Goal: Task Accomplishment & Management: Manage account settings

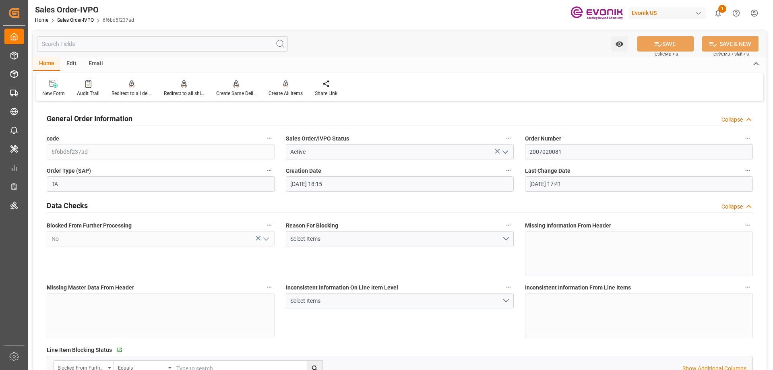
scroll to position [564, 0]
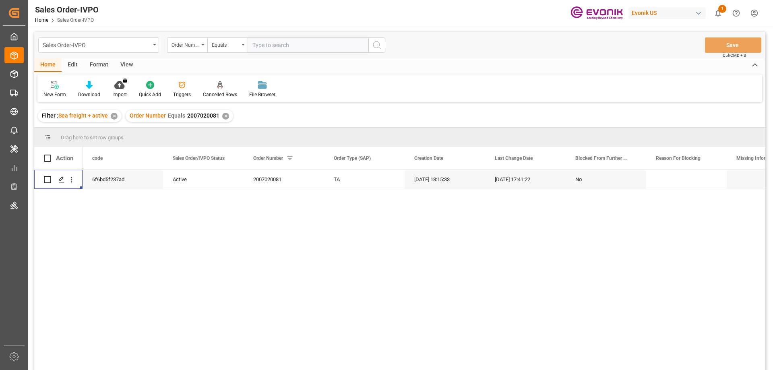
click at [278, 43] on input "text" at bounding box center [308, 44] width 121 height 15
paste input "2007128233"
type input "2007128233"
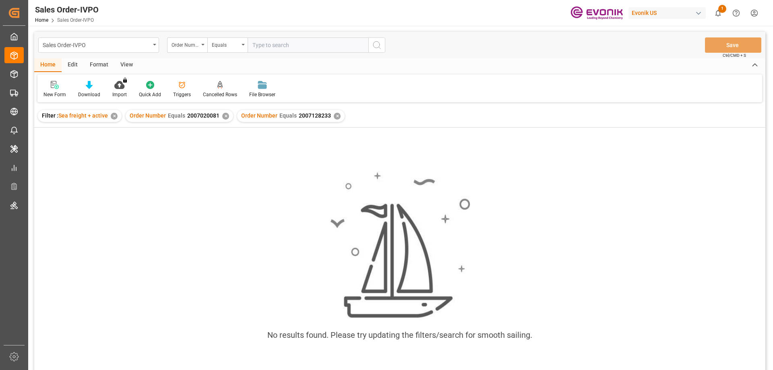
click at [228, 116] on div "Order Number Equals 2007020081 ✕" at bounding box center [180, 116] width 108 height 12
click at [225, 116] on div "✕" at bounding box center [225, 116] width 7 height 7
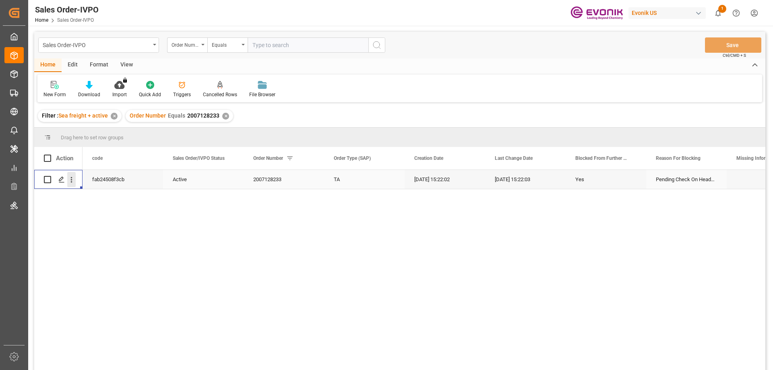
click at [71, 180] on icon "open menu" at bounding box center [72, 180] width 2 height 6
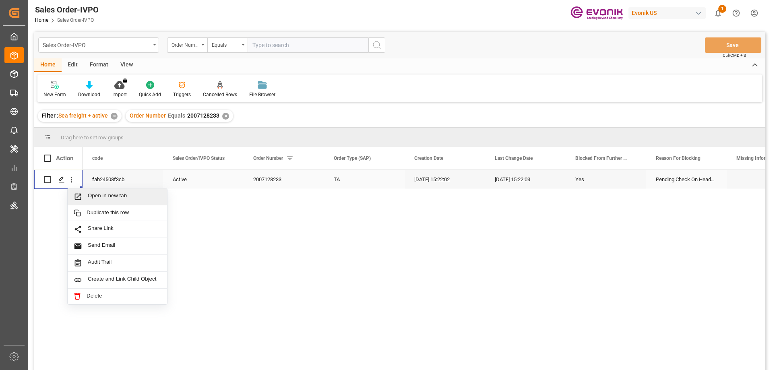
click at [97, 197] on span "Open in new tab" at bounding box center [124, 197] width 73 height 8
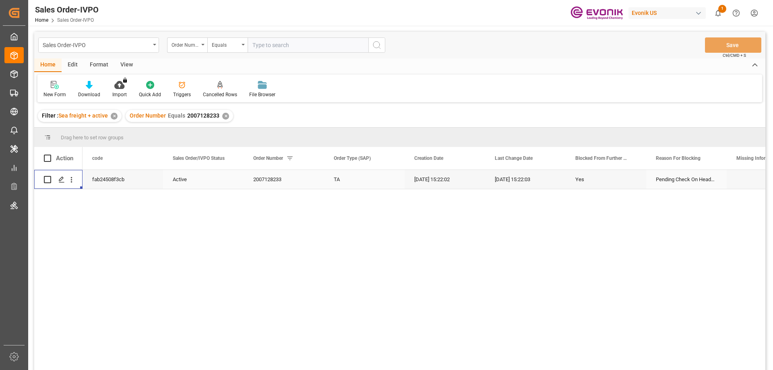
click at [304, 45] on input "text" at bounding box center [308, 44] width 121 height 15
paste input "2007003067"
type input "2007003067"
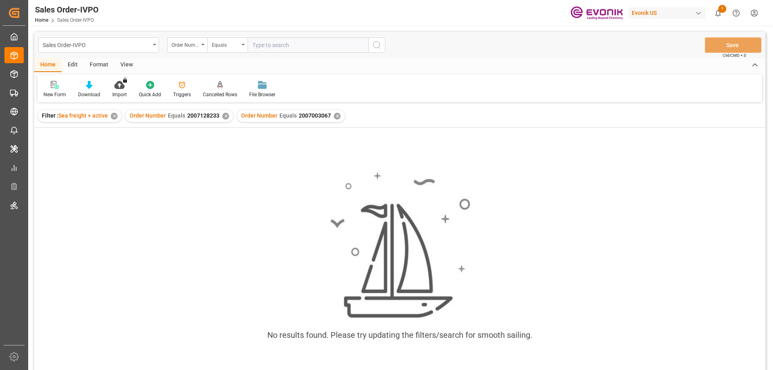
click at [223, 116] on div "✕" at bounding box center [225, 116] width 7 height 7
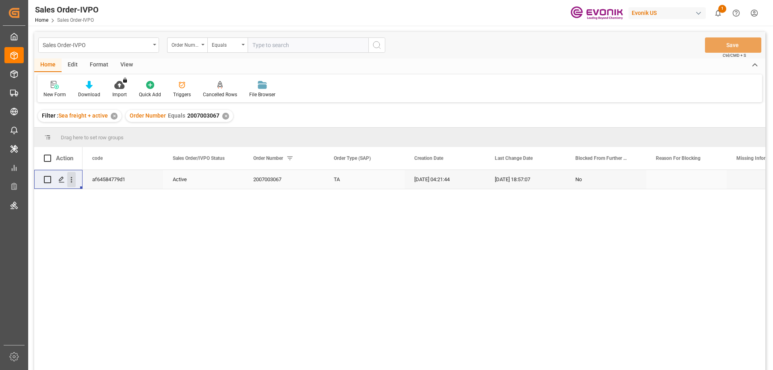
click at [72, 174] on button "open menu" at bounding box center [71, 179] width 8 height 15
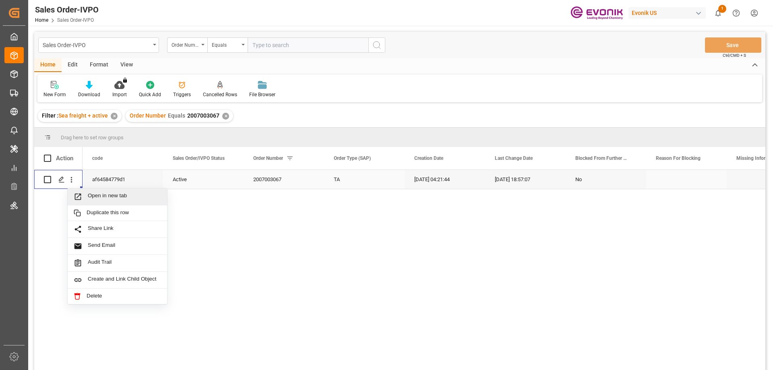
click at [100, 190] on div "Open in new tab" at bounding box center [117, 197] width 99 height 17
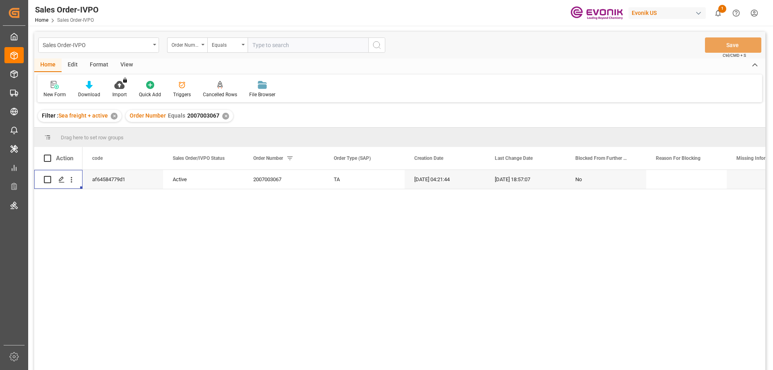
click at [306, 44] on input "text" at bounding box center [308, 44] width 121 height 15
paste input "2007043319"
type input "2007043319"
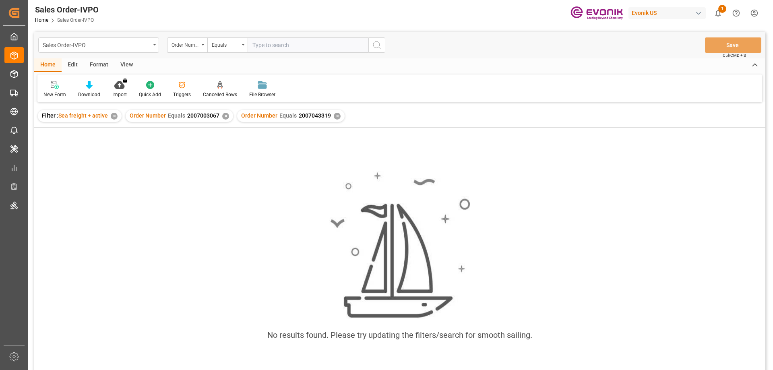
click at [224, 113] on div "✕" at bounding box center [225, 116] width 7 height 7
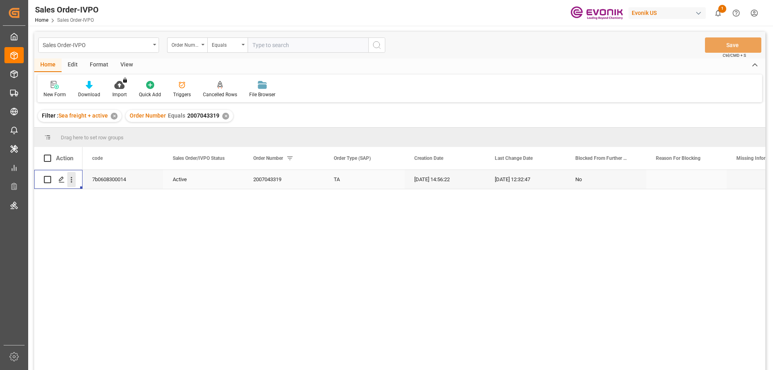
click at [71, 179] on icon "open menu" at bounding box center [71, 180] width 8 height 8
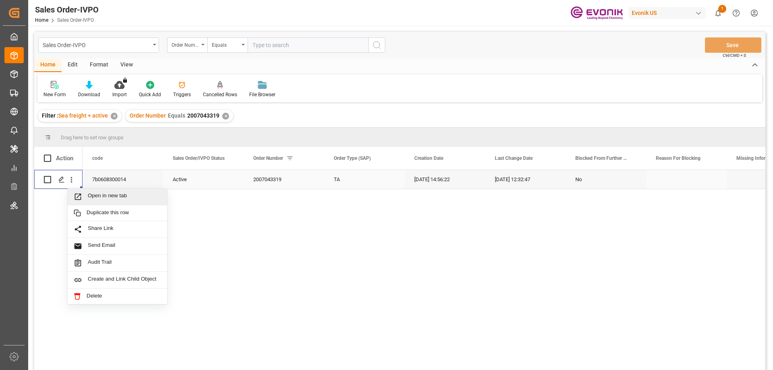
click at [101, 197] on span "Open in new tab" at bounding box center [124, 197] width 73 height 8
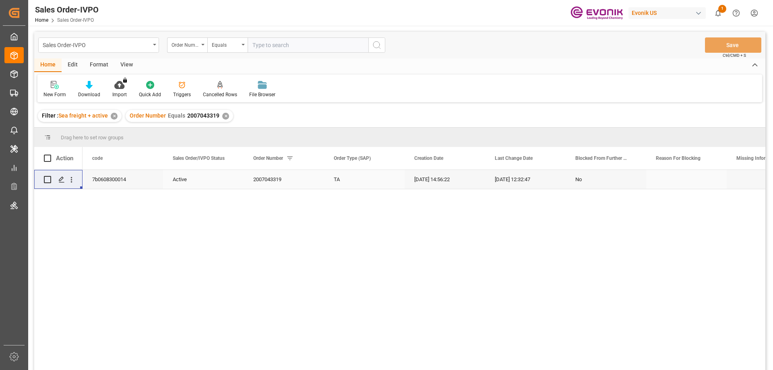
click at [271, 44] on input "text" at bounding box center [308, 44] width 121 height 15
paste input "46461587"
click at [254, 45] on input "46461587" at bounding box center [308, 44] width 121 height 15
type input "0046461587"
click at [292, 46] on input "0046461587" at bounding box center [308, 44] width 121 height 15
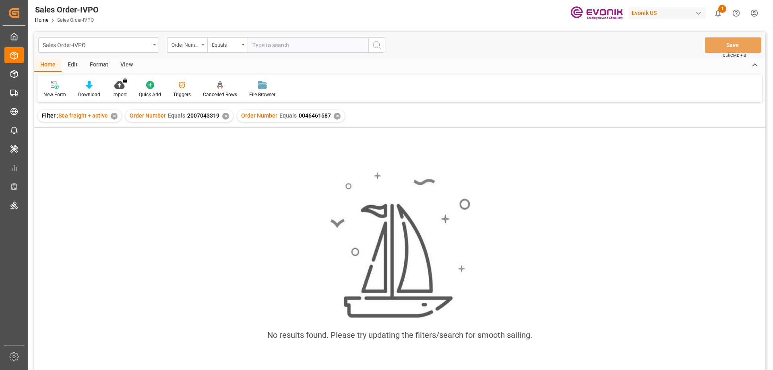
click at [222, 117] on div "✕" at bounding box center [225, 116] width 7 height 7
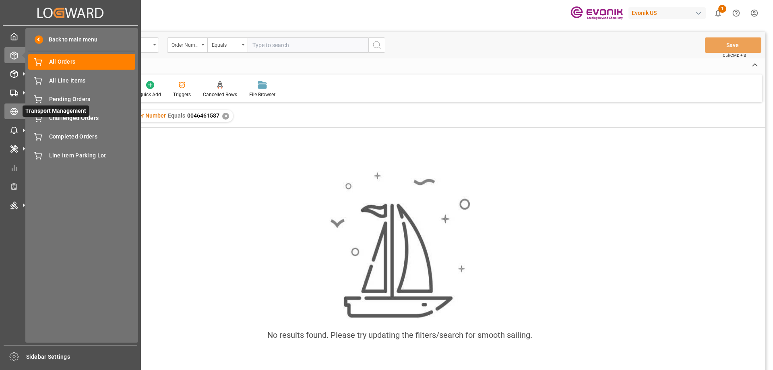
click at [16, 113] on icon at bounding box center [14, 112] width 8 height 8
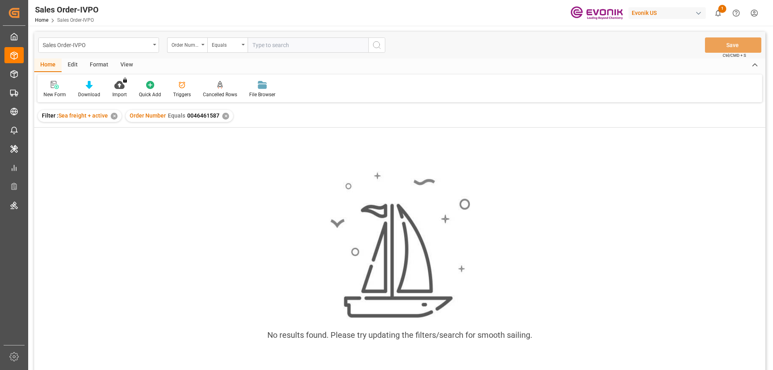
click at [302, 48] on input "text" at bounding box center [308, 44] width 121 height 15
paste input "4646158"
type input "004646158"
click at [221, 117] on div "Order Number Equals 0046461587 ✕" at bounding box center [180, 116] width 108 height 12
click at [224, 116] on div "✕" at bounding box center [225, 116] width 7 height 7
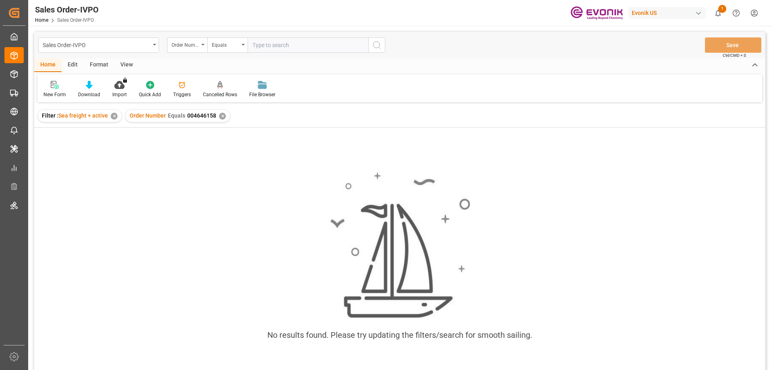
click at [285, 50] on input "text" at bounding box center [308, 44] width 121 height 15
paste input "2007068447"
type input "2007068447"
click at [222, 118] on div "✕" at bounding box center [222, 116] width 7 height 7
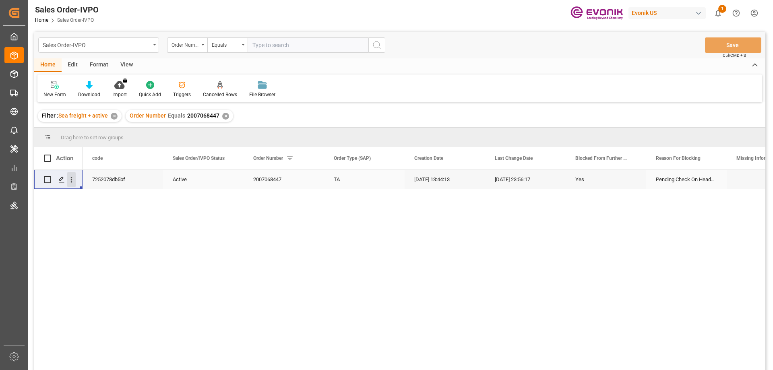
click at [74, 178] on icon "open menu" at bounding box center [71, 180] width 8 height 8
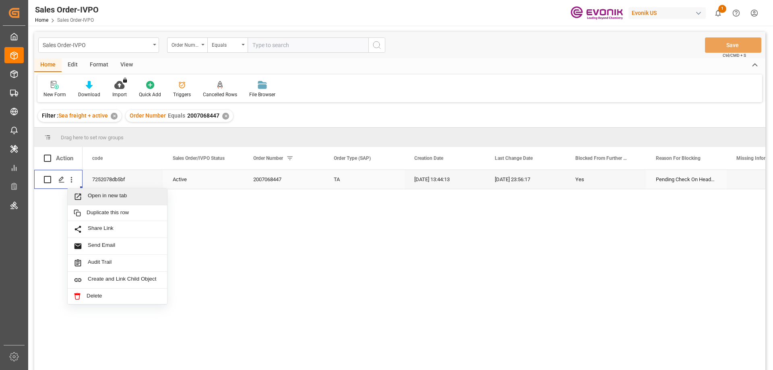
click at [106, 190] on div "Open in new tab" at bounding box center [117, 197] width 99 height 17
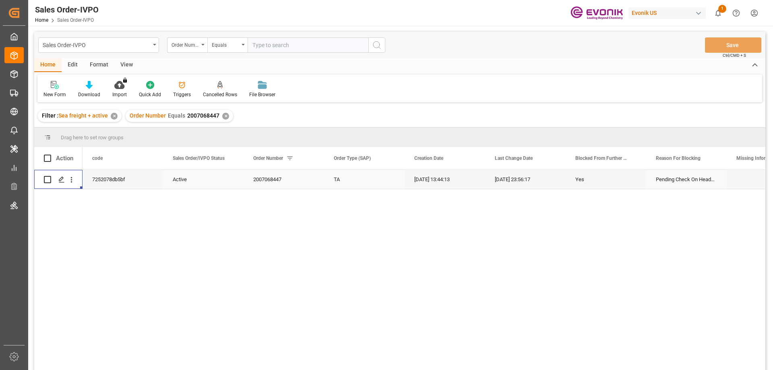
click at [286, 48] on input "text" at bounding box center [308, 44] width 121 height 15
paste input "2007043319"
type input "2007043319"
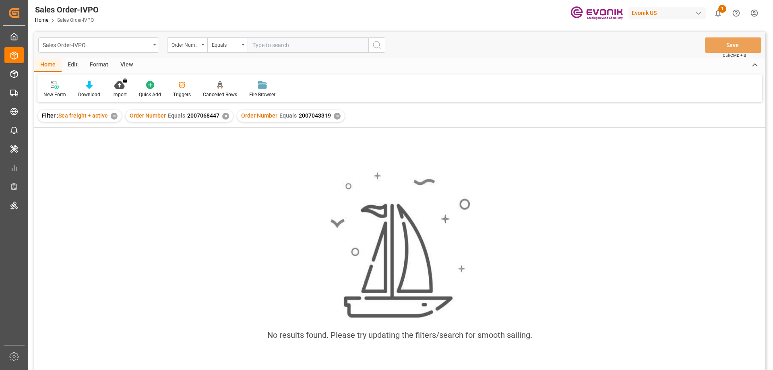
click at [224, 114] on div "Order Number Equals 2007068447 ✕" at bounding box center [180, 116] width 108 height 12
click at [224, 116] on div "✕" at bounding box center [225, 116] width 7 height 7
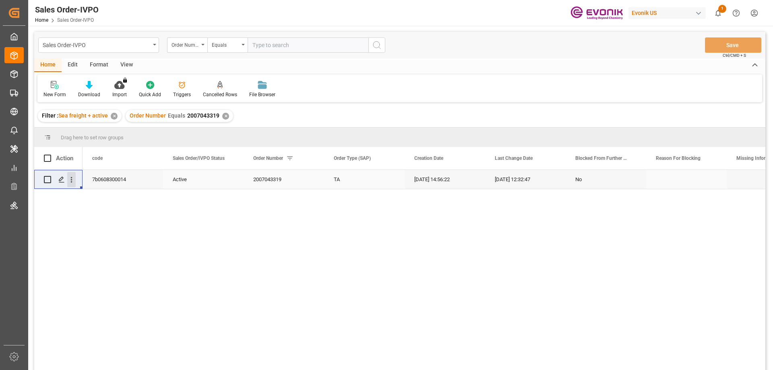
click at [73, 178] on icon "open menu" at bounding box center [71, 180] width 8 height 8
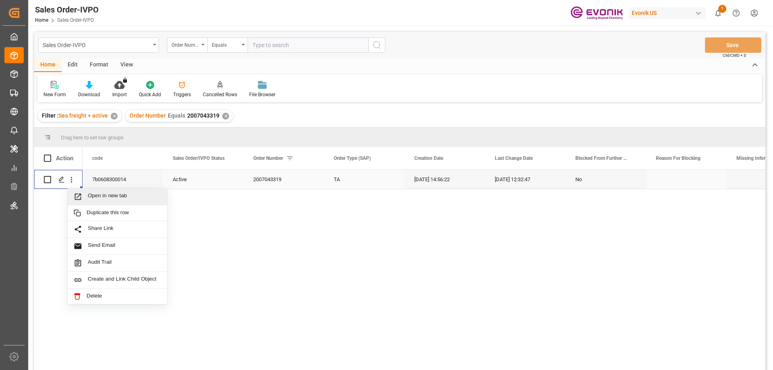
click at [114, 200] on span "Open in new tab" at bounding box center [124, 197] width 73 height 8
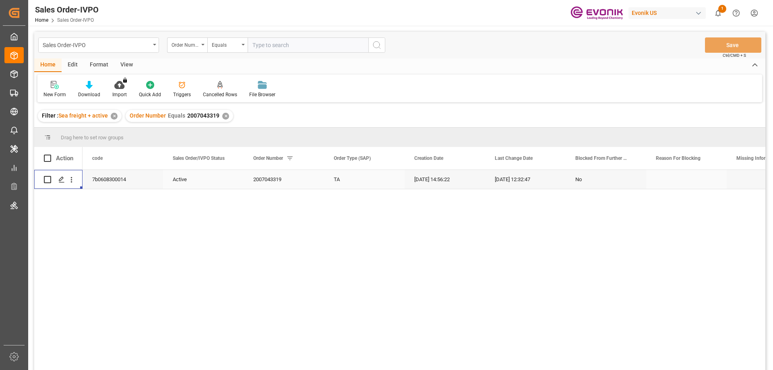
click at [303, 43] on input "text" at bounding box center [308, 44] width 121 height 15
paste input "2007034540"
type input "2007034540"
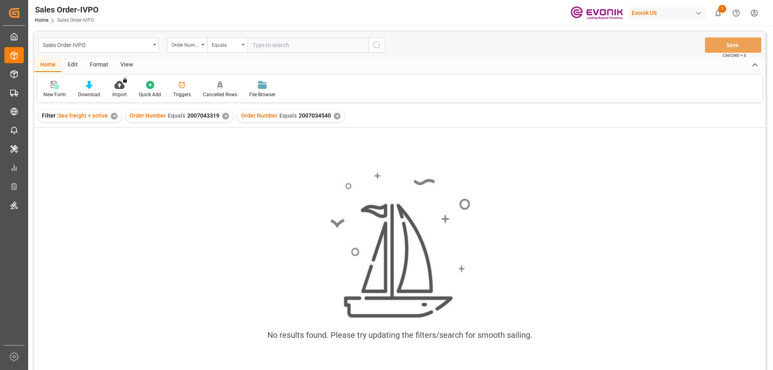
click at [224, 119] on div "✕" at bounding box center [225, 116] width 7 height 7
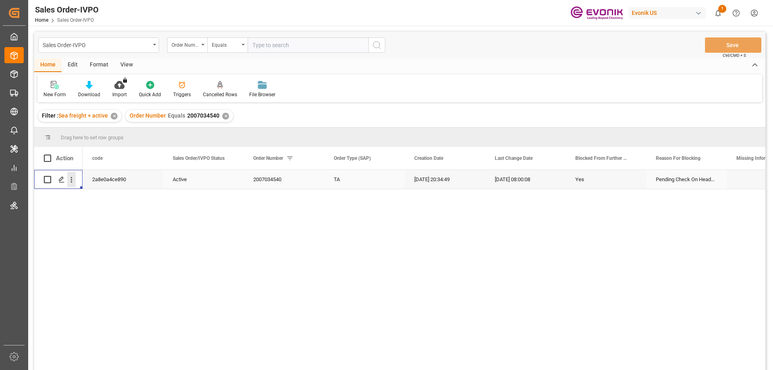
click at [73, 180] on icon "open menu" at bounding box center [71, 180] width 8 height 8
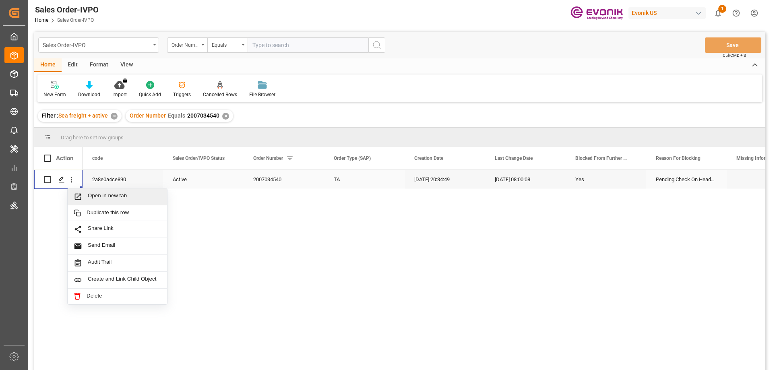
click at [96, 196] on span "Open in new tab" at bounding box center [124, 197] width 73 height 8
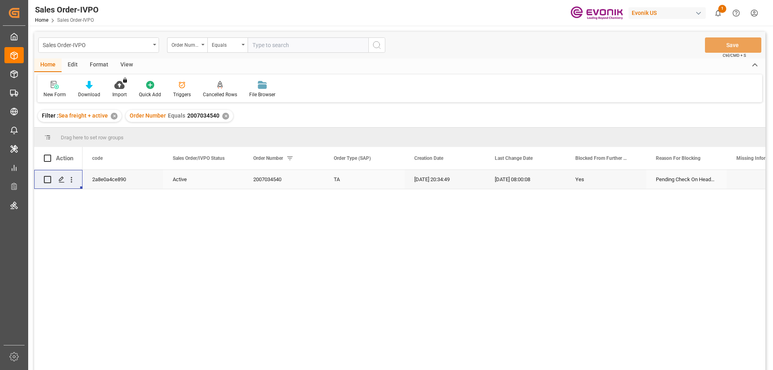
click at [294, 49] on input "text" at bounding box center [308, 44] width 121 height 15
paste input "0046467215"
type input "0046467215"
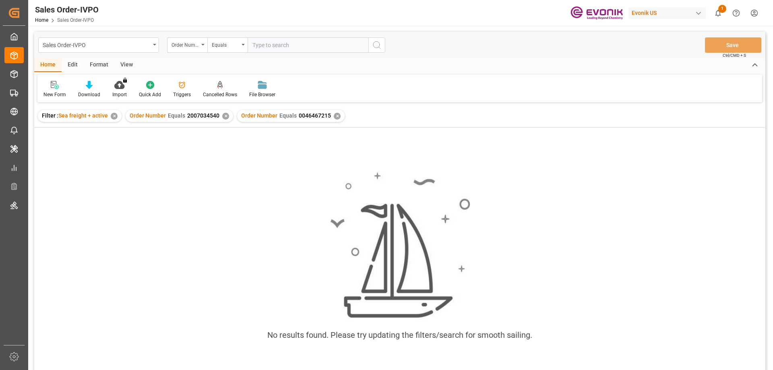
click at [227, 116] on div "✕" at bounding box center [225, 116] width 7 height 7
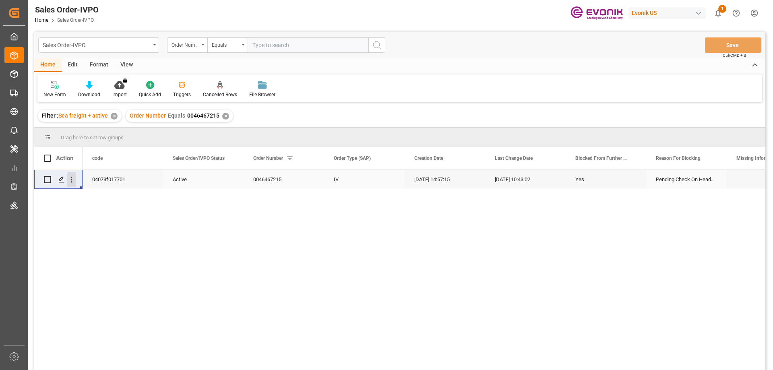
click at [75, 179] on icon "open menu" at bounding box center [71, 180] width 8 height 8
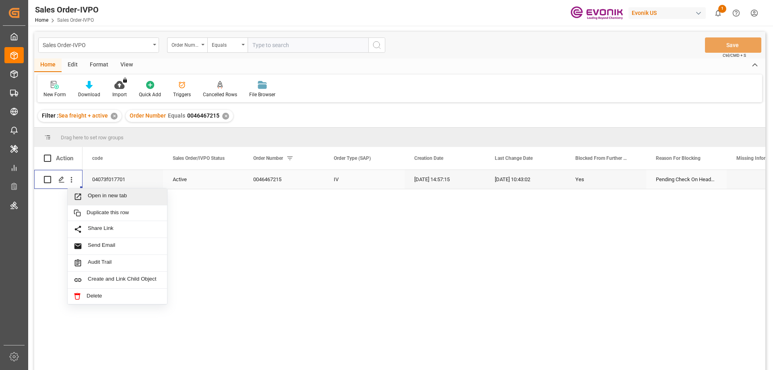
click at [99, 197] on span "Open in new tab" at bounding box center [124, 197] width 73 height 8
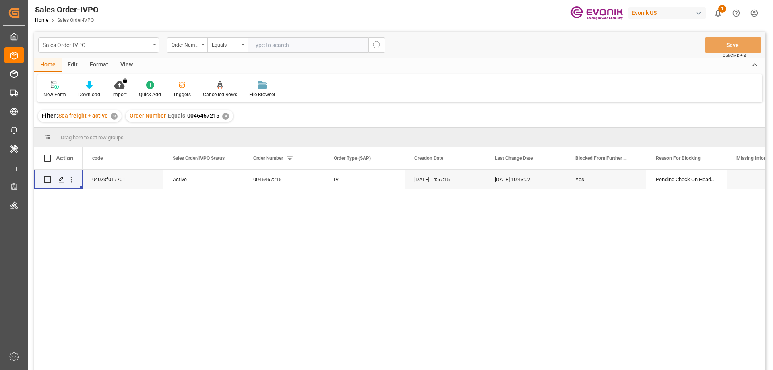
click at [303, 52] on input "text" at bounding box center [308, 44] width 121 height 15
paste input "0046466732"
type input "0046466732"
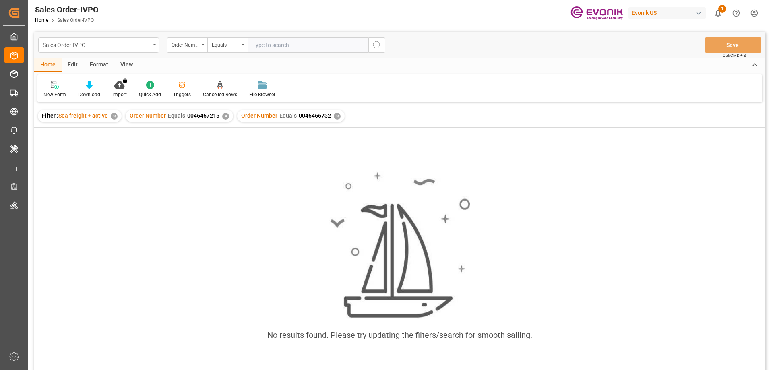
click at [224, 115] on div "✕" at bounding box center [225, 116] width 7 height 7
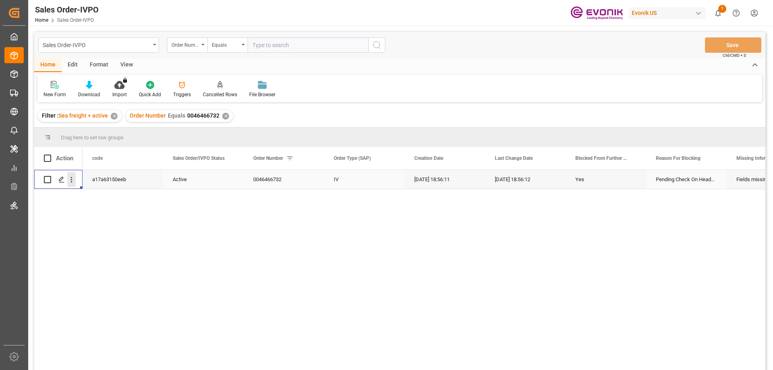
click at [73, 179] on icon "open menu" at bounding box center [71, 180] width 8 height 8
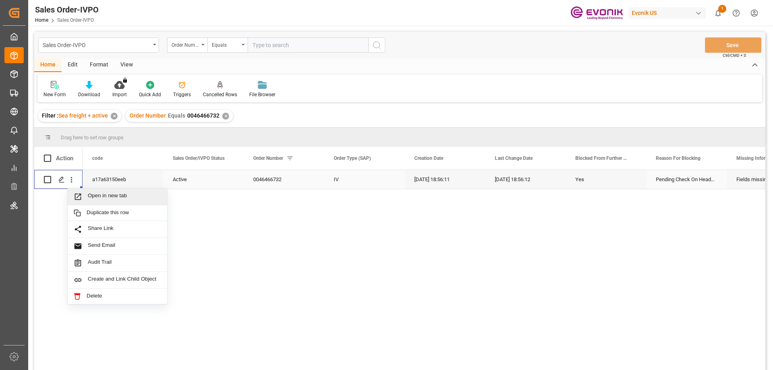
click at [96, 195] on span "Open in new tab" at bounding box center [124, 197] width 73 height 8
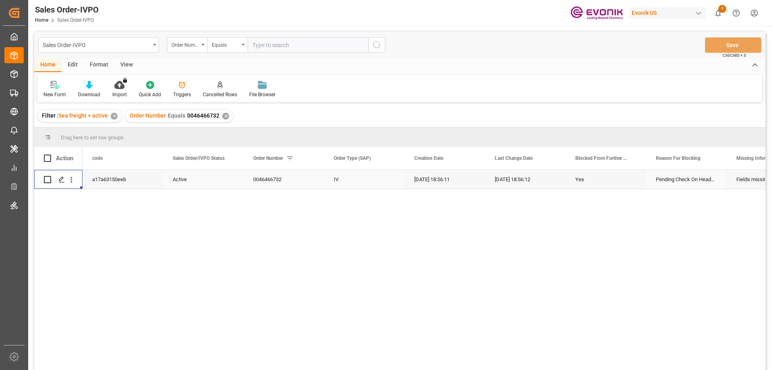
click at [278, 44] on input "text" at bounding box center [308, 44] width 121 height 15
paste input "0046466750"
type input "0046466750"
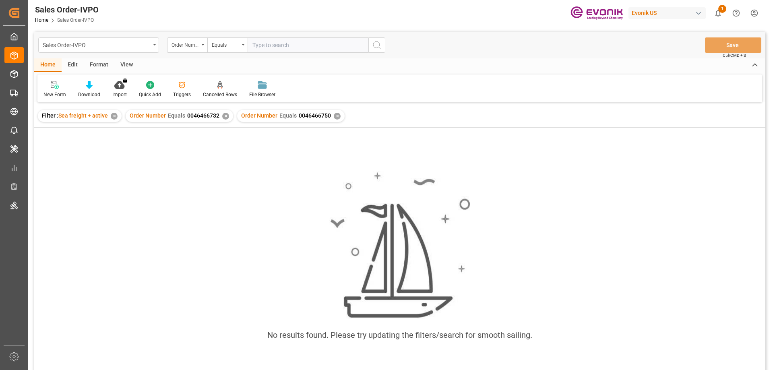
click at [224, 117] on div "✕" at bounding box center [225, 116] width 7 height 7
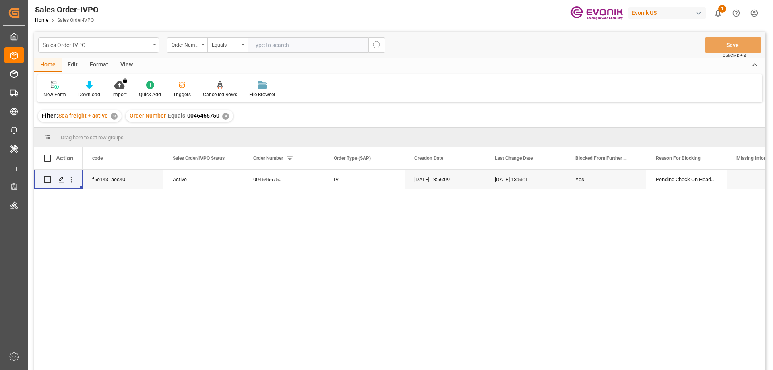
click at [290, 48] on input "text" at bounding box center [308, 44] width 121 height 15
paste input "0046466750"
type input "0046466750"
click at [276, 46] on input "0046466750" at bounding box center [308, 44] width 121 height 15
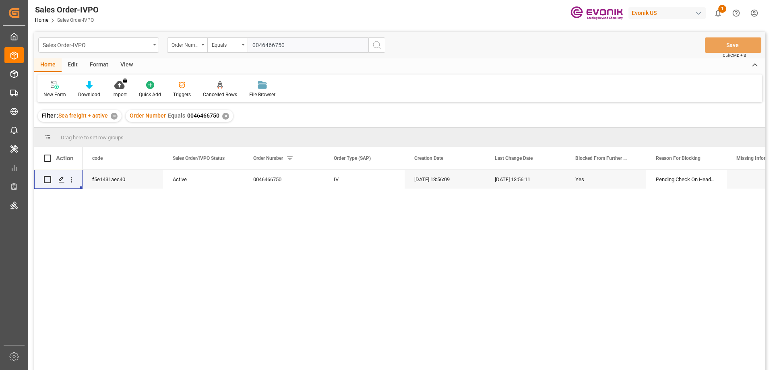
click at [378, 49] on icon "search button" at bounding box center [377, 45] width 10 height 10
click at [222, 116] on div "✕" at bounding box center [225, 116] width 7 height 7
click at [74, 178] on icon "open menu" at bounding box center [71, 180] width 8 height 8
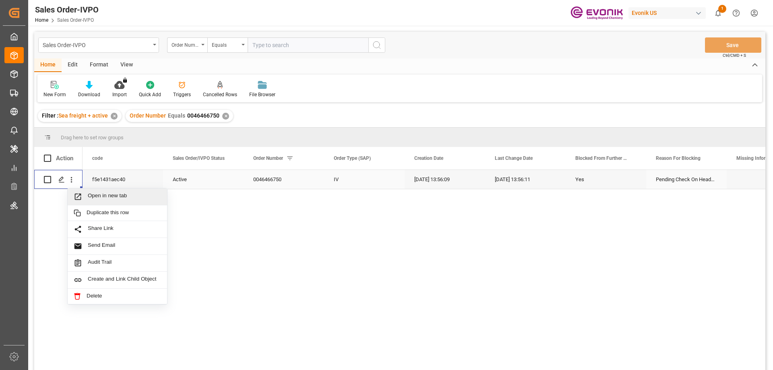
click at [105, 195] on span "Open in new tab" at bounding box center [124, 197] width 73 height 8
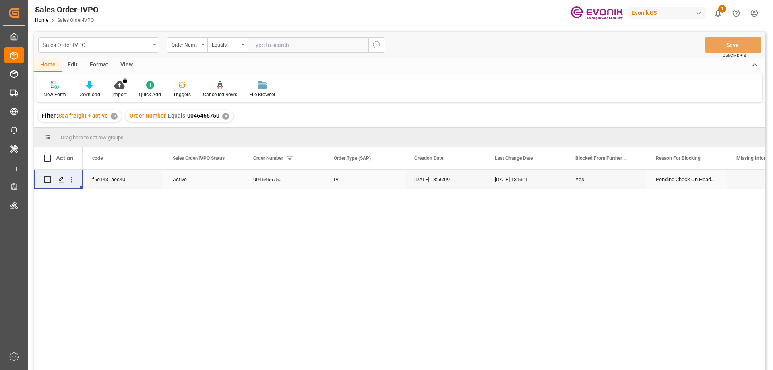
click at [256, 44] on input "text" at bounding box center [308, 44] width 121 height 15
paste input "2007133949"
type input "2007133949"
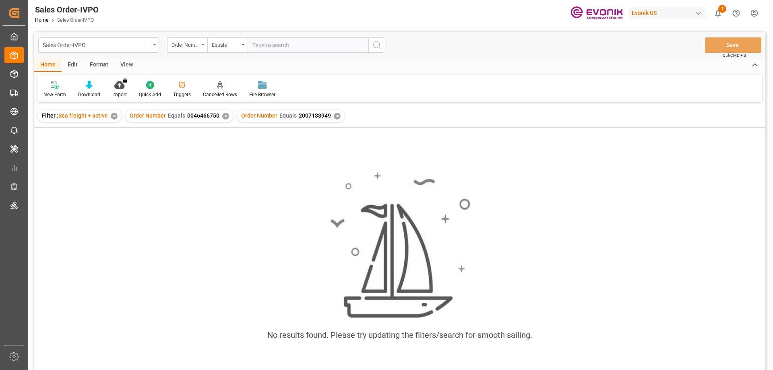
click at [225, 116] on div "✕" at bounding box center [225, 116] width 7 height 7
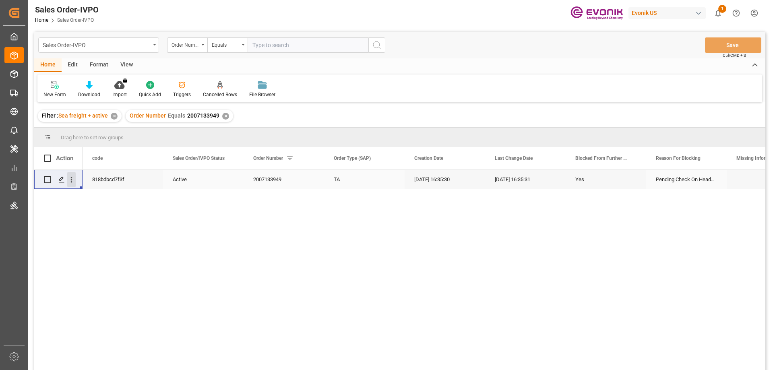
click at [72, 183] on icon "open menu" at bounding box center [71, 180] width 8 height 8
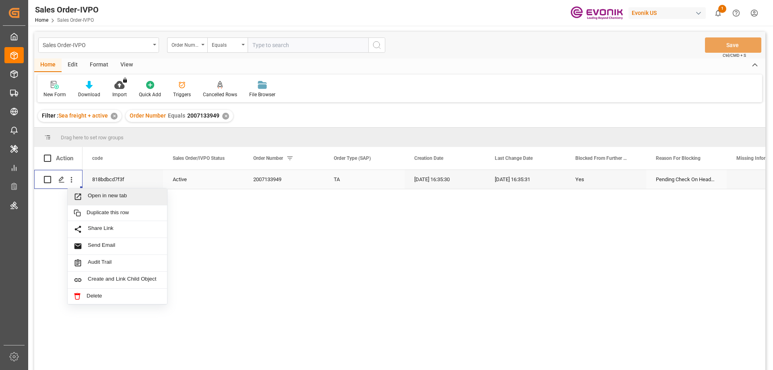
click at [93, 195] on span "Open in new tab" at bounding box center [124, 197] width 73 height 8
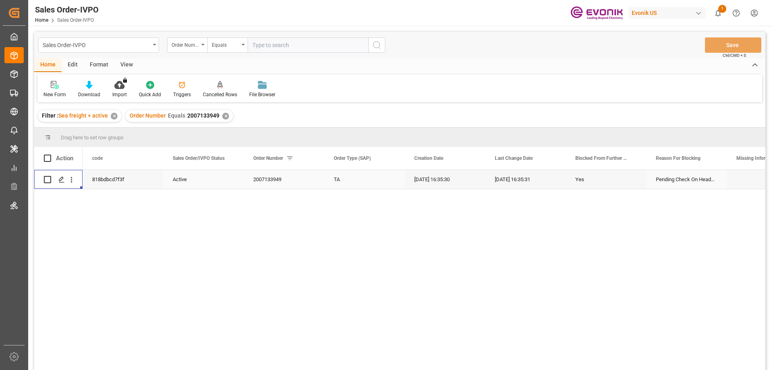
click at [278, 48] on input "text" at bounding box center [308, 44] width 121 height 15
paste input "0046467980"
type input "0046467980"
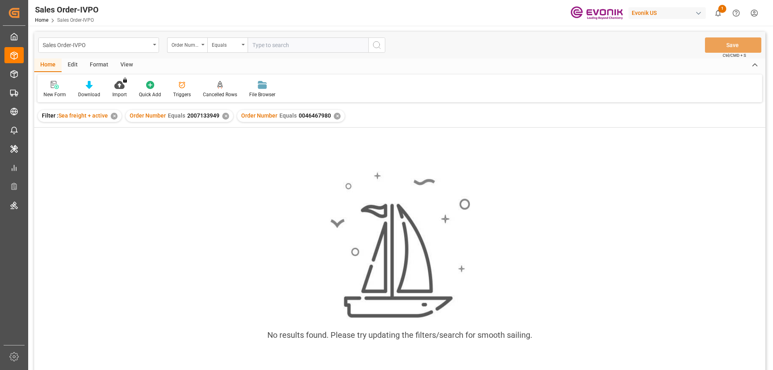
click at [224, 113] on div "✕" at bounding box center [225, 116] width 7 height 7
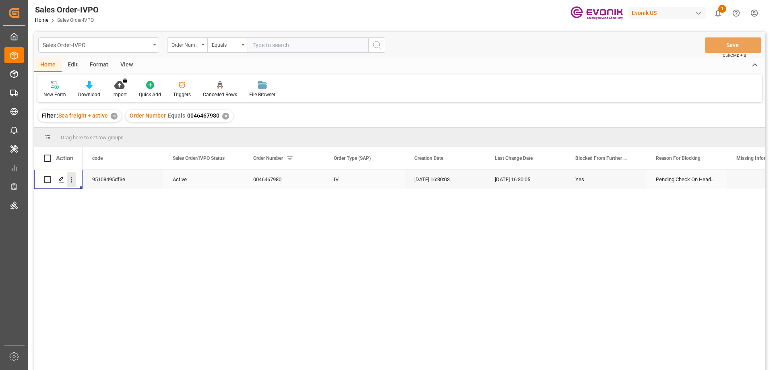
click at [72, 184] on button "open menu" at bounding box center [71, 179] width 8 height 15
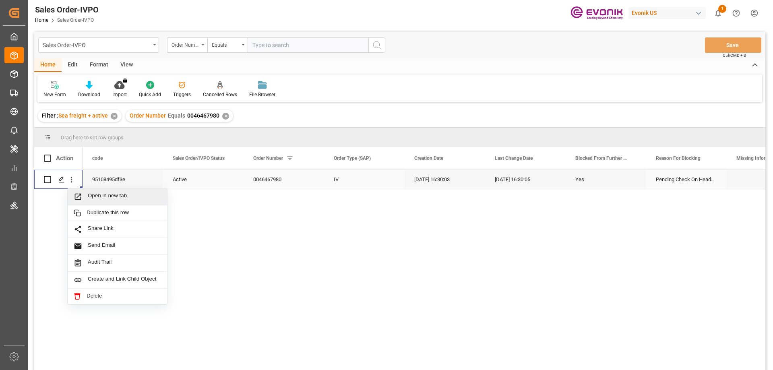
click at [99, 195] on span "Open in new tab" at bounding box center [124, 197] width 73 height 8
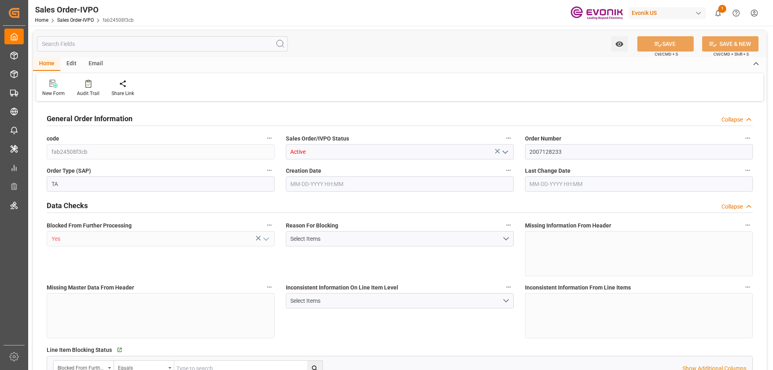
type input "ARBUE"
type input "0"
type input "1"
type input "20000"
type input "08-13-2025 15:22"
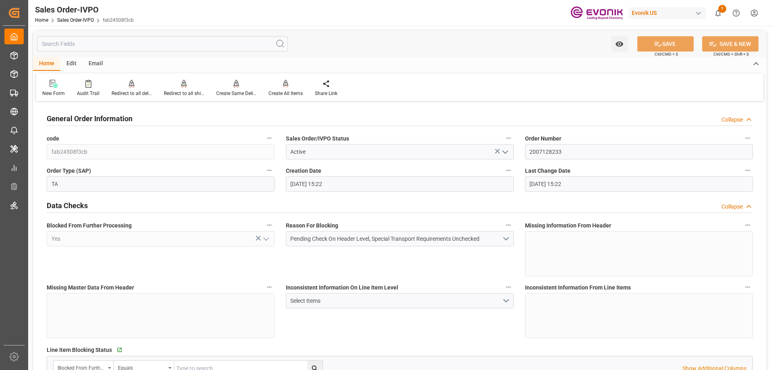
type input "08-13-2025 15:22"
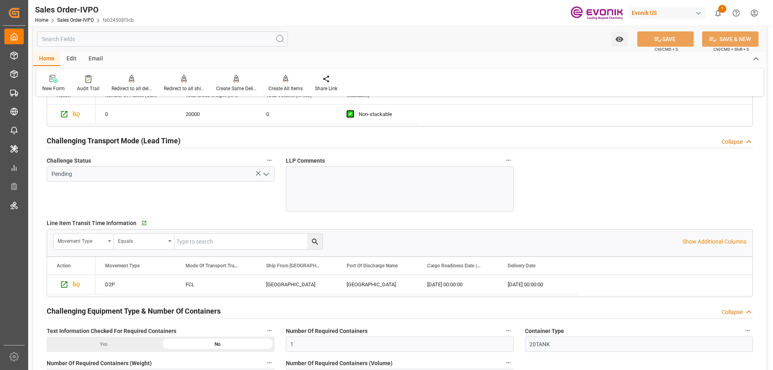
scroll to position [1329, 0]
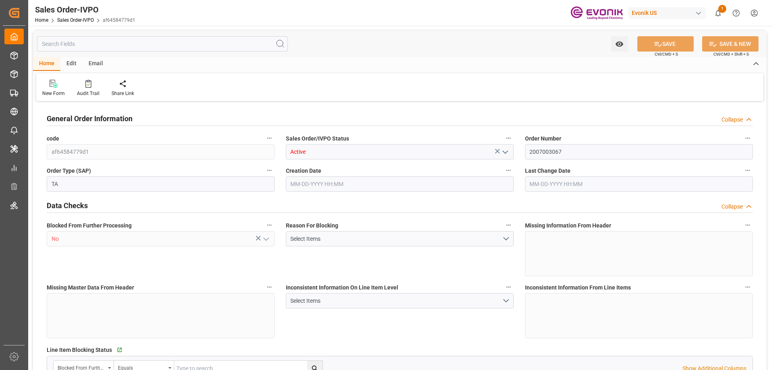
type input "GTSTC"
type input "0"
type input "1"
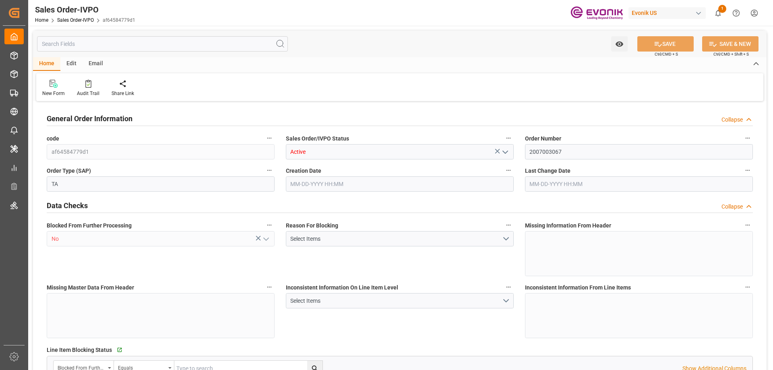
type input "8000"
type input "26.4204"
type input "17000"
type input "30"
type input "05-21-2025 04:21"
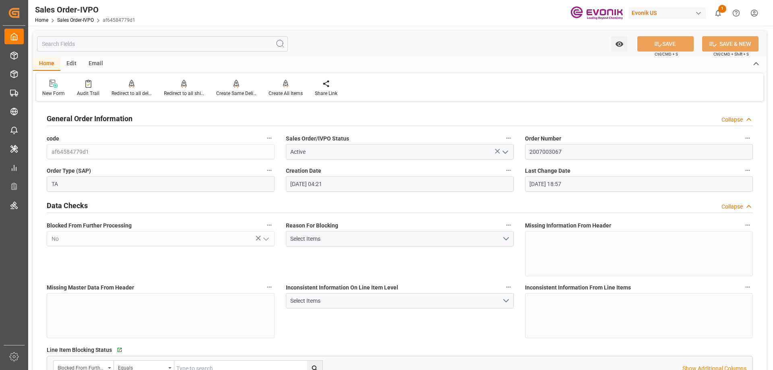
type input "07-01-2025 18:57"
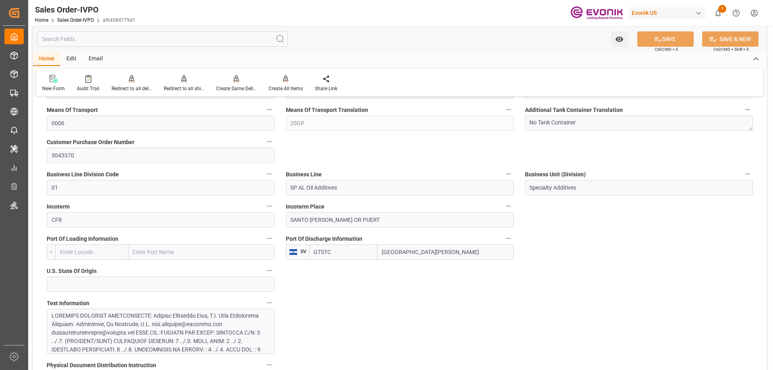
scroll to position [524, 0]
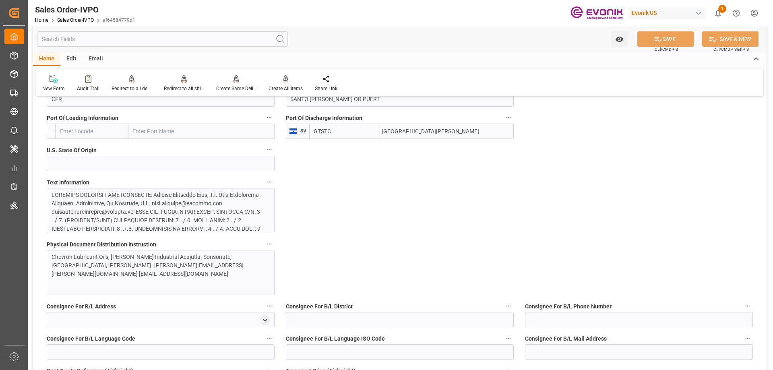
click at [199, 209] on div at bounding box center [158, 271] width 212 height 161
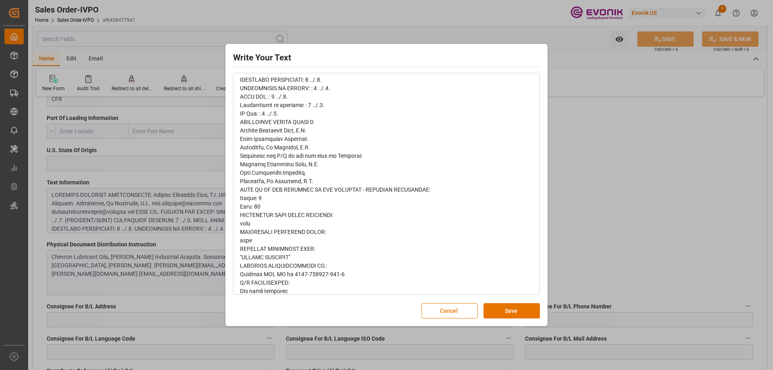
scroll to position [230, 0]
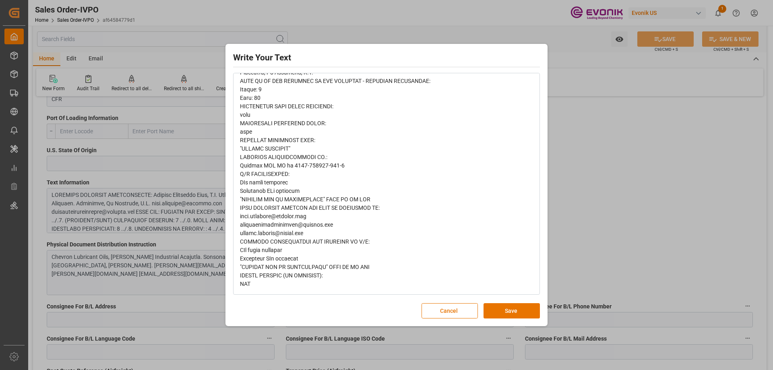
click at [622, 176] on div "Write Your Text Normal 14 Font Cancel Save" at bounding box center [386, 185] width 773 height 370
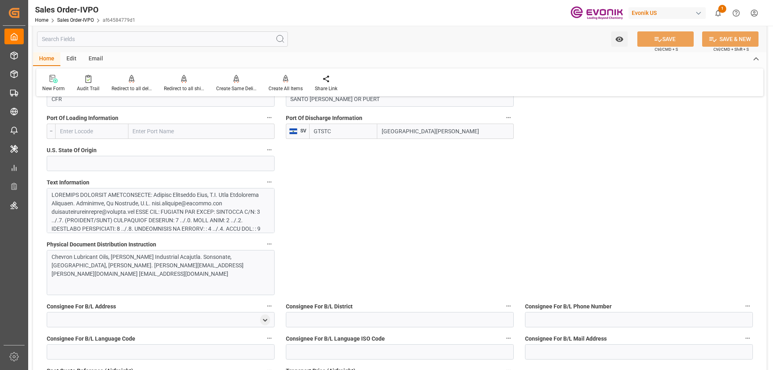
click at [87, 39] on input "text" at bounding box center [162, 38] width 251 height 15
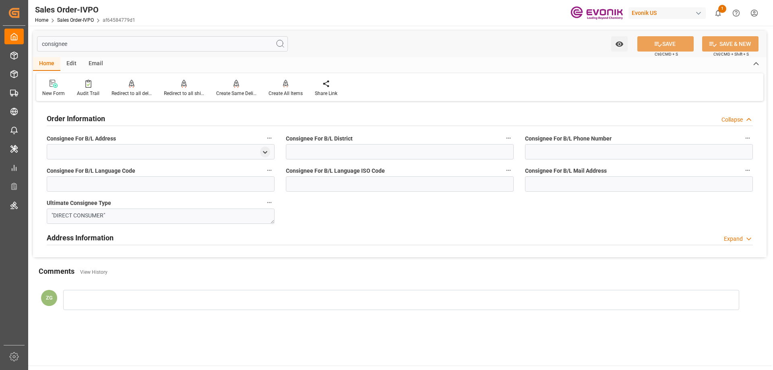
type input "consignee"
click at [91, 238] on h2 "Address Information" at bounding box center [80, 237] width 67 height 11
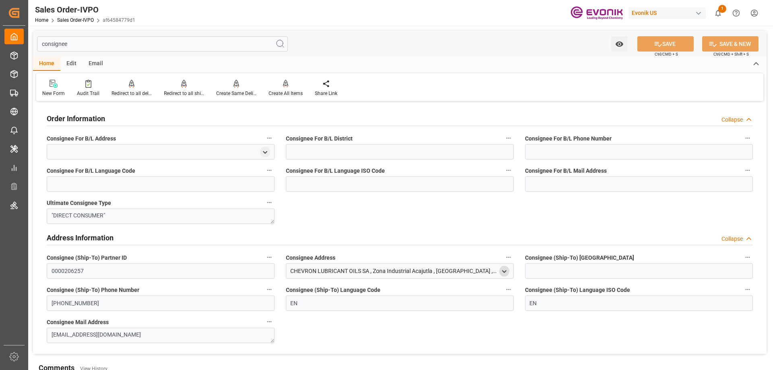
click at [506, 272] on icon "open menu" at bounding box center [504, 271] width 7 height 7
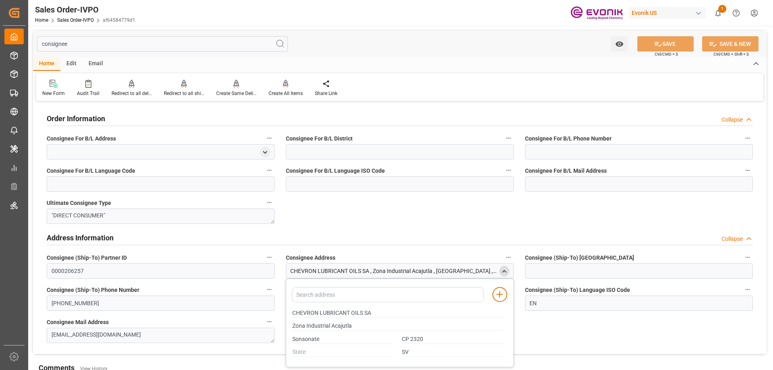
scroll to position [81, 0]
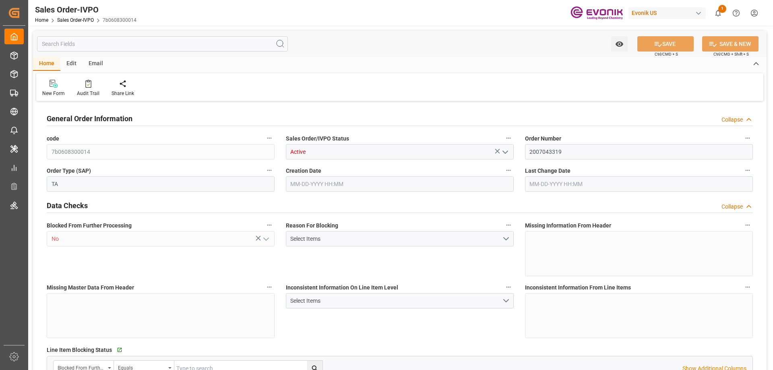
type input "BEANR"
type input "0"
type input "1"
type input "2"
type input "20000"
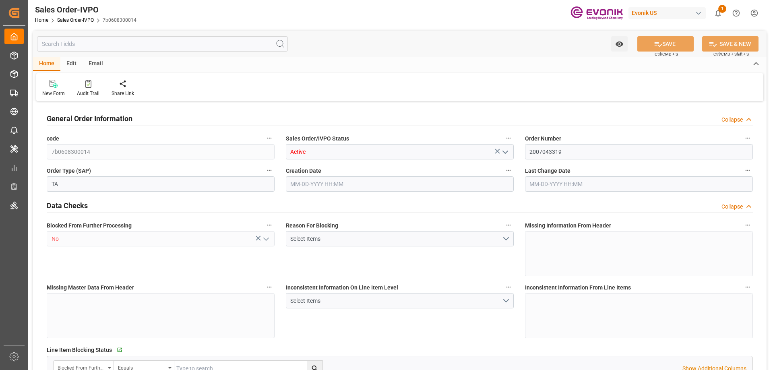
type input "0"
type input "17000"
type input "30"
type input "06-17-2025 14:56"
type input "08-12-2025 12:32"
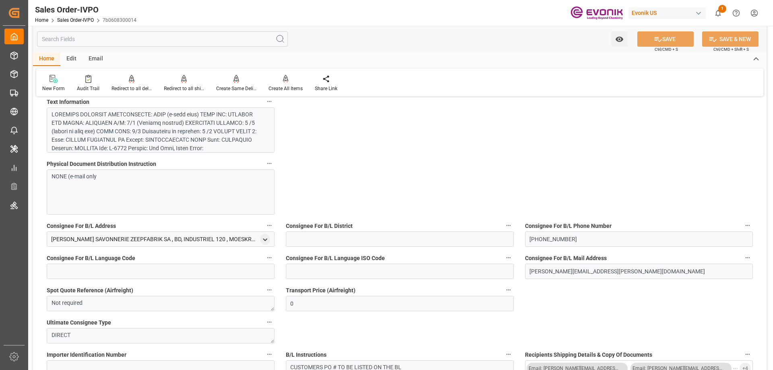
scroll to position [644, 0]
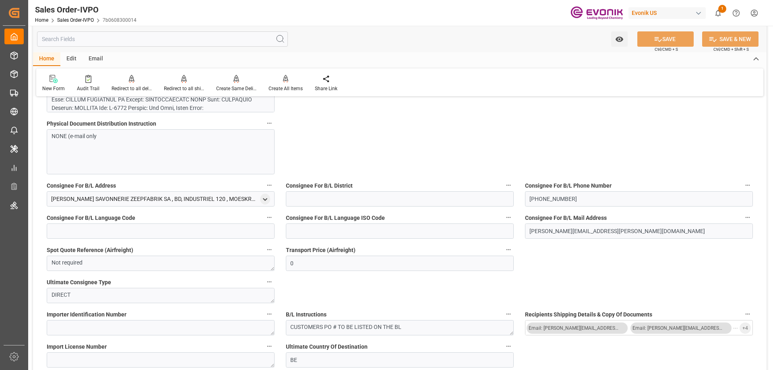
click at [106, 39] on input "text" at bounding box center [162, 38] width 251 height 15
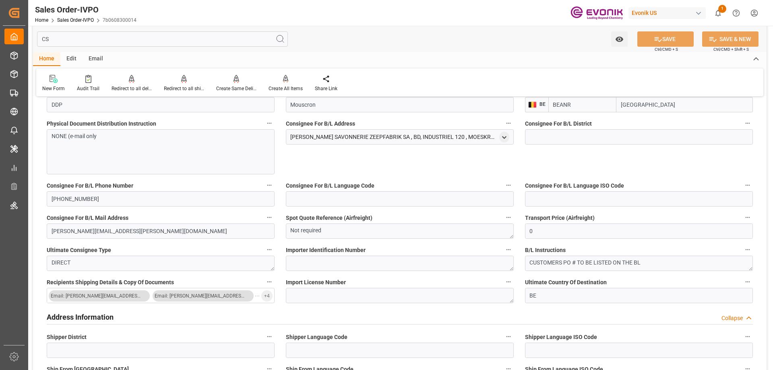
scroll to position [0, 0]
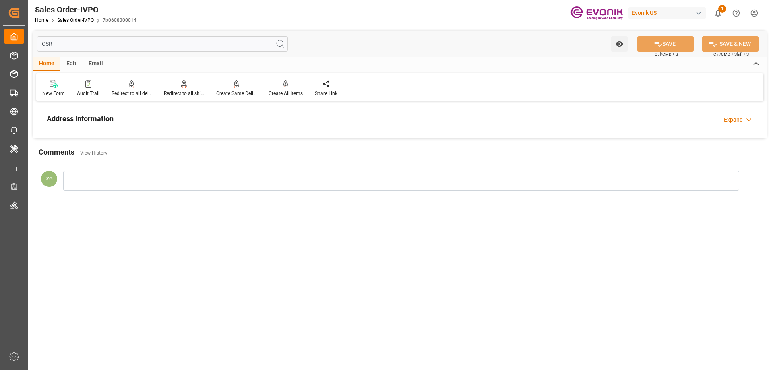
type input "CSR"
click at [89, 121] on h2 "Address Information" at bounding box center [80, 118] width 67 height 11
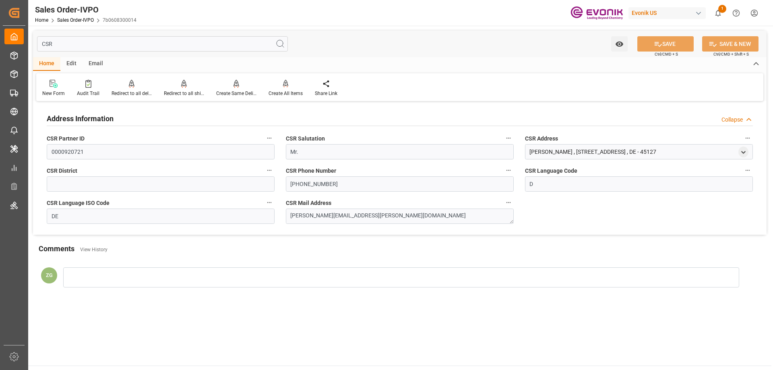
click at [44, 43] on input "CSR" at bounding box center [162, 43] width 251 height 15
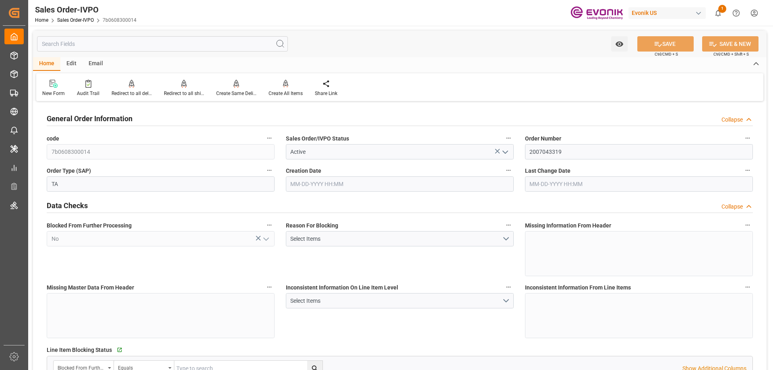
type input "BEANR"
type input "0"
type input "1"
type input "2"
type input "20000"
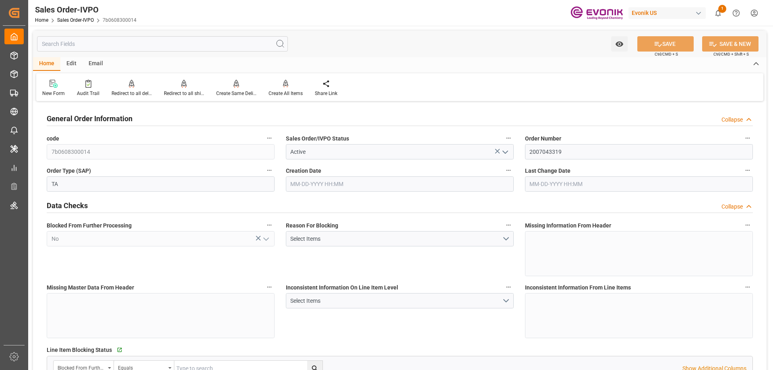
type input "0"
type input "17000"
type input "30"
type input "06-17-2025 14:56"
type input "08-12-2025 12:32"
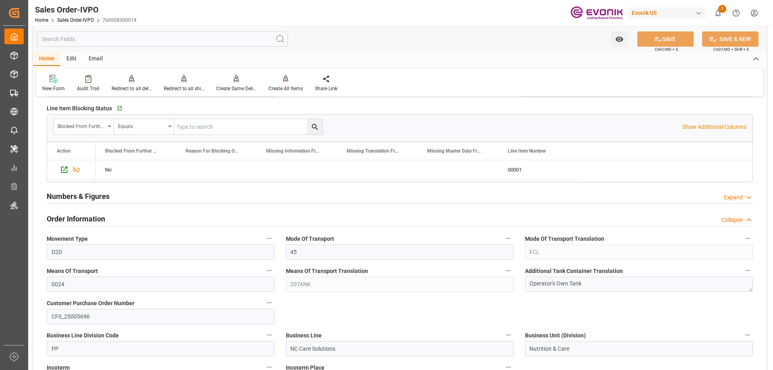
scroll to position [483, 0]
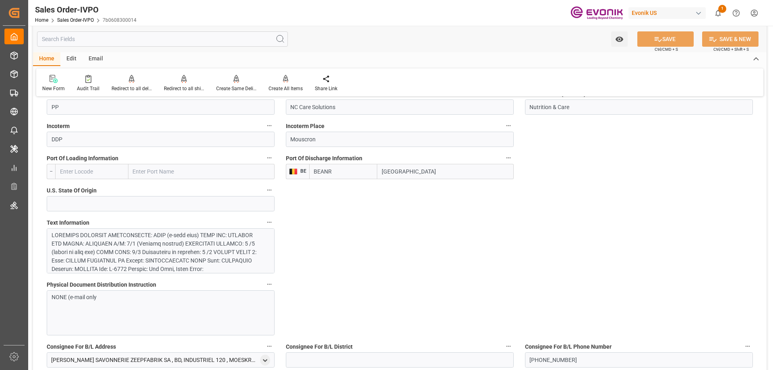
click at [145, 240] on div at bounding box center [158, 341] width 212 height 220
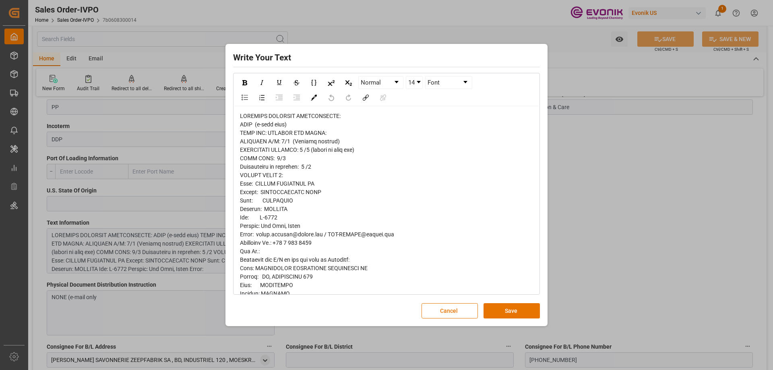
scroll to position [201, 0]
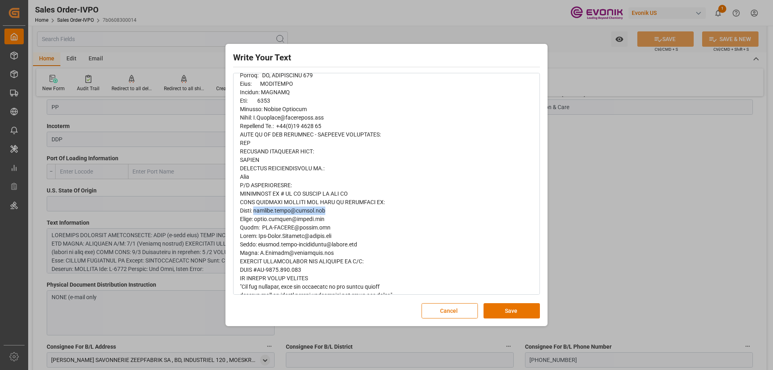
drag, startPoint x: 324, startPoint y: 211, endPoint x: 258, endPoint y: 212, distance: 66.1
click at [258, 212] on div "rdw-editor" at bounding box center [387, 173] width 294 height 524
copy span "cynthia.lewis@evonik.com"
drag, startPoint x: 545, startPoint y: 204, endPoint x: 549, endPoint y: 203, distance: 4.1
click at [546, 204] on div "Write Your Text Normal 14 Font Cancel Save" at bounding box center [387, 185] width 322 height 283
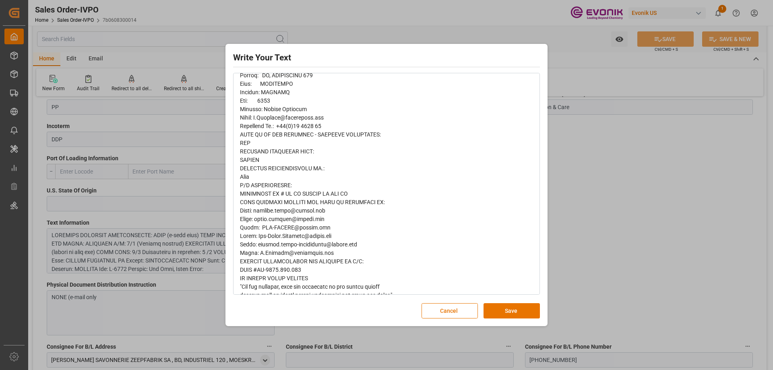
click at [589, 195] on div "Write Your Text Normal 14 Font Cancel Save" at bounding box center [386, 185] width 773 height 370
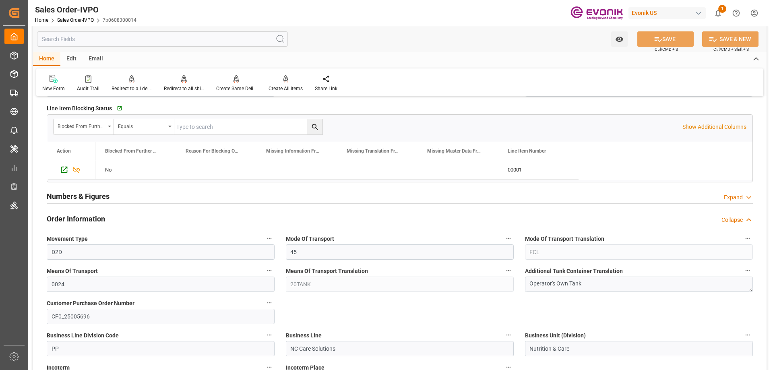
scroll to position [282, 0]
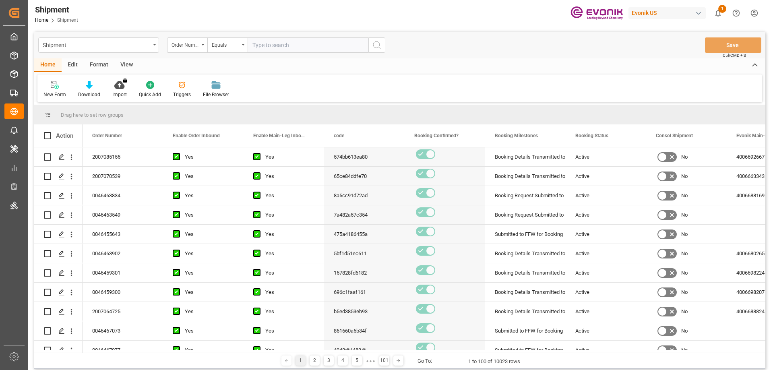
click at [201, 48] on div "Order Number" at bounding box center [187, 44] width 40 height 15
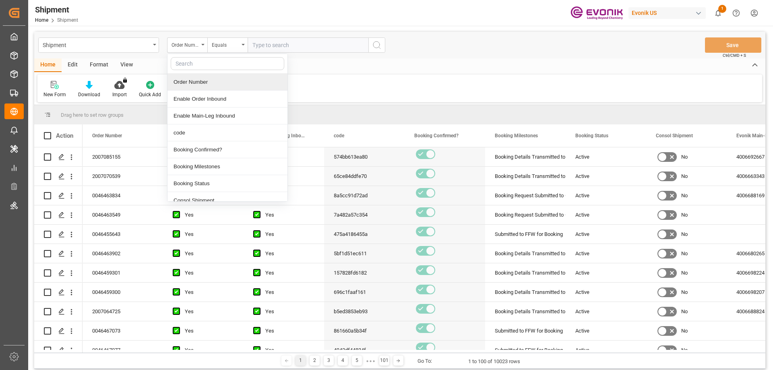
click at [197, 83] on div "Order Number" at bounding box center [228, 82] width 120 height 17
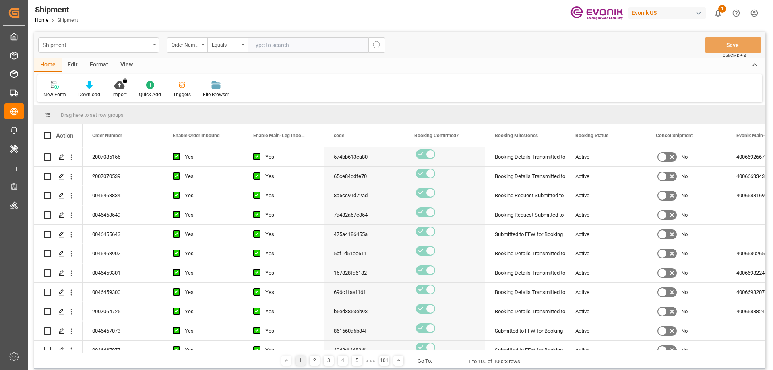
click at [292, 46] on input "text" at bounding box center [308, 44] width 121 height 15
paste input "250905000160"
type input "250905000160"
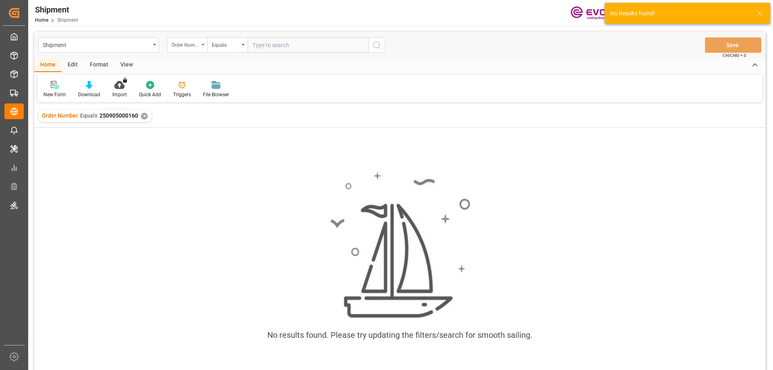
click at [197, 49] on div "Order Number" at bounding box center [187, 44] width 40 height 15
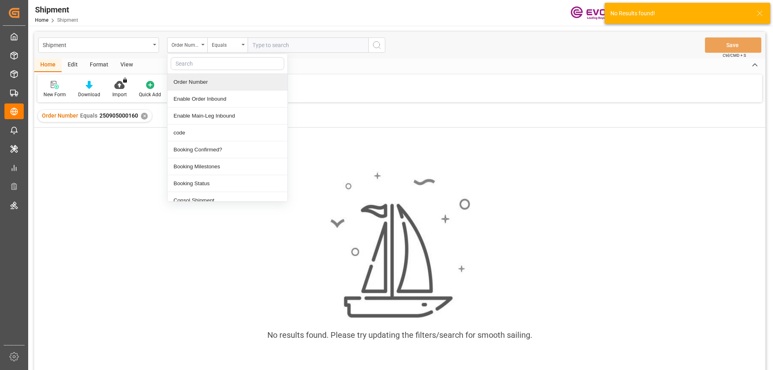
click at [202, 66] on input "text" at bounding box center [228, 63] width 114 height 13
type input "freight"
click at [211, 82] on div "Freight Forwarder Reference" at bounding box center [228, 82] width 120 height 17
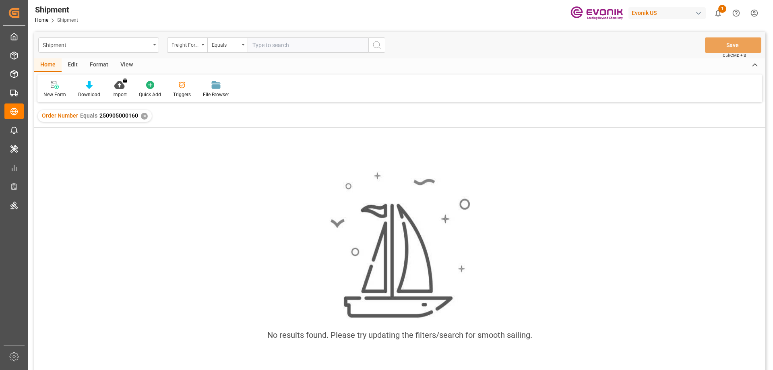
click at [299, 48] on input "text" at bounding box center [308, 44] width 121 height 15
paste input "250905000160"
type input "250905000160"
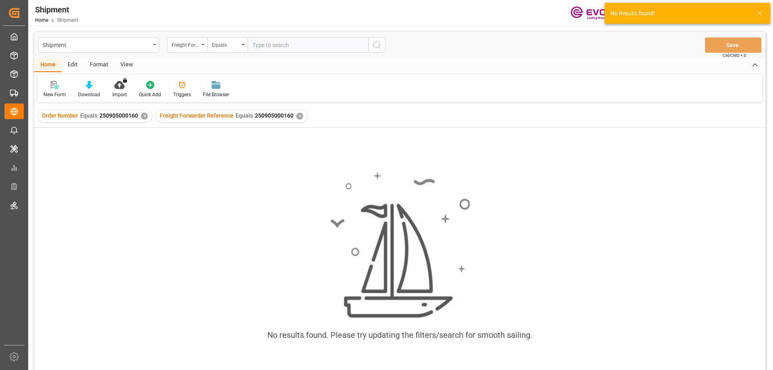
click at [143, 118] on div "✕" at bounding box center [144, 116] width 7 height 7
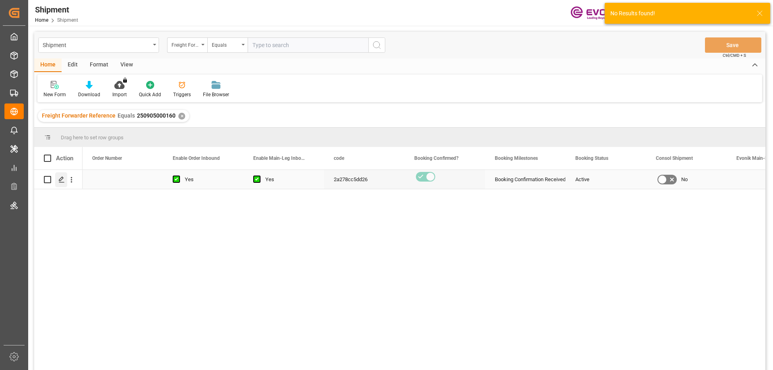
click at [61, 182] on icon "Press SPACE to select this row." at bounding box center [61, 179] width 6 height 6
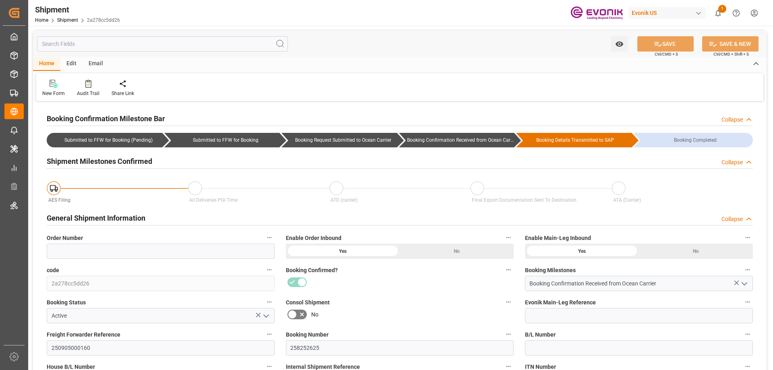
type input "21000"
type input "KGM"
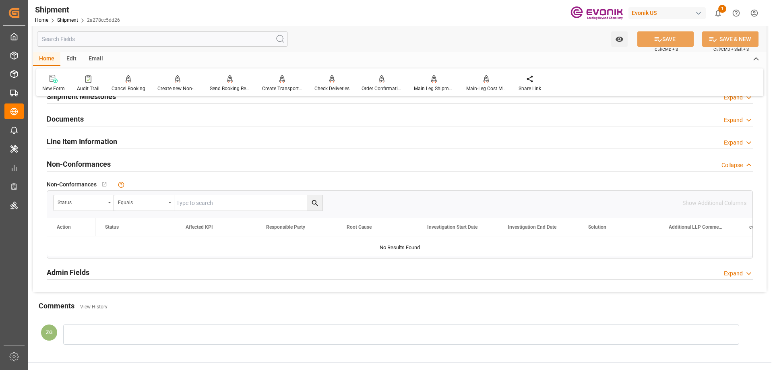
scroll to position [564, 0]
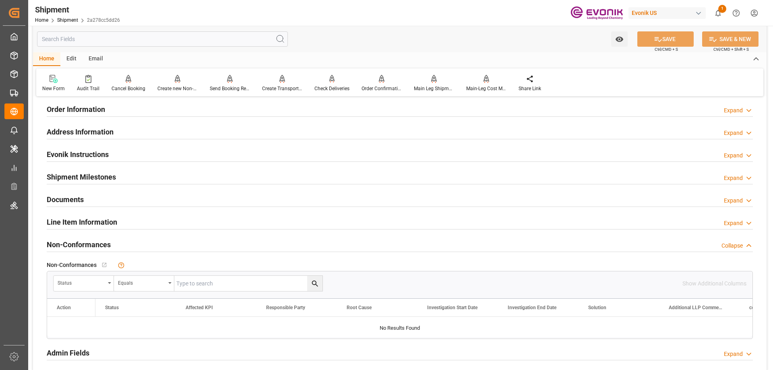
click at [74, 226] on h2 "Line Item Information" at bounding box center [82, 222] width 70 height 11
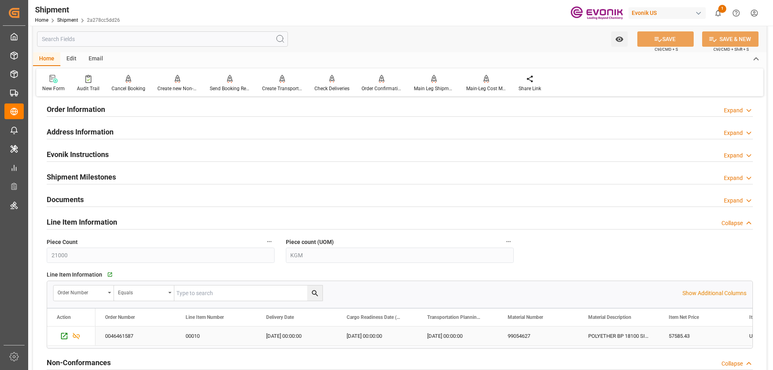
scroll to position [725, 0]
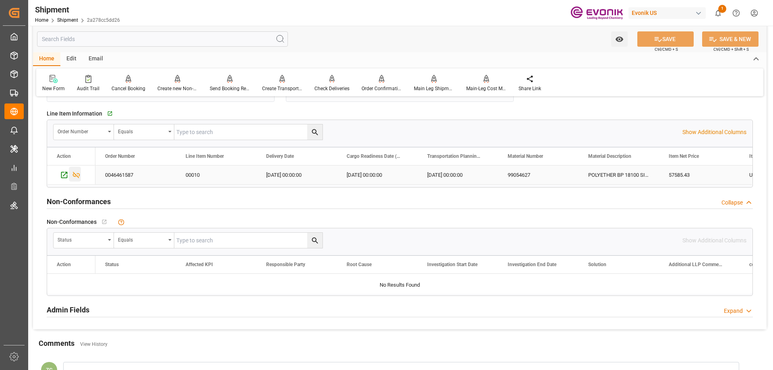
click at [76, 177] on icon "Press SPACE to select this row." at bounding box center [76, 175] width 8 height 8
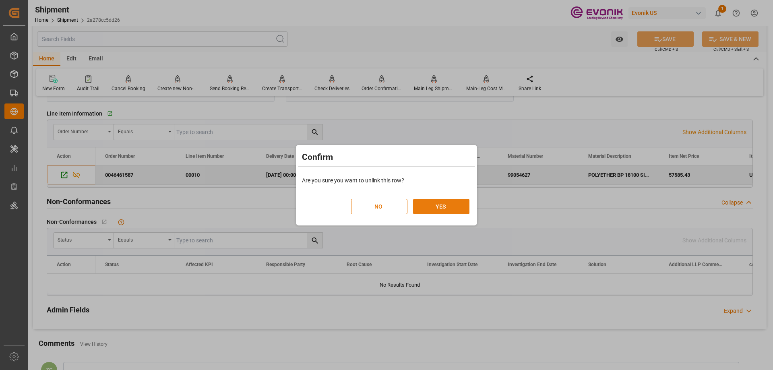
click at [426, 208] on button "YES" at bounding box center [441, 206] width 56 height 15
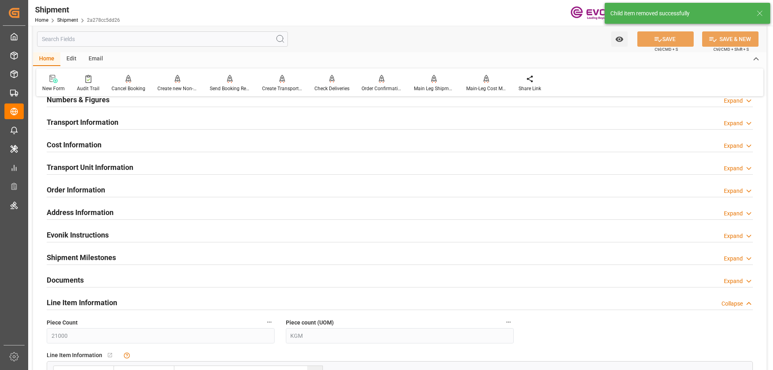
scroll to position [403, 0]
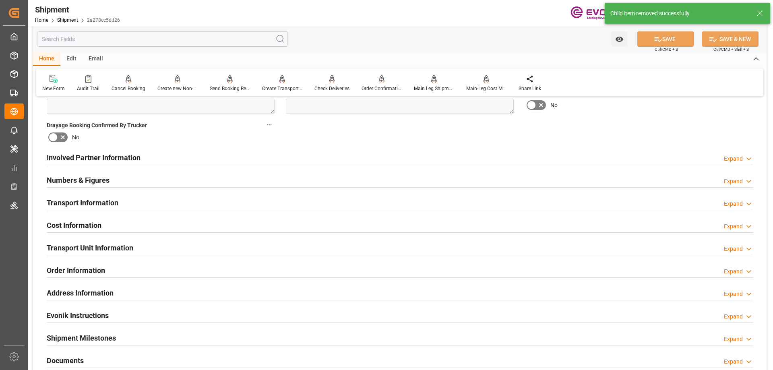
click at [145, 246] on div "Transport Unit Information Expand" at bounding box center [400, 247] width 707 height 15
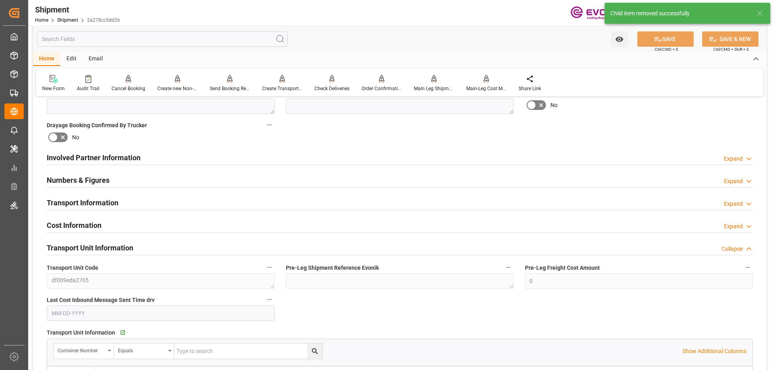
scroll to position [483, 0]
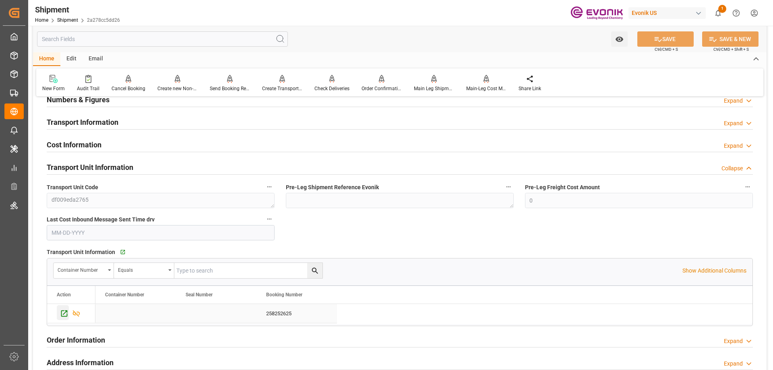
click at [64, 309] on icon "Press SPACE to select this row." at bounding box center [64, 313] width 8 height 8
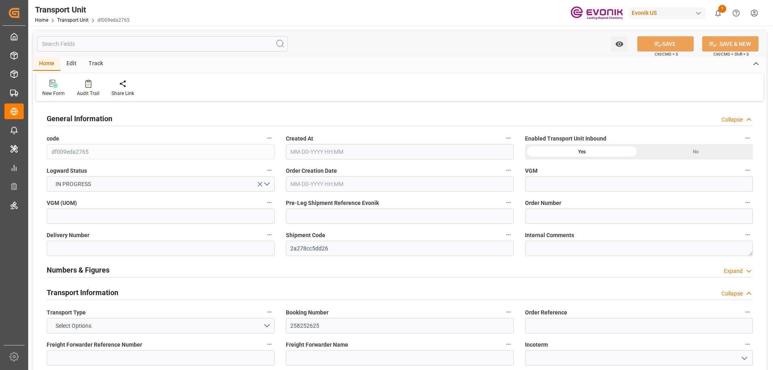
type input "AC Containerline"
type input "AC Containerline GmbH"
type input "USORF"
type input "BEANR"
type input "0"
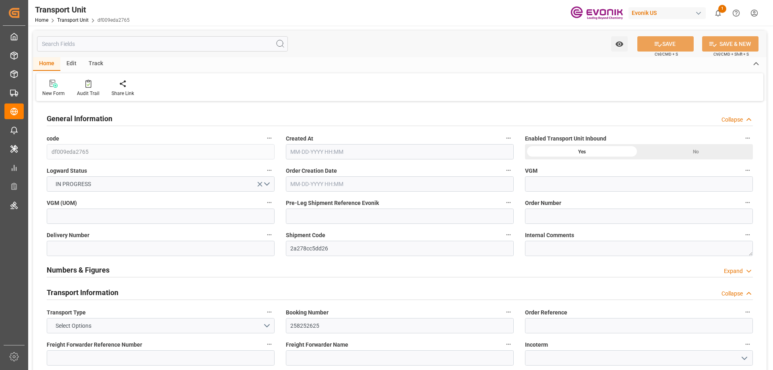
type input "[DATE] 03:23"
type input "[DATE]"
type input "[DATE] 00:00"
type input "[DATE] 23:00"
type input "[DATE] 00:00"
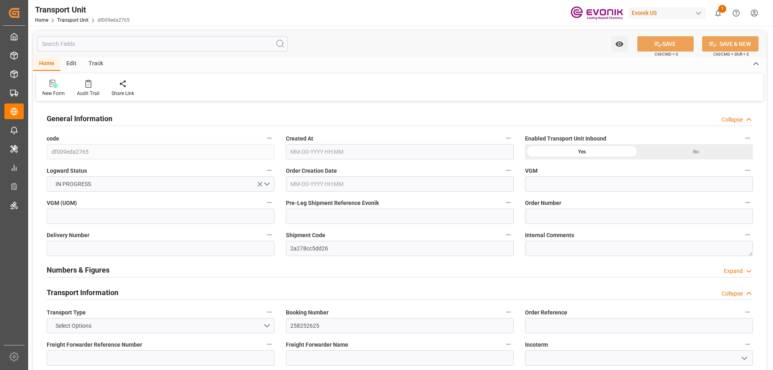
type input "[DATE] 23:15"
type input "[DATE] 00:00"
click at [148, 44] on input "text" at bounding box center [162, 43] width 251 height 15
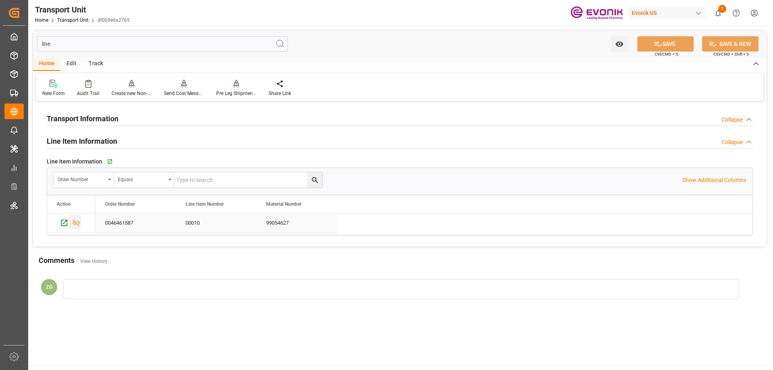
type input "line"
click at [73, 221] on icon "Press SPACE to select this row." at bounding box center [76, 223] width 8 height 8
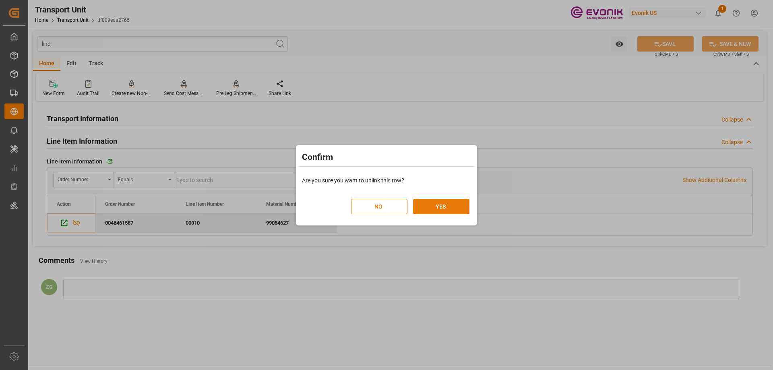
click at [422, 204] on button "YES" at bounding box center [441, 206] width 56 height 15
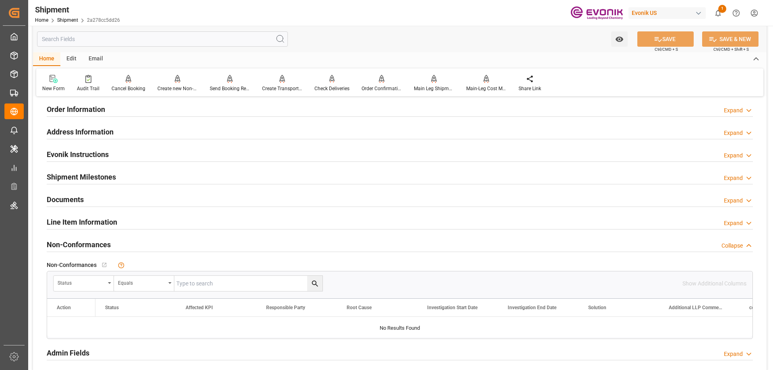
scroll to position [403, 0]
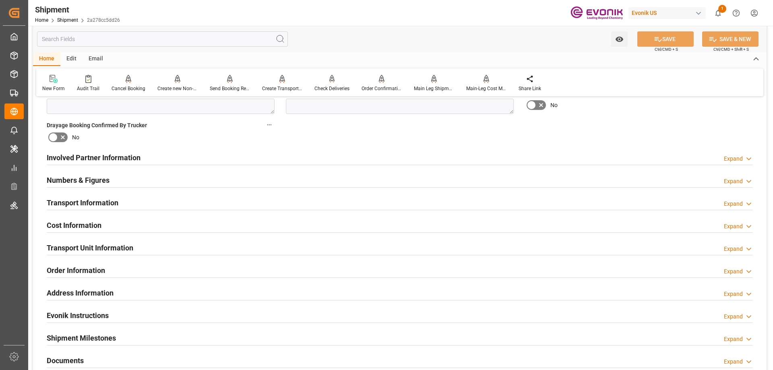
click at [106, 242] on h2 "Transport Unit Information" at bounding box center [90, 247] width 87 height 11
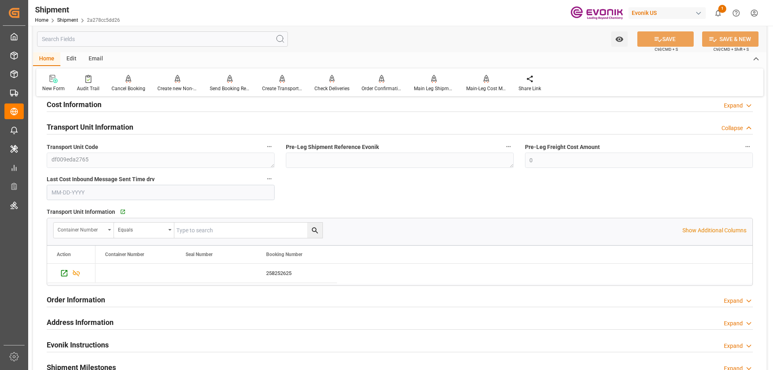
scroll to position [483, 0]
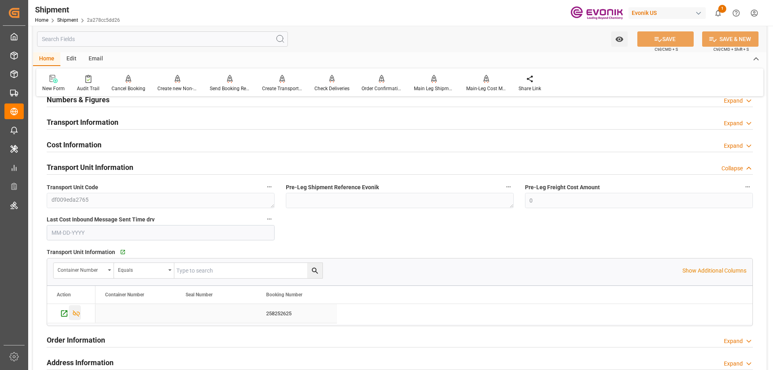
click at [75, 308] on div "Press SPACE to select this row." at bounding box center [75, 312] width 12 height 15
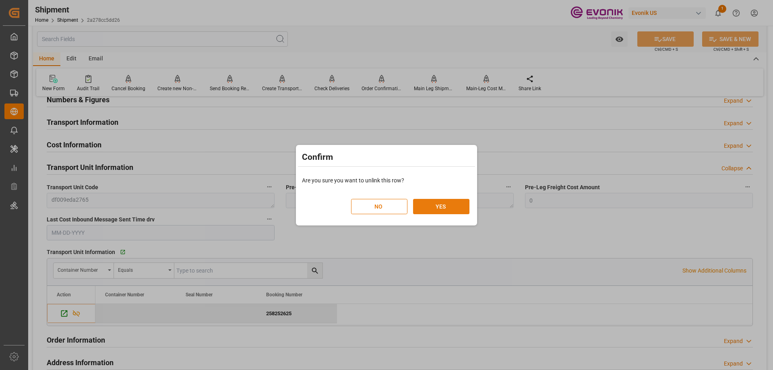
click at [445, 204] on button "YES" at bounding box center [441, 206] width 56 height 15
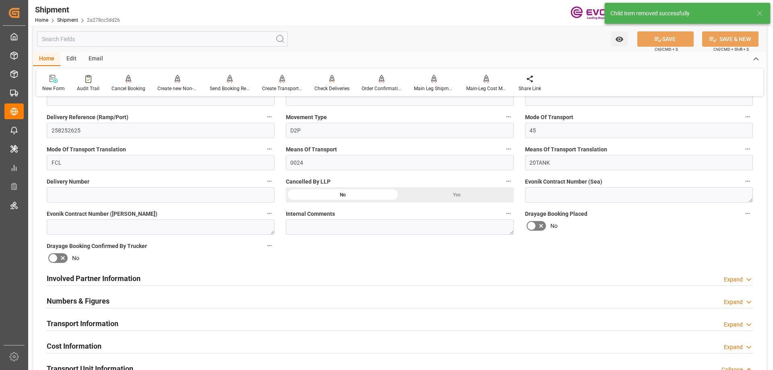
scroll to position [201, 0]
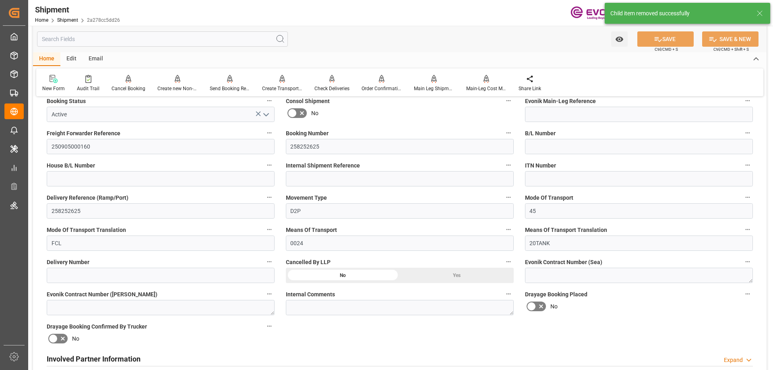
click at [438, 58] on div "Yes" at bounding box center [457, 49] width 114 height 15
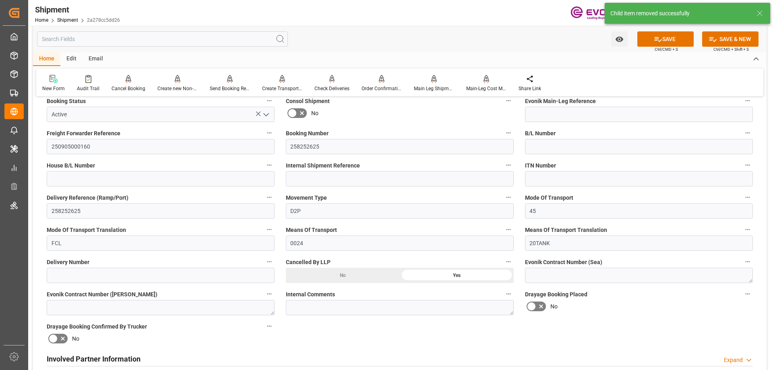
scroll to position [121, 0]
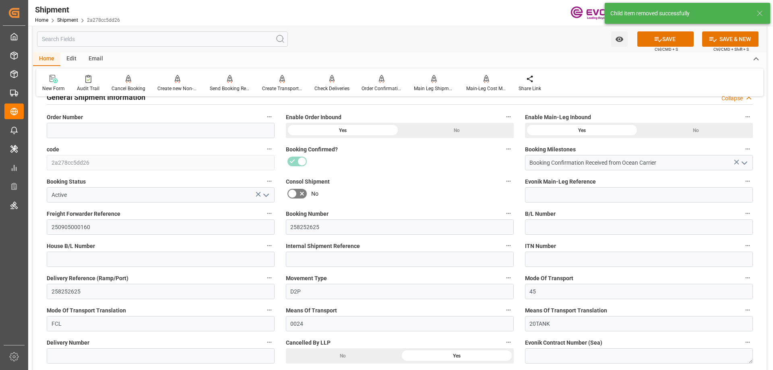
click at [267, 193] on icon "open menu" at bounding box center [266, 196] width 10 height 10
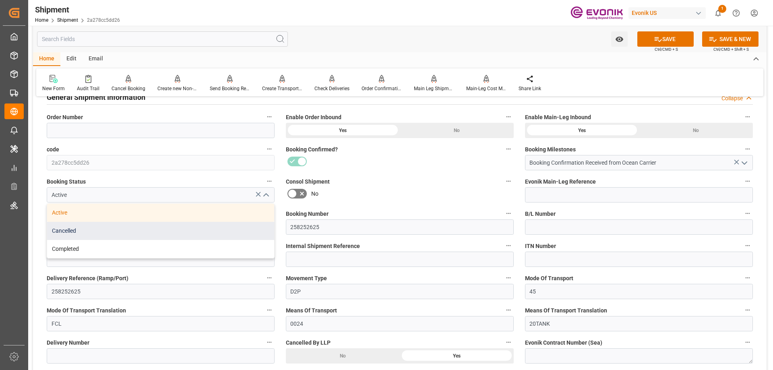
click at [84, 232] on div "Cancelled" at bounding box center [160, 231] width 227 height 18
type input "Cancelled"
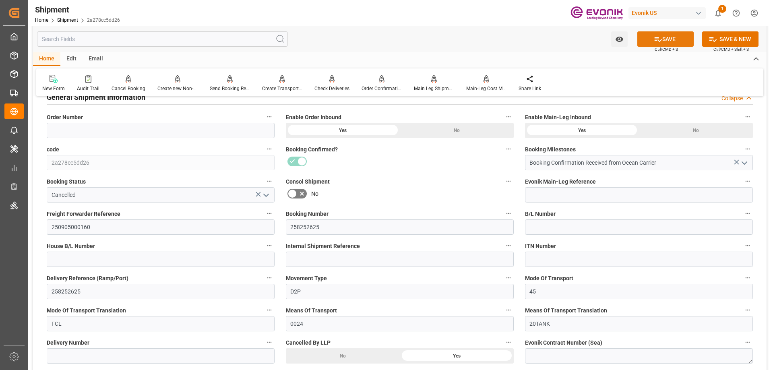
click at [665, 38] on button "SAVE" at bounding box center [666, 38] width 56 height 15
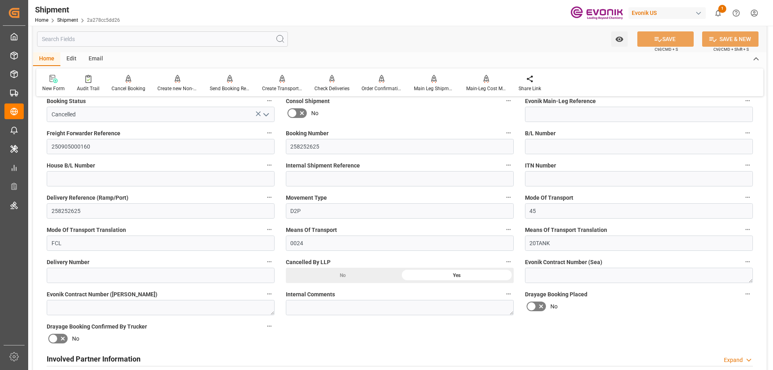
scroll to position [121, 0]
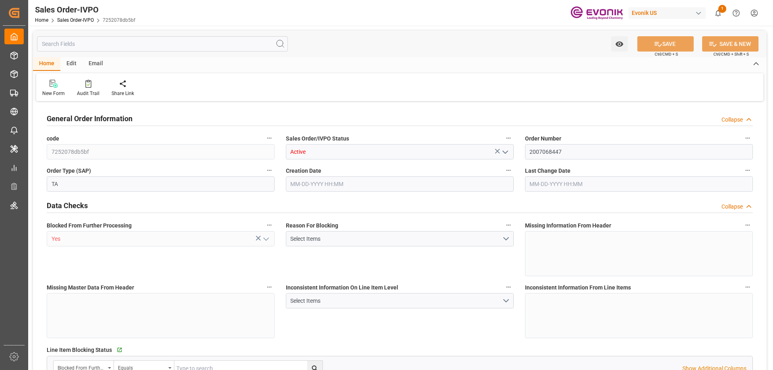
type input "PECLL"
type input "0"
type input "1"
type input "5290"
type input "[DATE] 13:44"
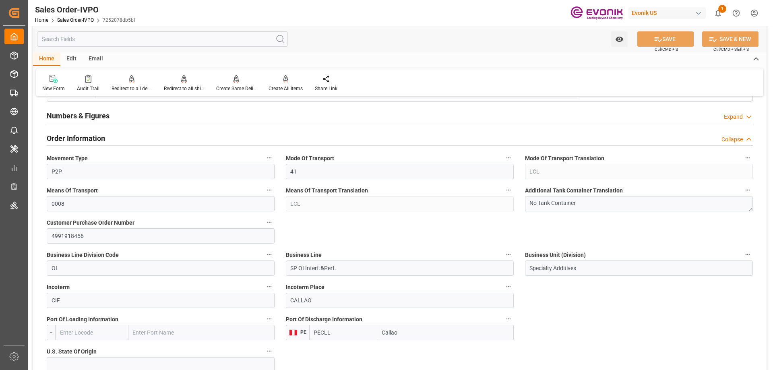
scroll to position [282, 0]
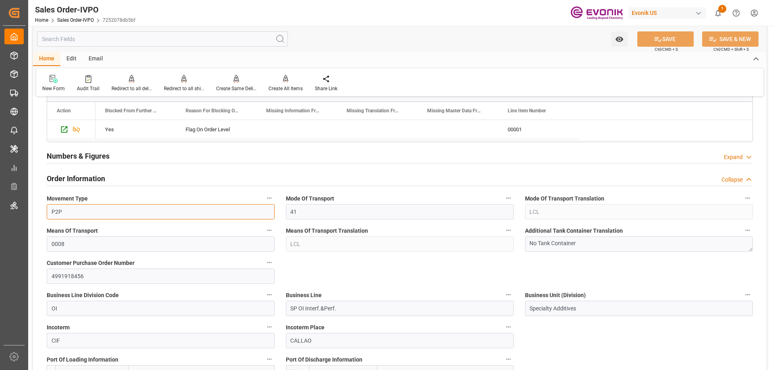
click at [109, 205] on input "P2P" at bounding box center [161, 211] width 228 height 15
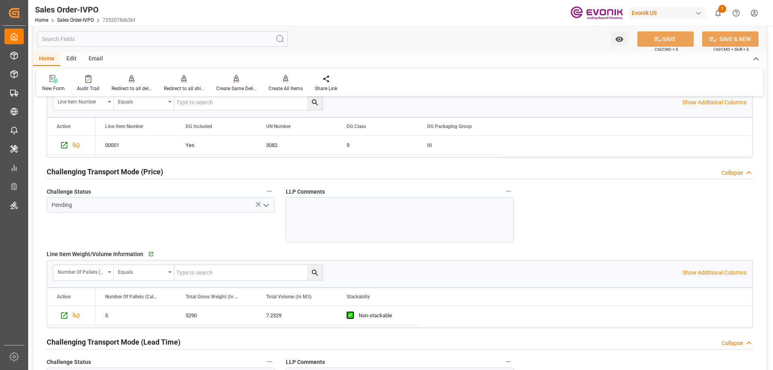
scroll to position [1128, 0]
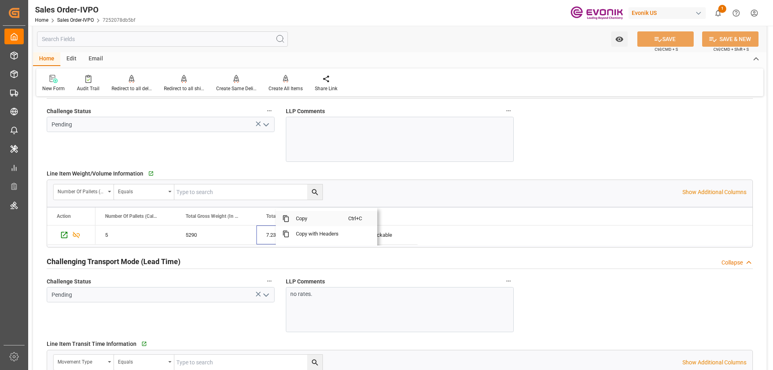
click at [298, 222] on span "Copy" at bounding box center [319, 218] width 59 height 15
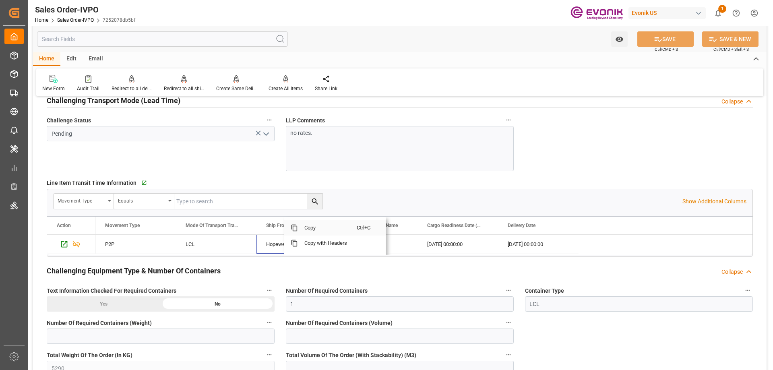
click at [312, 228] on span "Copy" at bounding box center [327, 227] width 59 height 15
click at [394, 230] on span "Copy" at bounding box center [406, 227] width 59 height 15
click at [447, 226] on span "Copy" at bounding box center [466, 227] width 59 height 15
drag, startPoint x: 552, startPoint y: 226, endPoint x: 633, endPoint y: 223, distance: 81.0
click at [552, 226] on span at bounding box center [548, 227] width 7 height 7
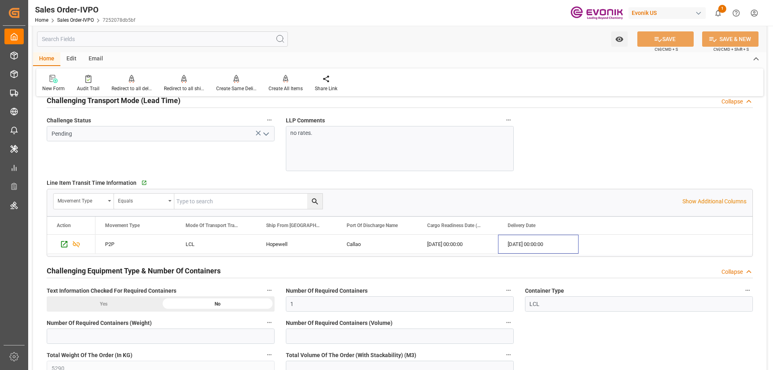
click at [333, 141] on div "no rates." at bounding box center [400, 148] width 228 height 45
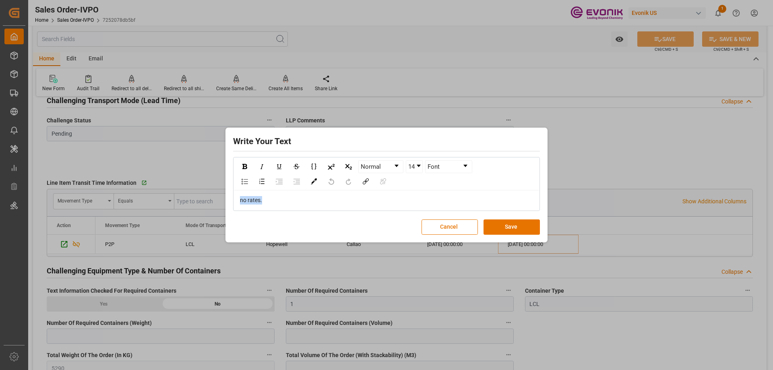
drag, startPoint x: 284, startPoint y: 202, endPoint x: 194, endPoint y: 203, distance: 90.2
click at [194, 203] on div "Write Your Text Normal 14 Font no rates. Cancel Save" at bounding box center [386, 185] width 773 height 370
click at [515, 222] on button "Save" at bounding box center [512, 227] width 56 height 15
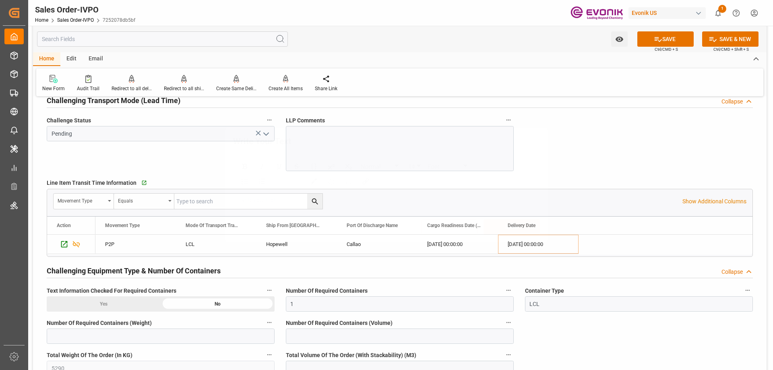
click at [668, 37] on button "SAVE" at bounding box center [666, 38] width 56 height 15
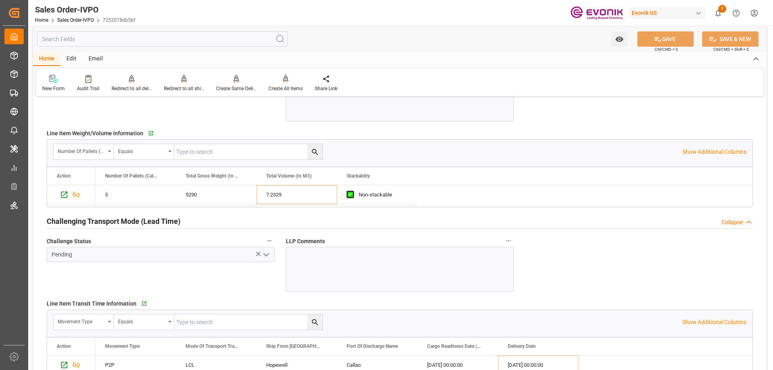
scroll to position [967, 0]
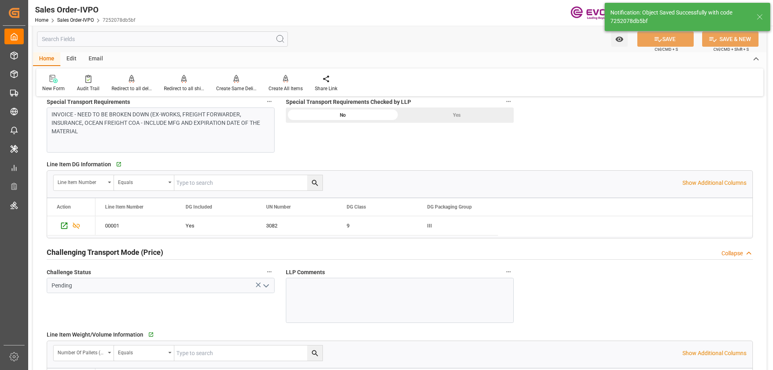
type input "08-13-2025 19:55"
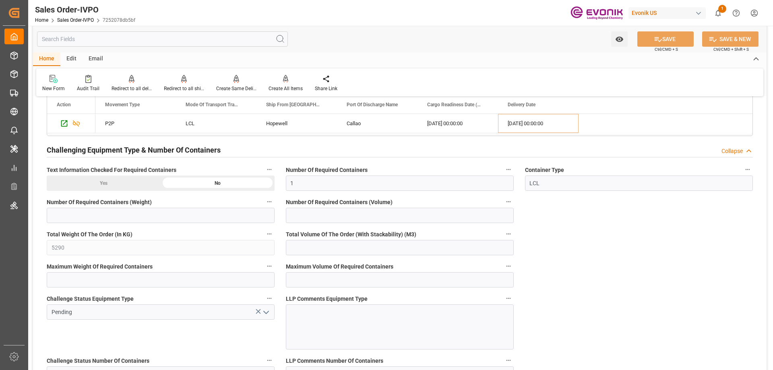
scroll to position [1571, 0]
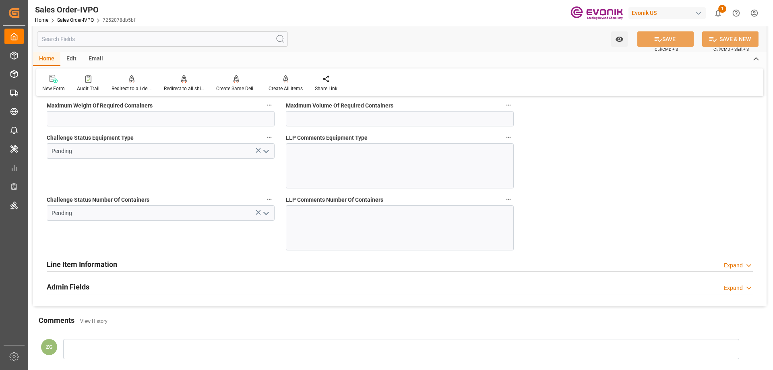
click at [267, 211] on icon "open menu" at bounding box center [266, 214] width 10 height 10
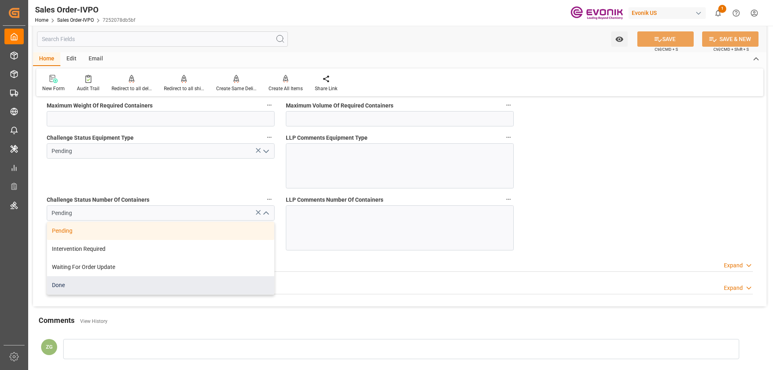
click at [79, 282] on div "Done" at bounding box center [160, 285] width 227 height 18
type input "Done"
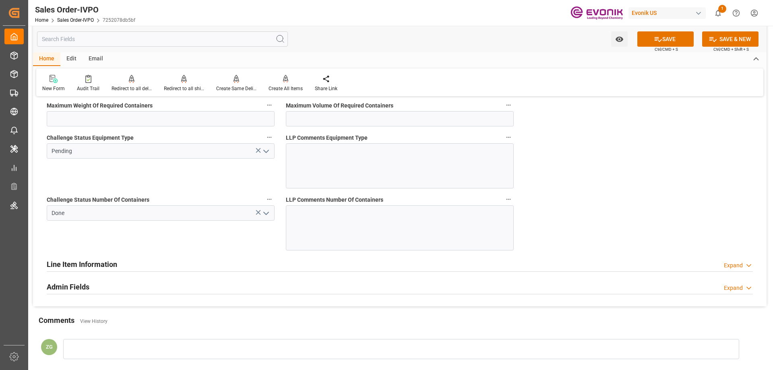
click at [269, 150] on polyline "open menu" at bounding box center [266, 151] width 5 height 2
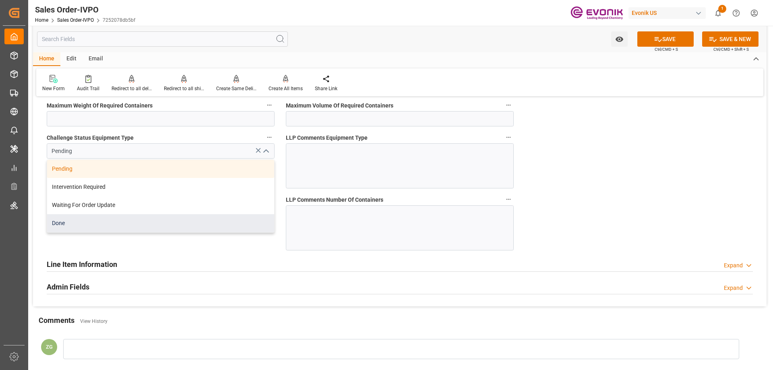
click at [69, 226] on div "Done" at bounding box center [160, 223] width 227 height 18
type input "Done"
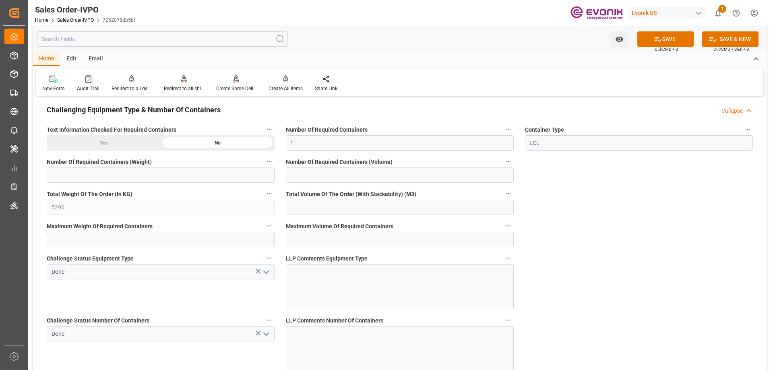
scroll to position [1410, 0]
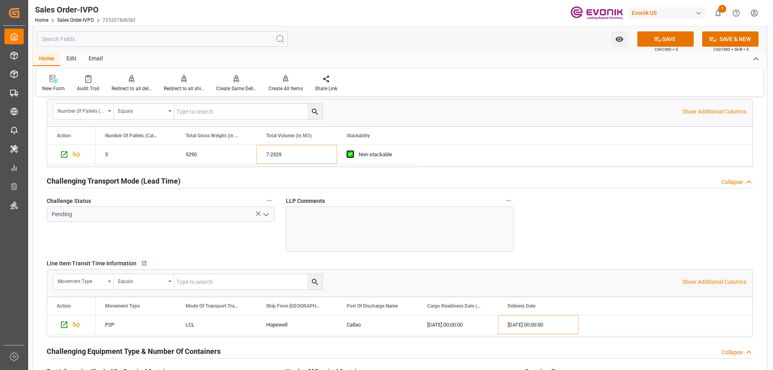
click at [263, 212] on icon "open menu" at bounding box center [266, 215] width 10 height 10
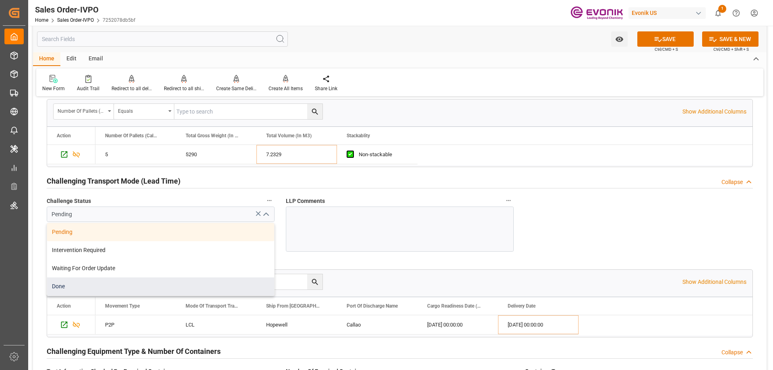
click at [71, 287] on div "Done" at bounding box center [160, 287] width 227 height 18
type input "Done"
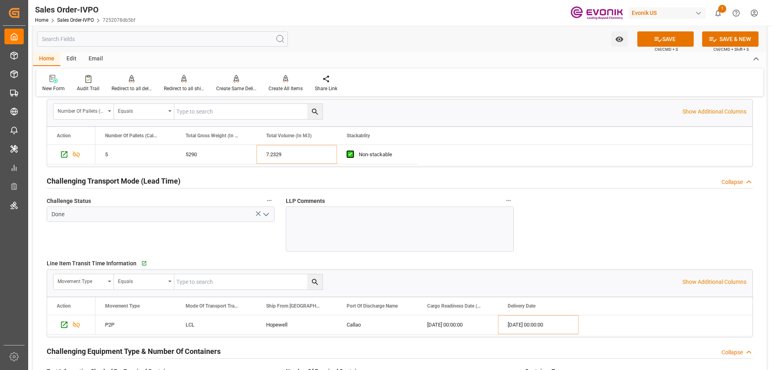
scroll to position [1047, 0]
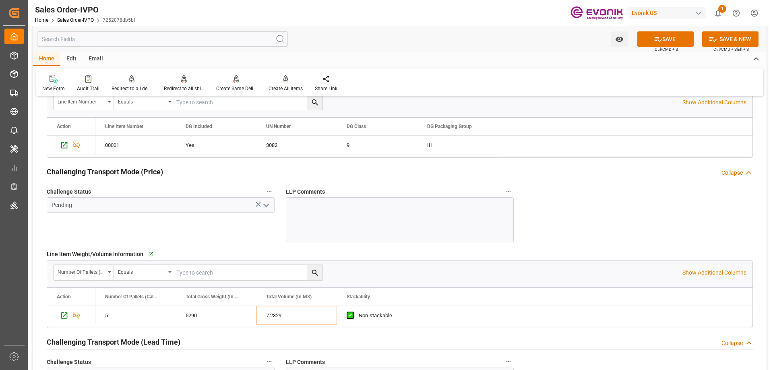
click at [267, 207] on polyline "open menu" at bounding box center [266, 205] width 5 height 2
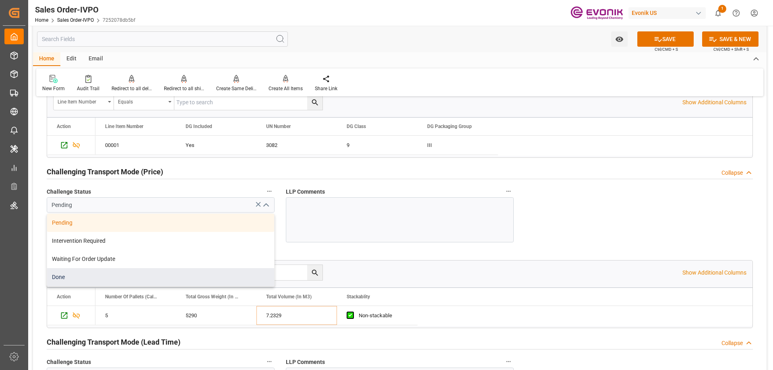
click at [112, 274] on div "Done" at bounding box center [160, 277] width 227 height 18
type input "Done"
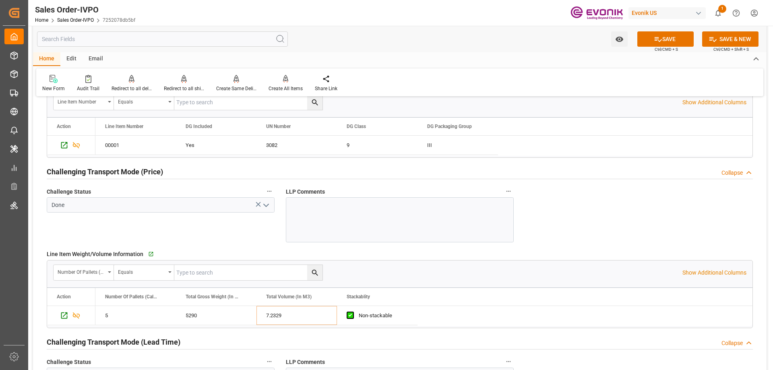
scroll to position [886, 0]
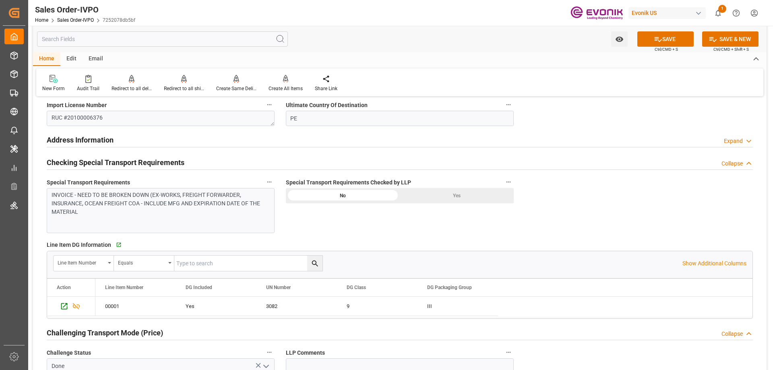
click at [423, 192] on div "Yes" at bounding box center [457, 195] width 114 height 15
click at [669, 41] on button "SAVE" at bounding box center [666, 38] width 56 height 15
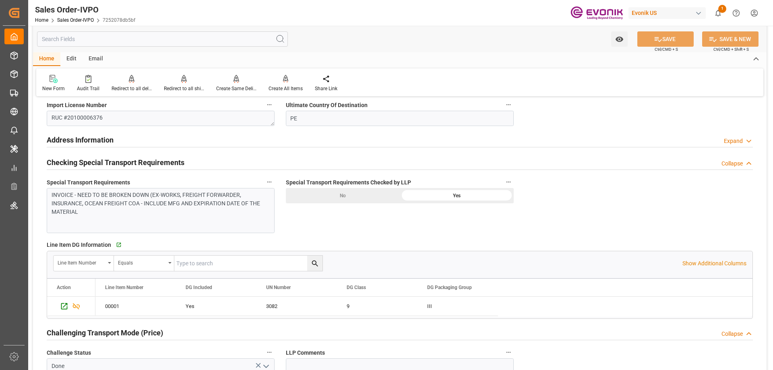
scroll to position [725, 0]
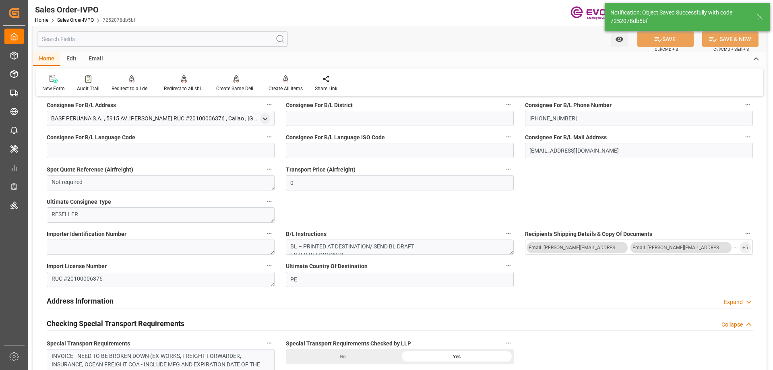
type input "[DATE] 19:58"
type input "No"
click at [280, 86] on div "Create All Items" at bounding box center [286, 88] width 34 height 7
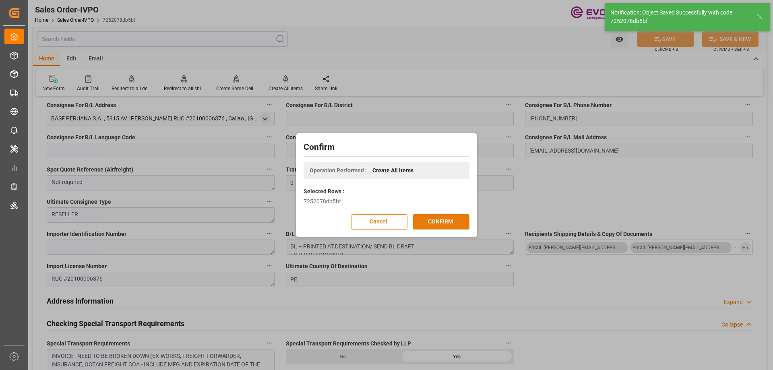
click at [437, 228] on button "CONFIRM" at bounding box center [441, 221] width 56 height 15
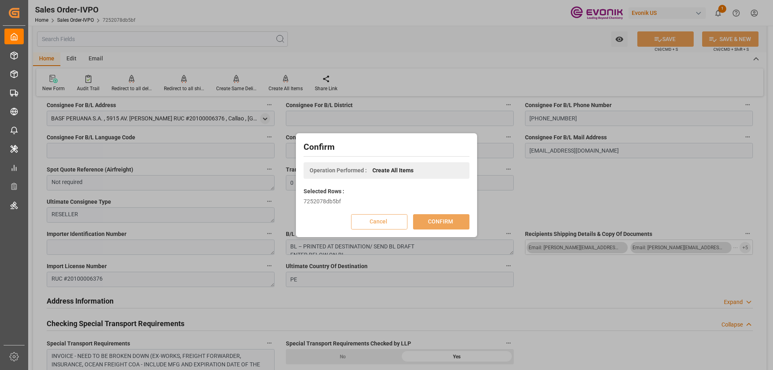
scroll to position [87, 0]
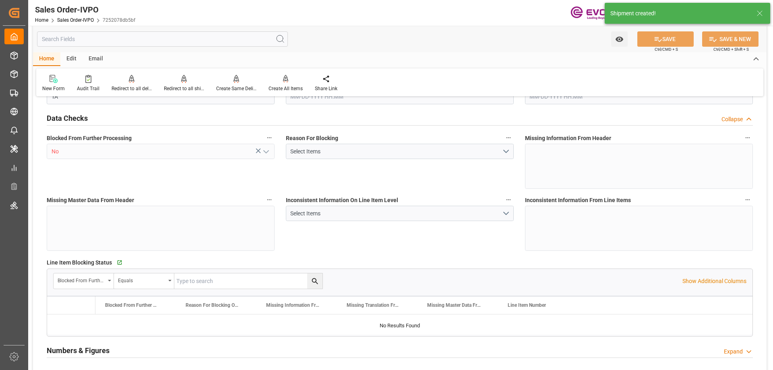
type input "PECLL"
type input "0"
type input "1"
type input "5290"
type input "[DATE] 13:44"
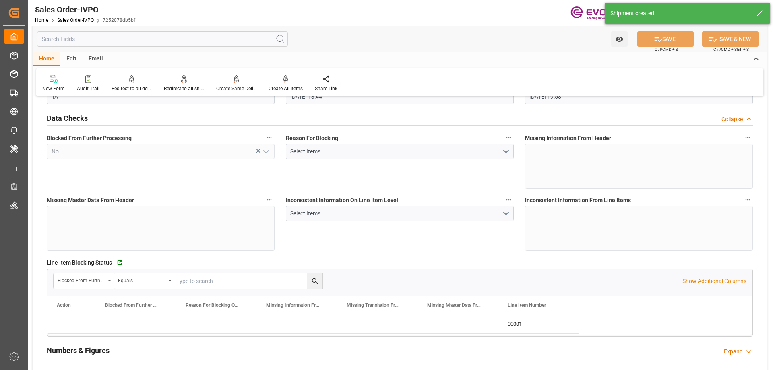
type input "[DATE] 19:58"
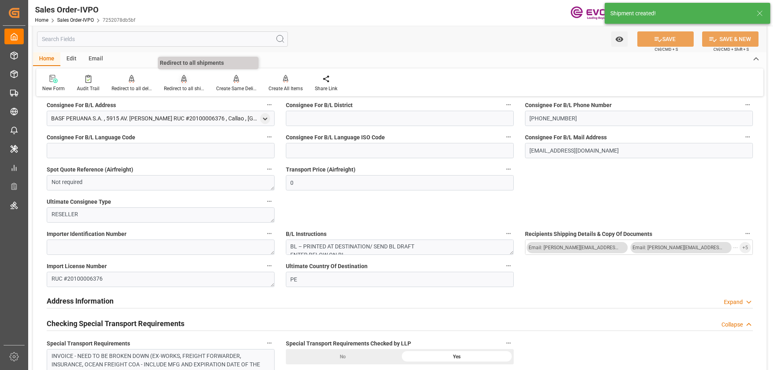
click at [180, 85] on div "Redirect to all shipments" at bounding box center [184, 88] width 40 height 7
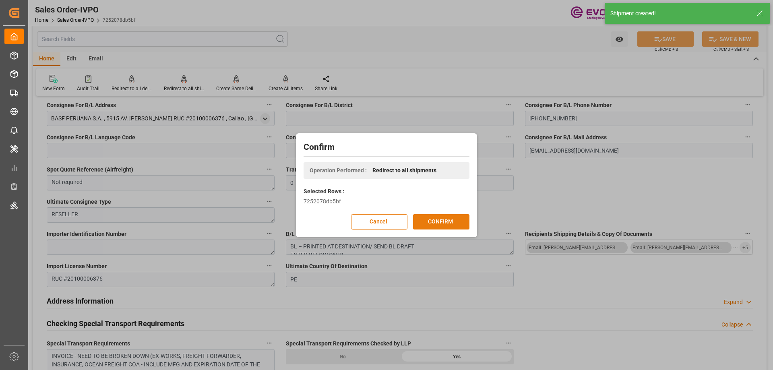
click at [432, 220] on button "CONFIRM" at bounding box center [441, 221] width 56 height 15
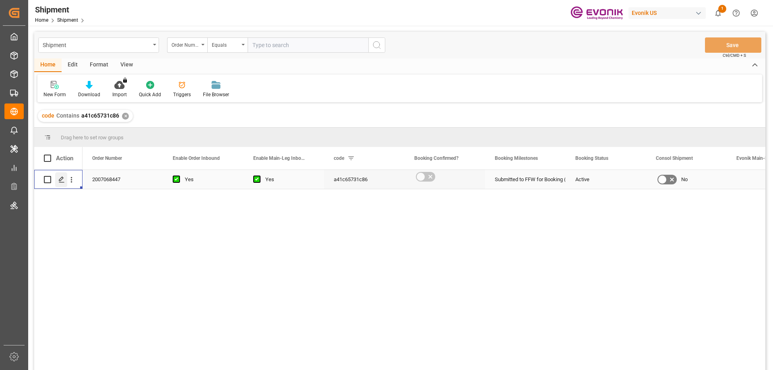
click at [62, 181] on icon "Press SPACE to select this row." at bounding box center [61, 179] width 6 height 6
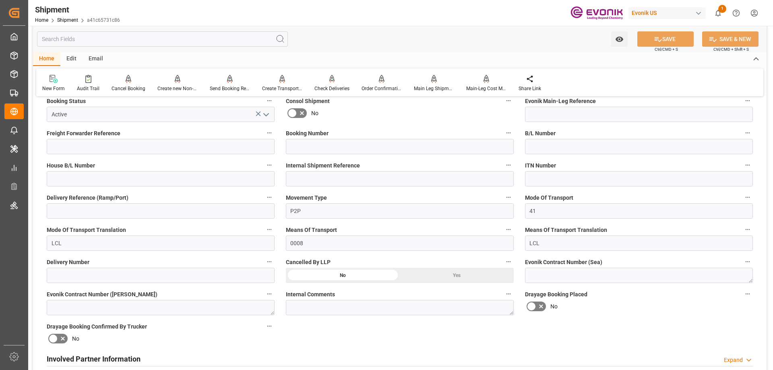
scroll to position [363, 0]
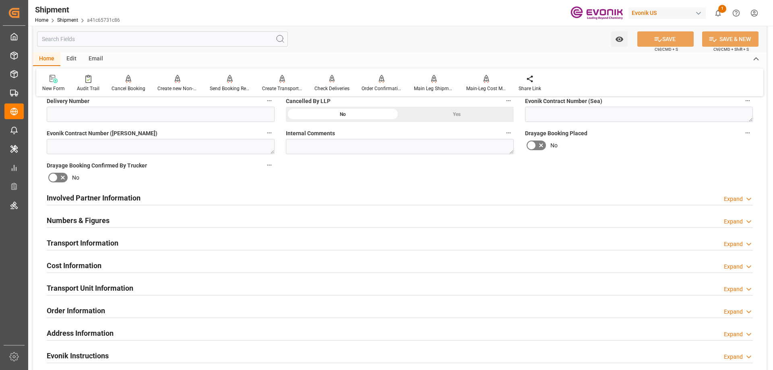
click at [118, 198] on h2 "Involved Partner Information" at bounding box center [94, 198] width 94 height 11
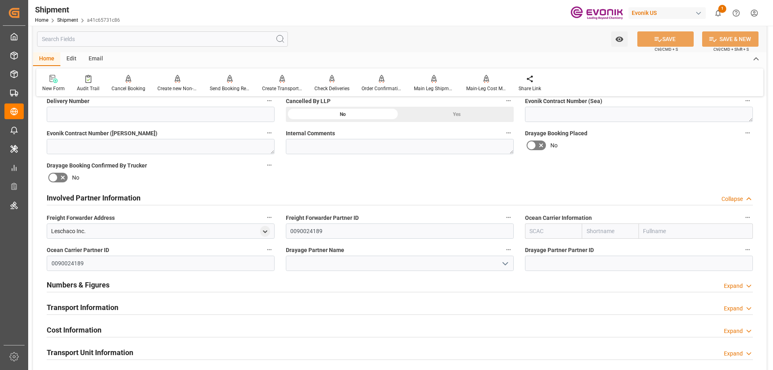
click at [566, 232] on input "text" at bounding box center [553, 231] width 57 height 15
type input "ALRB"
click at [532, 247] on b "ALRB" at bounding box center [537, 249] width 14 height 6
type input "AC Containerline"
type input "AC Containerline GmbH"
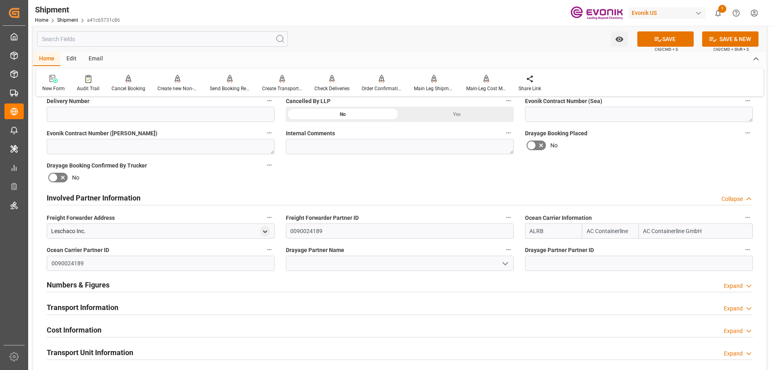
type input "ALRB"
click at [454, 263] on input at bounding box center [400, 263] width 228 height 15
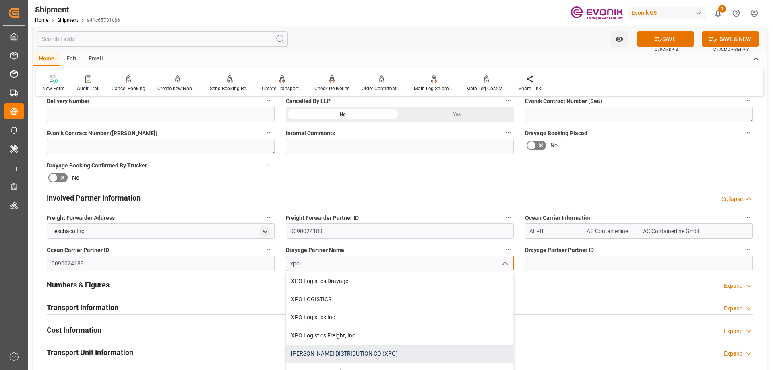
scroll to position [403, 0]
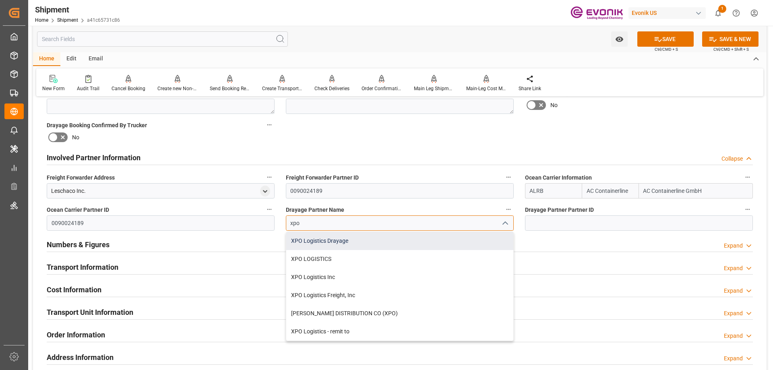
click at [327, 248] on div "XPO Logistics Drayage" at bounding box center [399, 241] width 227 height 18
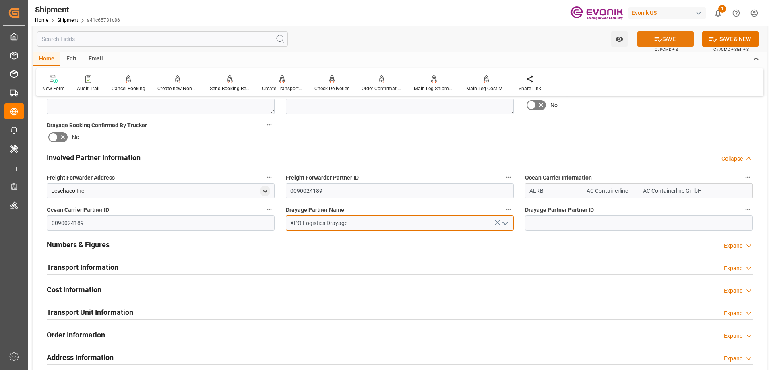
type input "XPO Logistics Drayage"
click at [670, 39] on button "SAVE" at bounding box center [666, 38] width 56 height 15
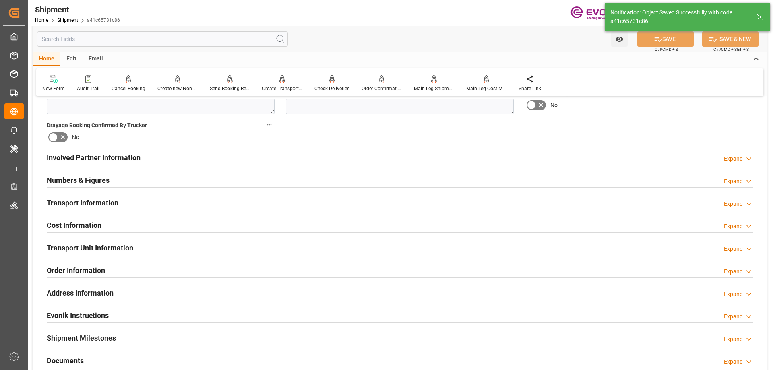
type input "0090194273"
click at [99, 158] on h2 "Involved Partner Information" at bounding box center [94, 157] width 94 height 11
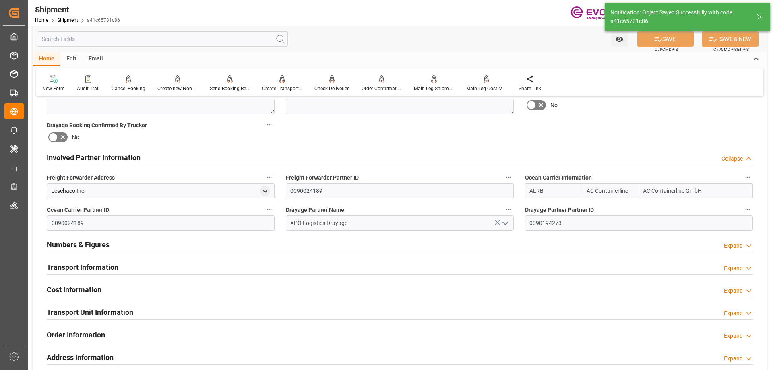
drag, startPoint x: 93, startPoint y: 261, endPoint x: 147, endPoint y: 234, distance: 60.2
click at [93, 262] on h2 "Transport Information" at bounding box center [83, 267] width 72 height 11
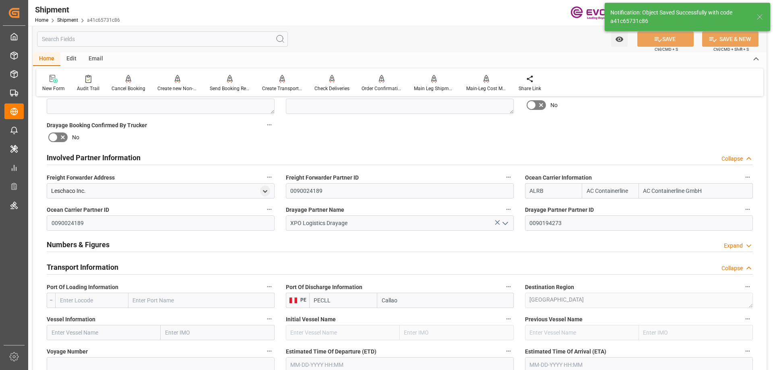
scroll to position [443, 0]
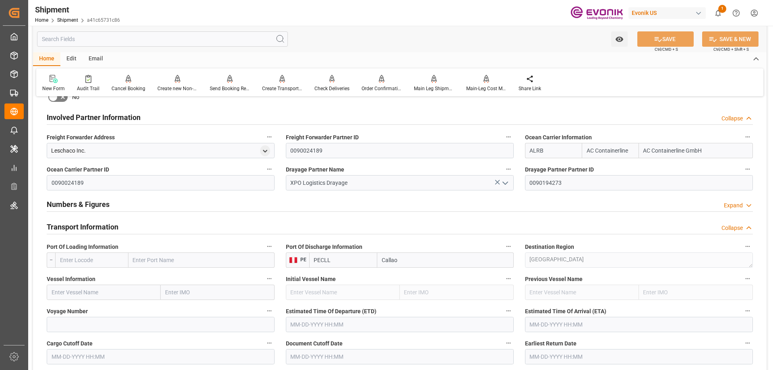
click at [154, 261] on input "text" at bounding box center [201, 260] width 146 height 15
type input "new york"
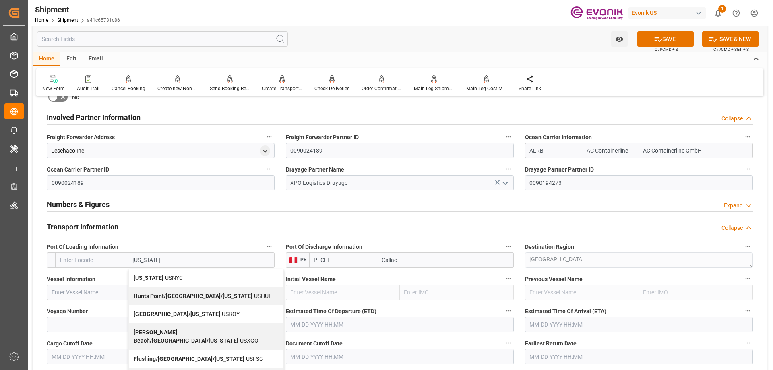
click at [164, 274] on div "New York - USNYC" at bounding box center [206, 278] width 155 height 18
type input "USNYC"
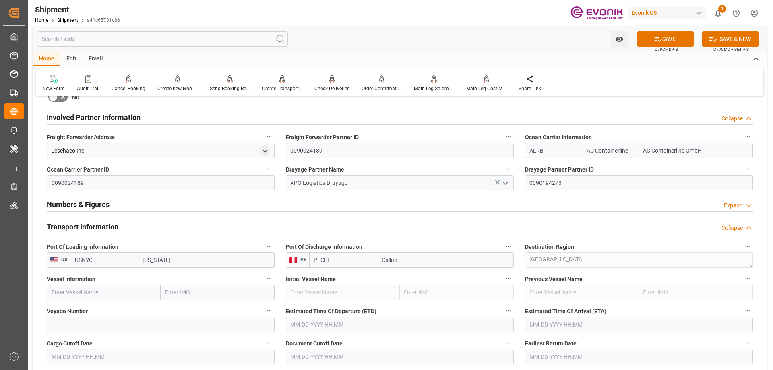
type input "New York"
click at [102, 285] on input "text" at bounding box center [104, 292] width 114 height 15
paste input "CAPE HELLAS"
type input "CAPE [GEOGRAPHIC_DATA]"
click at [83, 307] on b "CAPE [GEOGRAPHIC_DATA]" at bounding box center [87, 310] width 70 height 6
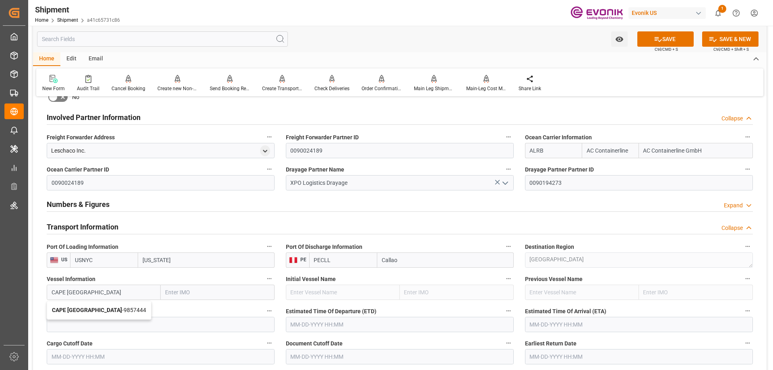
type input "9857444"
type input "CAPE [GEOGRAPHIC_DATA]"
click at [99, 320] on input at bounding box center [161, 324] width 228 height 15
paste input "011S"
type input "011S"
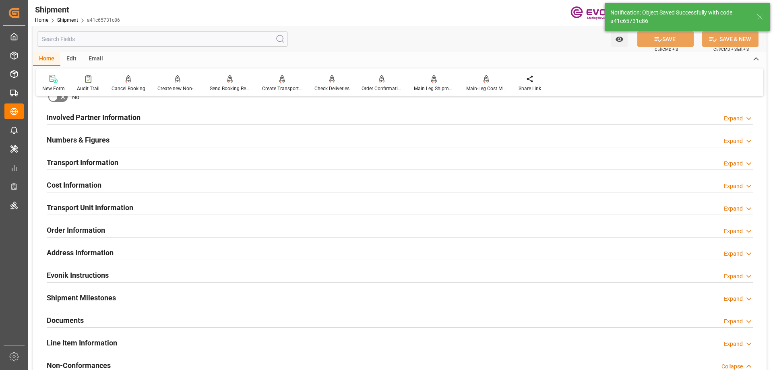
type input "CAPE HELLAS"
type input "9857444"
click at [93, 163] on h2 "Transport Information" at bounding box center [83, 162] width 72 height 11
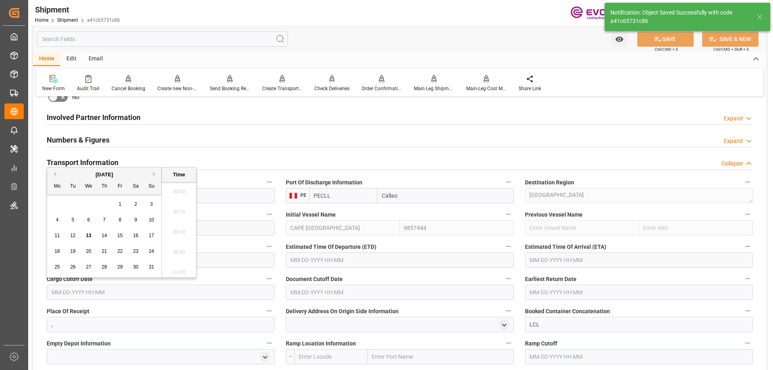
click at [135, 296] on input "text" at bounding box center [161, 292] width 228 height 15
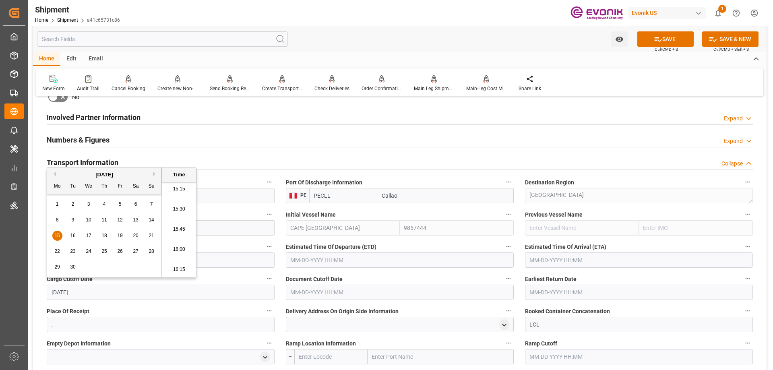
type input "9/15/2025"
type input "09-15-2025 00:00"
drag, startPoint x: 124, startPoint y: 296, endPoint x: 50, endPoint y: 287, distance: 75.5
click at [50, 287] on input "09-15-2025 00:00" at bounding box center [161, 292] width 228 height 15
click at [310, 295] on input "text" at bounding box center [400, 292] width 228 height 15
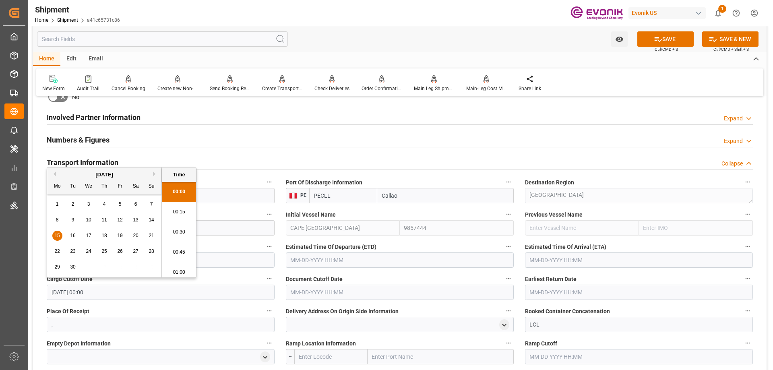
paste input "09-15-2025 00:00"
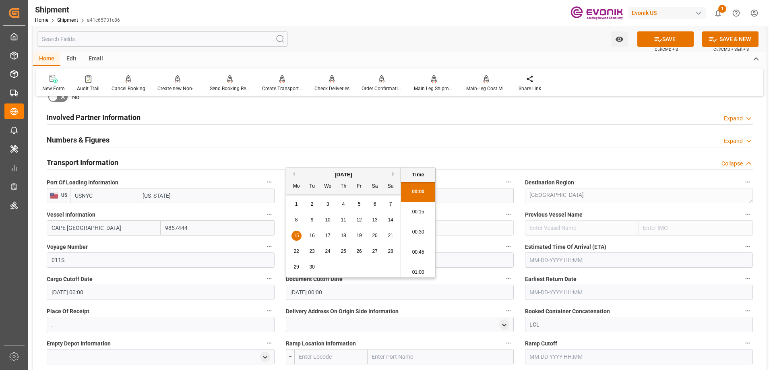
scroll to position [1252, 0]
type input "09-15-2025 00:00"
click at [538, 293] on input "text" at bounding box center [639, 292] width 228 height 15
paste input "09-15-2025 00:00"
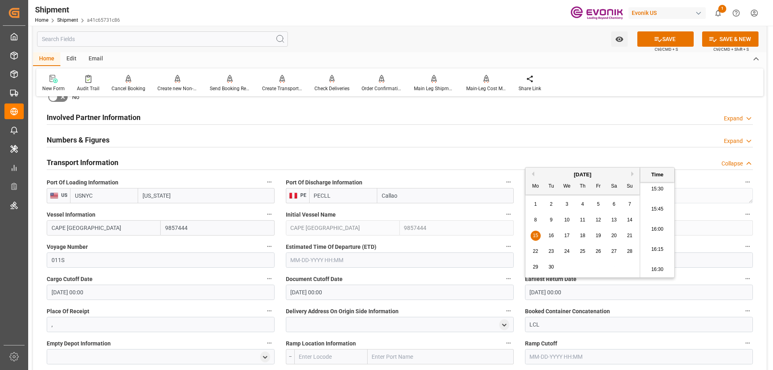
type input "09-15-2025 00:00"
click at [438, 261] on input "text" at bounding box center [400, 260] width 228 height 15
paste input "09-15-2025 00:00"
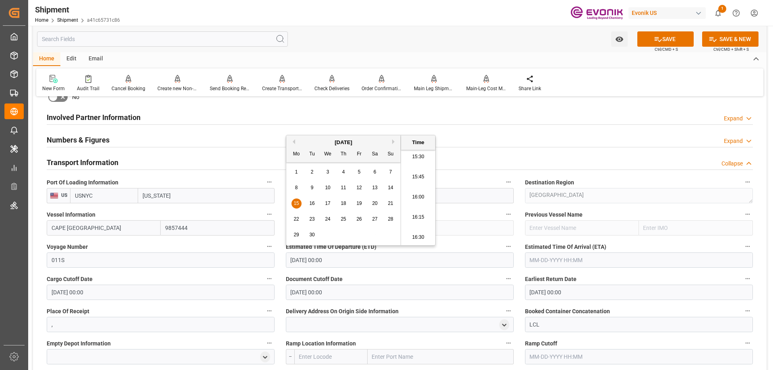
click at [361, 207] on div "19" at bounding box center [359, 204] width 10 height 10
type input "09-19-2025 00:00"
click at [562, 261] on input "text" at bounding box center [639, 260] width 228 height 15
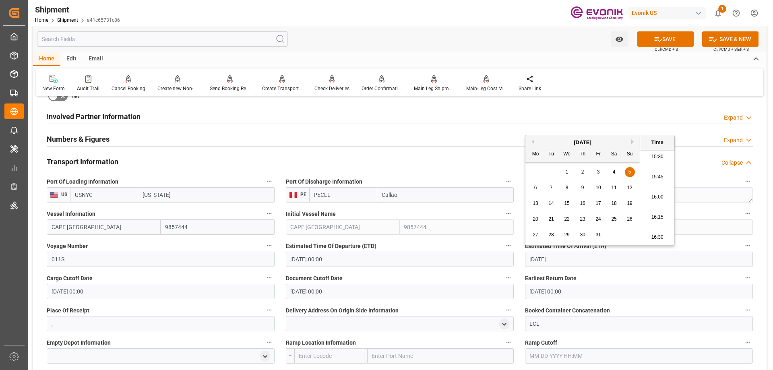
scroll to position [443, 0]
type input "10/5/2025"
type input "10-05-2025 00:00"
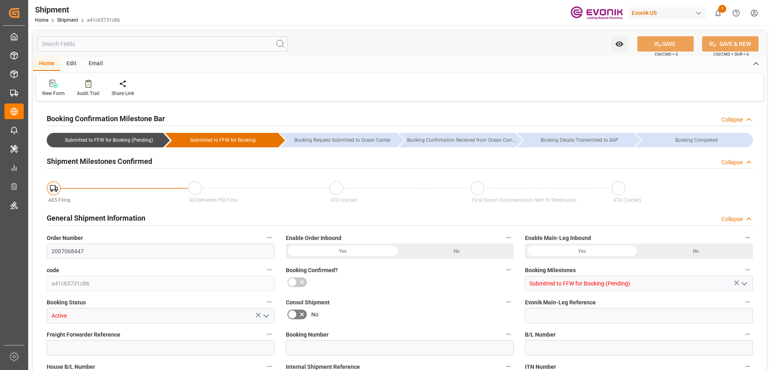
type input "AC Containerline"
type input "Leschaco Inc."
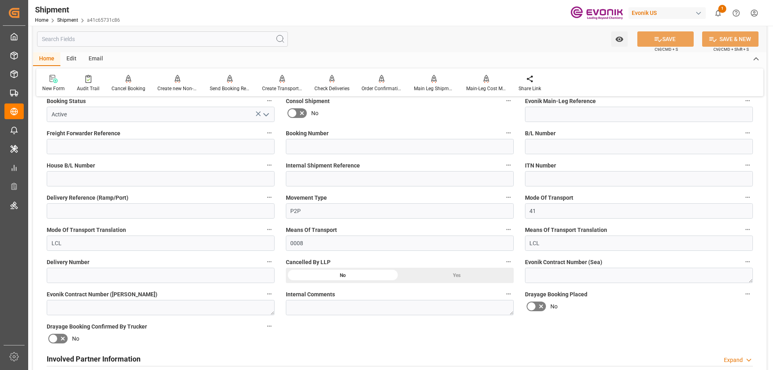
scroll to position [403, 0]
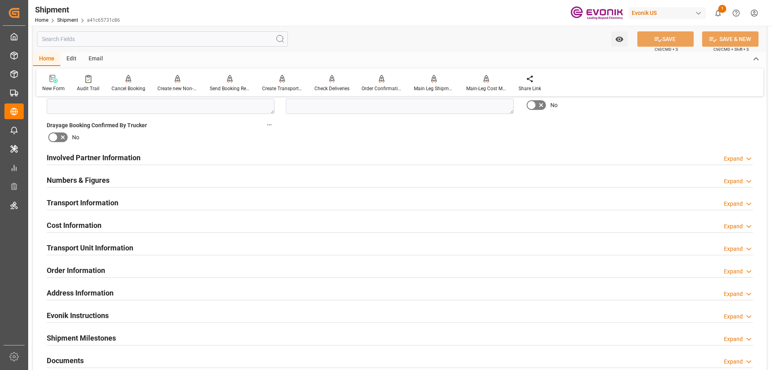
click at [76, 161] on h2 "Involved Partner Information" at bounding box center [94, 157] width 94 height 11
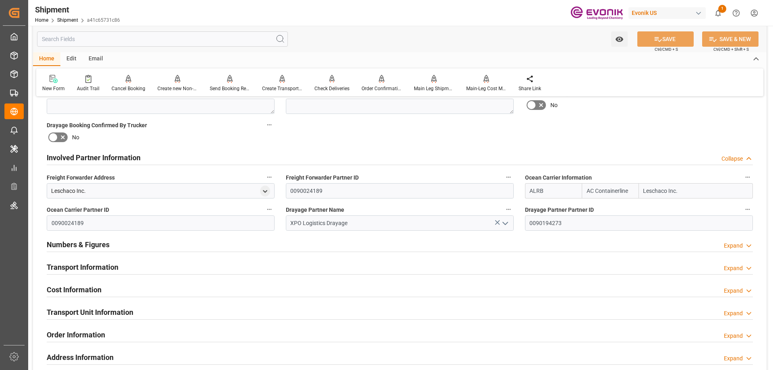
click at [96, 265] on h2 "Transport Information" at bounding box center [83, 267] width 72 height 11
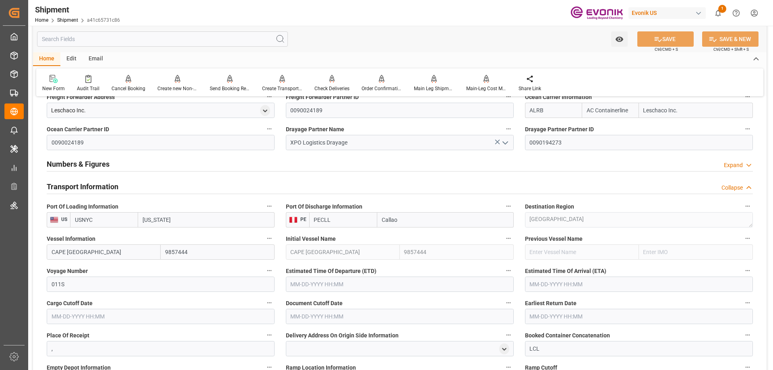
scroll to position [524, 0]
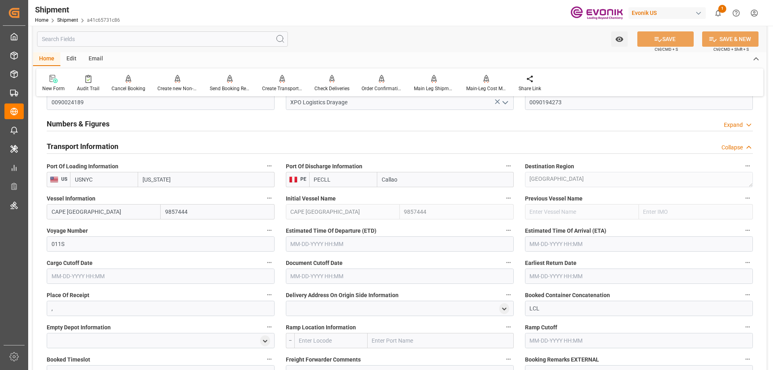
click at [93, 274] on input "text" at bounding box center [161, 276] width 228 height 15
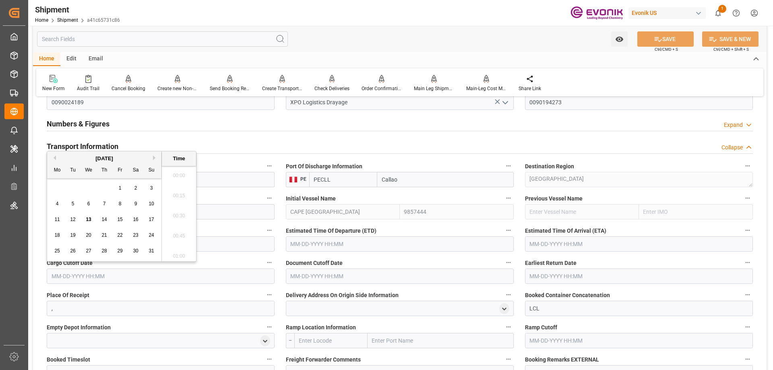
scroll to position [1252, 0]
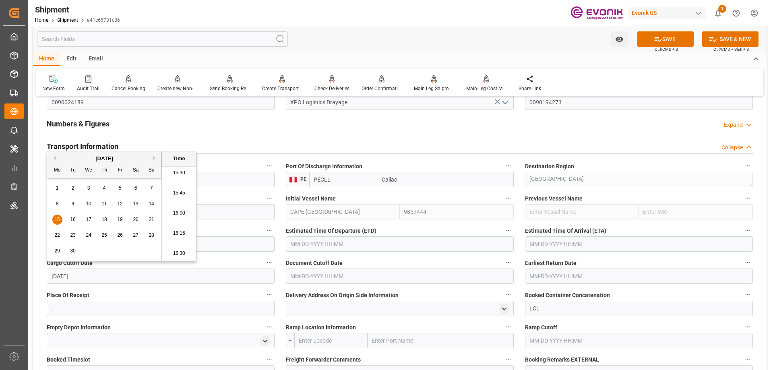
type input "9/15/2025"
type input "[DATE] 00:00"
drag, startPoint x: 97, startPoint y: 274, endPoint x: 44, endPoint y: 274, distance: 54.0
click at [44, 274] on div "Cargo Cutoff Date 09-15-2025 00:00" at bounding box center [160, 271] width 239 height 32
click at [346, 280] on input "text" at bounding box center [400, 276] width 228 height 15
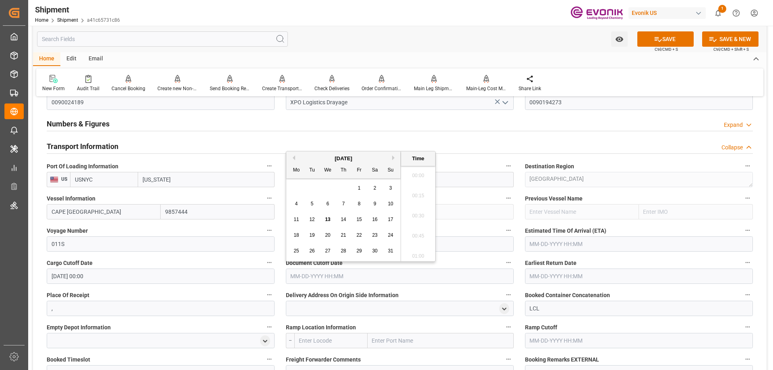
paste input "[DATE] 00:00"
type input "[DATE] 00:00"
click at [533, 279] on input "text" at bounding box center [639, 276] width 228 height 15
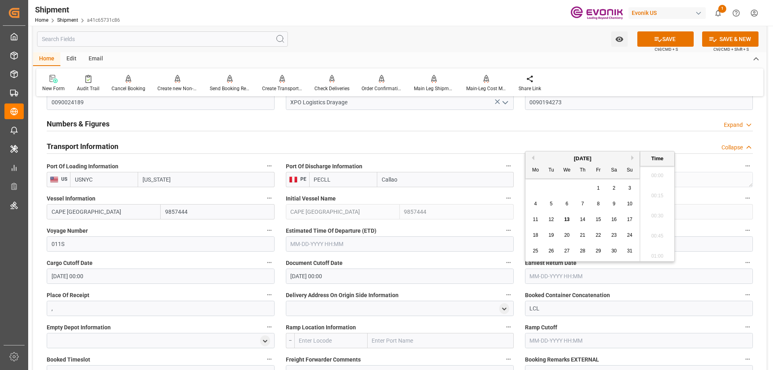
paste input "[DATE] 00:00"
type input "09-15-2025 00:00"
click at [420, 246] on input "text" at bounding box center [400, 243] width 228 height 15
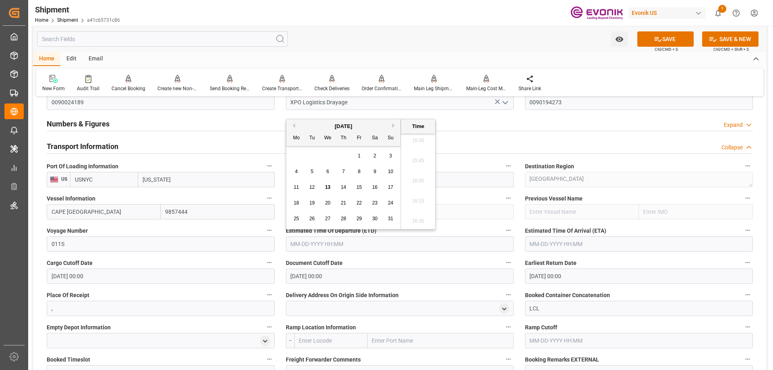
paste input "09-15-2025 00:00"
click at [360, 186] on span "19" at bounding box center [358, 187] width 5 height 6
type input "09-19-2025 00:00"
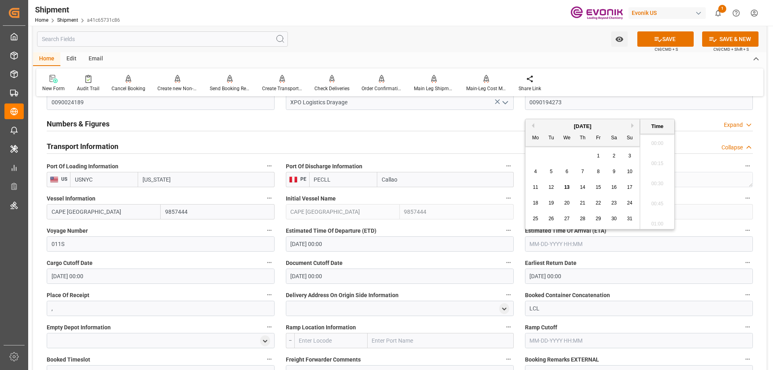
click at [557, 242] on input "text" at bounding box center [639, 243] width 228 height 15
type input "10/5/2025"
type input "[DATE] 00:00"
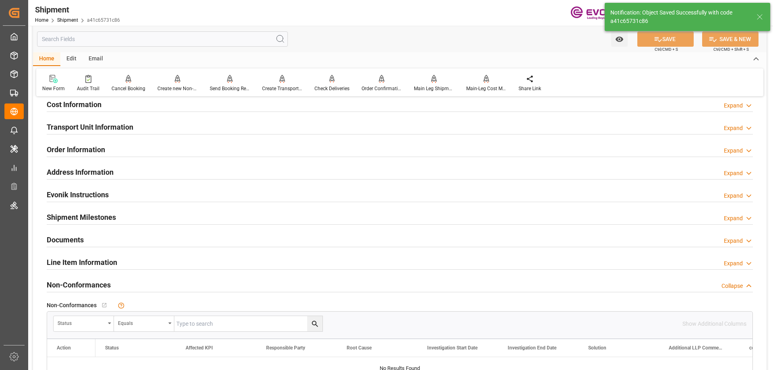
scroll to position [443, 0]
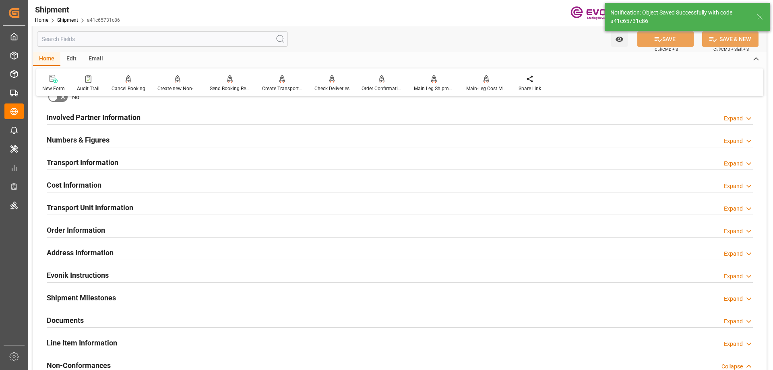
click at [103, 157] on h2 "Transport Information" at bounding box center [83, 162] width 72 height 11
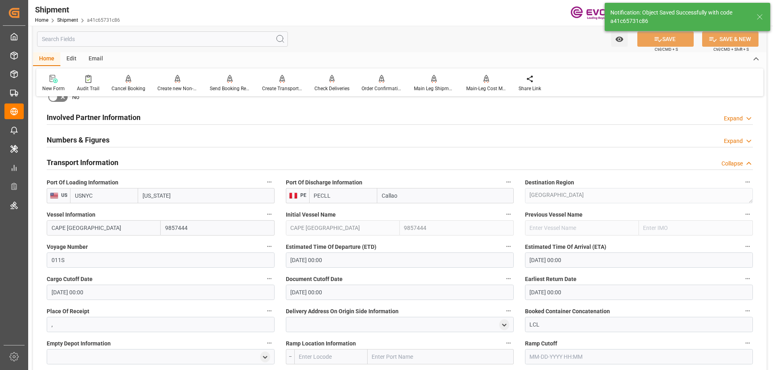
scroll to position [524, 0]
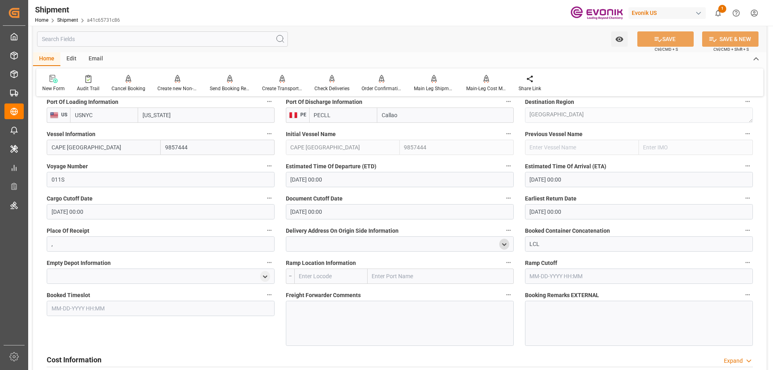
click at [504, 241] on icon "open menu" at bounding box center [504, 244] width 7 height 7
click at [441, 268] on input at bounding box center [388, 267] width 192 height 15
type input "6801"
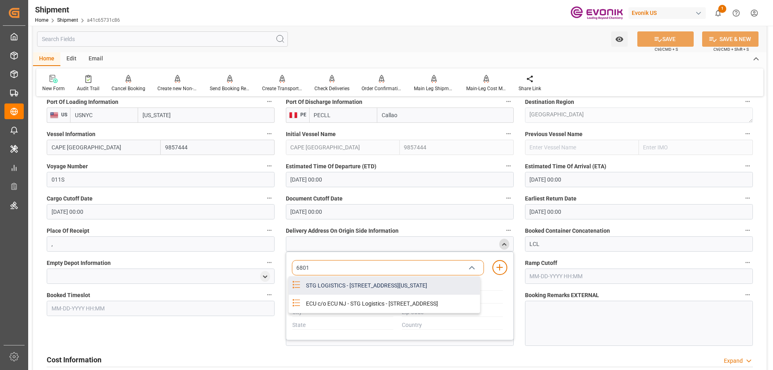
click at [390, 284] on div "STG LOGISTICS - 6801 WESTSIDE AVENUE, North Bergen, New Jersey, USA, 07047" at bounding box center [390, 286] width 179 height 18
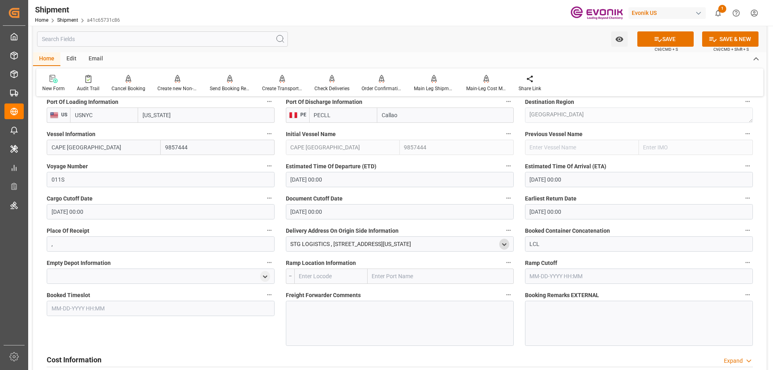
click at [395, 271] on input "text" at bounding box center [441, 276] width 146 height 15
type input "new york"
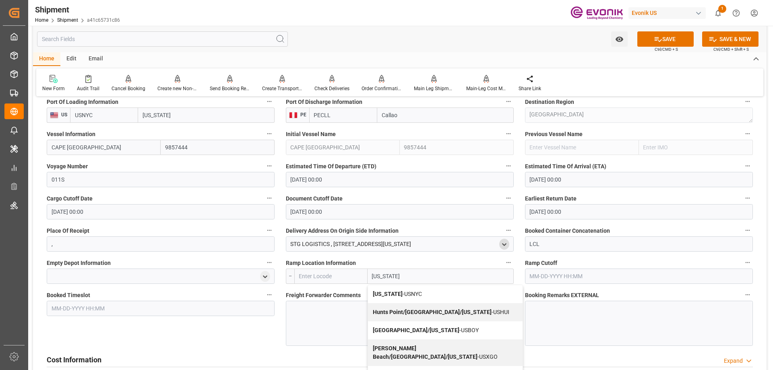
click at [391, 286] on div "New York - USNYC" at bounding box center [445, 294] width 155 height 18
type input "USNYC"
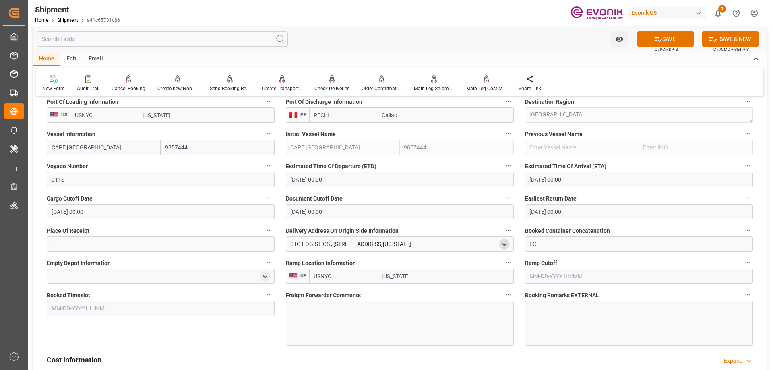
type input "New York"
click at [361, 306] on div at bounding box center [400, 323] width 228 height 45
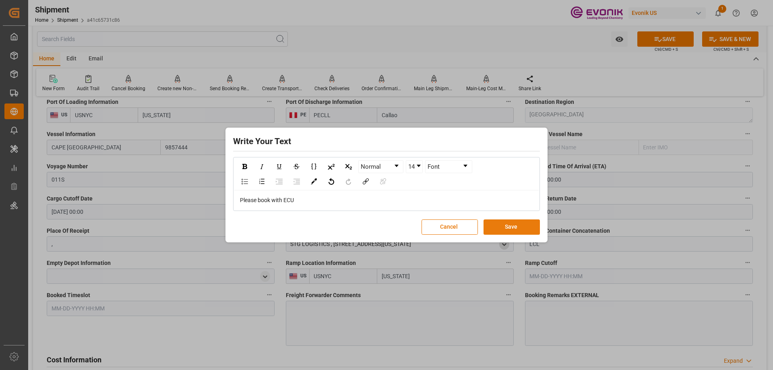
click at [506, 224] on button "Save" at bounding box center [512, 227] width 56 height 15
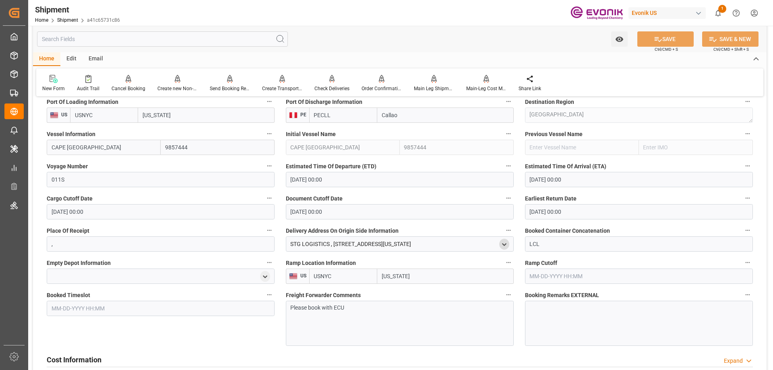
scroll to position [604, 0]
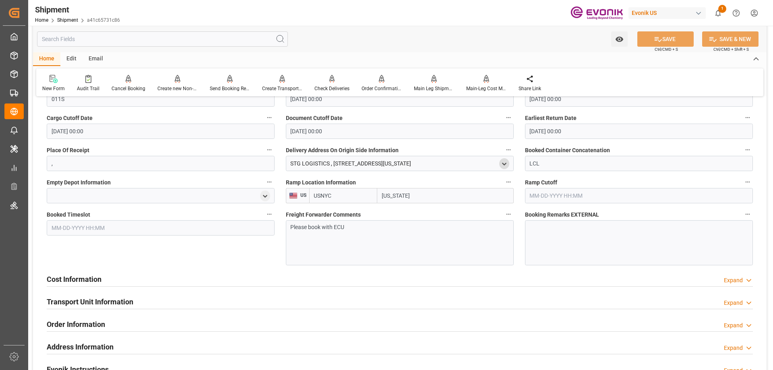
click at [155, 280] on div "Cost Information Expand" at bounding box center [400, 278] width 707 height 15
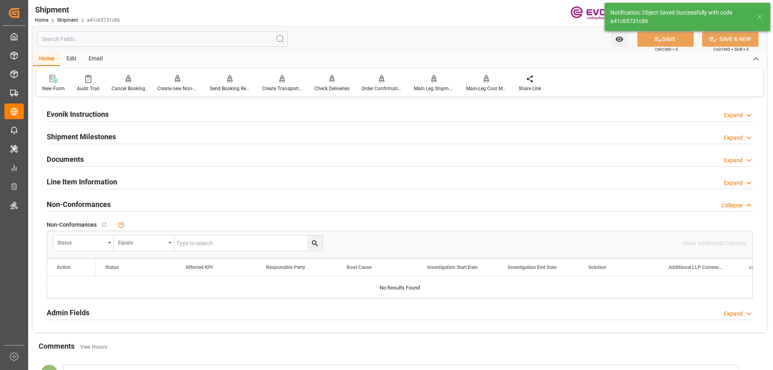
scroll to position [349, 0]
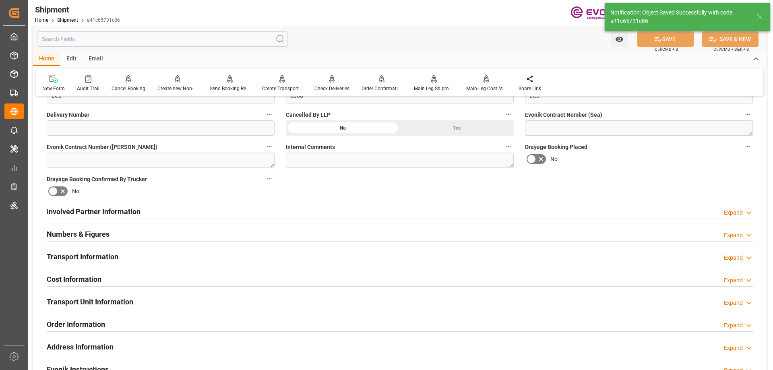
click at [85, 272] on div "Cost Information" at bounding box center [74, 278] width 55 height 15
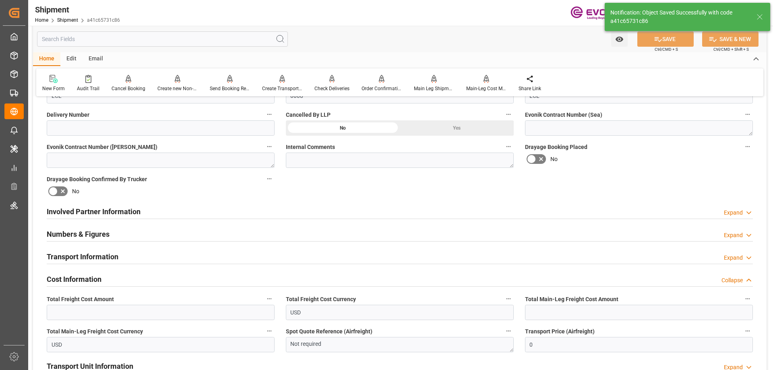
click at [97, 321] on div "Total Freight Cost Amount" at bounding box center [160, 307] width 239 height 32
click at [97, 311] on input "text" at bounding box center [161, 312] width 228 height 15
paste input "1358.935"
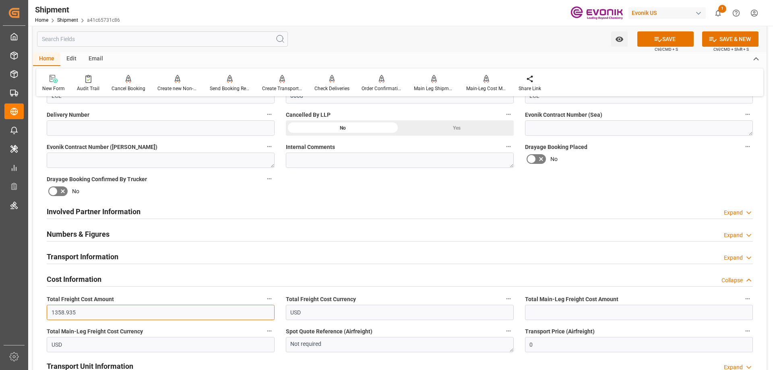
type input "1358.935"
click at [574, 309] on input "text" at bounding box center [639, 312] width 228 height 15
paste input "1069.619"
type input "1069.619"
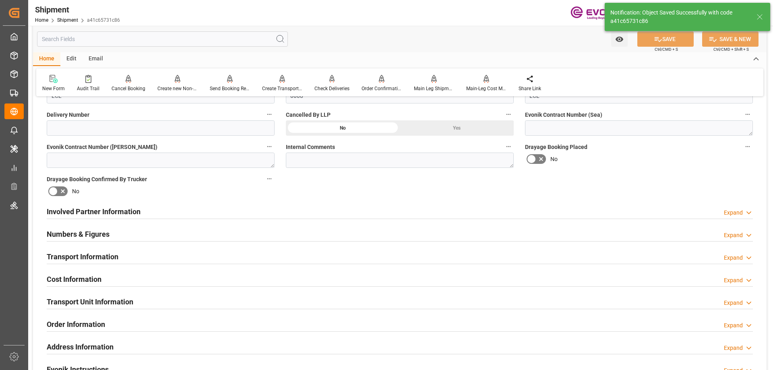
click at [93, 327] on h2 "Order Information" at bounding box center [76, 324] width 58 height 11
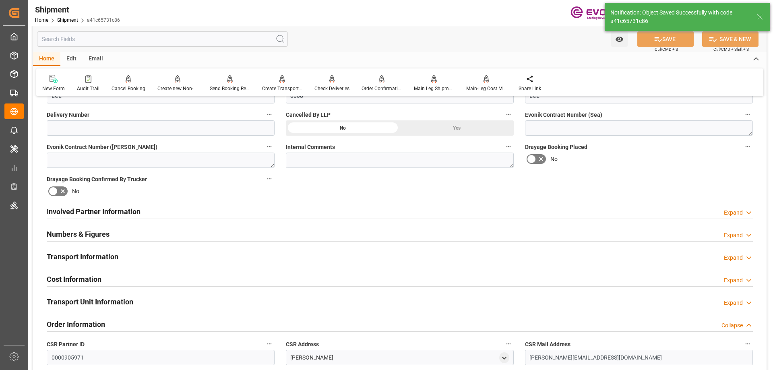
click at [91, 305] on h2 "Transport Unit Information" at bounding box center [90, 301] width 87 height 11
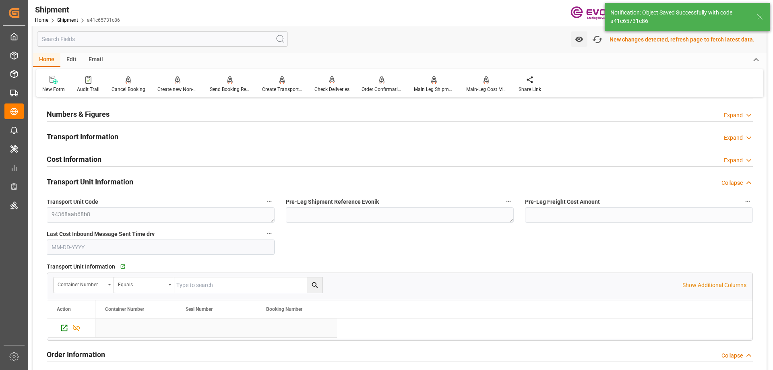
scroll to position [511, 0]
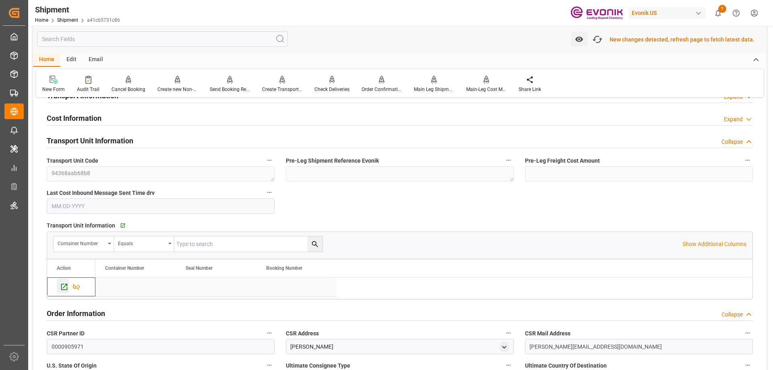
click at [63, 287] on icon "Press SPACE to select this row." at bounding box center [64, 287] width 8 height 8
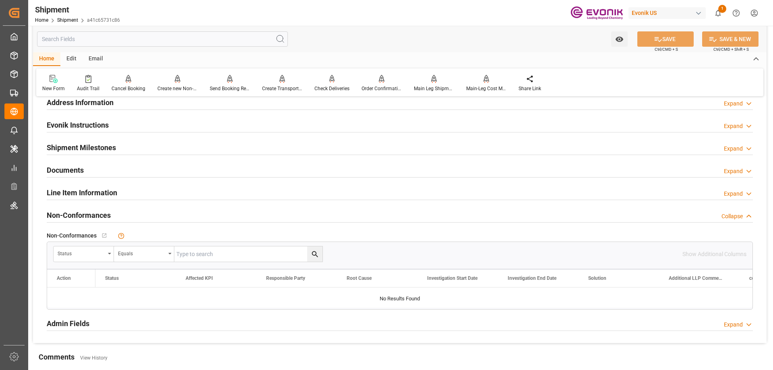
scroll to position [913, 0]
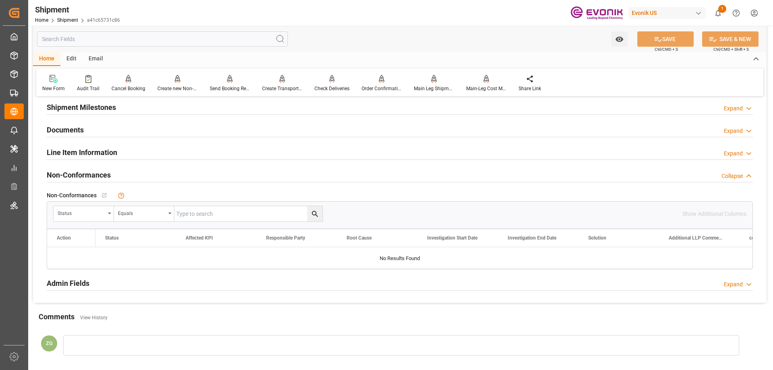
click at [69, 158] on div "Line Item Information" at bounding box center [82, 151] width 70 height 15
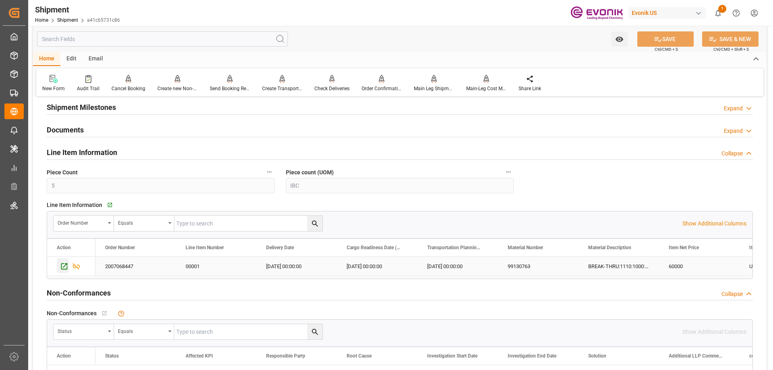
click at [67, 258] on div "Press SPACE to select this row." at bounding box center [63, 265] width 12 height 15
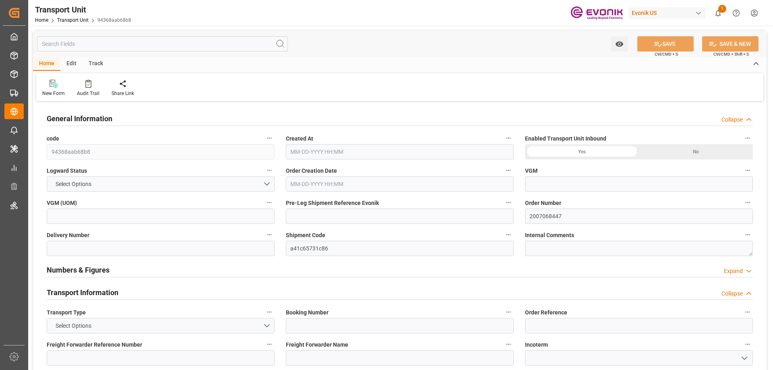
click at [79, 40] on input "text" at bounding box center [162, 43] width 251 height 15
type input "AC Containerline"
type input "Leschaco Inc."
type input "USNYC"
type input "PECLL"
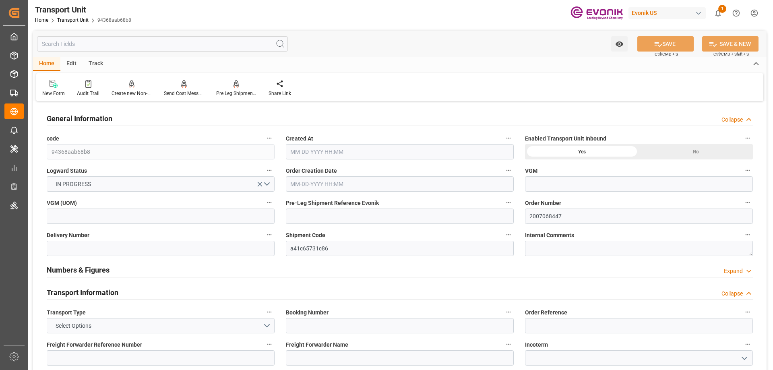
type input "5290"
type input "[DATE] 19:58"
type input "[DATE]"
type input "[DATE] 00:00"
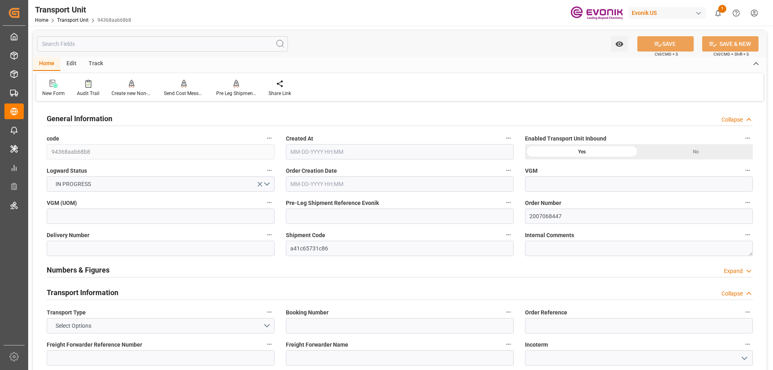
type input "[DATE] 00:00"
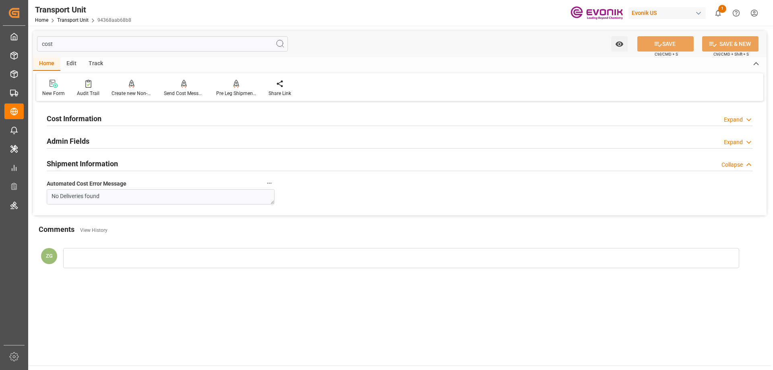
type input "cost"
click at [84, 125] on div "Cost Information" at bounding box center [74, 117] width 55 height 15
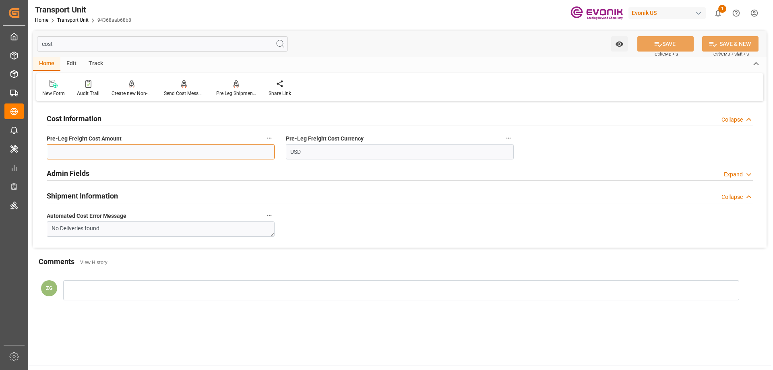
click at [99, 147] on input "text" at bounding box center [161, 151] width 228 height 15
paste input "289.316"
type input "289.316"
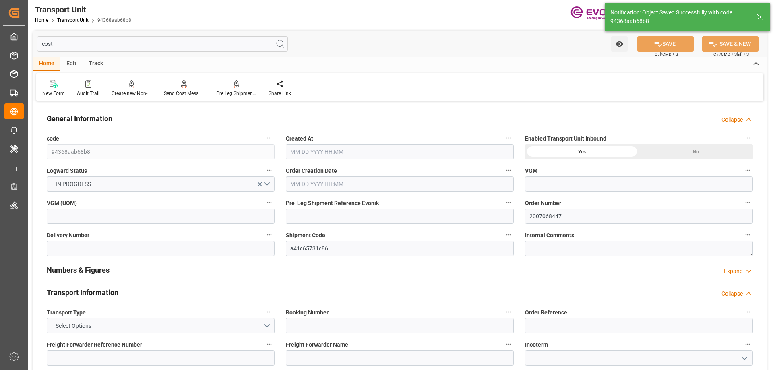
type input "AC Containerline"
type input "Leschaco Inc."
type input "USNYC"
type input "PECLL"
type input "5290"
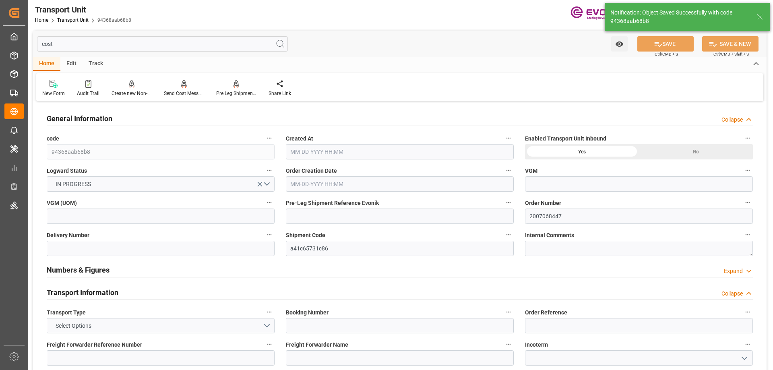
type input "[DATE] 19:58"
type input "[DATE]"
type input "[DATE] 00:00"
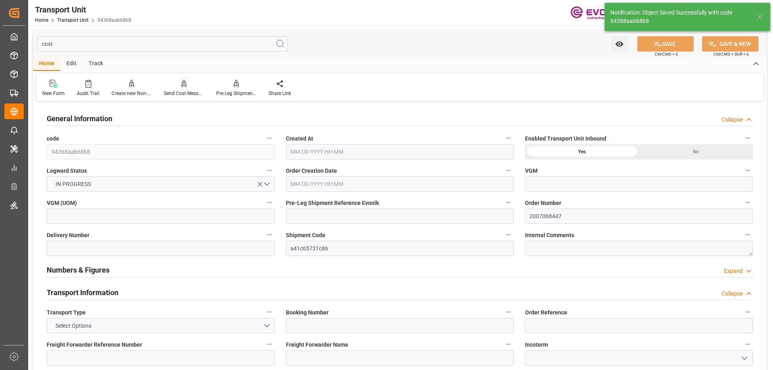
type input "[DATE] 00:00"
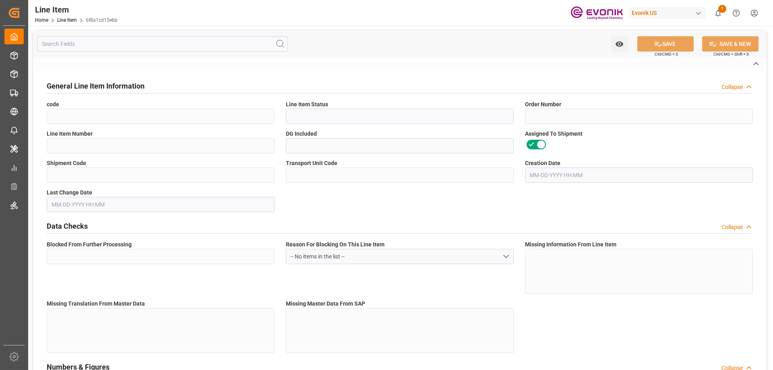
type input "6f8a1cd15ebb"
type input "Active"
type input "2007068447"
type input "00001"
type input "Yes"
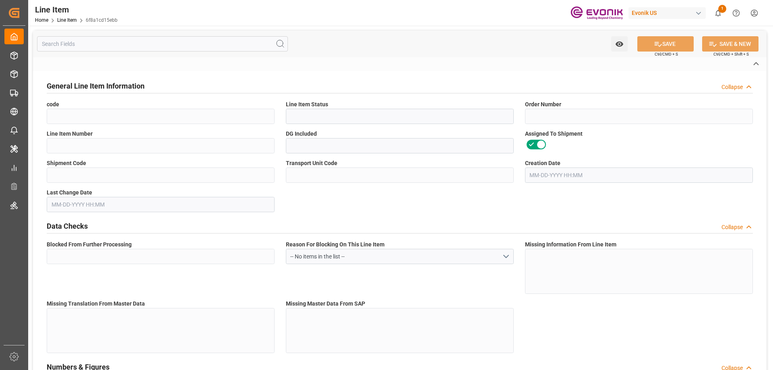
type input "a41c65731c86"
type input "94368aab68b8"
type input "No"
type input "IBC"
type input "99130763"
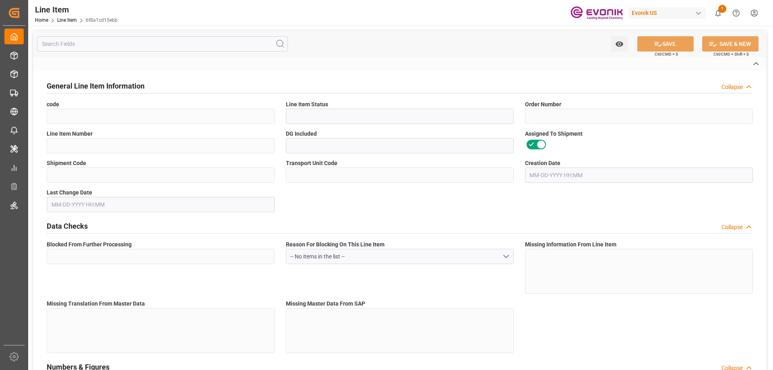
type textarea "BREAK-THRU:1110:1000:OI:C"
type input "USD"
type input "PACK"
type input "3402429000"
type input "EAR99"
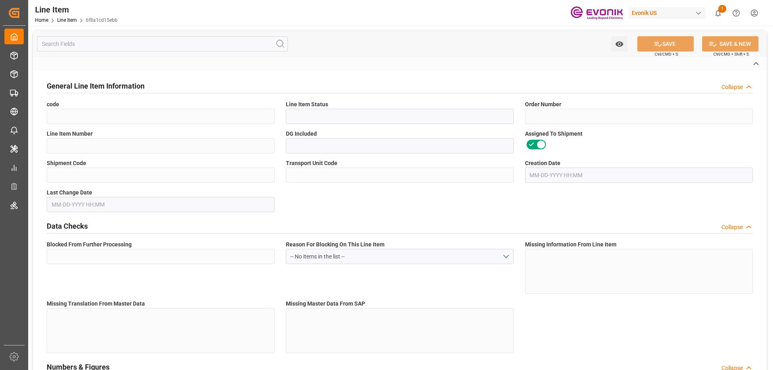
type input "US"
type input "IBC"
type input "TE"
type input "KGM"
type textarea "KGM"
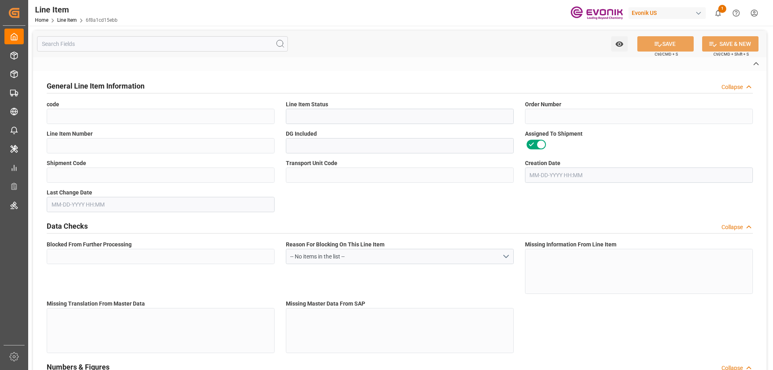
type input "KGM"
type textarea "KGM"
type input "M3"
type textarea "DMQ"
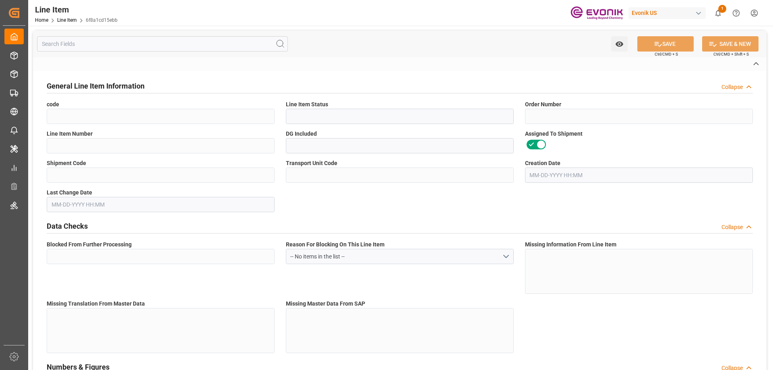
type input "M3"
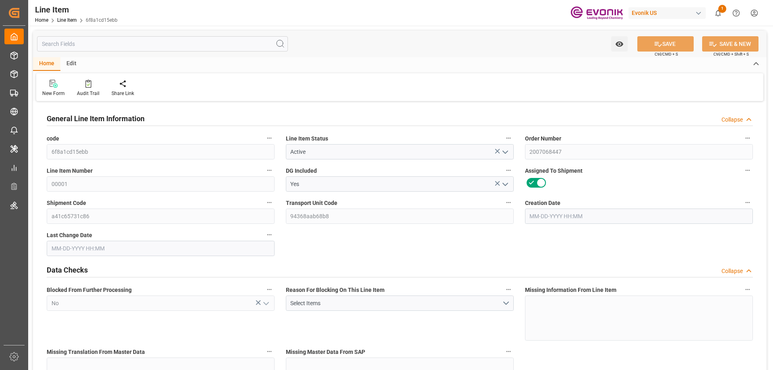
type input "5"
type input "5290"
type input "5000"
type input "7.2329"
type input "5"
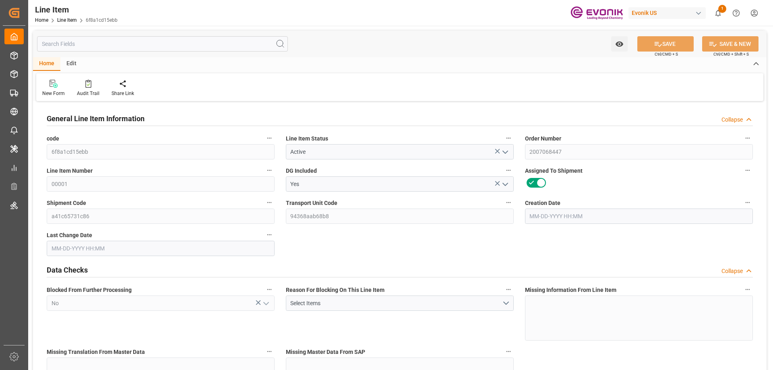
type input "60000"
type input "5"
type input "5290"
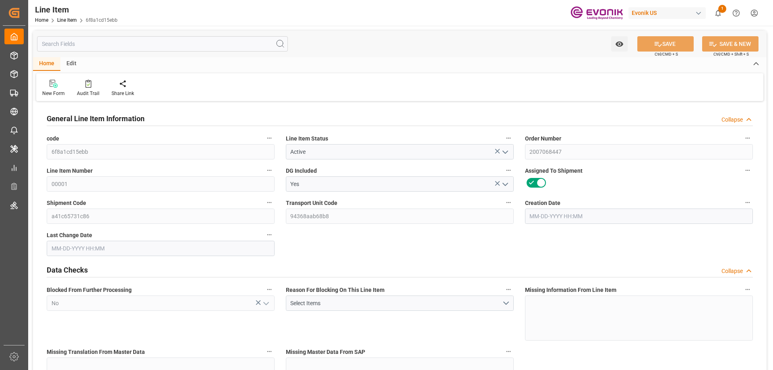
type input "5290"
type input "5000"
type input "7.2329"
type input "7232.865"
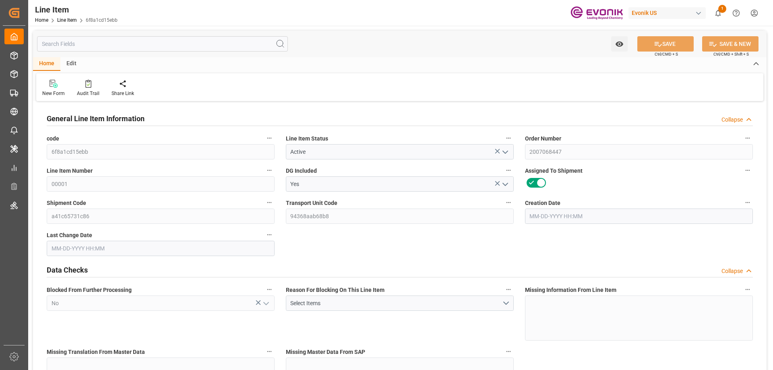
type input "0"
type input "08-01-2025 13:44"
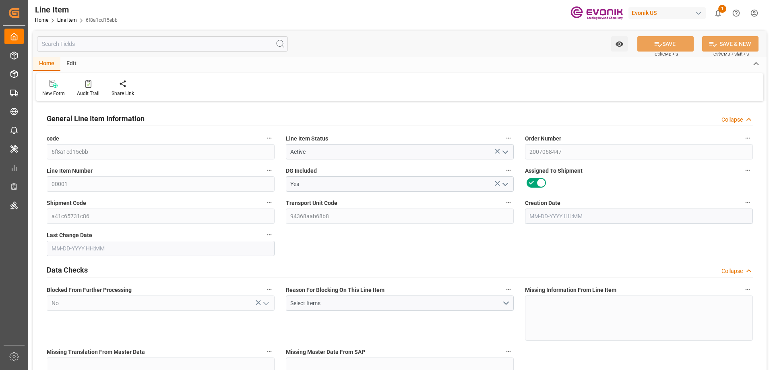
type input "[DATE] 19:58"
type input "[DATE]"
type input "09-11-2025"
type input "09-04-2025"
click at [76, 52] on div "Watch Option SAVE Ctrl/CMD + S SAVE & NEW Ctrl/CMD + Shift + S" at bounding box center [400, 44] width 734 height 27
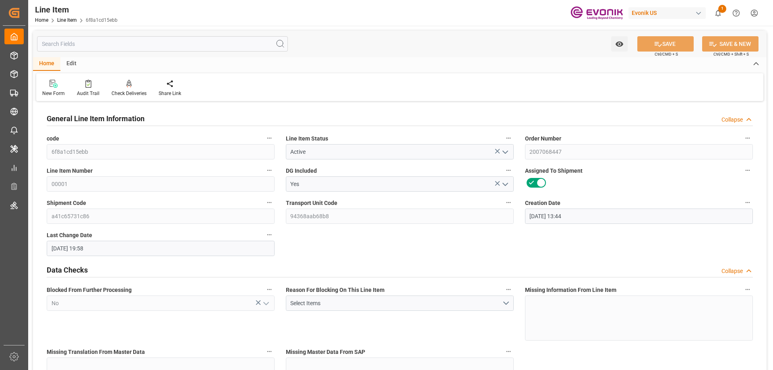
click at [77, 46] on input "text" at bounding box center [162, 43] width 251 height 15
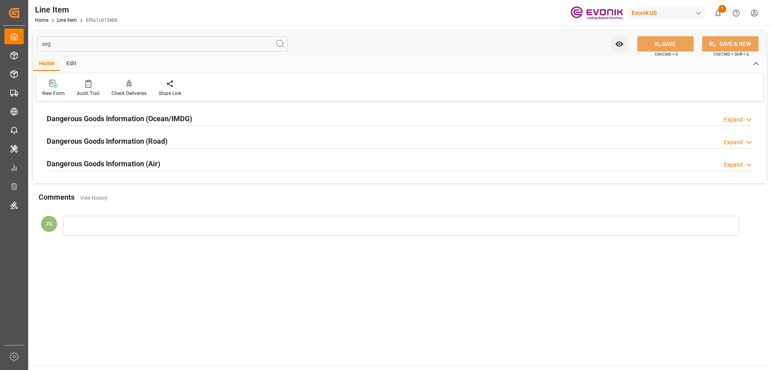
type input "seg"
click at [106, 115] on h2 "Dangerous Goods Information (Ocean/IMDG)" at bounding box center [119, 118] width 145 height 11
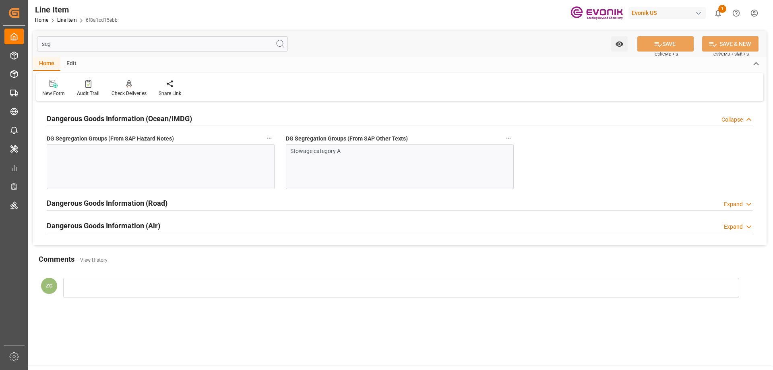
click at [124, 161] on div at bounding box center [161, 166] width 228 height 45
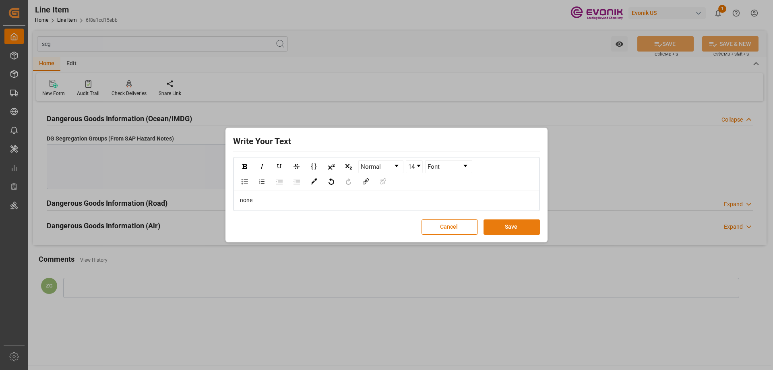
click at [500, 231] on button "Save" at bounding box center [512, 227] width 56 height 15
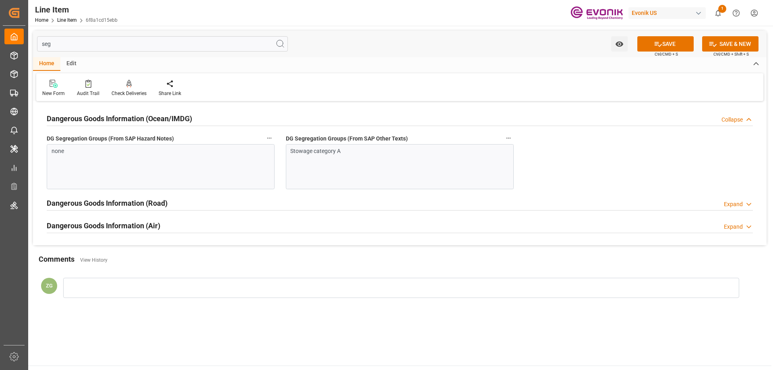
click at [73, 46] on input "seg" at bounding box center [162, 43] width 251 height 15
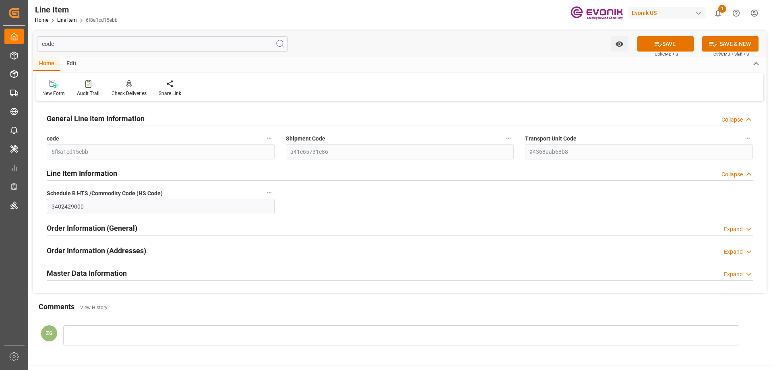
type input "code"
click at [77, 269] on h2 "Master Data Information" at bounding box center [87, 273] width 80 height 11
click at [672, 39] on button "SAVE" at bounding box center [666, 43] width 56 height 15
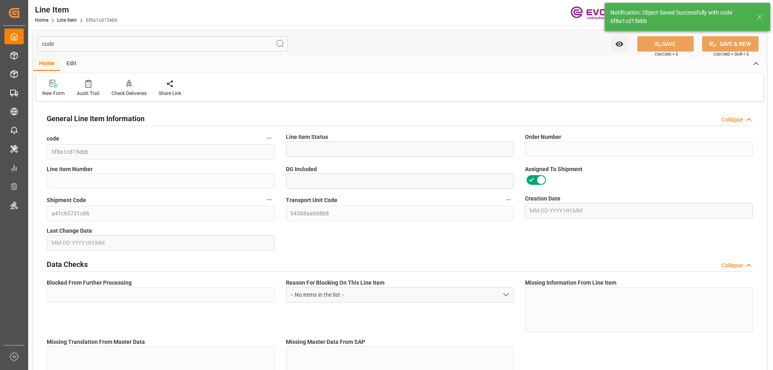
type input "Active"
type input "2007068447"
type input "00001"
type input "Yes"
type input "No"
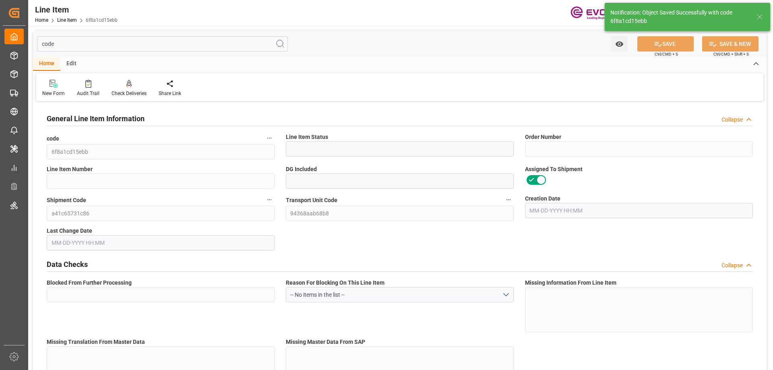
type input "IBC"
type input "99130763"
type textarea "BREAK-THRU:1110:1000:OI:C"
type input "USD"
type input "PACK"
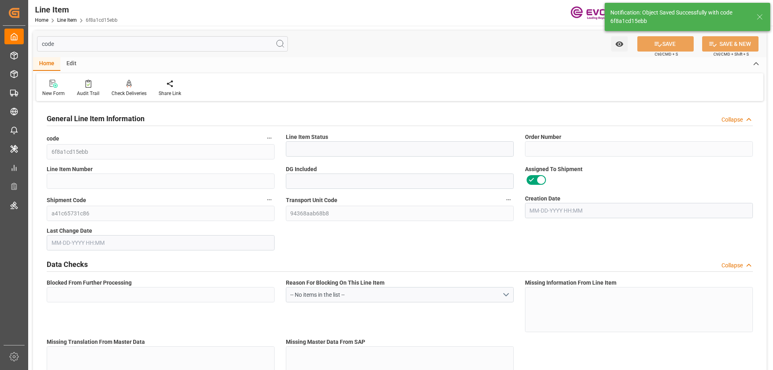
type input "EAR99"
type input "US"
type input "IBC"
type input "TE"
type input "KGM"
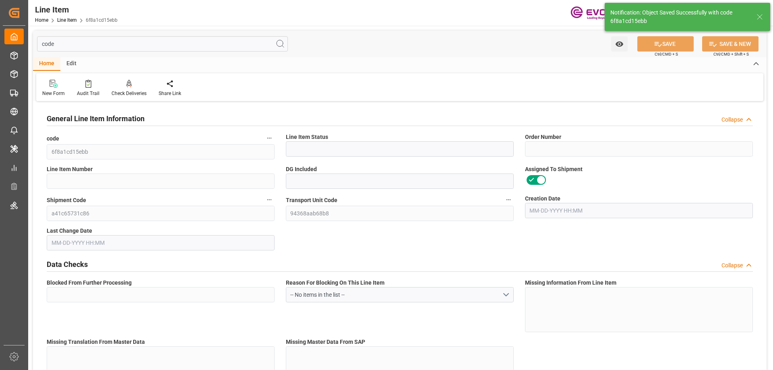
type textarea "KGM"
type input "KGM"
type textarea "KGM"
type input "M3"
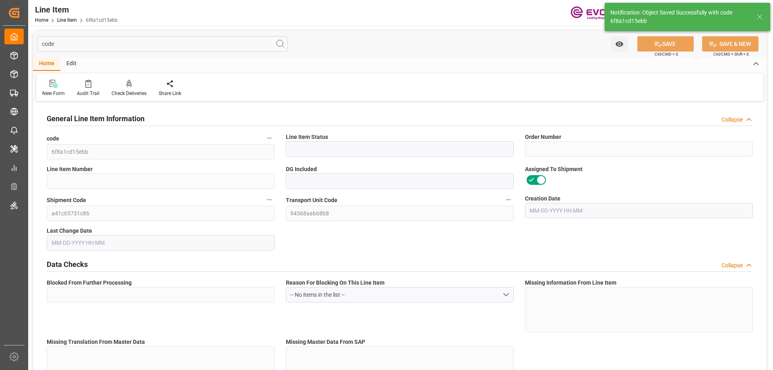
type textarea "DMQ"
type input "M3"
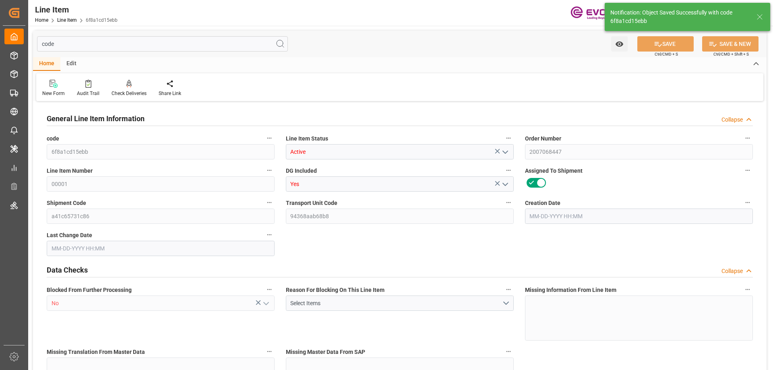
type input "5"
type input "5290"
type input "5000"
type input "7.2329"
type input "5"
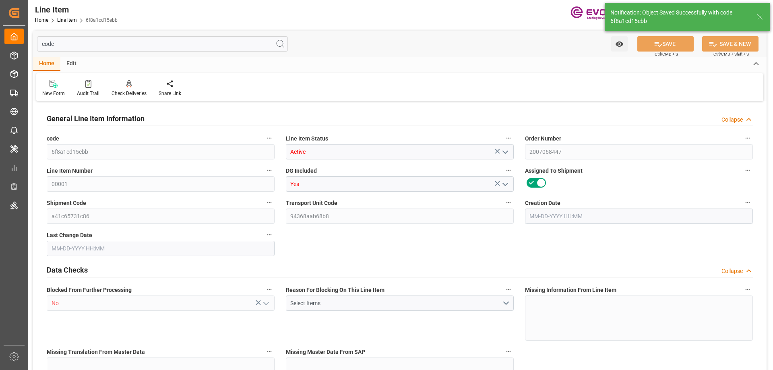
type input "60000"
type input "5"
type input "5290"
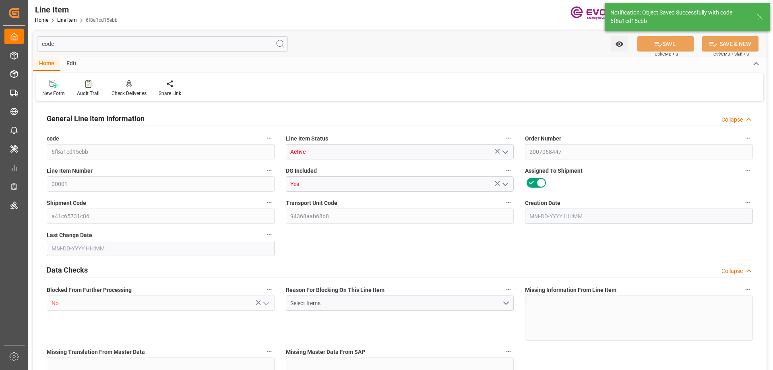
type input "5290"
type input "5000"
type input "7.2329"
type input "7232.865"
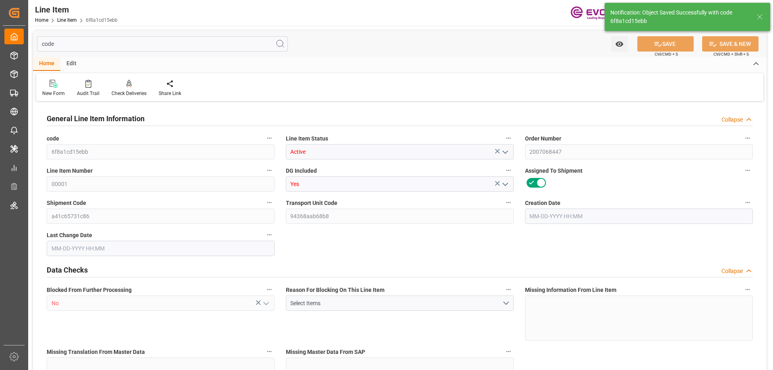
type input "0"
type input "08-01-2025 13:44"
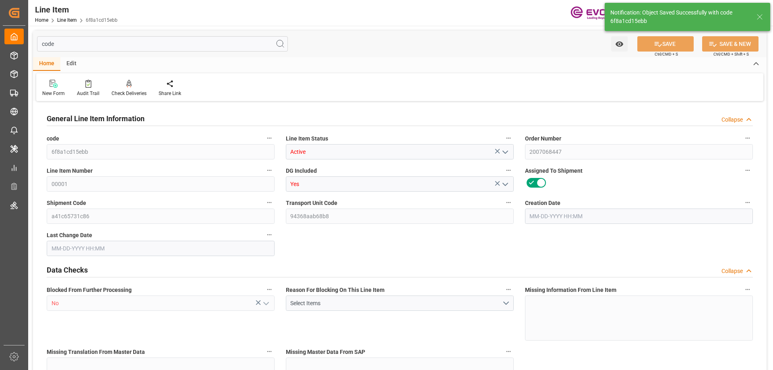
type input "08-13-2025 20:02"
type input "10-31-2025"
type input "09-11-2025"
type input "09-04-2025"
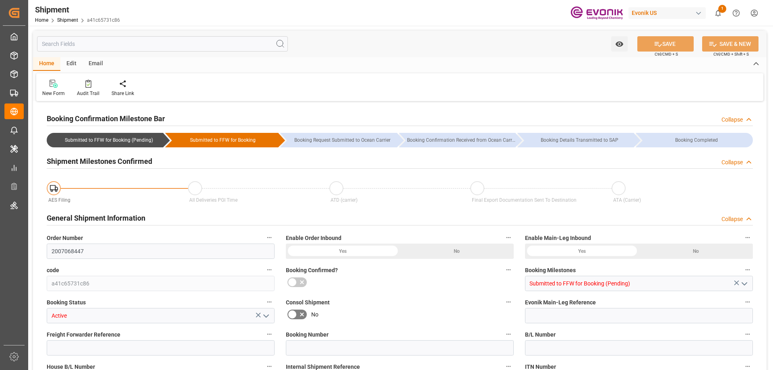
type input "AC Containerline"
type input "Leschaco Inc."
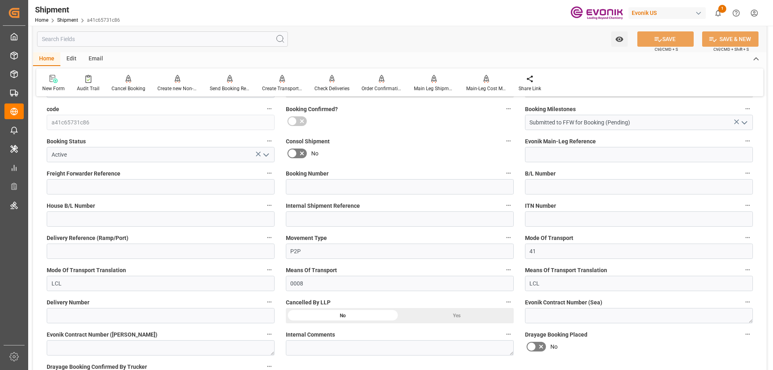
scroll to position [282, 0]
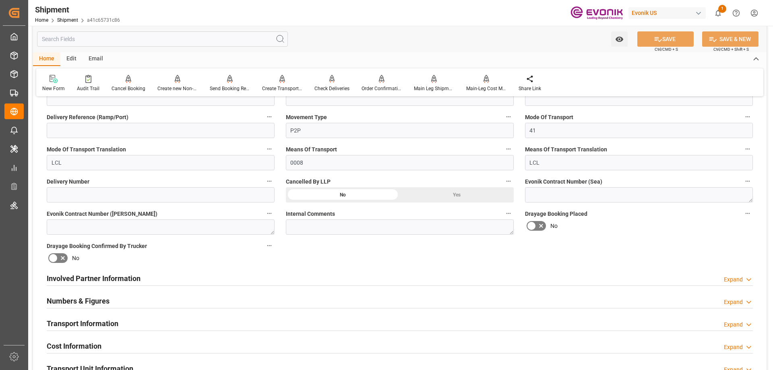
click at [99, 273] on h2 "Involved Partner Information" at bounding box center [94, 278] width 94 height 11
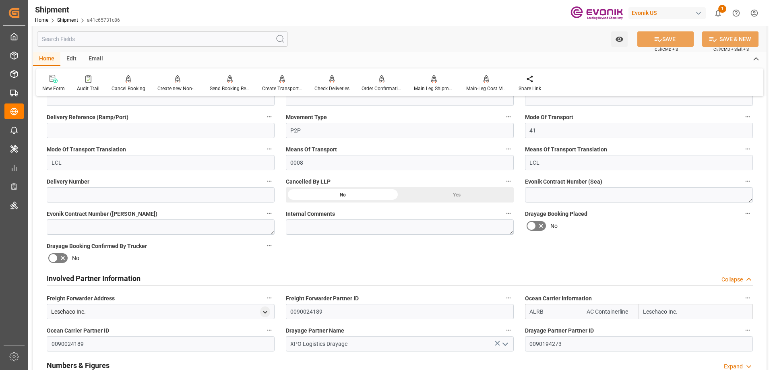
scroll to position [483, 0]
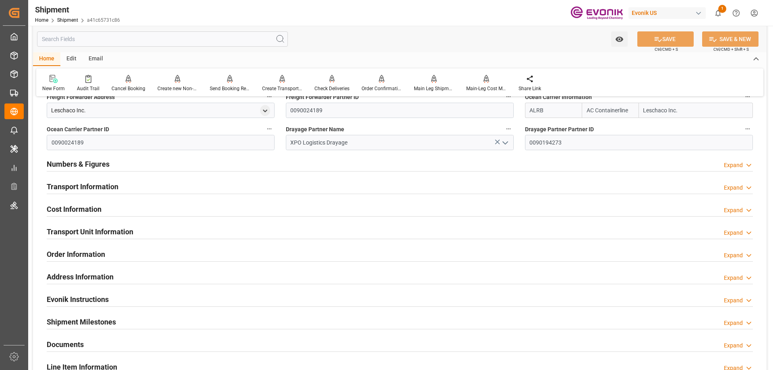
click at [70, 191] on h2 "Transport Information" at bounding box center [83, 186] width 72 height 11
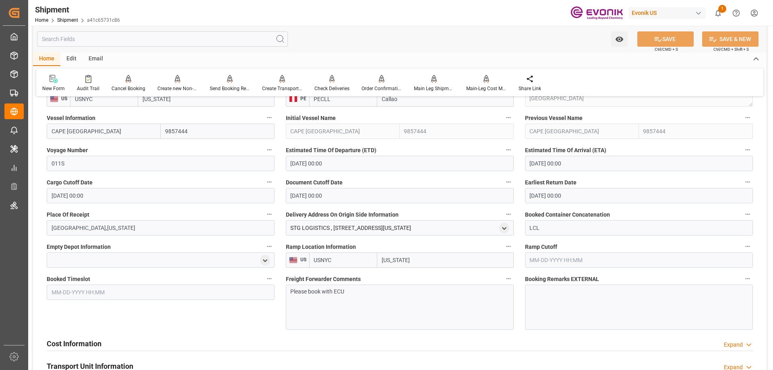
scroll to position [644, 0]
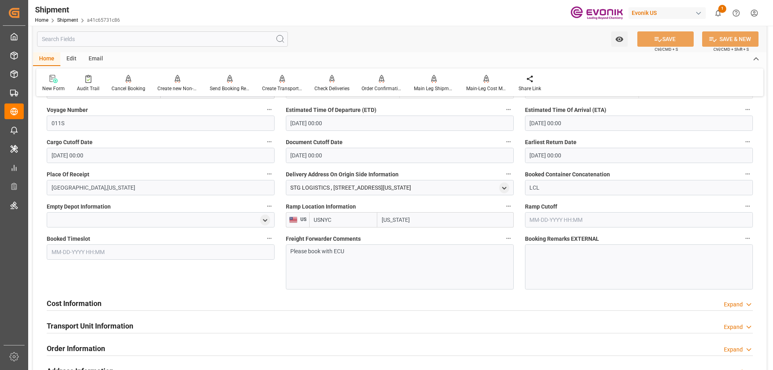
click at [78, 300] on h2 "Cost Information" at bounding box center [74, 303] width 55 height 11
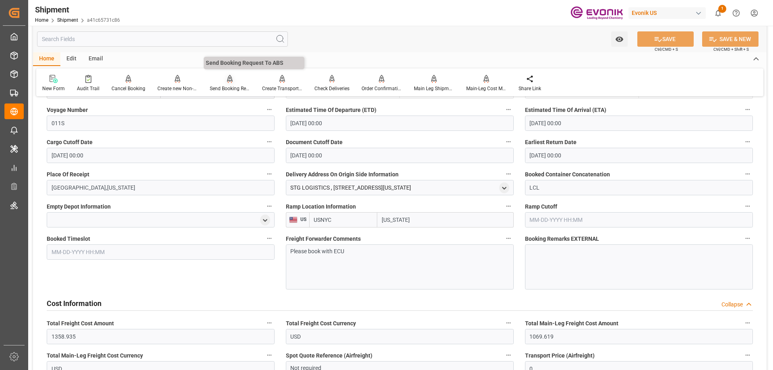
click at [226, 84] on div "Send Booking Request To ABS" at bounding box center [230, 84] width 52 height 18
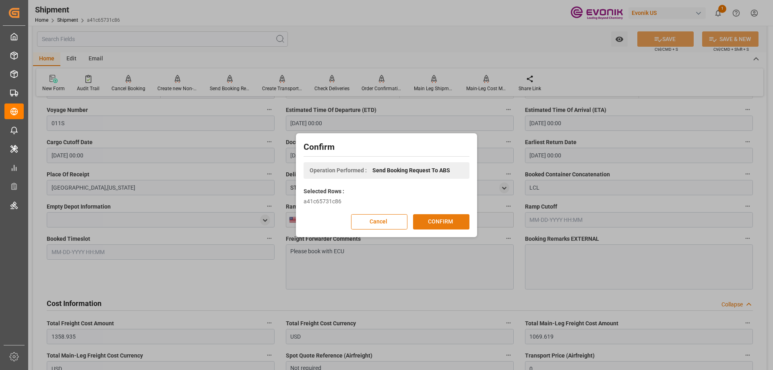
click at [441, 219] on button "CONFIRM" at bounding box center [441, 221] width 56 height 15
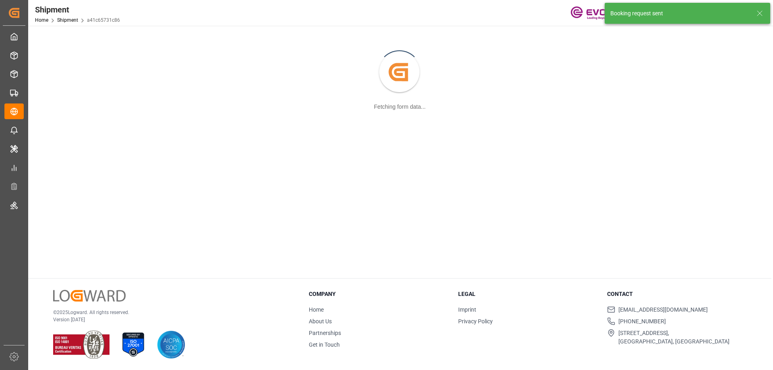
scroll to position [87, 0]
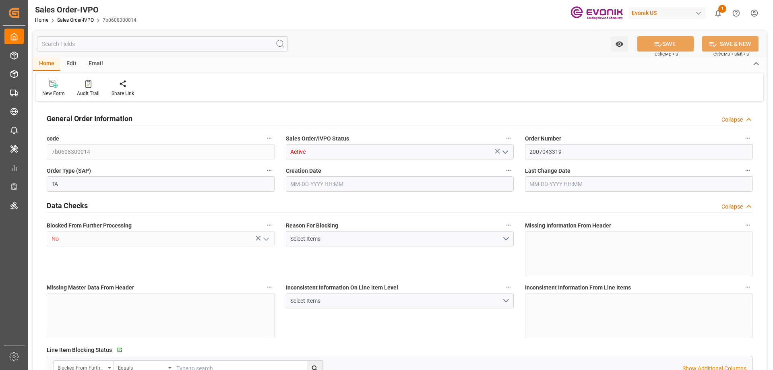
type input "BEANR"
type input "0"
type input "1"
type input "2"
type input "20000"
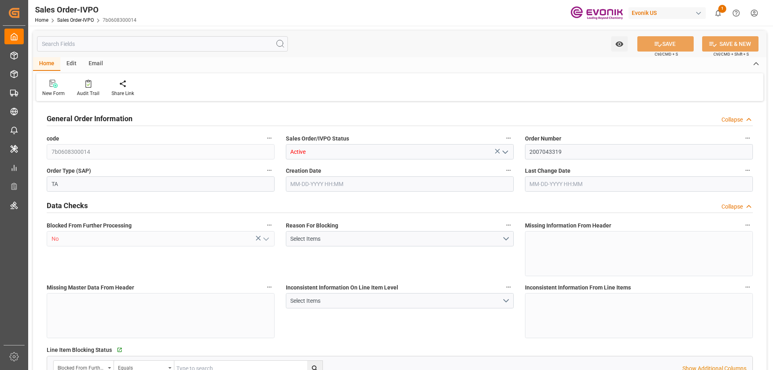
type input "0"
type input "17000"
type input "30"
type input "[DATE] 14:56"
type input "[DATE] 12:32"
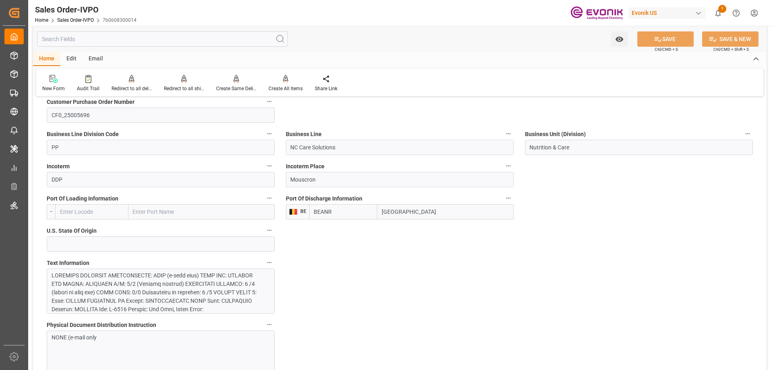
scroll to position [524, 0]
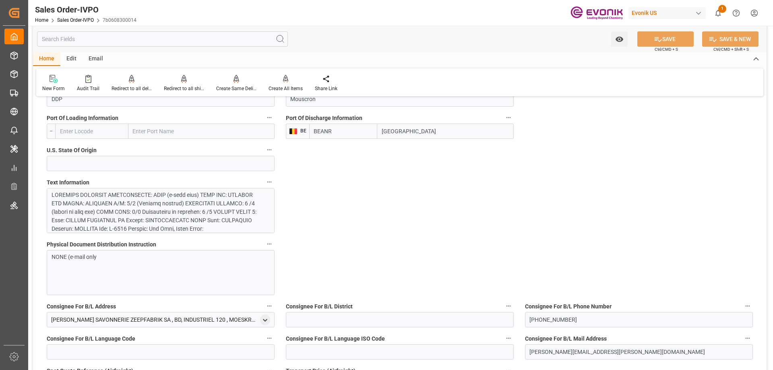
click at [202, 211] on div at bounding box center [158, 301] width 212 height 220
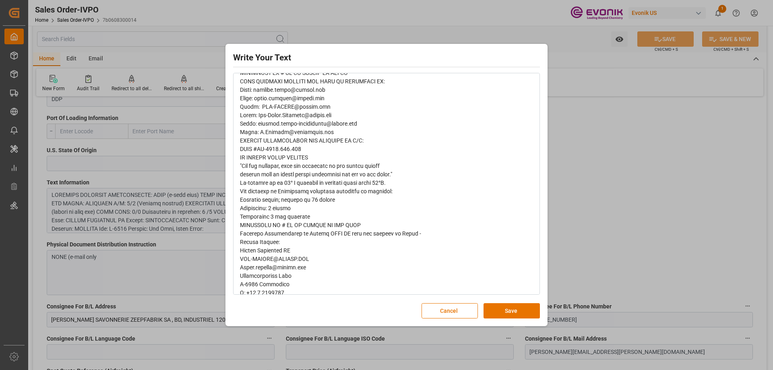
scroll to position [242, 0]
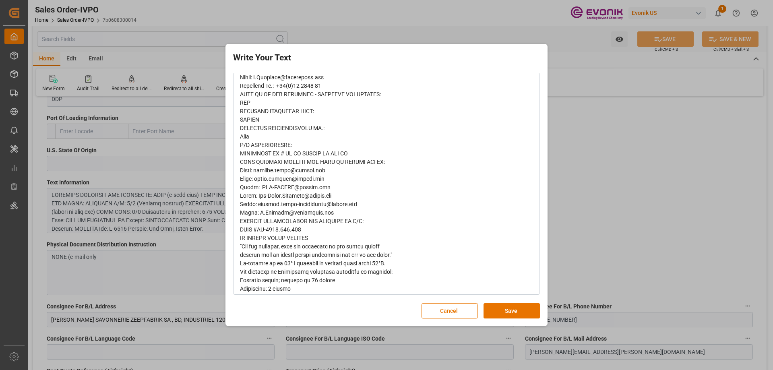
click at [591, 155] on div "Write Your Text Normal 14 Font Cancel Save" at bounding box center [386, 185] width 773 height 370
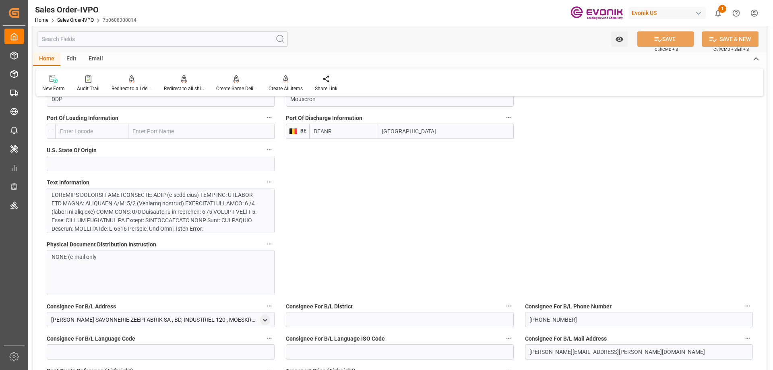
click at [102, 41] on input "text" at bounding box center [162, 38] width 251 height 15
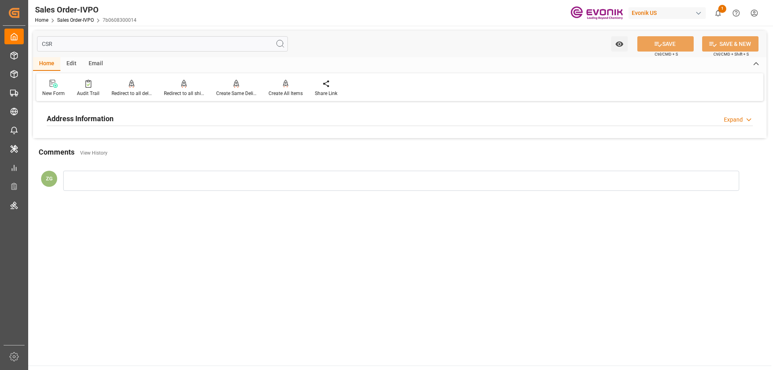
type input "CSR"
click at [101, 123] on h2 "Address Information" at bounding box center [80, 118] width 67 height 11
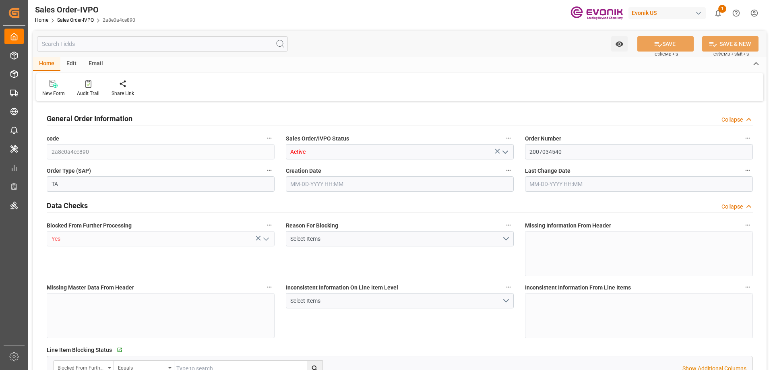
type input "ESBCN"
type input "0"
type input "1"
type input "887.2"
type input "[DATE] 20:34"
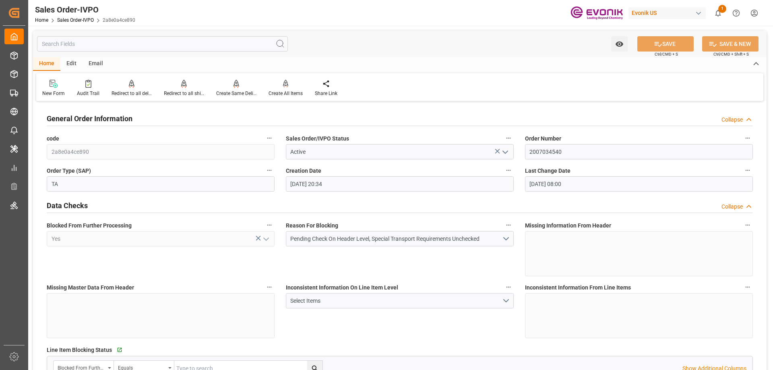
type input "[DATE] 08:00"
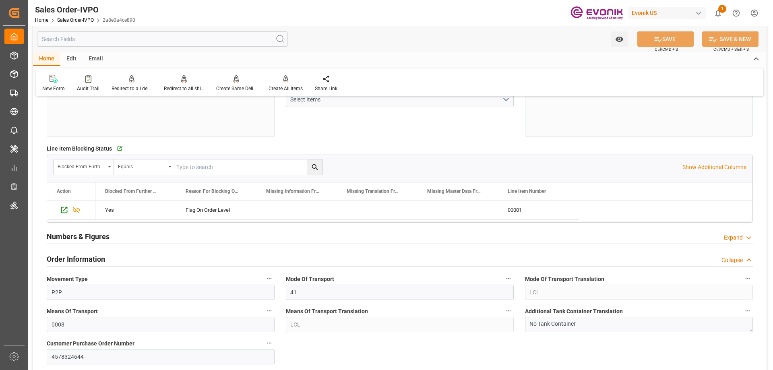
scroll to position [322, 0]
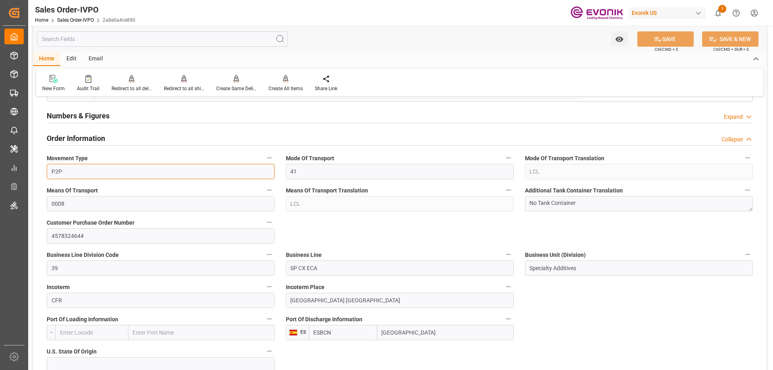
click at [157, 173] on input "P2P" at bounding box center [161, 171] width 228 height 15
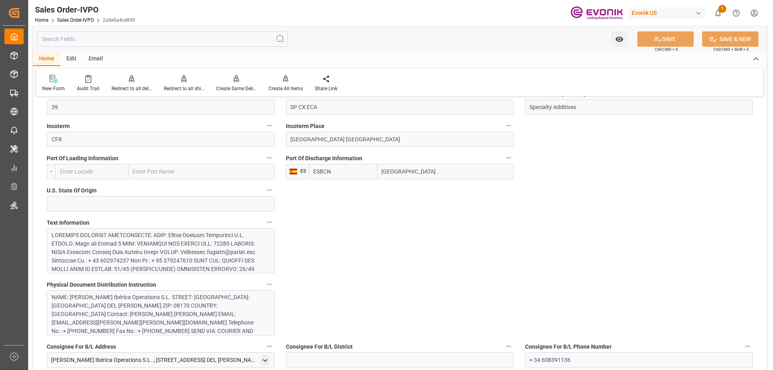
scroll to position [564, 0]
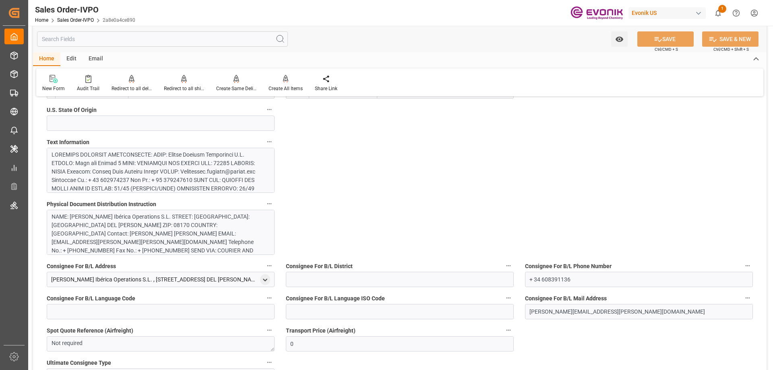
click at [209, 176] on div at bounding box center [158, 235] width 212 height 169
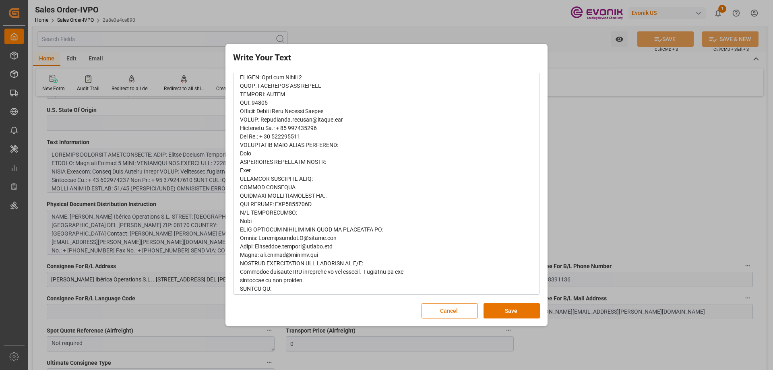
scroll to position [289, 0]
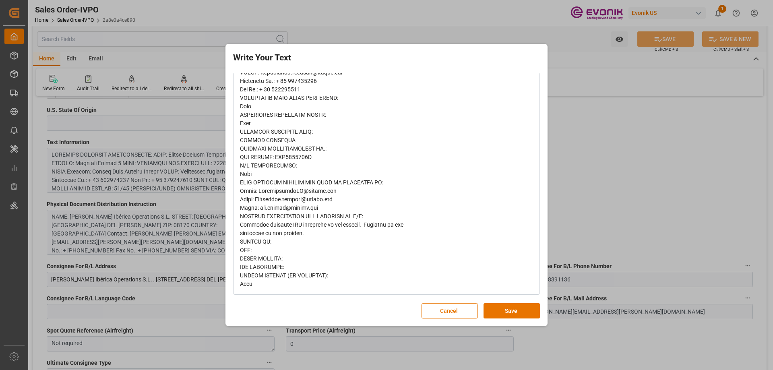
click at [597, 186] on div "Write Your Text Normal 14 Font Cancel Save" at bounding box center [386, 185] width 773 height 370
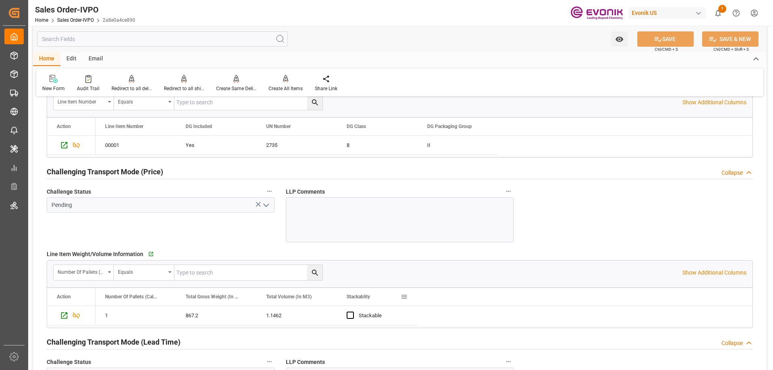
scroll to position [1168, 0]
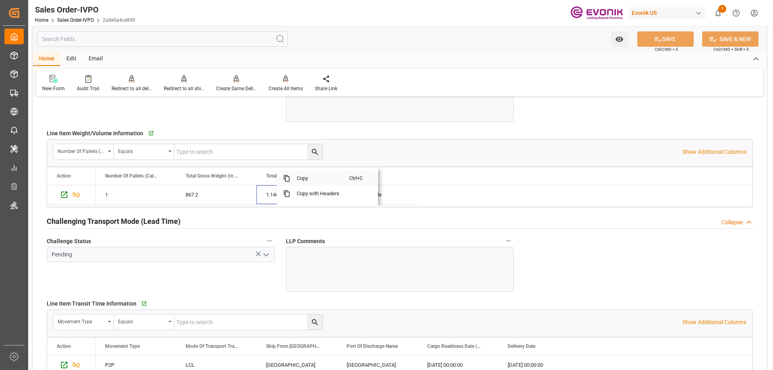
click at [299, 182] on span "Copy" at bounding box center [319, 178] width 59 height 15
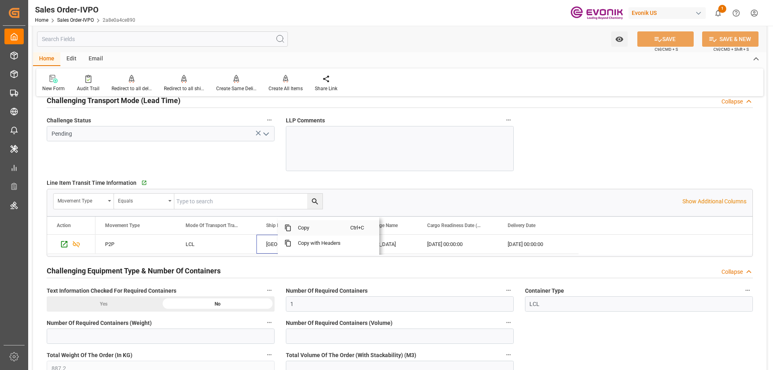
click at [306, 227] on span "Copy" at bounding box center [321, 227] width 59 height 15
click at [407, 228] on span "Copy" at bounding box center [415, 227] width 59 height 15
click at [482, 228] on span "Copy" at bounding box center [493, 227] width 59 height 15
click at [541, 228] on span "Copy" at bounding box center [561, 227] width 59 height 15
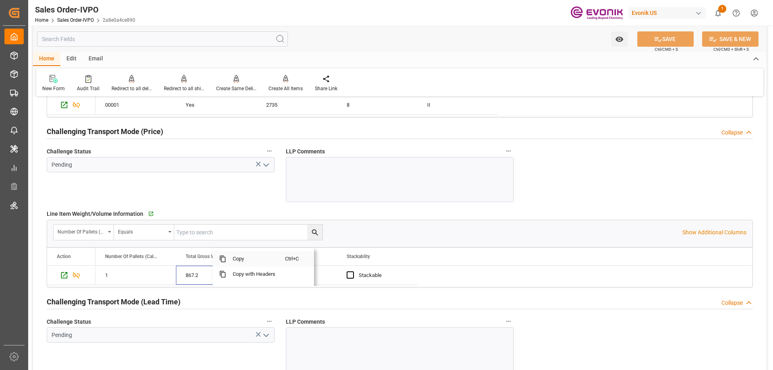
click at [247, 260] on span "Copy" at bounding box center [255, 258] width 59 height 15
click at [142, 38] on input "text" at bounding box center [162, 38] width 251 height 15
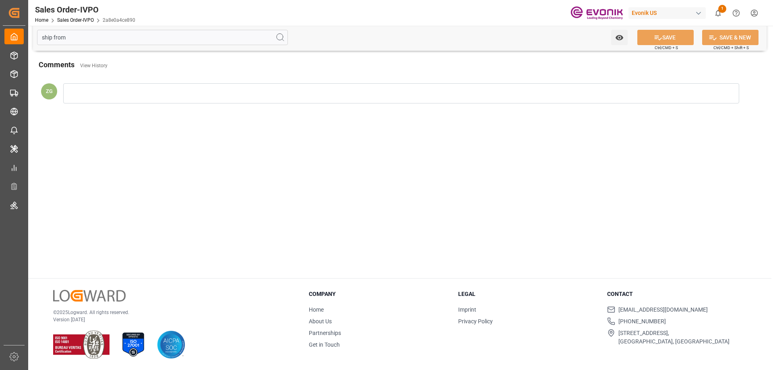
scroll to position [0, 0]
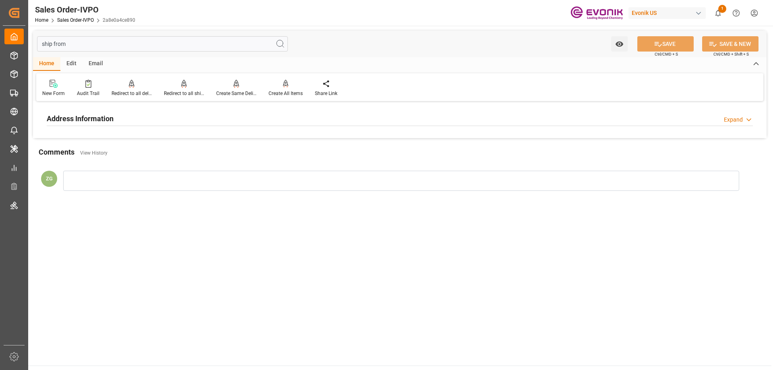
type input "ship from"
click at [109, 120] on h2 "Address Information" at bounding box center [80, 118] width 67 height 11
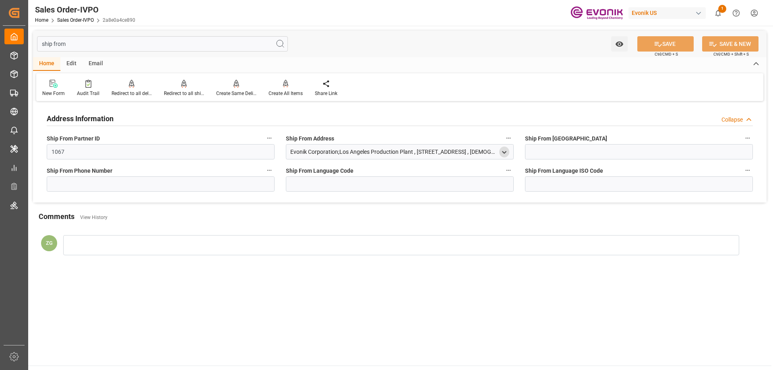
click at [507, 153] on icon "open menu" at bounding box center [504, 152] width 7 height 7
click at [417, 215] on div "90058" at bounding box center [453, 219] width 110 height 13
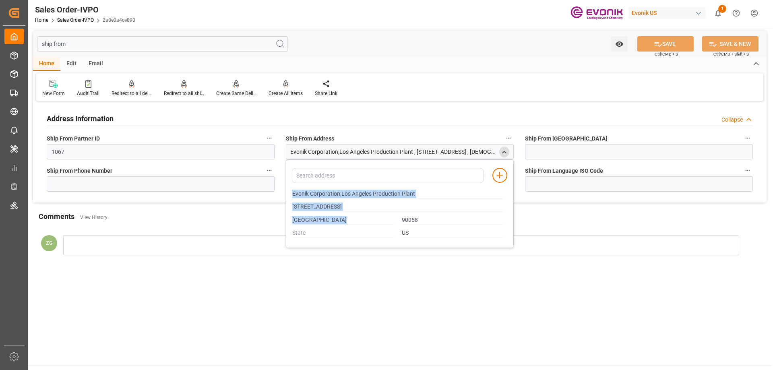
click at [415, 216] on div "90058" at bounding box center [453, 219] width 110 height 13
click at [410, 220] on input "90058" at bounding box center [452, 220] width 101 height 9
click at [508, 149] on div "close menu" at bounding box center [504, 152] width 10 height 11
click at [507, 153] on icon "close menu" at bounding box center [504, 152] width 7 height 7
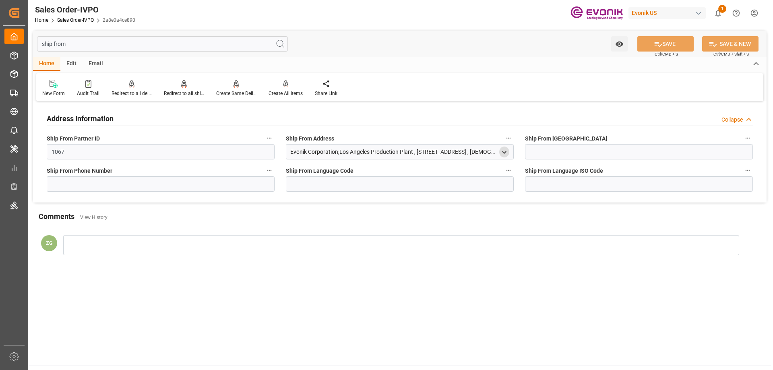
click at [78, 41] on input "ship from" at bounding box center [162, 43] width 251 height 15
drag, startPoint x: 72, startPoint y: 41, endPoint x: 35, endPoint y: 41, distance: 36.7
click at [35, 41] on div "ship from Watch Option SAVE Ctrl/CMD + S SAVE & NEW Ctrl/CMD + Shift + S" at bounding box center [400, 44] width 734 height 27
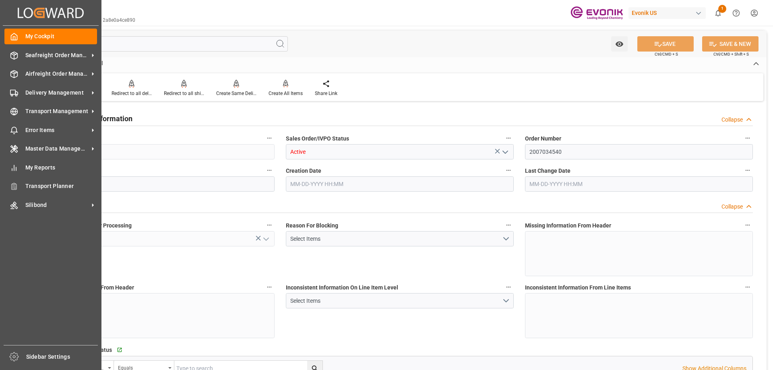
type input "ESBCN"
type input "0"
type input "1"
type input "887.2"
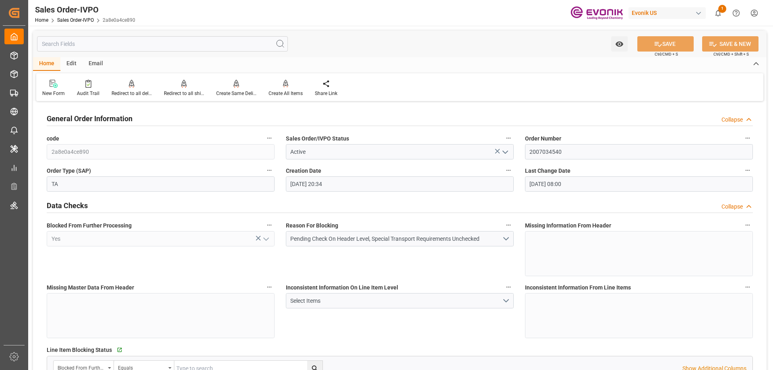
type input "07-14-2025 20:34"
type input "08-12-2025 08:00"
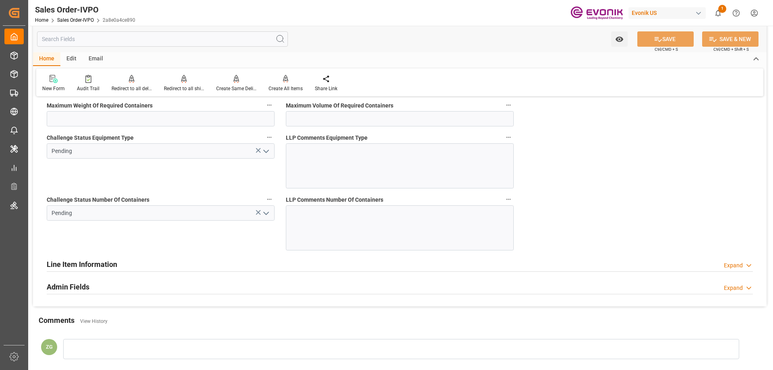
scroll to position [1611, 0]
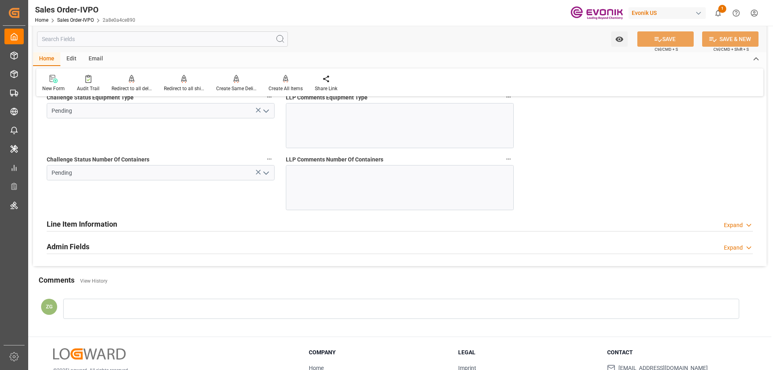
click at [268, 172] on icon "open menu" at bounding box center [266, 173] width 10 height 10
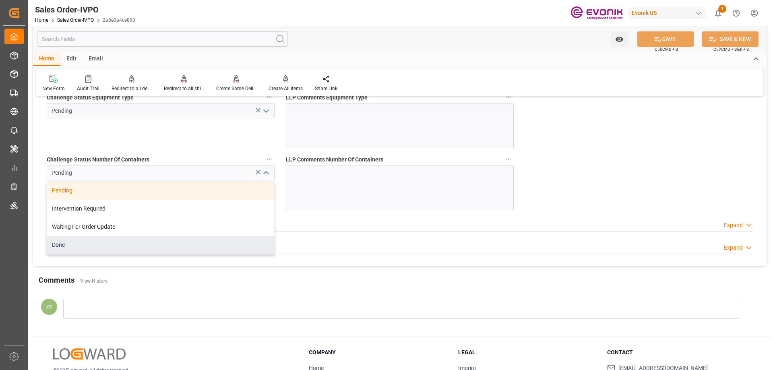
click at [128, 247] on div "Done" at bounding box center [160, 245] width 227 height 18
type input "Done"
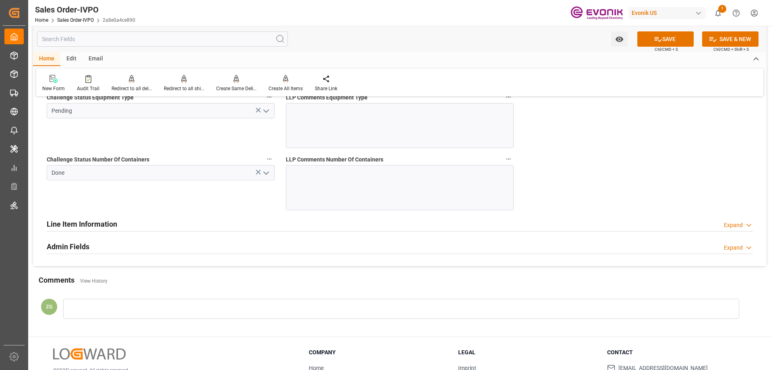
click at [265, 112] on icon "open menu" at bounding box center [266, 111] width 10 height 10
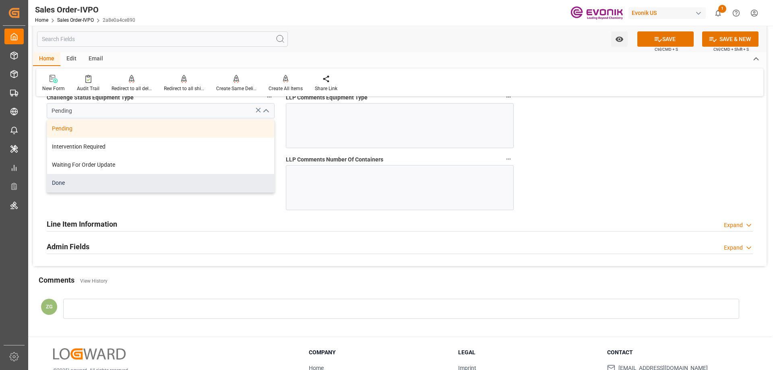
click at [108, 182] on div "Done" at bounding box center [160, 183] width 227 height 18
type input "Done"
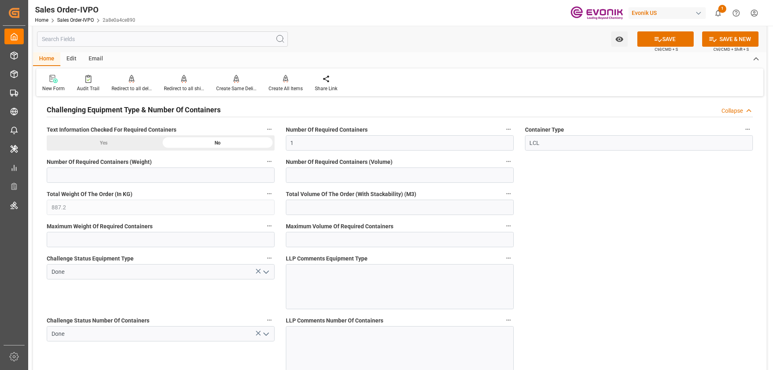
scroll to position [1410, 0]
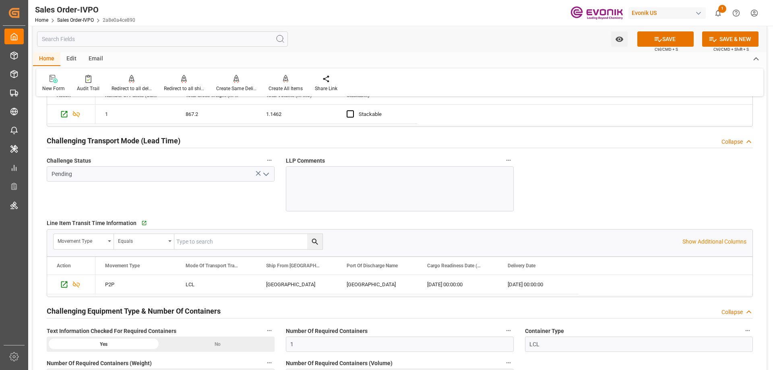
click at [264, 177] on icon "open menu" at bounding box center [266, 175] width 10 height 10
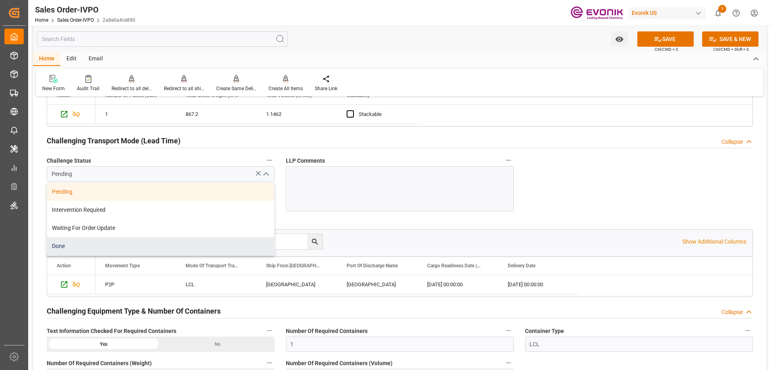
click at [72, 240] on div "Done" at bounding box center [160, 246] width 227 height 18
type input "Done"
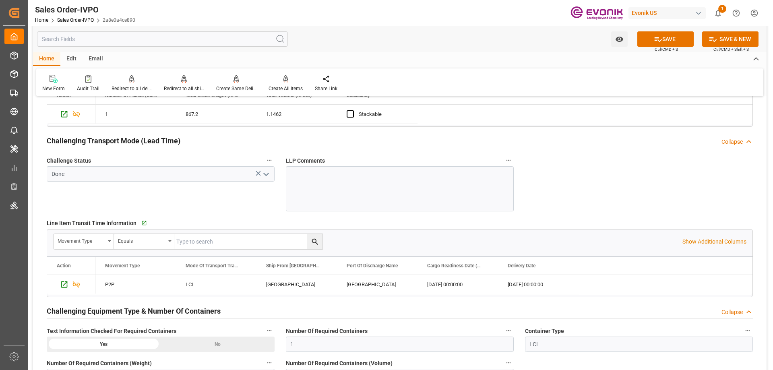
scroll to position [1088, 0]
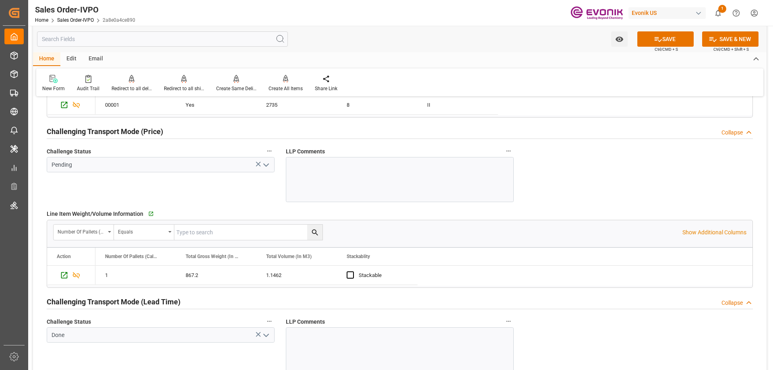
click at [271, 166] on icon "open menu" at bounding box center [266, 165] width 10 height 10
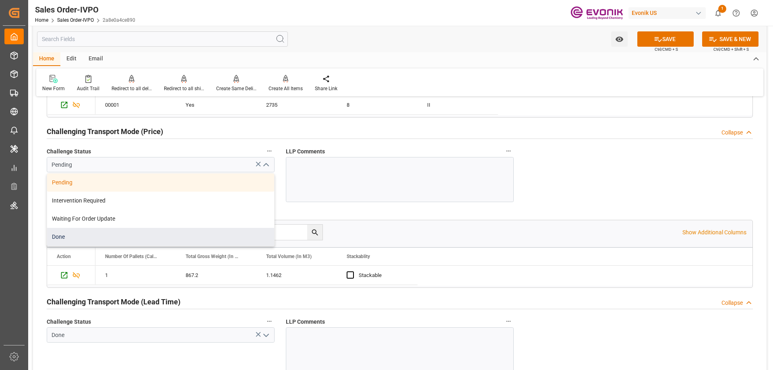
click at [81, 232] on div "Done" at bounding box center [160, 237] width 227 height 18
type input "Done"
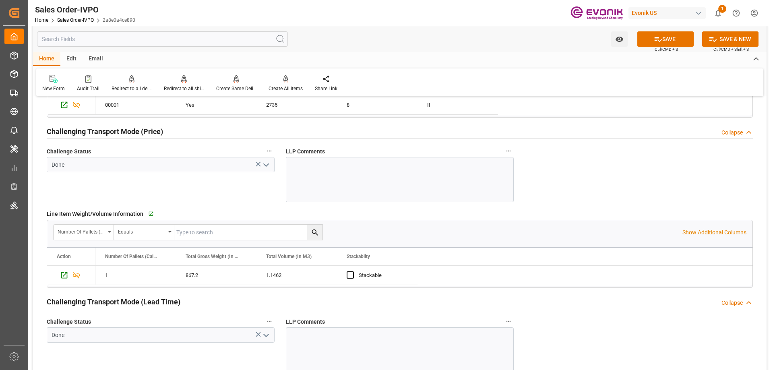
scroll to position [926, 0]
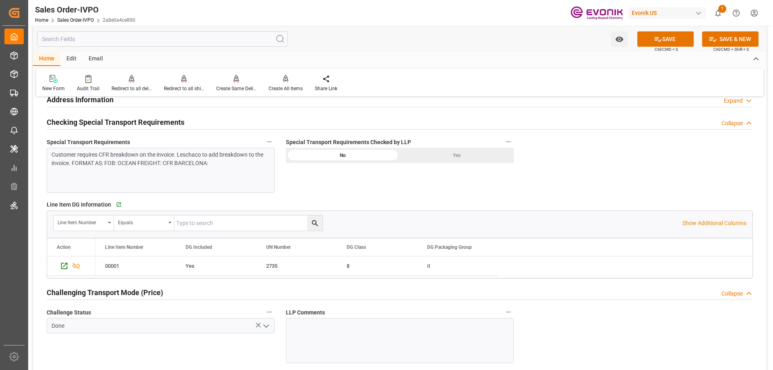
click at [451, 146] on label "Special Transport Requirements Checked by LLP" at bounding box center [400, 142] width 228 height 11
click at [504, 146] on button "Special Transport Requirements Checked by LLP" at bounding box center [509, 142] width 10 height 10
click at [451, 152] on div at bounding box center [386, 185] width 773 height 370
click at [454, 156] on div "Yes" at bounding box center [457, 155] width 114 height 15
click at [659, 35] on icon at bounding box center [658, 39] width 8 height 8
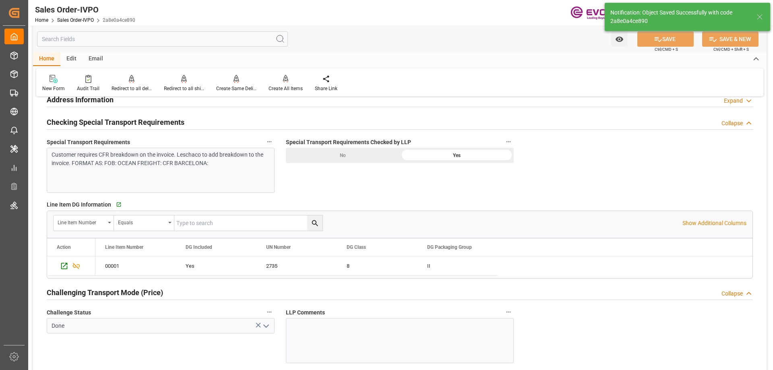
type input "[DATE] 20:26"
type input "No"
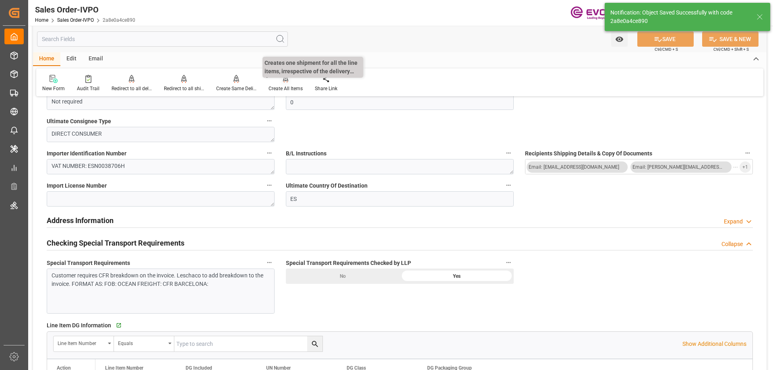
click at [285, 88] on div "Create All Items" at bounding box center [286, 88] width 34 height 7
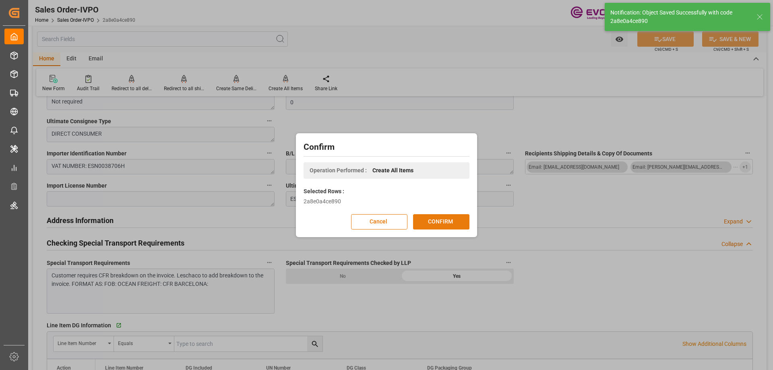
click at [427, 221] on button "CONFIRM" at bounding box center [441, 221] width 56 height 15
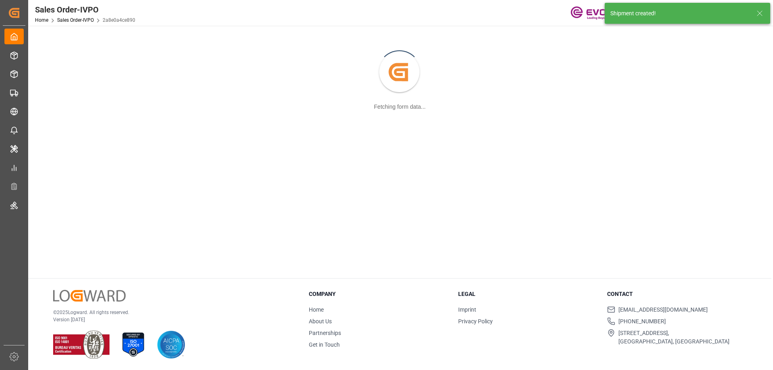
scroll to position [87, 0]
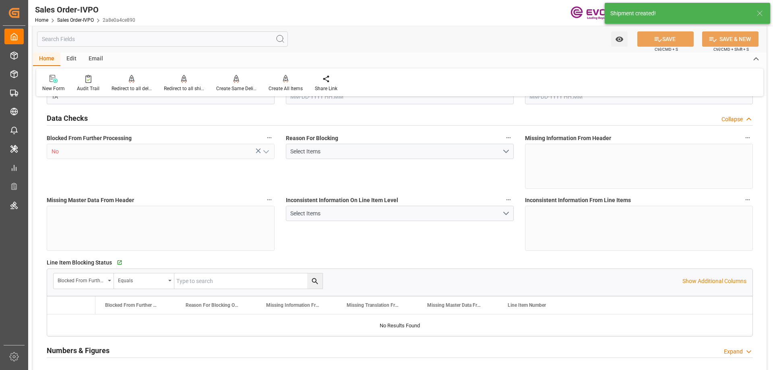
type input "ESBCN"
type input "0"
type input "1"
type input "887.2"
type input "07-14-2025 20:34"
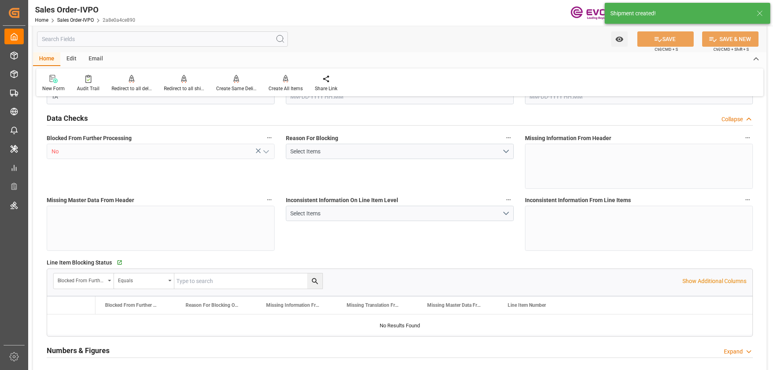
type input "[DATE] 20:26"
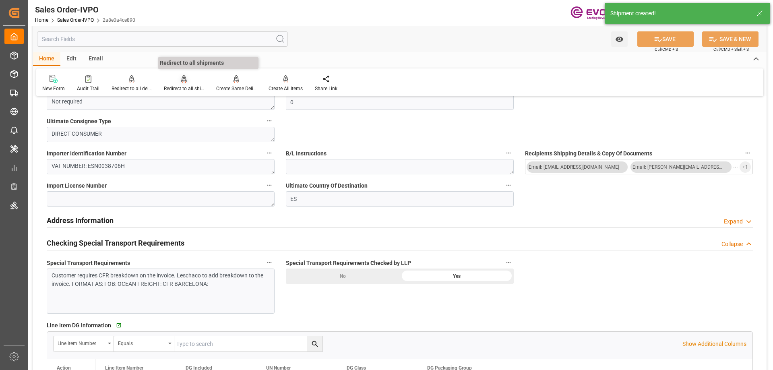
click at [183, 91] on div "Redirect to all shipments" at bounding box center [184, 88] width 40 height 7
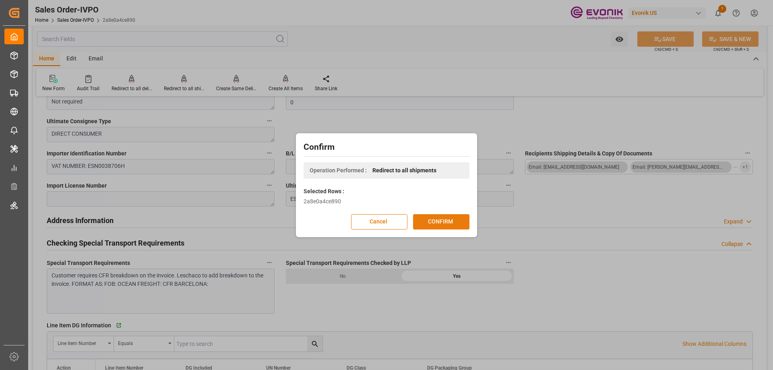
click at [437, 224] on button "CONFIRM" at bounding box center [441, 221] width 56 height 15
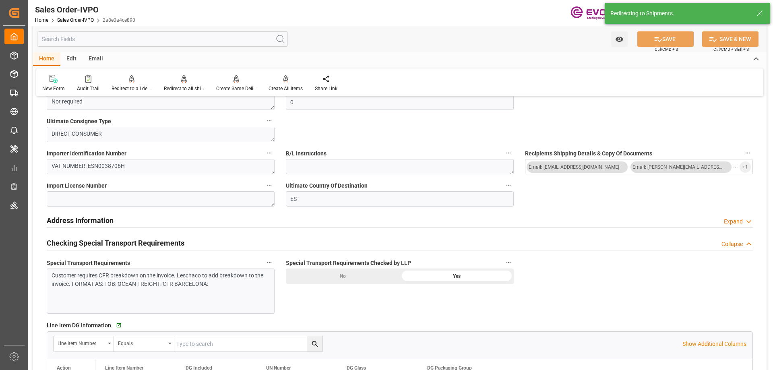
type input "07-14-2025 20:34"
type input "[DATE] 20:26"
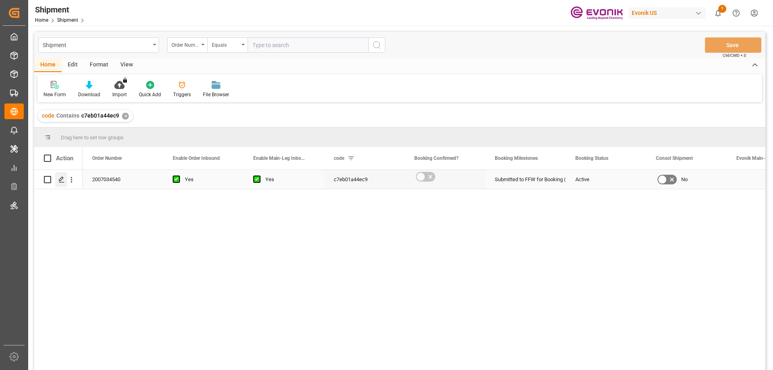
click at [59, 180] on icon "Press SPACE to select this row." at bounding box center [61, 179] width 6 height 6
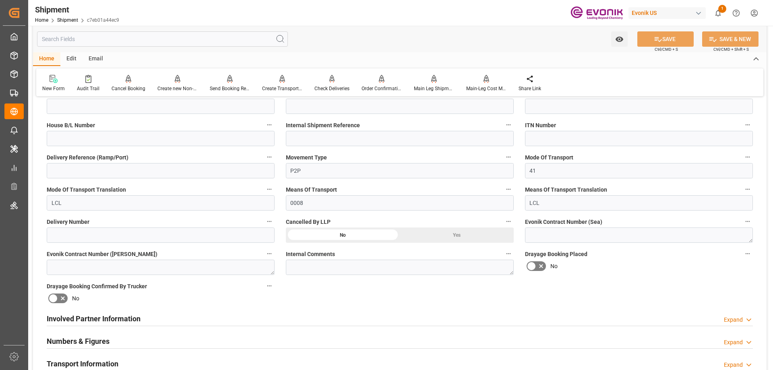
scroll to position [363, 0]
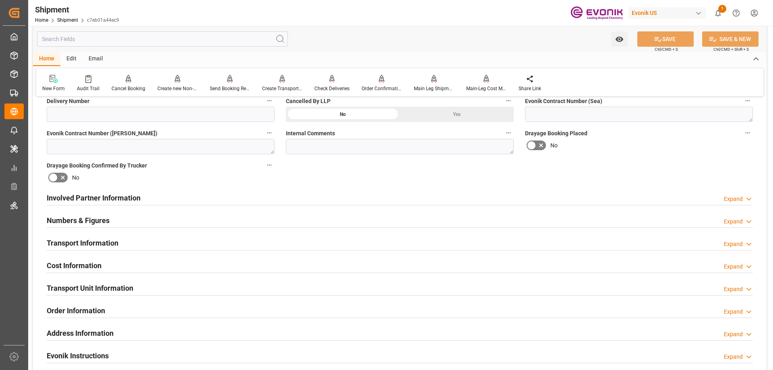
click at [108, 198] on h2 "Involved Partner Information" at bounding box center [94, 198] width 94 height 11
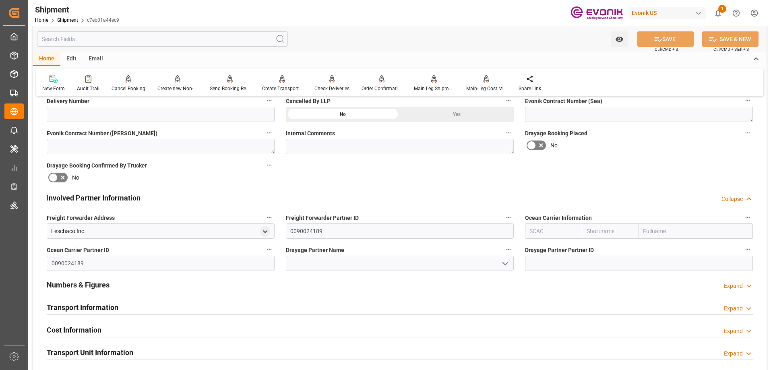
click at [660, 233] on input "text" at bounding box center [696, 231] width 114 height 15
click at [552, 229] on input "text" at bounding box center [553, 231] width 57 height 15
type input "ALRB"
click at [538, 243] on div "ALRB" at bounding box center [538, 249] width 24 height 18
type input "AC Containerline"
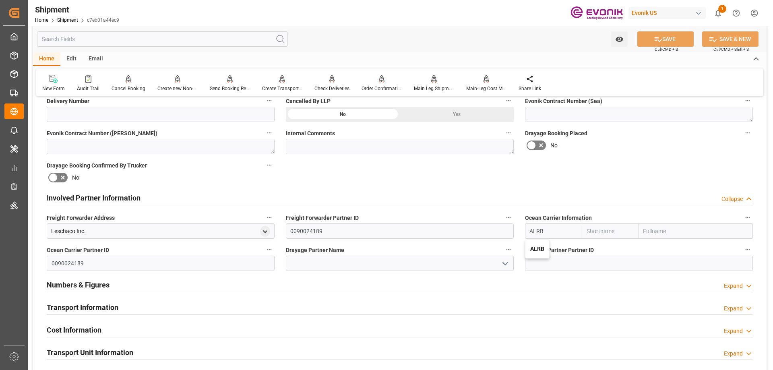
type input "AC Containerline GmbH"
type input "ALRB"
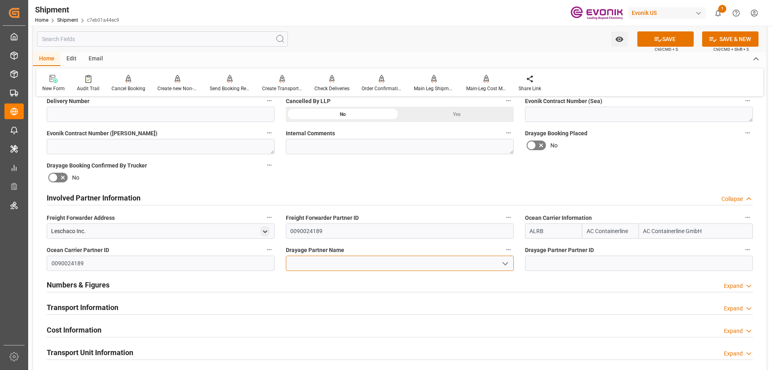
click at [436, 259] on input at bounding box center [400, 263] width 228 height 15
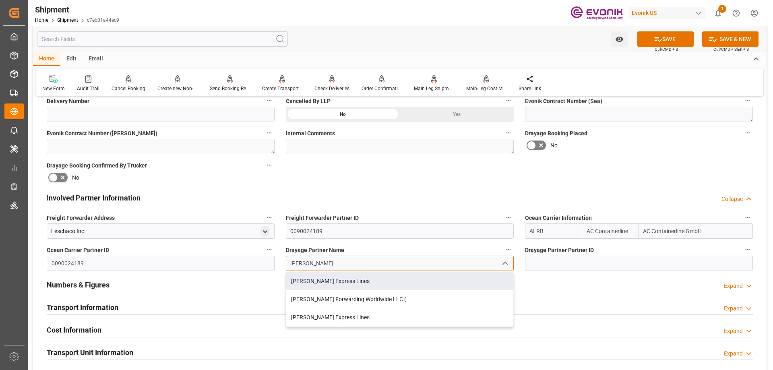
click at [354, 280] on div "Estes Express Lines" at bounding box center [399, 281] width 227 height 18
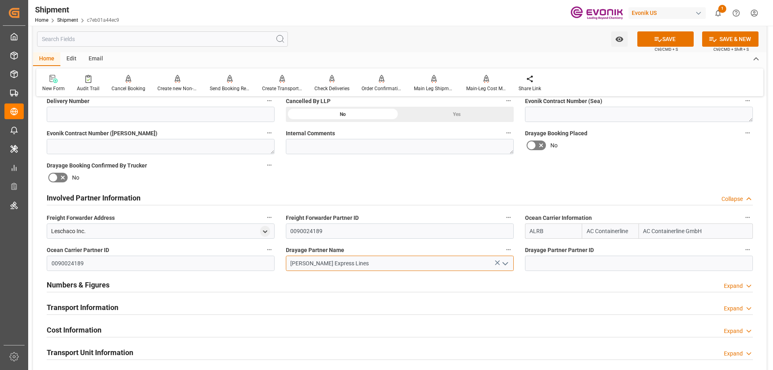
type input "Estes Express Lines"
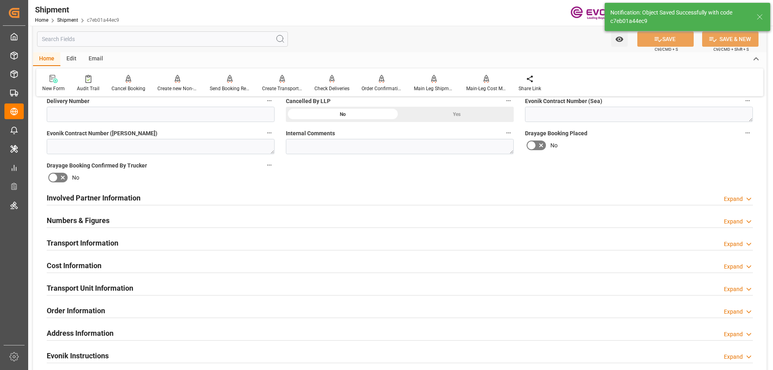
type textarea "West Mediterranean"
click at [88, 246] on h2 "Transport Information" at bounding box center [83, 243] width 72 height 11
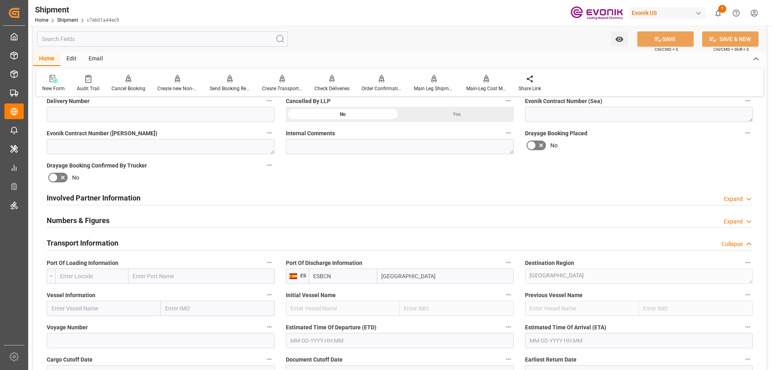
click at [97, 278] on input "text" at bounding box center [91, 276] width 73 height 15
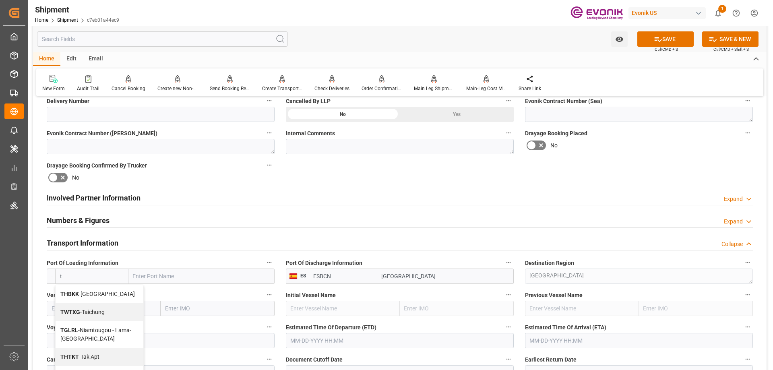
type input "t"
click at [143, 273] on input "text" at bounding box center [201, 276] width 146 height 15
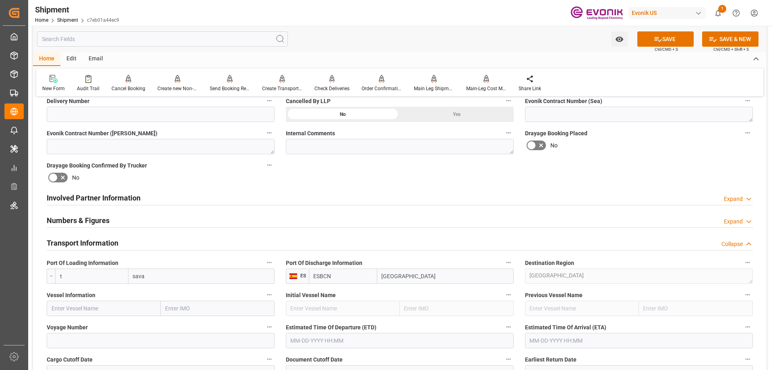
type input "savan"
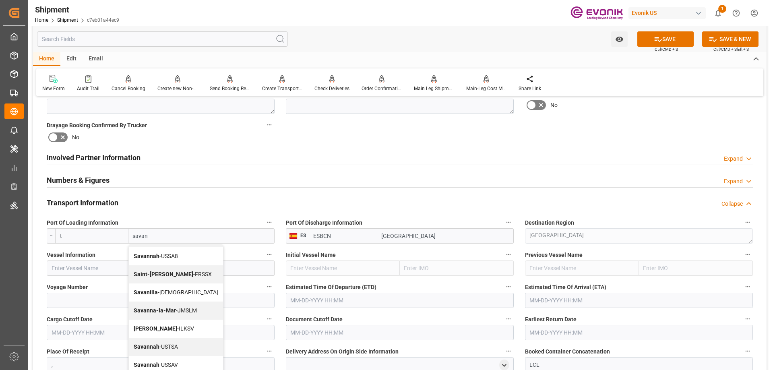
scroll to position [443, 0]
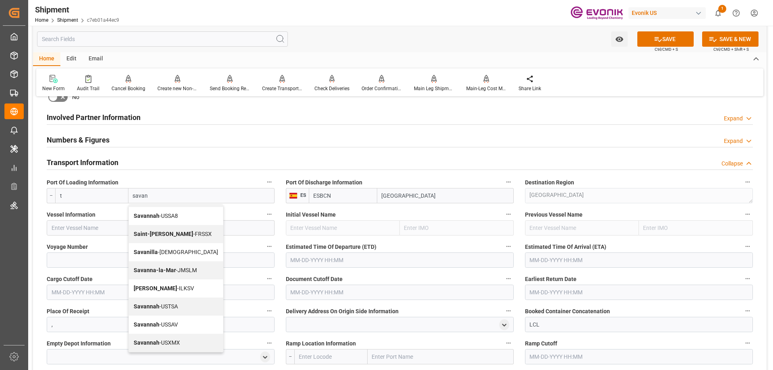
click at [162, 325] on span "Savannah - USSAV" at bounding box center [156, 324] width 44 height 6
type input "USSAV"
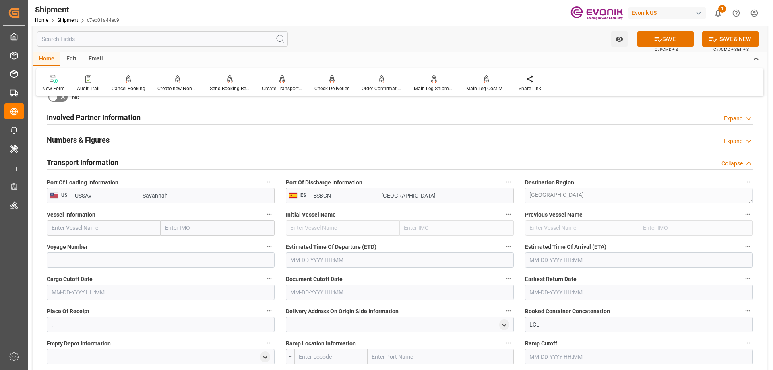
type input "Savannah"
click at [84, 230] on input "text" at bounding box center [104, 227] width 114 height 15
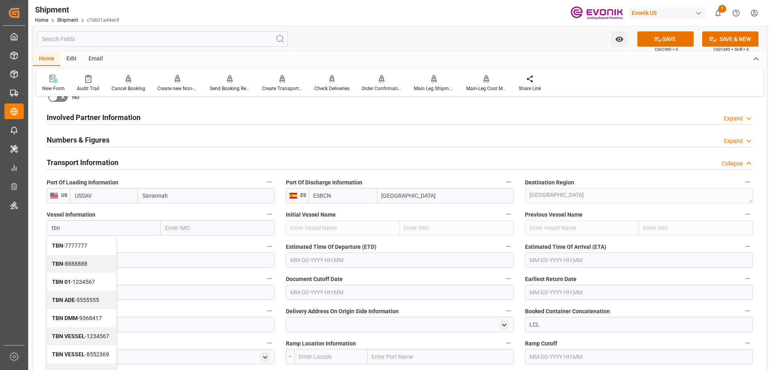
click at [83, 260] on div "TBN - 8888888" at bounding box center [81, 264] width 69 height 18
type input "TBN"
type input "8888888"
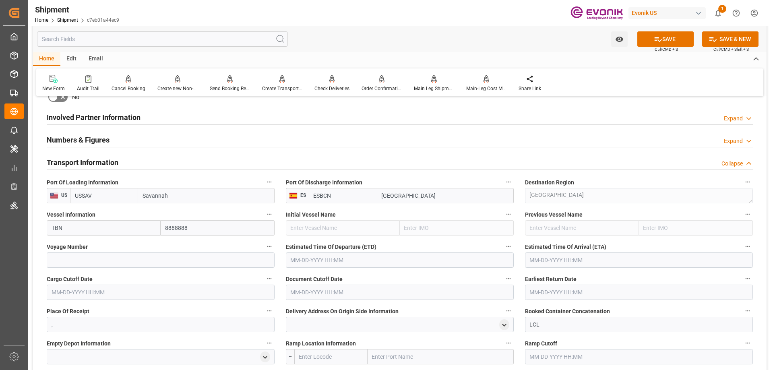
type input "TBN"
click at [148, 259] on input at bounding box center [161, 260] width 228 height 15
type input "0"
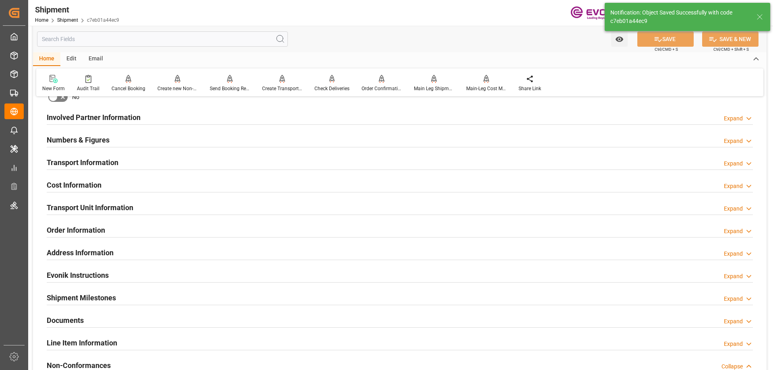
click at [91, 122] on h2 "Involved Partner Information" at bounding box center [94, 117] width 94 height 11
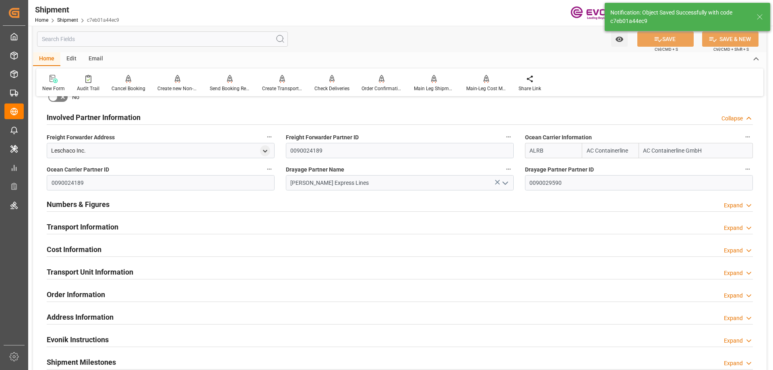
click at [89, 222] on h2 "Transport Information" at bounding box center [83, 227] width 72 height 11
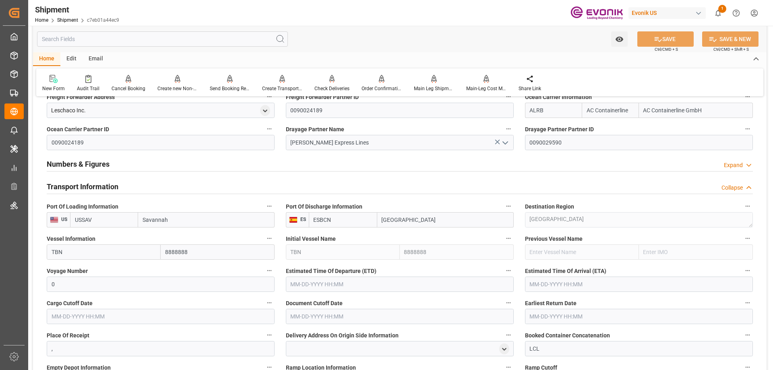
scroll to position [524, 0]
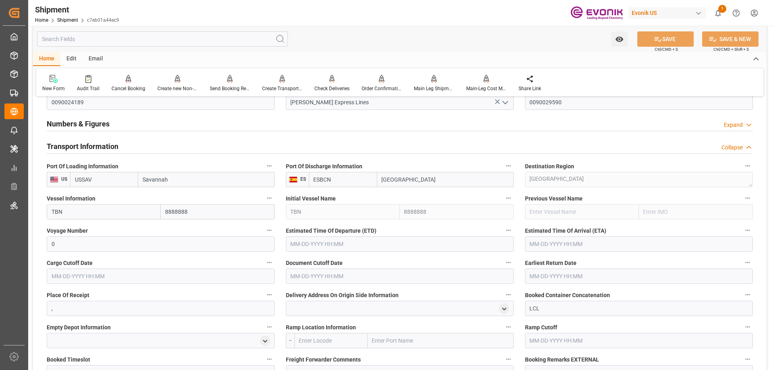
click at [119, 276] on input "text" at bounding box center [161, 276] width 228 height 15
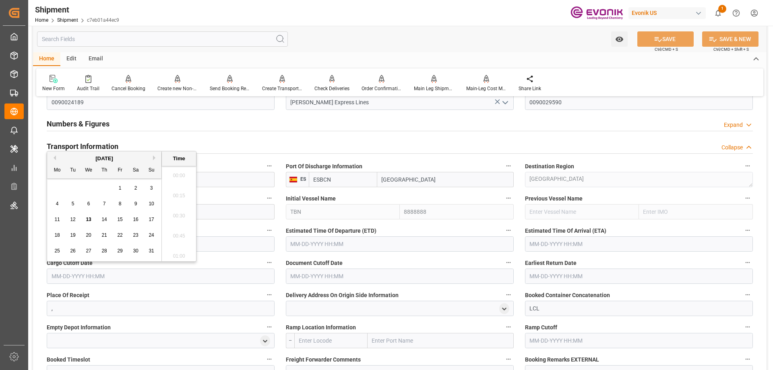
scroll to position [1272, 0]
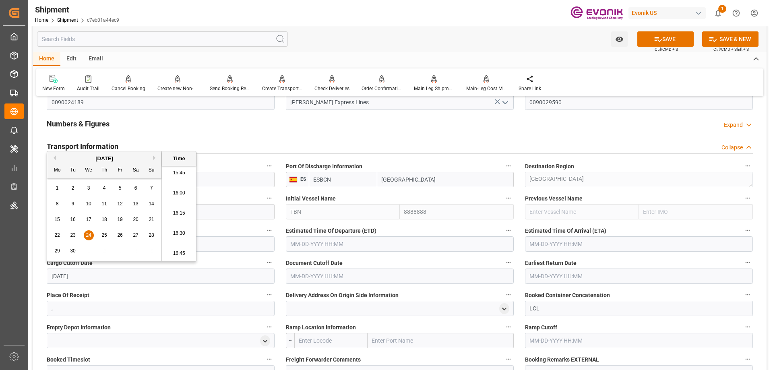
type input "9/24/2025"
type input "09-24-2025 00:00"
drag, startPoint x: 108, startPoint y: 277, endPoint x: 41, endPoint y: 277, distance: 67.3
click at [41, 277] on div "Cargo Cutoff Date 09-24-2025 00:00" at bounding box center [160, 271] width 239 height 32
click at [341, 272] on input "text" at bounding box center [400, 276] width 228 height 15
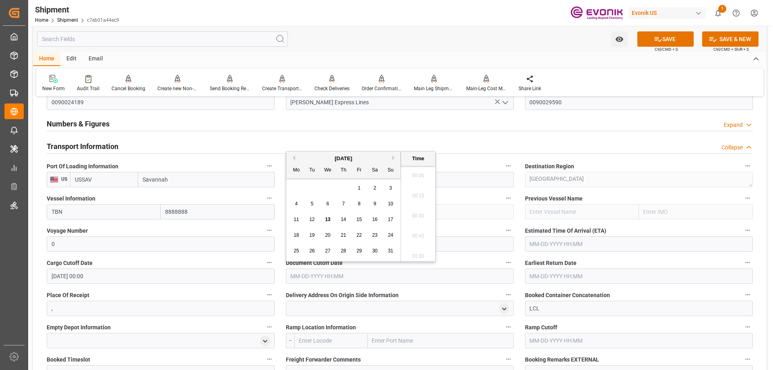
paste input "[DATE] 00:00"
type input "[DATE] 00:00"
click at [553, 272] on input "text" at bounding box center [639, 276] width 228 height 15
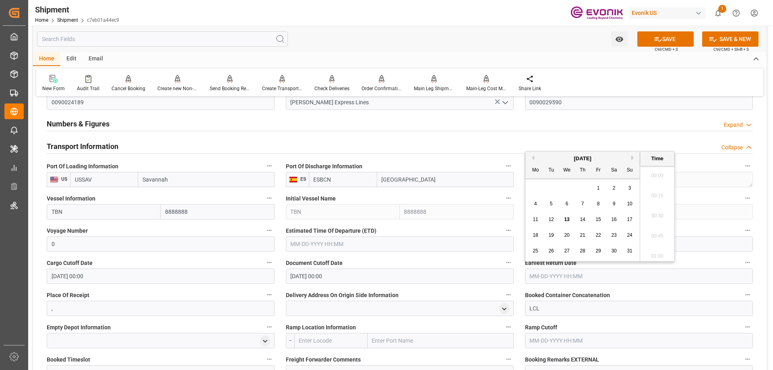
paste input "[DATE] 00:00"
type input "[DATE] 00:00"
click at [387, 240] on input "text" at bounding box center [400, 243] width 228 height 15
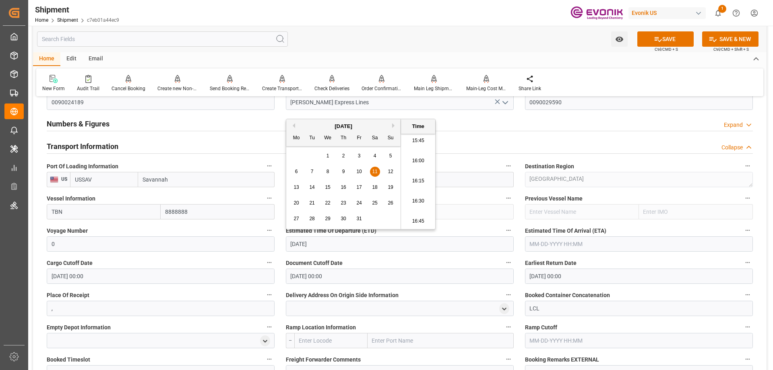
type input "10/11/2025"
type input "10-11-2025 00:00"
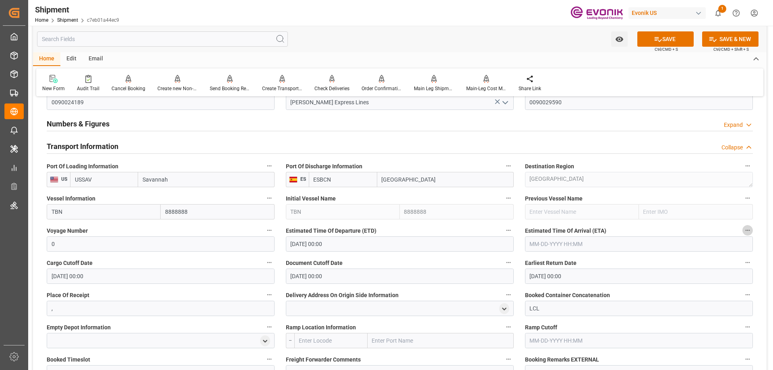
click at [601, 246] on input "text" at bounding box center [639, 243] width 228 height 15
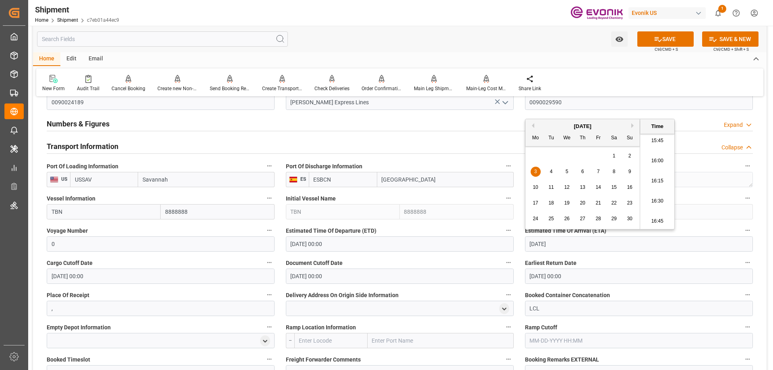
type input "11/3/2025"
type input "11-03-2025 00:00"
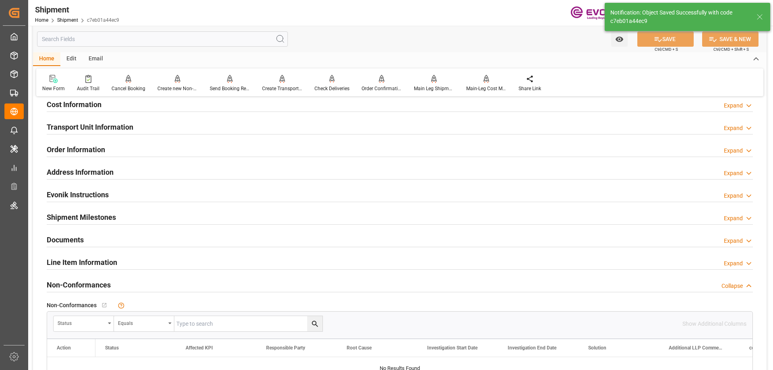
scroll to position [483, 0]
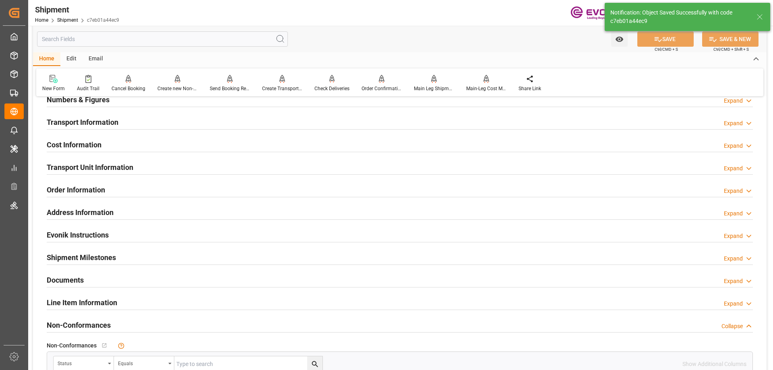
click at [87, 124] on h2 "Transport Information" at bounding box center [83, 122] width 72 height 11
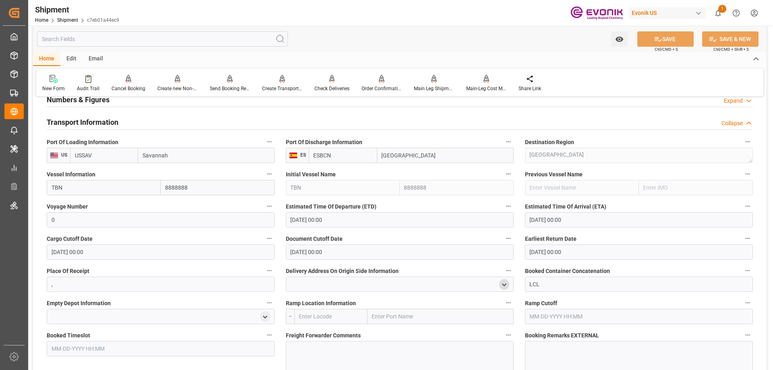
click at [503, 283] on icon "open menu" at bounding box center [504, 285] width 7 height 7
click at [374, 302] on input at bounding box center [388, 307] width 192 height 15
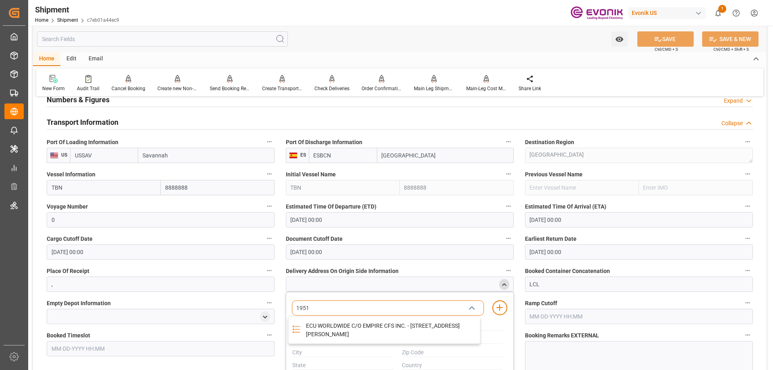
type input "19516"
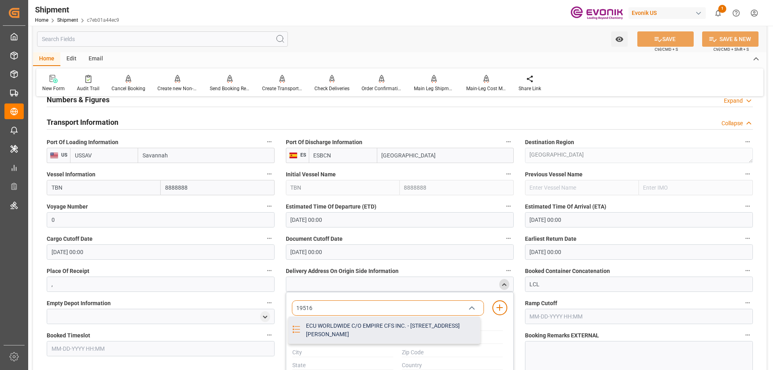
click at [360, 322] on div "ECU WORLDWIDE C/O EMPIRE CFS INC. - 19516 SOUTH SUSANA ROAD, LOS ANGELES, CA, U…" at bounding box center [390, 330] width 179 height 27
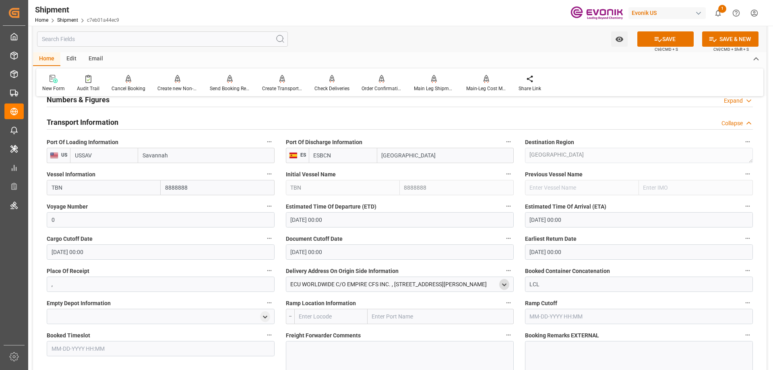
scroll to position [524, 0]
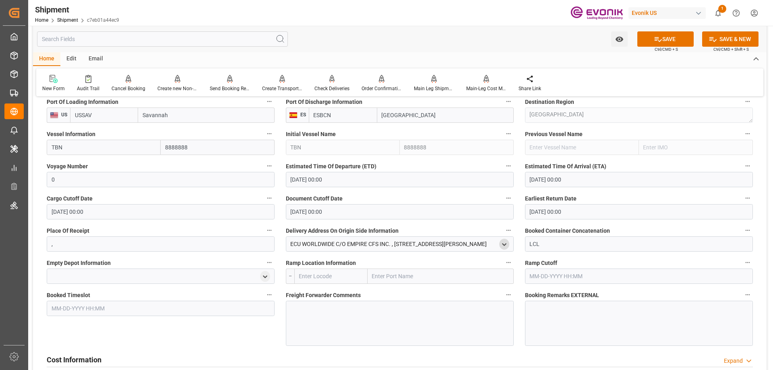
click at [388, 276] on input "text" at bounding box center [441, 276] width 146 height 15
type input "los ange"
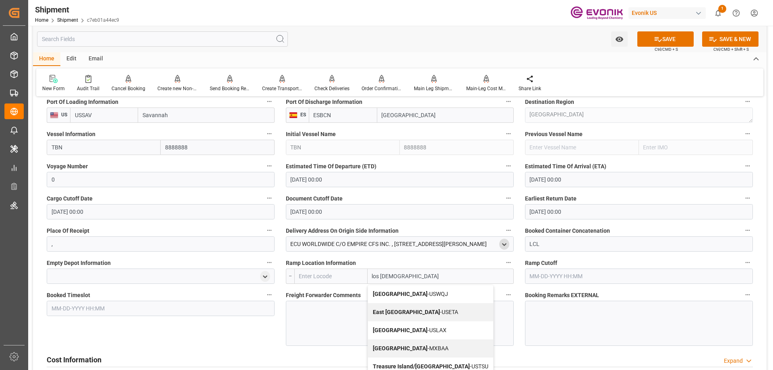
click at [394, 327] on b "Los Angeles" at bounding box center [400, 330] width 55 height 6
type input "USLAX"
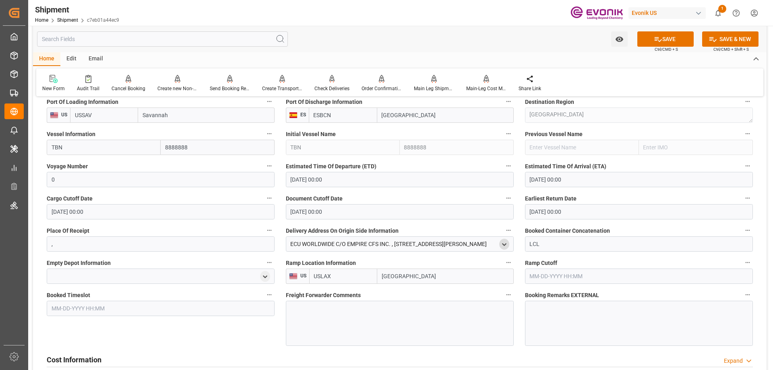
type input "Los Angeles"
click at [358, 320] on div at bounding box center [400, 323] width 228 height 45
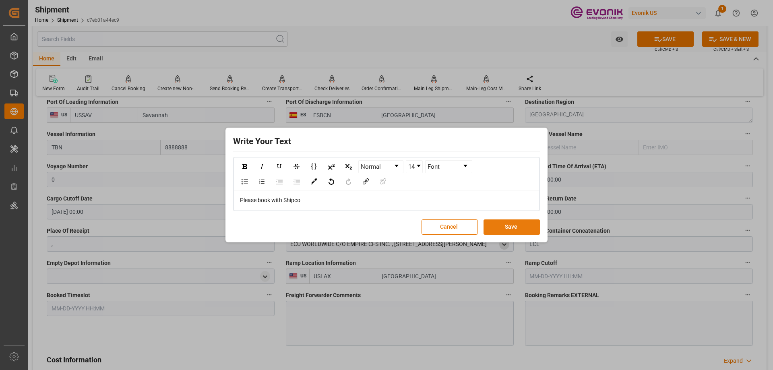
click at [507, 228] on button "Save" at bounding box center [512, 227] width 56 height 15
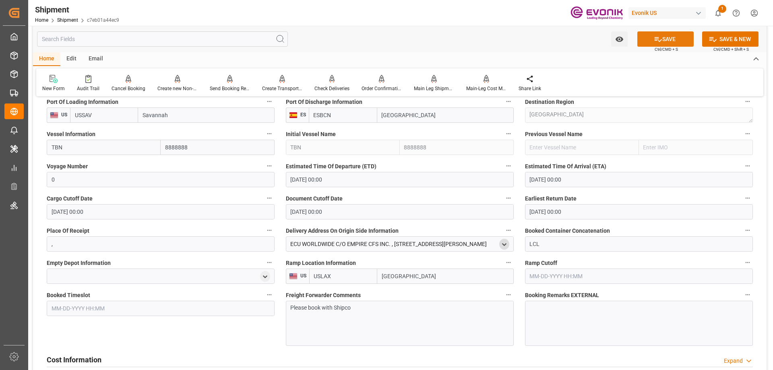
click at [651, 37] on button "SAVE" at bounding box center [666, 38] width 56 height 15
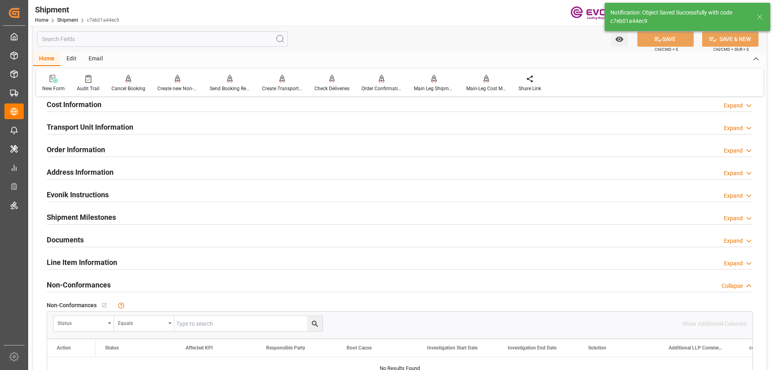
click at [77, 128] on h2 "Transport Unit Information" at bounding box center [90, 127] width 87 height 11
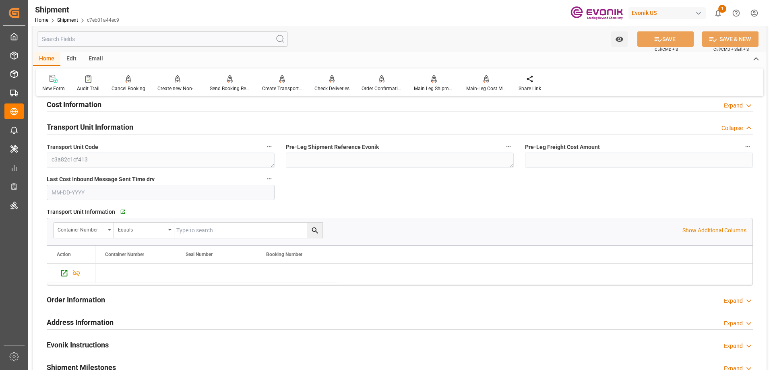
scroll to position [483, 0]
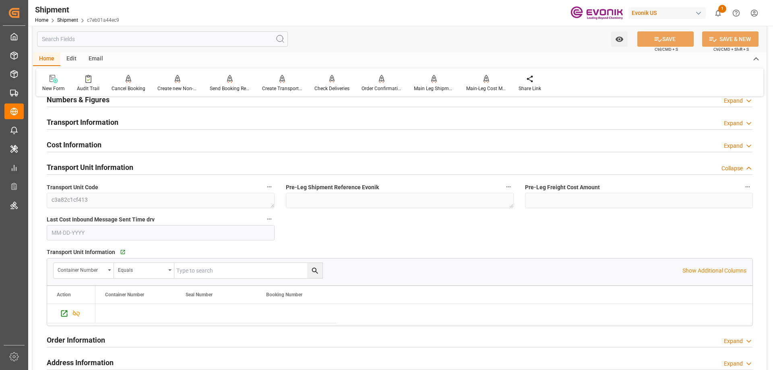
click at [79, 141] on h2 "Cost Information" at bounding box center [74, 144] width 55 height 11
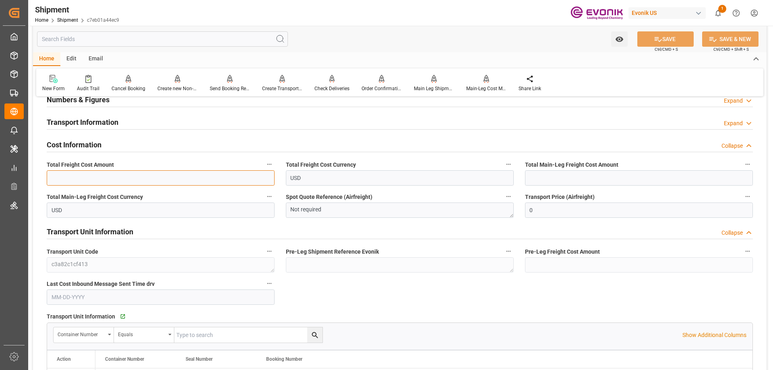
click at [93, 180] on input "text" at bounding box center [161, 177] width 228 height 15
paste input "654.07"
type input "654.07"
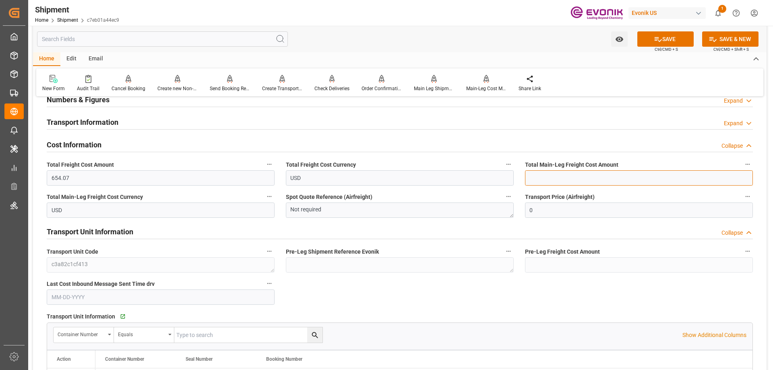
click at [620, 178] on input "text" at bounding box center [639, 177] width 228 height 15
paste input "444"
type input "444"
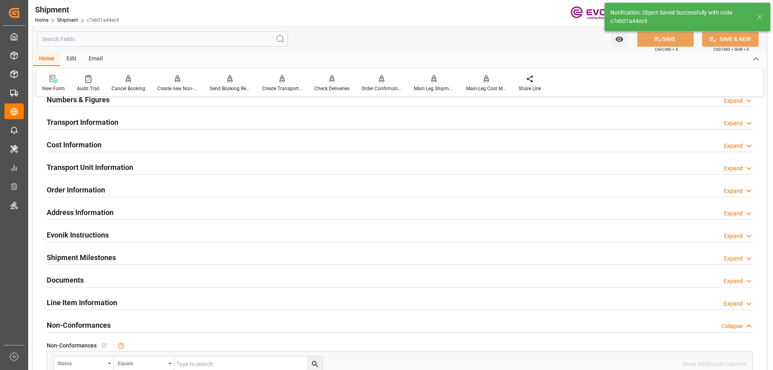
click at [83, 171] on h2 "Transport Unit Information" at bounding box center [90, 167] width 87 height 11
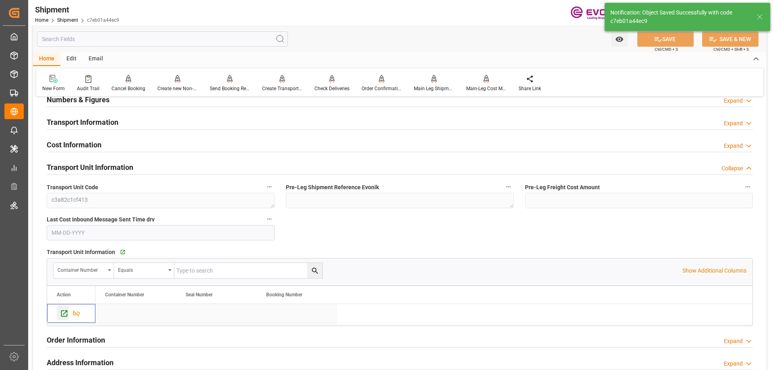
click at [66, 309] on icon "Press SPACE to select this row." at bounding box center [64, 313] width 8 height 8
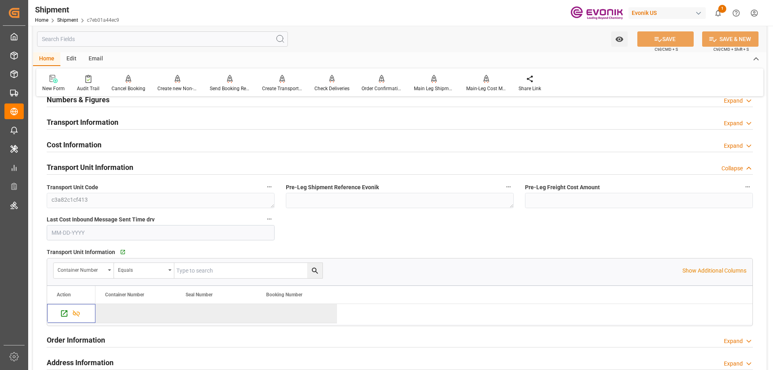
scroll to position [725, 0]
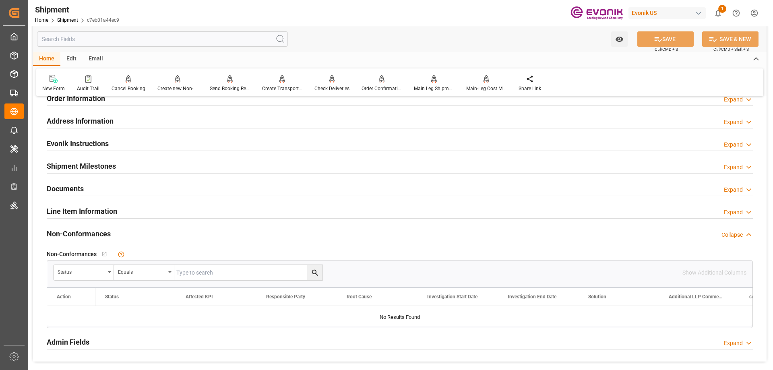
click at [78, 213] on h2 "Line Item Information" at bounding box center [82, 211] width 70 height 11
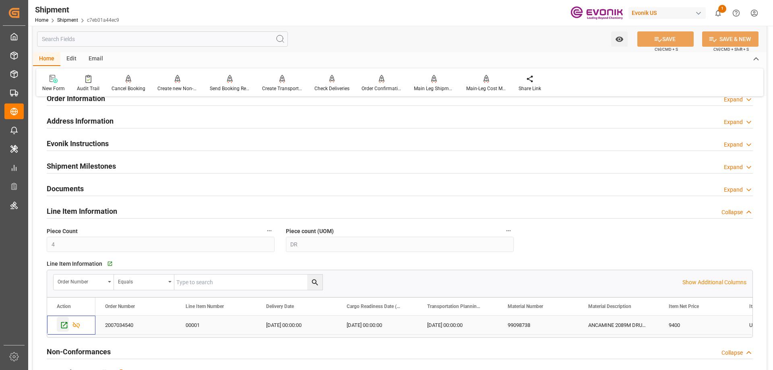
click at [66, 322] on icon "Press SPACE to select this row." at bounding box center [64, 325] width 6 height 6
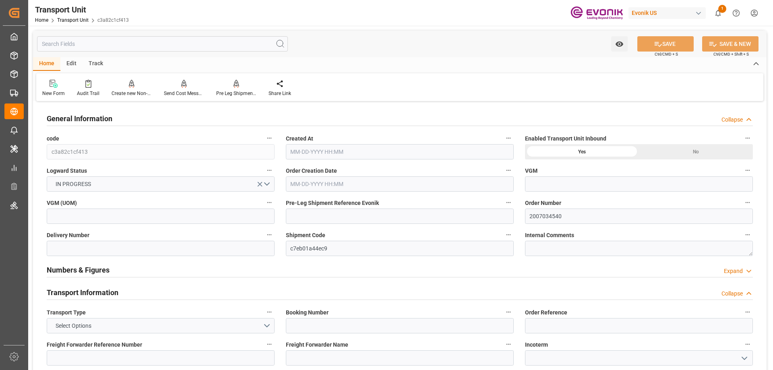
type input "AC Containerline"
type input "Leschaco Inc."
type input "USSAV"
type input "ESBCN"
type input "887.2"
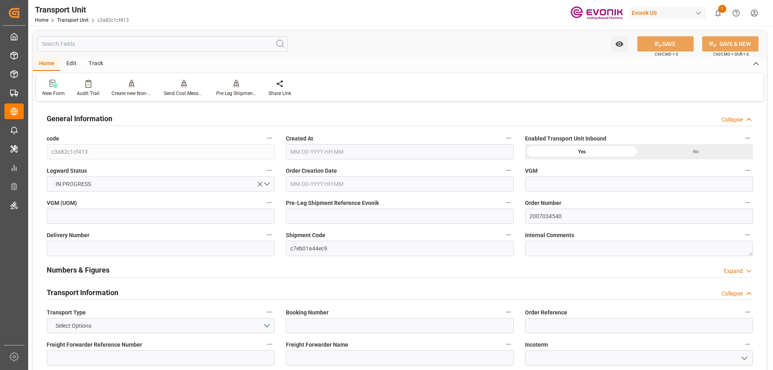
type input "[DATE] 20:26"
type input "[DATE]"
type input "[DATE] 00:00"
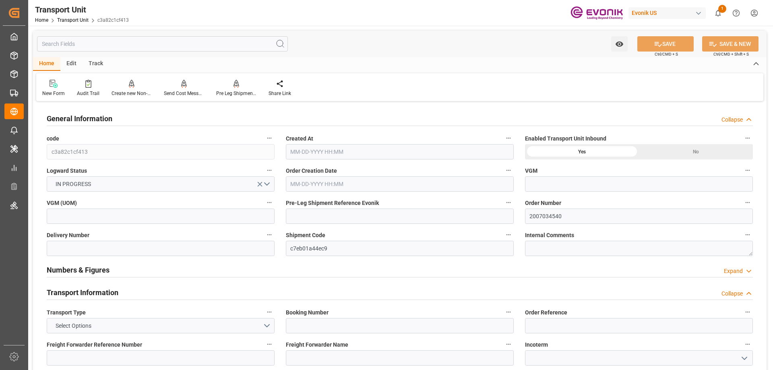
type input "[DATE] 00:00"
click at [106, 45] on input "text" at bounding box center [162, 43] width 251 height 15
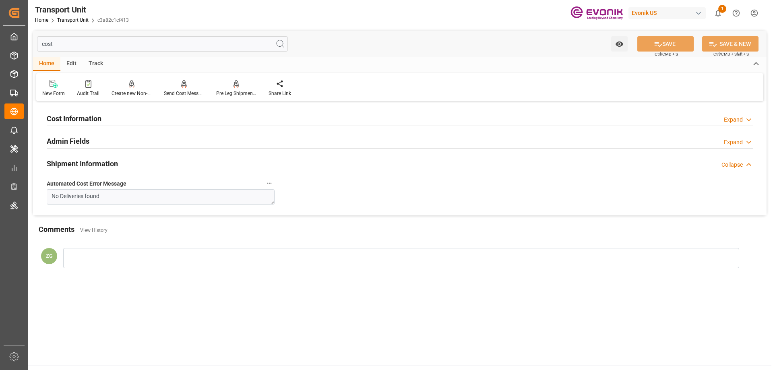
type input "cost"
click at [104, 114] on div "Cost Information Expand" at bounding box center [400, 117] width 707 height 15
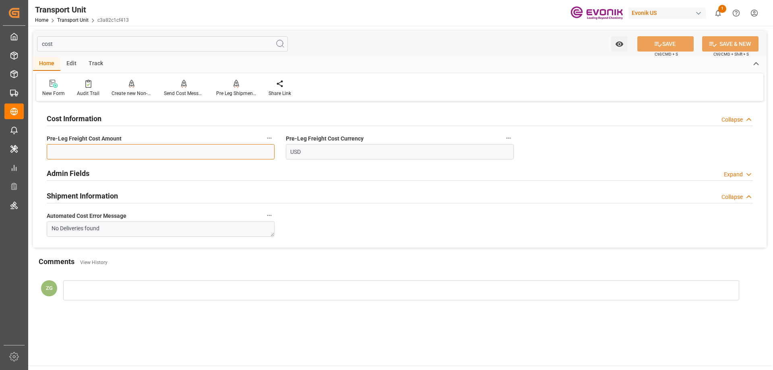
click at [95, 147] on input "text" at bounding box center [161, 151] width 228 height 15
paste input "210.07"
type input "210.07"
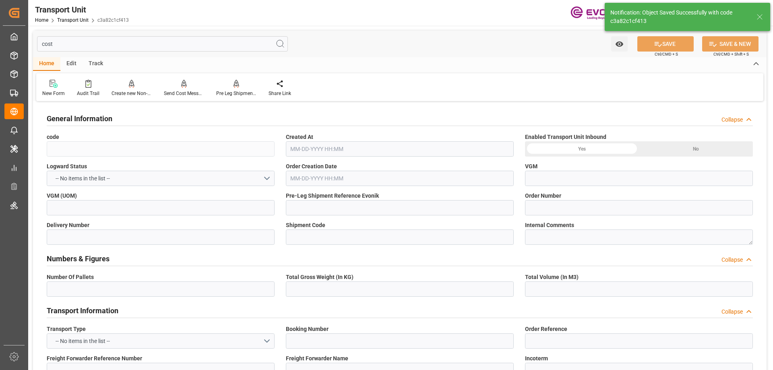
type input "c3a82c1cf413"
type input "2007034540"
type input "c7eb01a44ec9"
type input "ALRB"
type textarea "90058"
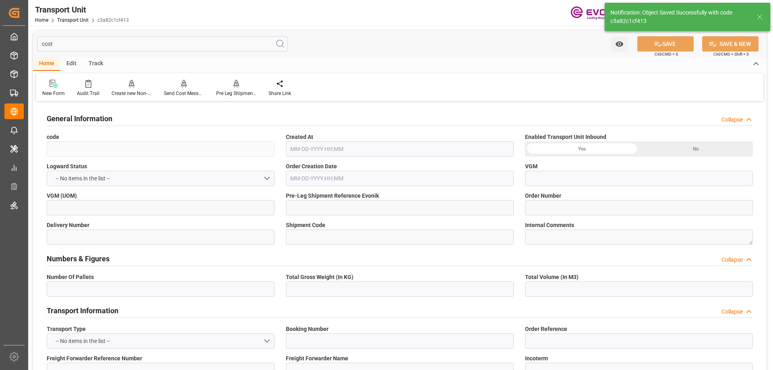
type input "[GEOGRAPHIC_DATA]"
type textarea "08170"
type input "[GEOGRAPHIC_DATA]"
type input "Savannah"
type input "[GEOGRAPHIC_DATA]"
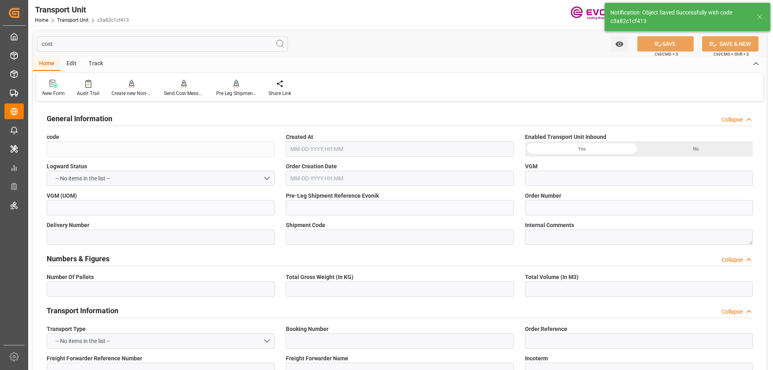
type input "kg"
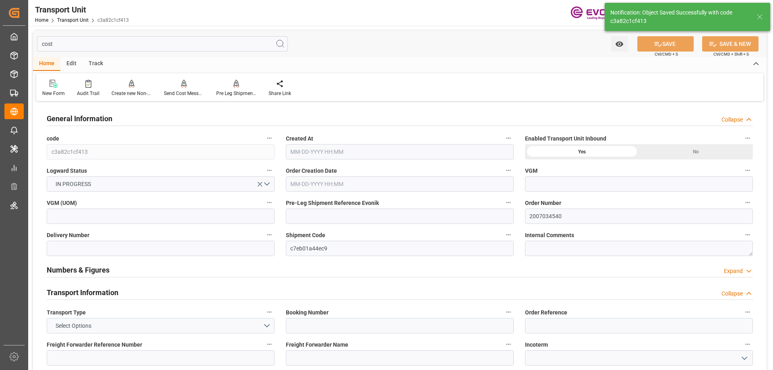
type input "AC Containerline"
type input "Leschaco Inc."
type input "USSAV"
type input "ESBCN"
type input "887.2"
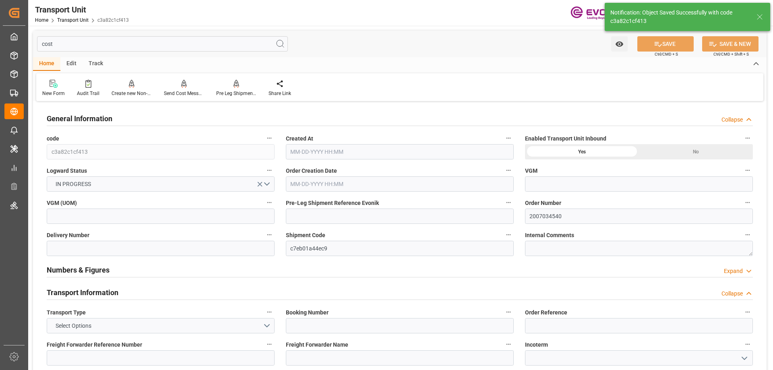
type input "[DATE] 20:26"
type input "[DATE]"
type input "[DATE] 00:00"
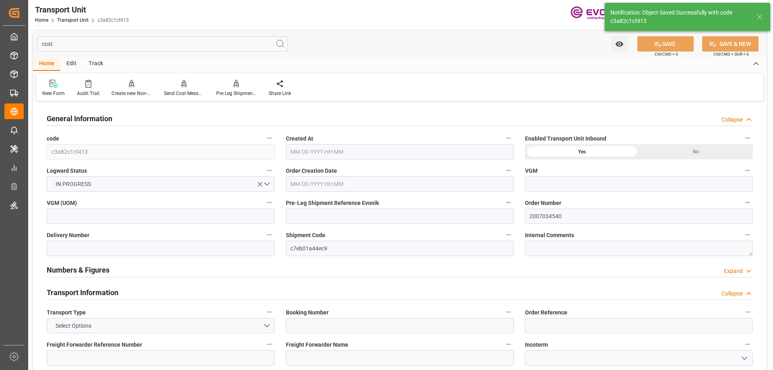
type input "[DATE] 00:00"
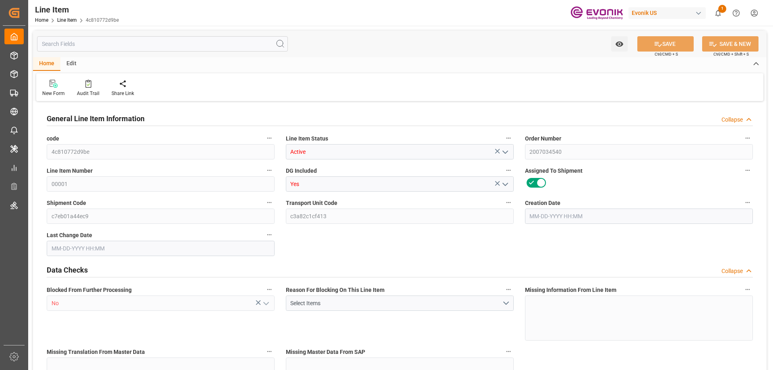
type input "1"
type input "867.2"
type input "800"
type input "1.1462"
type input "4"
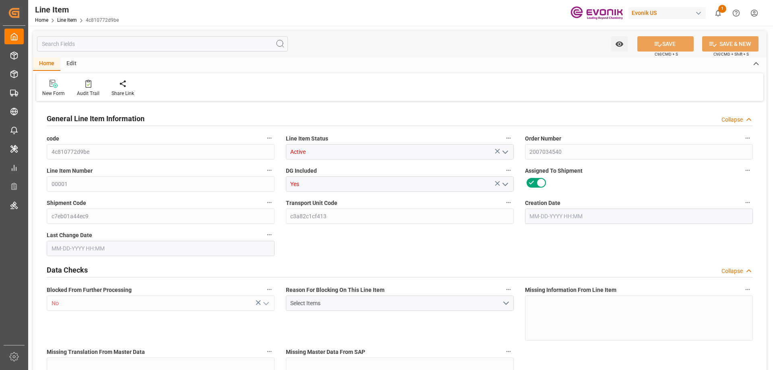
type input "9400"
type input "4"
type input "867.2"
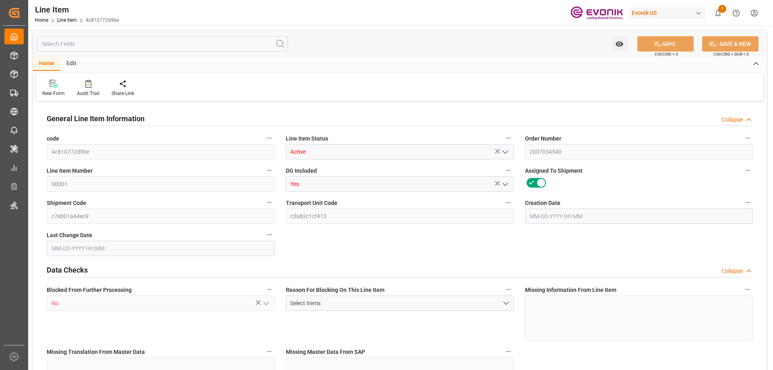
type input "887.2"
type input "800"
type input "1.1462"
type input "1146.248"
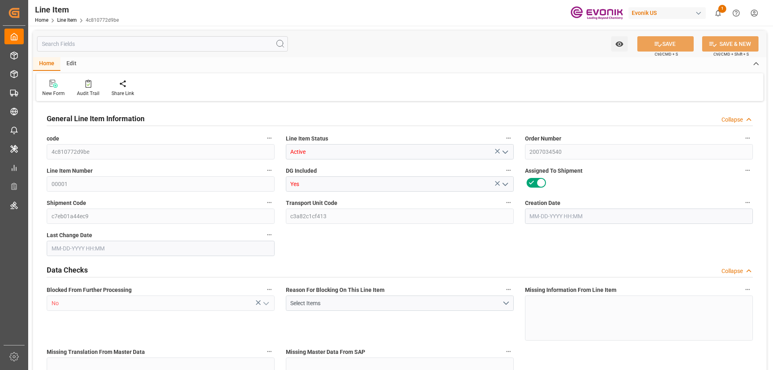
type input "0"
type input "[DATE] 20:34"
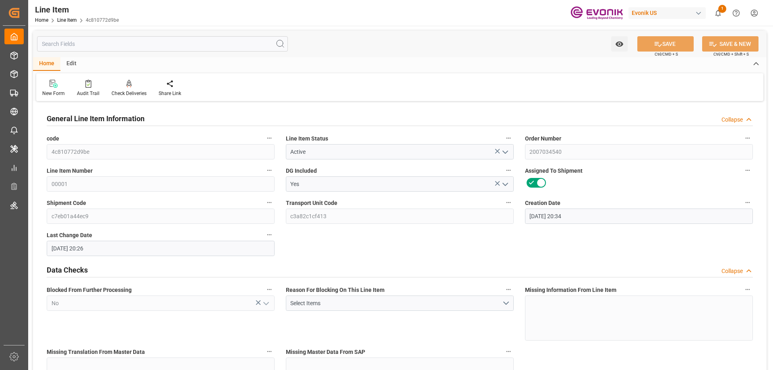
type input "[DATE] 20:26"
type input "[DATE]"
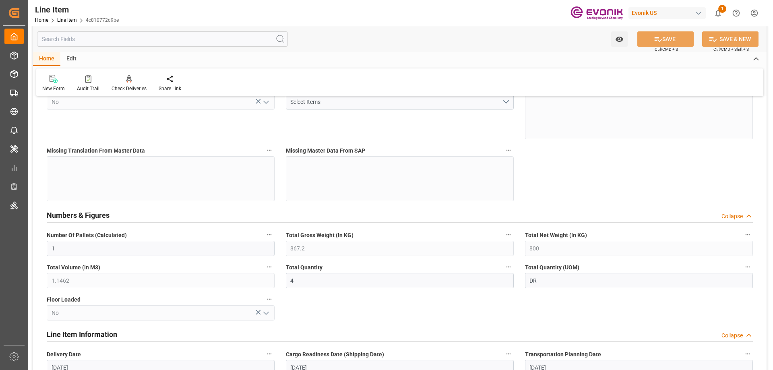
scroll to position [322, 0]
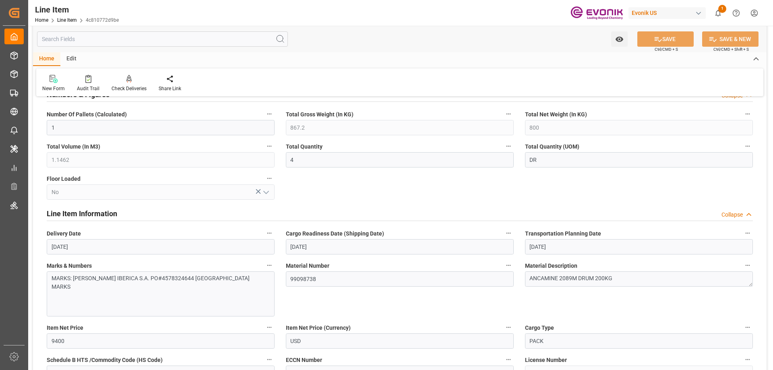
click at [108, 41] on input "text" at bounding box center [162, 38] width 251 height 15
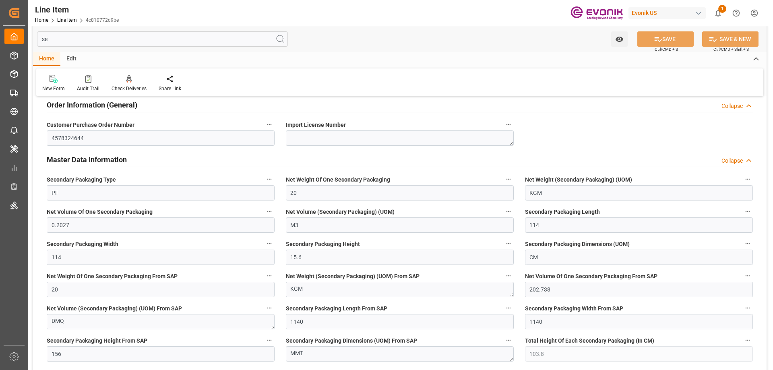
scroll to position [0, 0]
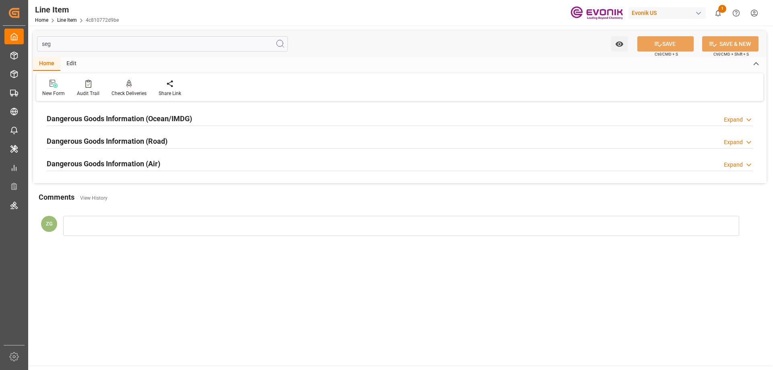
click at [94, 118] on h2 "Dangerous Goods Information (Ocean/IMDG)" at bounding box center [119, 118] width 145 height 11
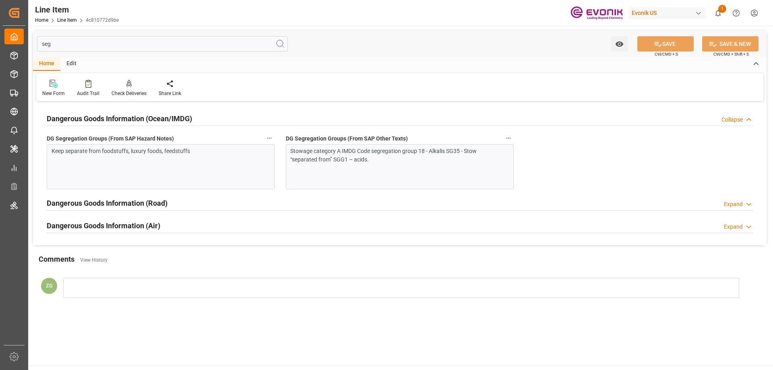
click at [58, 44] on input "seg" at bounding box center [162, 43] width 251 height 15
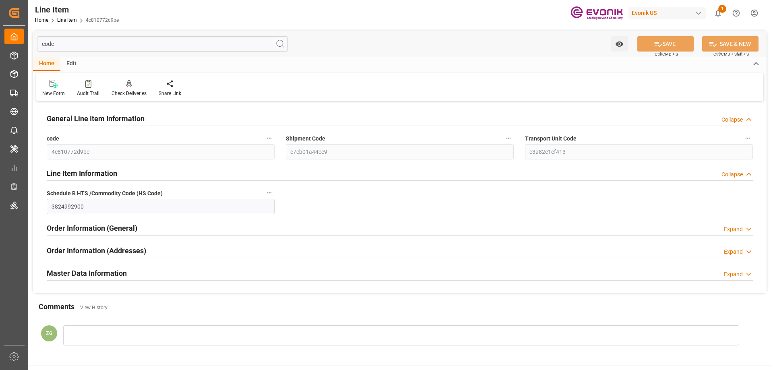
type input "code"
click at [90, 262] on div "Master Data Information Expand" at bounding box center [400, 273] width 718 height 23
click at [93, 265] on div "Master Data Information" at bounding box center [87, 272] width 80 height 15
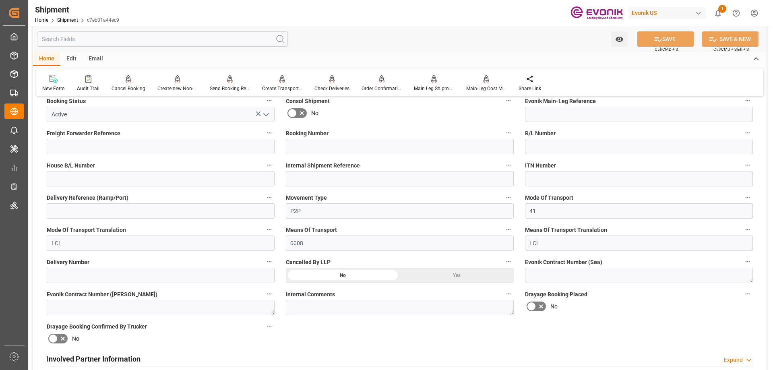
scroll to position [363, 0]
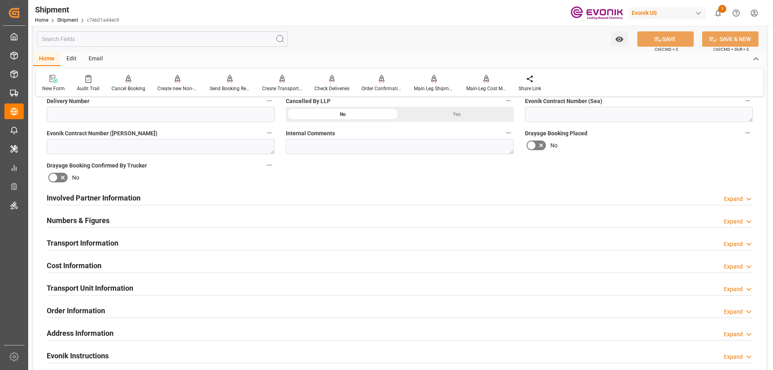
click at [97, 202] on h2 "Involved Partner Information" at bounding box center [94, 198] width 94 height 11
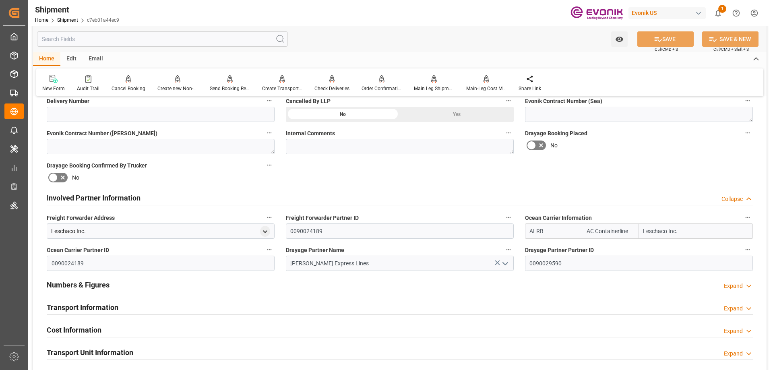
click at [98, 299] on div "Transport Information" at bounding box center [83, 306] width 72 height 15
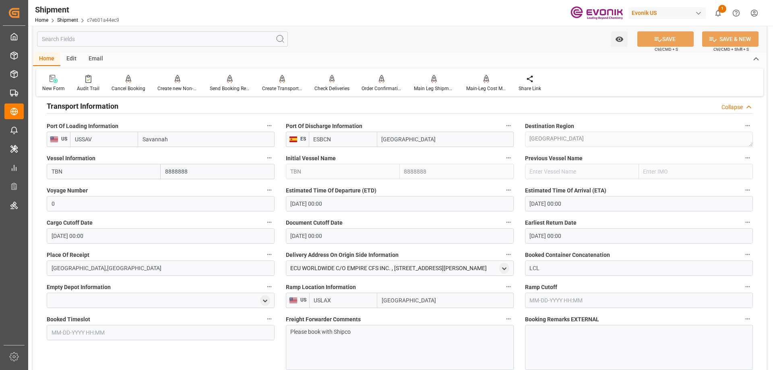
scroll to position [644, 0]
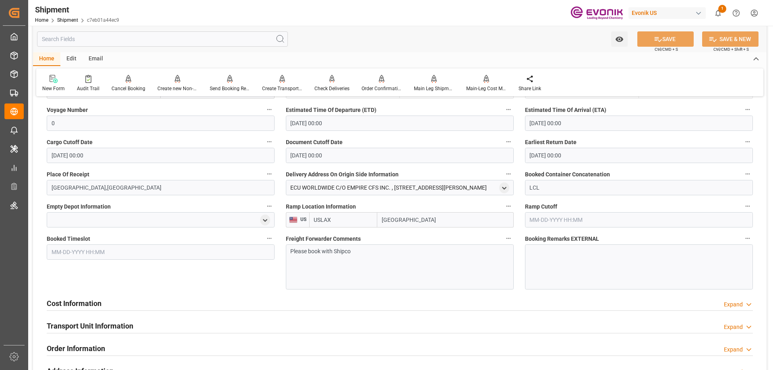
click at [83, 298] on h2 "Cost Information" at bounding box center [74, 303] width 55 height 11
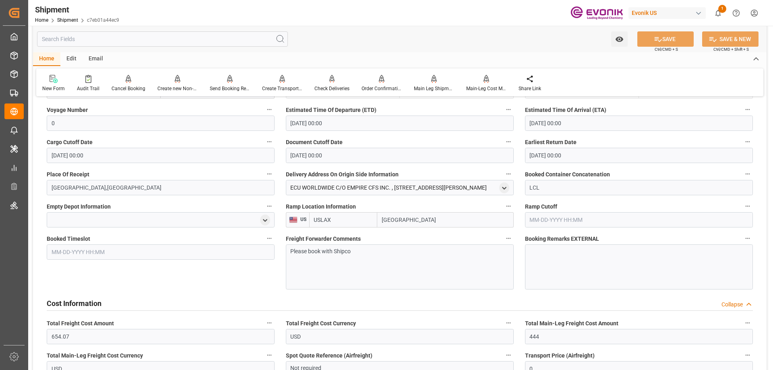
scroll to position [685, 0]
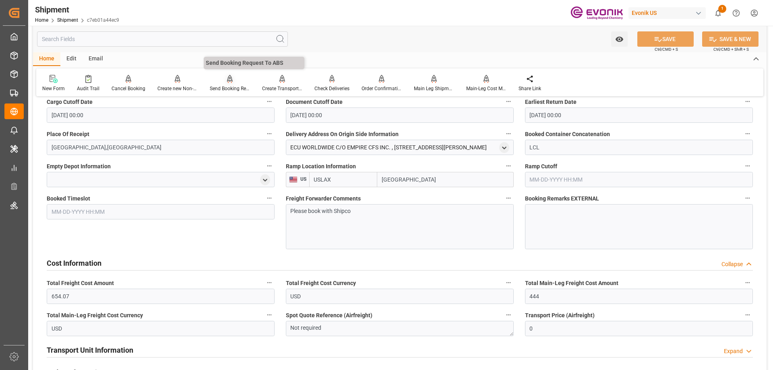
click at [222, 84] on div "Send Booking Request To ABS" at bounding box center [230, 84] width 52 height 18
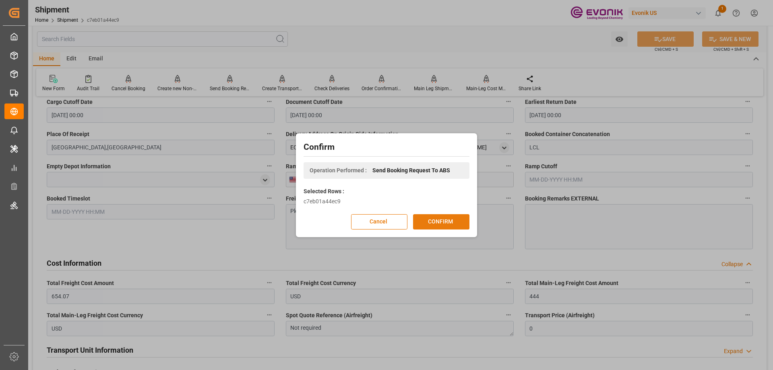
click at [450, 222] on button "CONFIRM" at bounding box center [441, 221] width 56 height 15
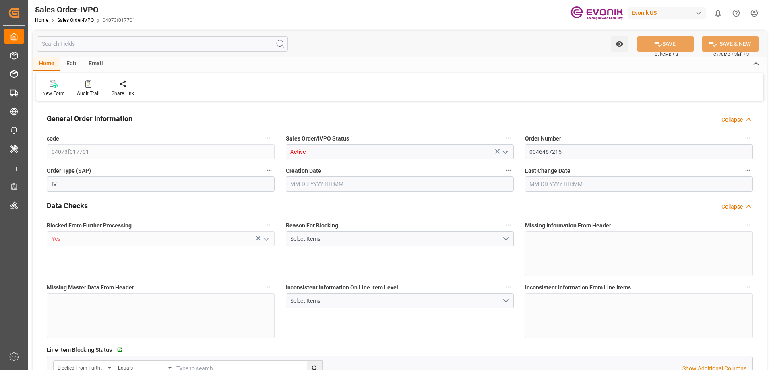
type input "ARBUE"
type input "0"
type input "1"
type input "845.2"
type input "[DATE] 14:57"
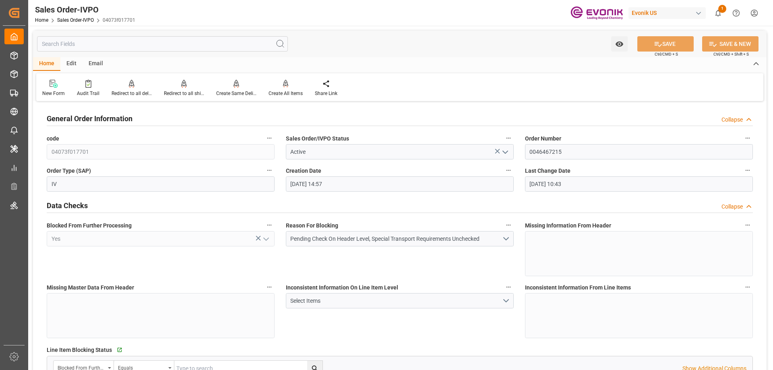
type input "[DATE] 10:43"
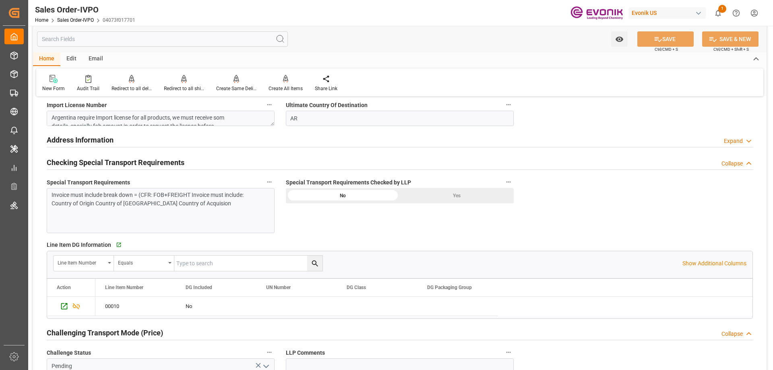
scroll to position [1047, 0]
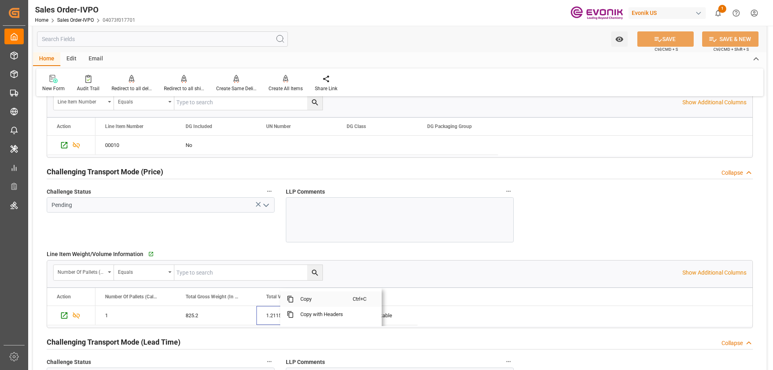
click at [309, 299] on span "Copy" at bounding box center [323, 299] width 59 height 15
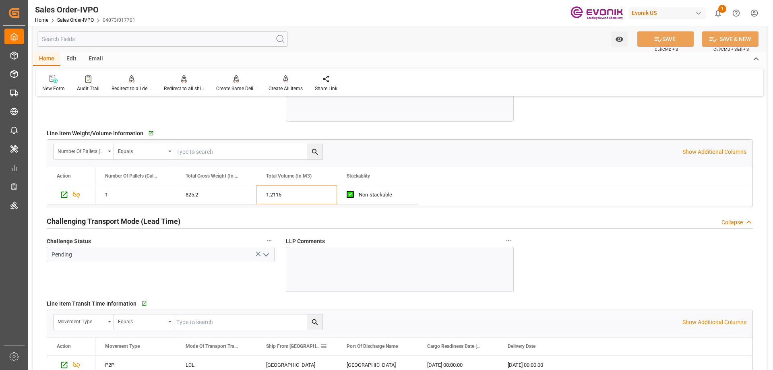
scroll to position [1289, 0]
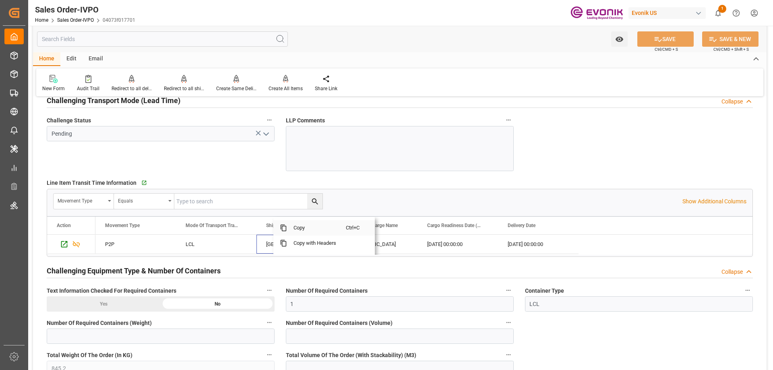
click at [298, 228] on span "Copy" at bounding box center [316, 227] width 59 height 15
click at [393, 229] on span "Copy" at bounding box center [410, 227] width 59 height 15
click at [474, 230] on span "Copy" at bounding box center [491, 227] width 59 height 15
click at [562, 229] on span "Copy" at bounding box center [574, 227] width 59 height 15
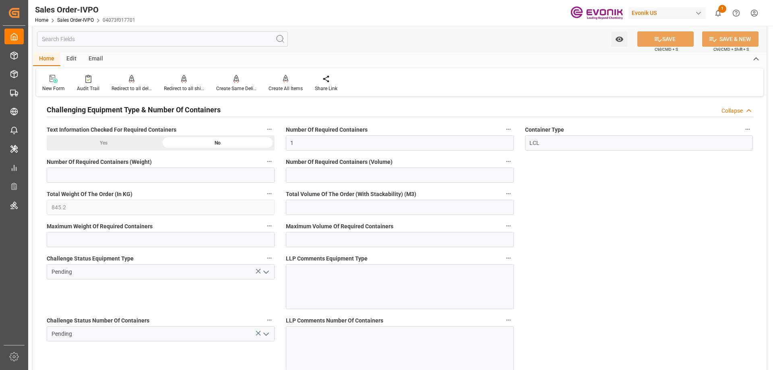
scroll to position [1571, 0]
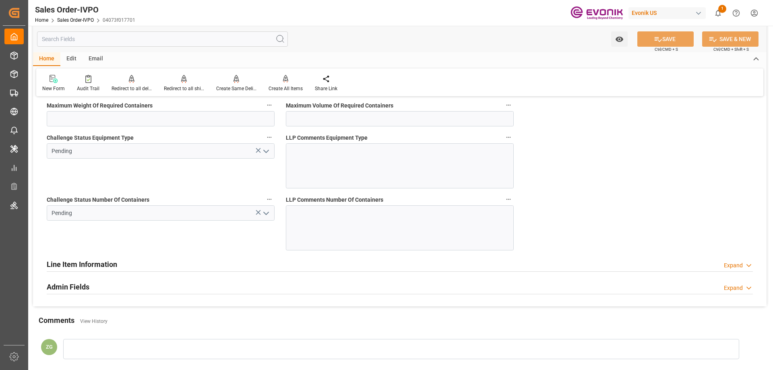
click at [267, 214] on polyline "open menu" at bounding box center [266, 213] width 5 height 2
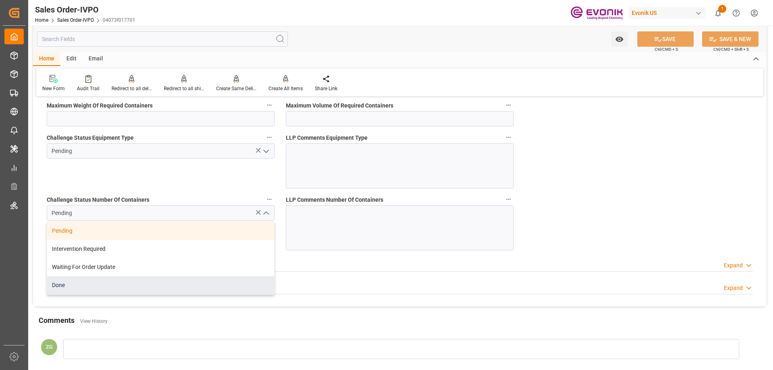
click at [92, 286] on div "Done" at bounding box center [160, 285] width 227 height 18
type input "Done"
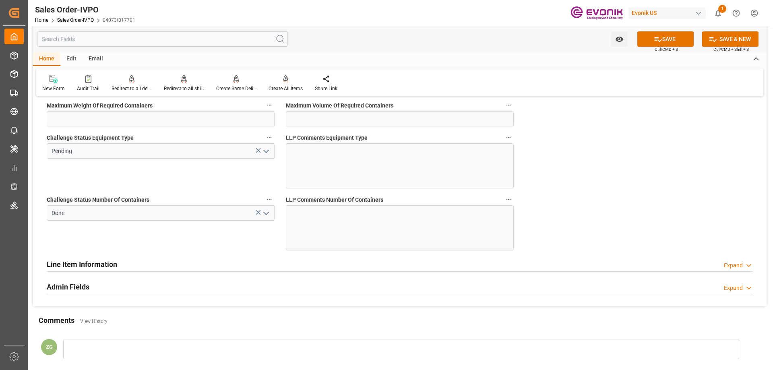
click at [267, 153] on icon "open menu" at bounding box center [266, 152] width 10 height 10
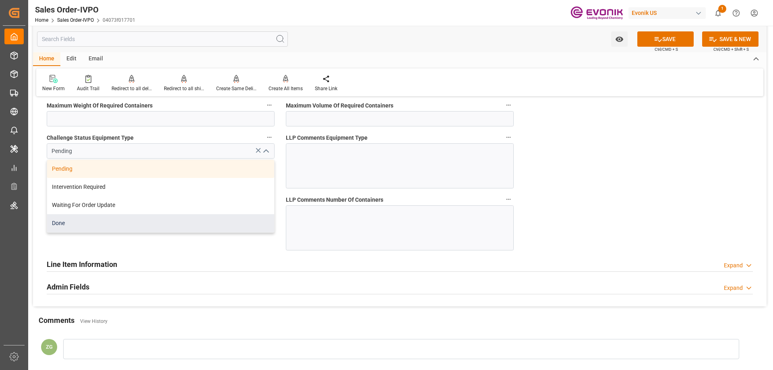
click at [81, 222] on div "Done" at bounding box center [160, 223] width 227 height 18
type input "Done"
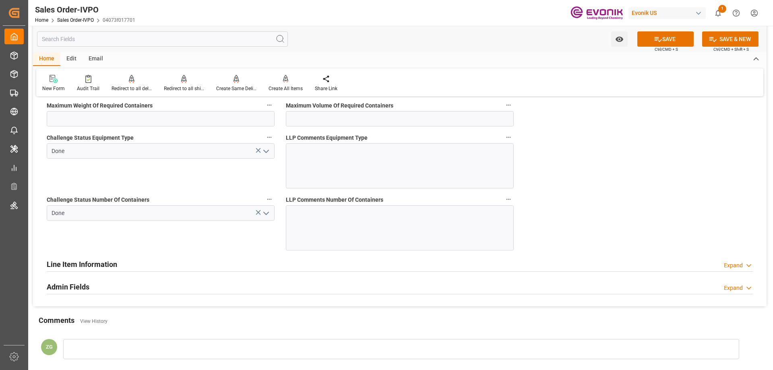
scroll to position [1450, 0]
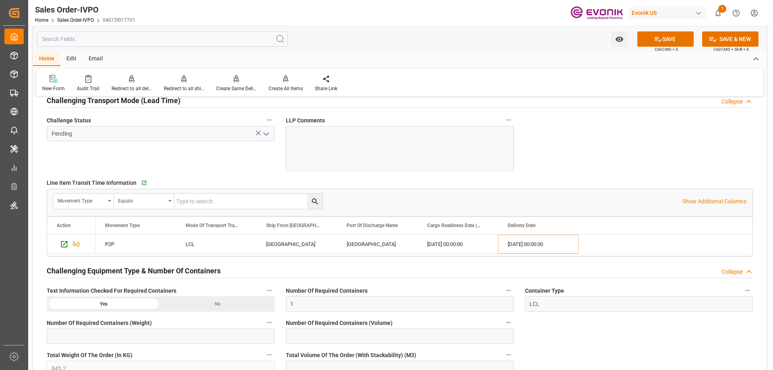
click at [265, 134] on polyline "open menu" at bounding box center [266, 134] width 5 height 2
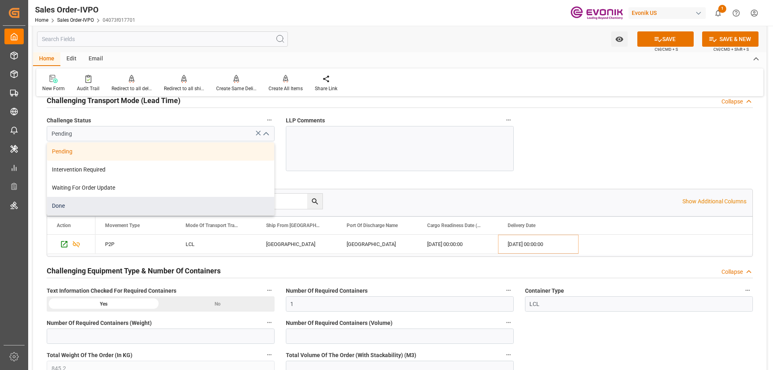
click at [85, 207] on div "Done" at bounding box center [160, 206] width 227 height 18
type input "Done"
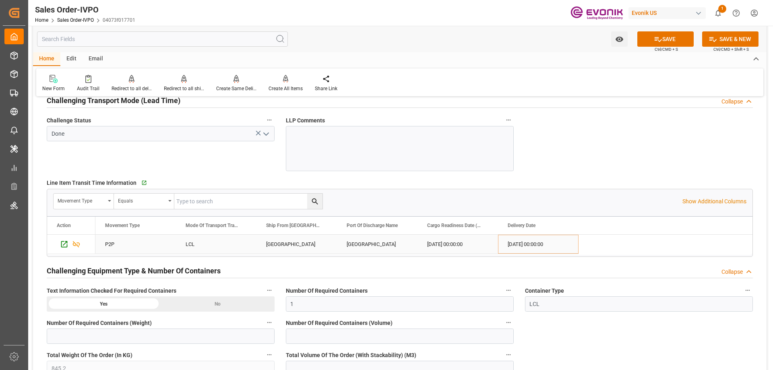
scroll to position [1088, 0]
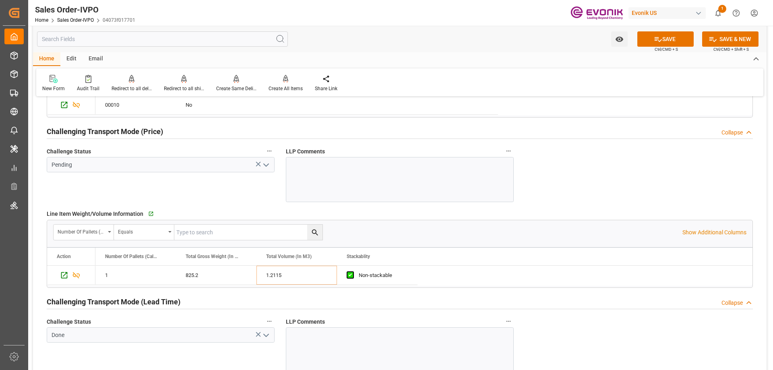
click at [266, 160] on button "open menu" at bounding box center [265, 165] width 12 height 12
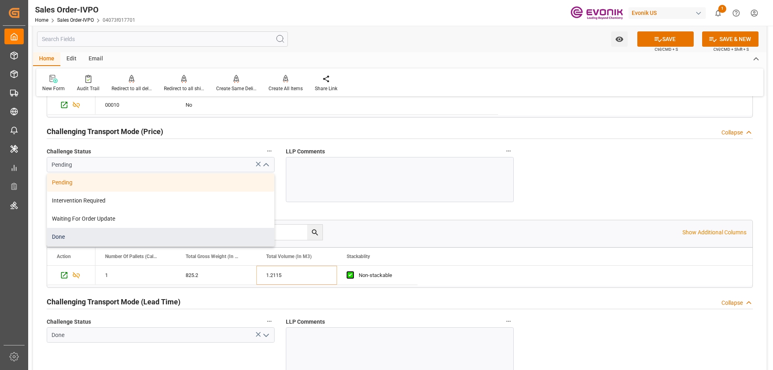
click at [69, 233] on div "Done" at bounding box center [160, 237] width 227 height 18
type input "Done"
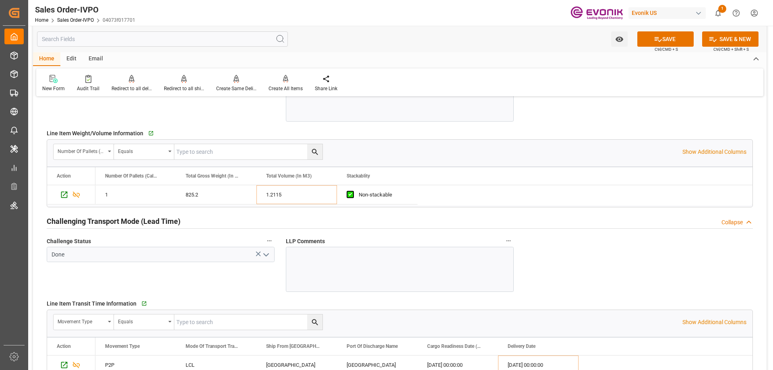
scroll to position [1047, 0]
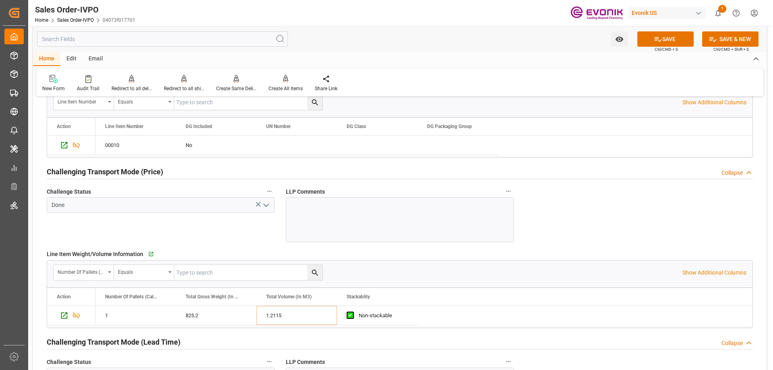
click at [265, 201] on icon "open menu" at bounding box center [266, 206] width 10 height 10
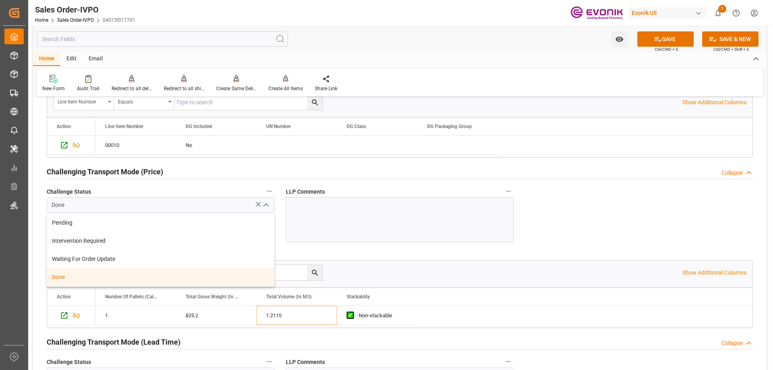
click at [66, 274] on div "Done" at bounding box center [160, 277] width 227 height 18
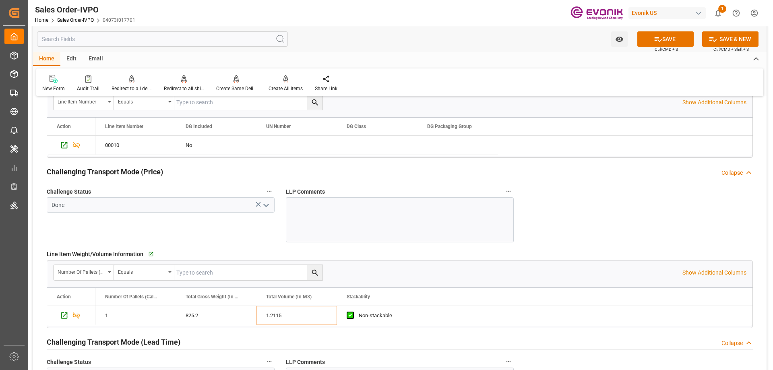
scroll to position [846, 0]
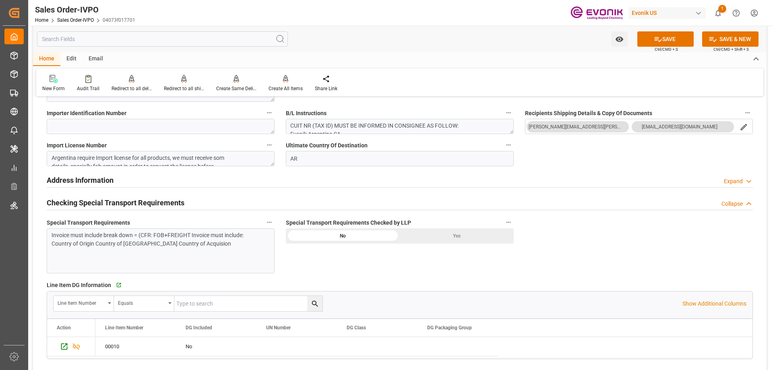
click at [445, 235] on div "Yes" at bounding box center [457, 235] width 114 height 15
click at [666, 38] on button "SAVE" at bounding box center [666, 38] width 56 height 15
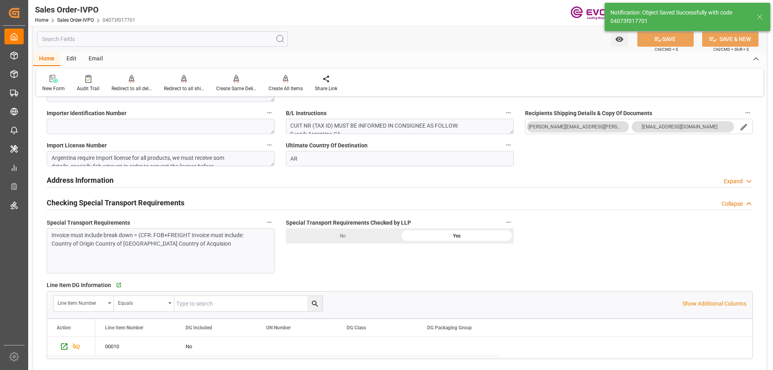
type textarea "Argentina require Import license for all products, we must receive som details,…"
type input "No"
type input "08-13-2025 20:50"
click at [283, 79] on icon at bounding box center [286, 78] width 6 height 7
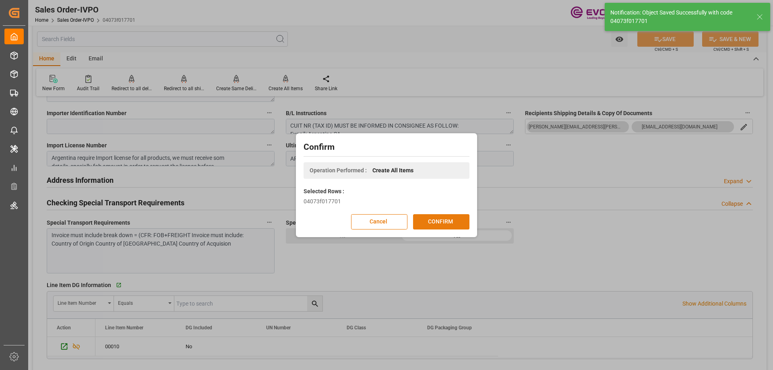
click at [445, 220] on button "CONFIRM" at bounding box center [441, 221] width 56 height 15
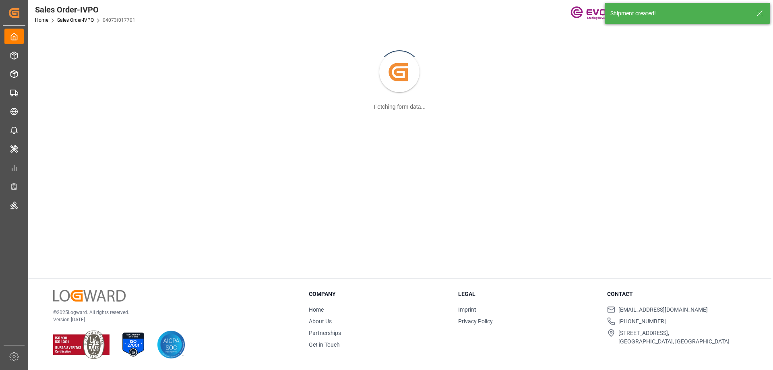
scroll to position [87, 0]
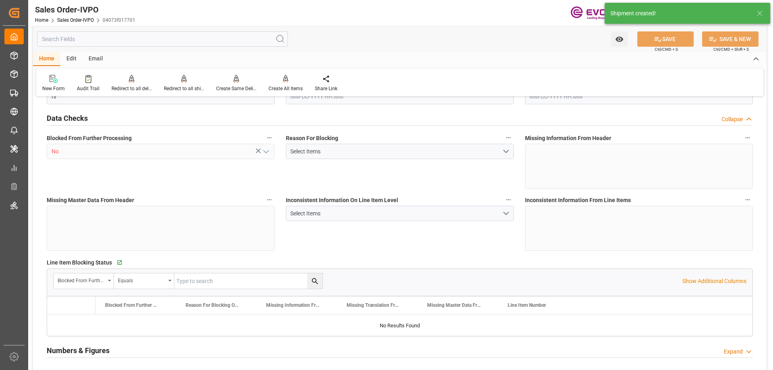
type input "ARBUE"
type input "0"
type input "1"
type input "845.2"
type input "08-08-2025 14:57"
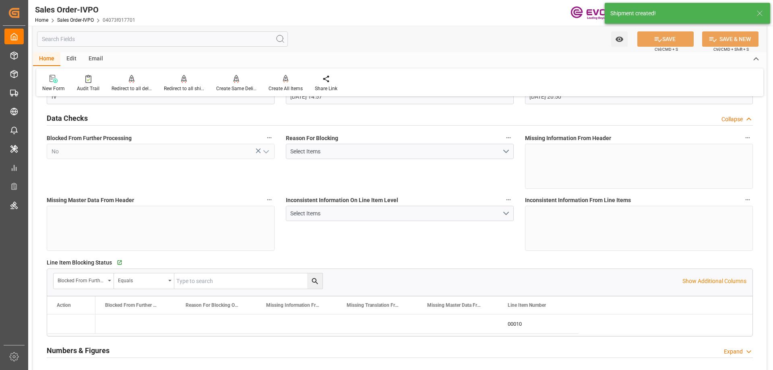
type input "08-13-2025 20:50"
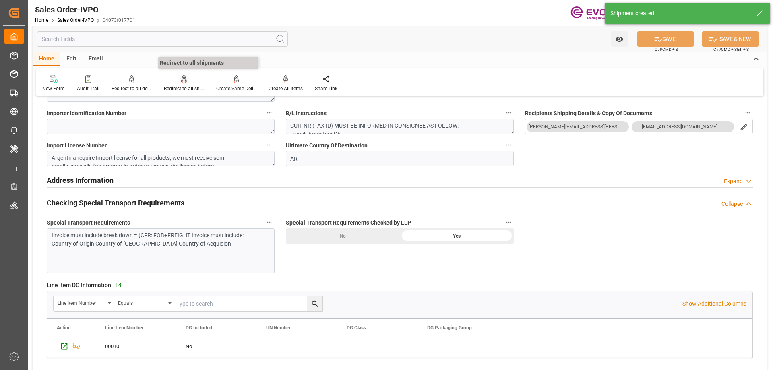
click at [180, 84] on div "Redirect to all shipments" at bounding box center [184, 84] width 52 height 18
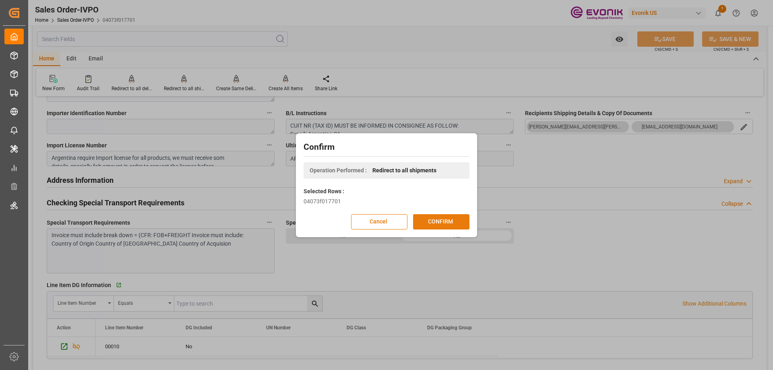
click at [437, 220] on button "CONFIRM" at bounding box center [441, 221] width 56 height 15
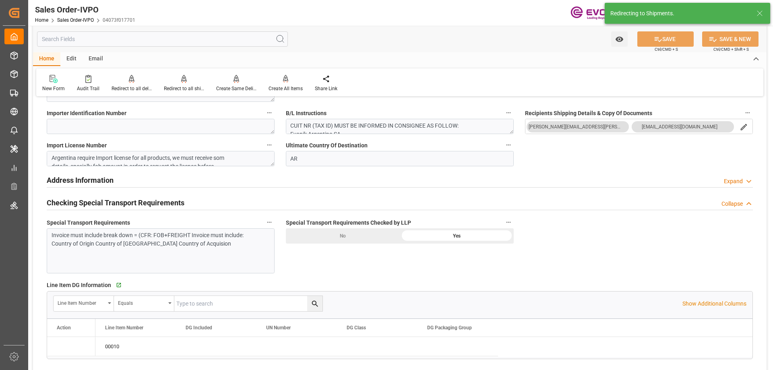
type input "08-08-2025 14:57"
type input "08-13-2025 20:50"
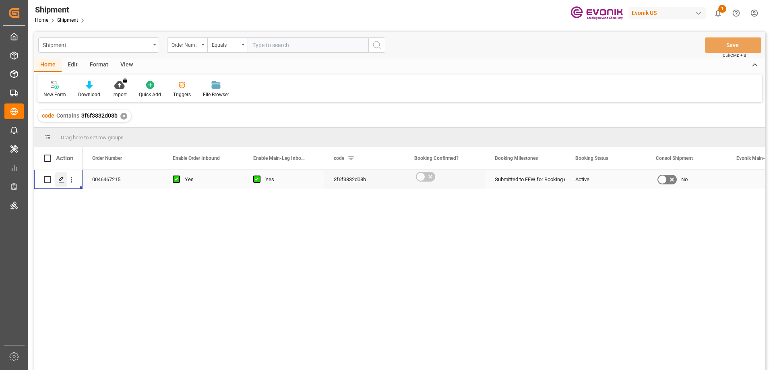
click at [63, 179] on icon "Press SPACE to select this row." at bounding box center [61, 179] width 6 height 6
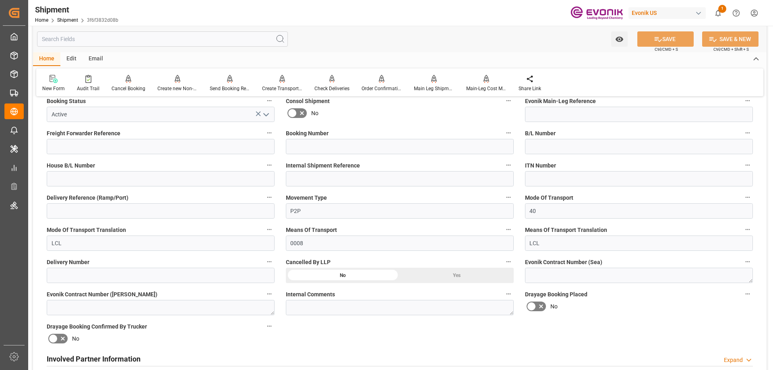
scroll to position [403, 0]
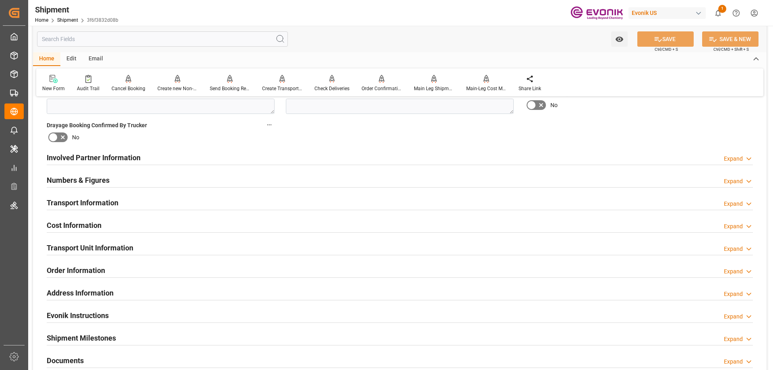
click at [91, 159] on h2 "Involved Partner Information" at bounding box center [94, 157] width 94 height 11
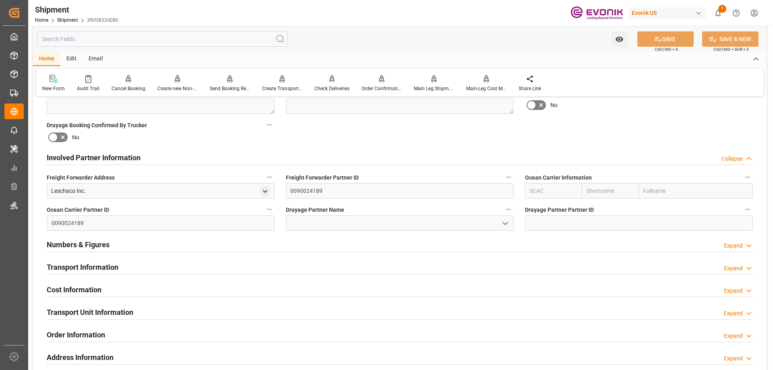
click at [546, 193] on input "text" at bounding box center [553, 190] width 57 height 15
type input "ALRB"
click at [543, 208] on b "ALRB" at bounding box center [537, 208] width 14 height 6
type input "AC Containerline"
type input "AC Containerline GmbH"
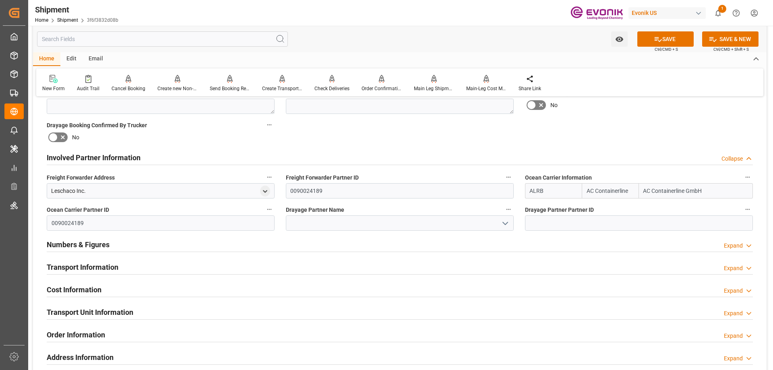
type input "ALRB"
click at [458, 228] on input at bounding box center [400, 222] width 228 height 15
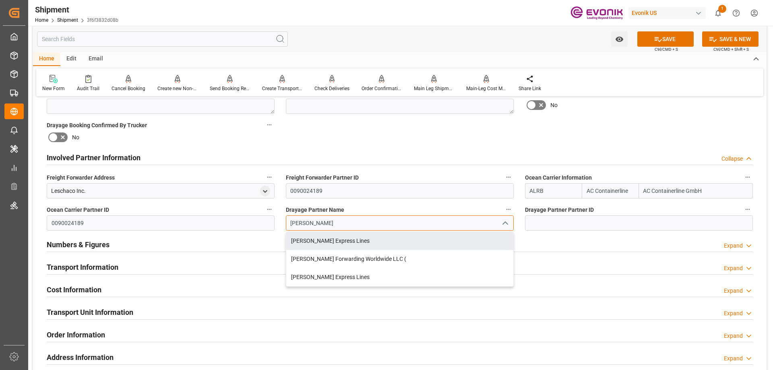
drag, startPoint x: 334, startPoint y: 224, endPoint x: 261, endPoint y: 214, distance: 73.7
click at [261, 222] on div "Booking Confirmation Milestone Bar Collapse Submitted to FFW for Booking (Pendi…" at bounding box center [400, 149] width 734 height 897
click at [317, 235] on div "Southeastern Freight Lines, Inc." at bounding box center [399, 241] width 227 height 18
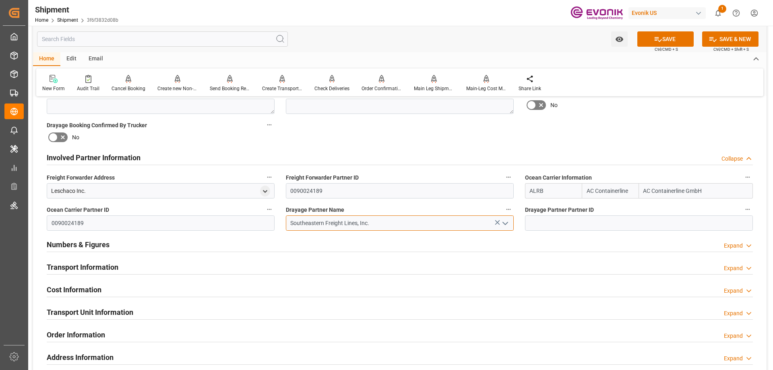
type input "Southeastern Freight Lines, Inc."
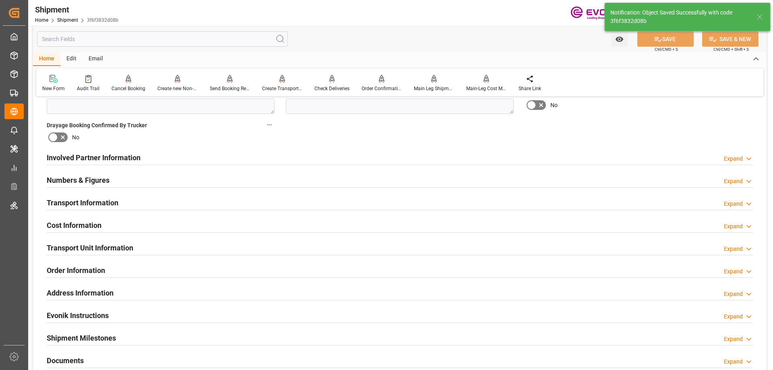
type input "0090028897"
type textarea "[GEOGRAPHIC_DATA]"
click at [104, 160] on h2 "Involved Partner Information" at bounding box center [94, 157] width 94 height 11
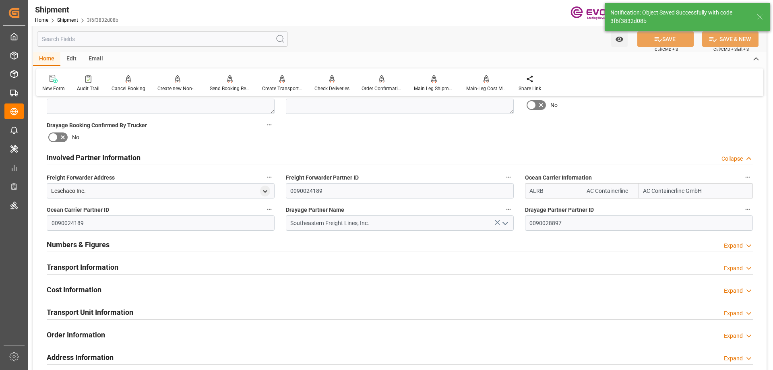
click at [89, 269] on h2 "Transport Information" at bounding box center [83, 267] width 72 height 11
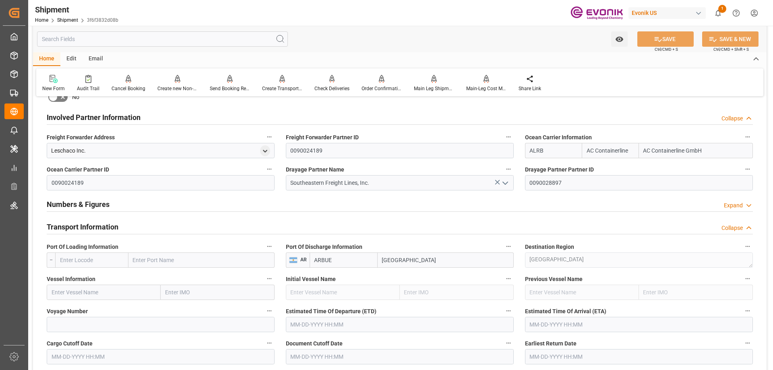
scroll to position [483, 0]
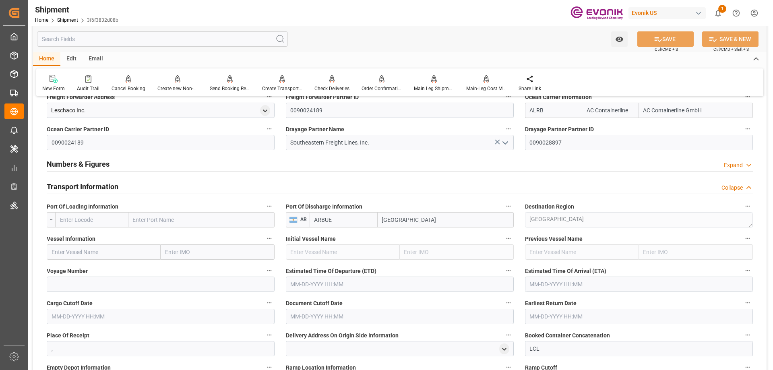
click at [102, 220] on input "text" at bounding box center [91, 219] width 73 height 15
click at [160, 217] on input "text" at bounding box center [201, 219] width 146 height 15
type input "charl"
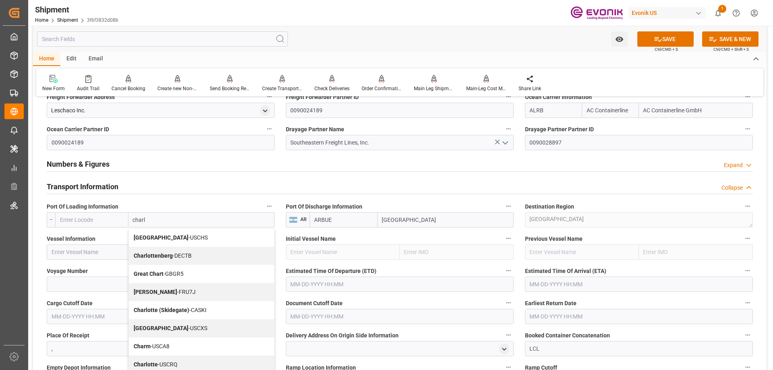
click at [165, 233] on div "Charleston - USCHS" at bounding box center [201, 238] width 145 height 18
type input "USCHS"
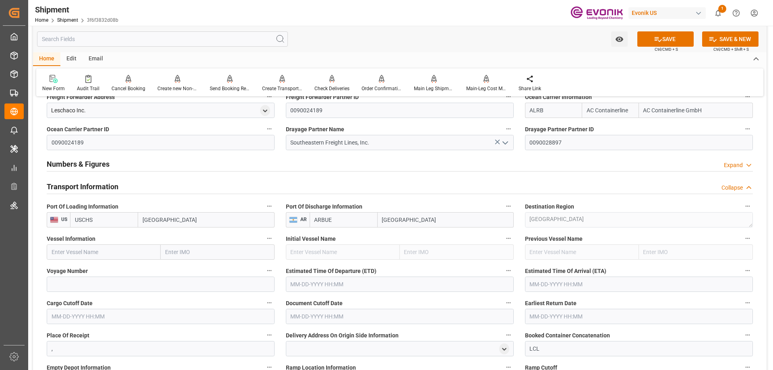
type input "[GEOGRAPHIC_DATA]"
click at [121, 252] on input "text" at bounding box center [104, 252] width 114 height 15
click at [110, 246] on input "text" at bounding box center [104, 252] width 114 height 15
paste input "RDO FORTUNE"
click at [75, 269] on b "RDO Fortune" at bounding box center [68, 270] width 33 height 6
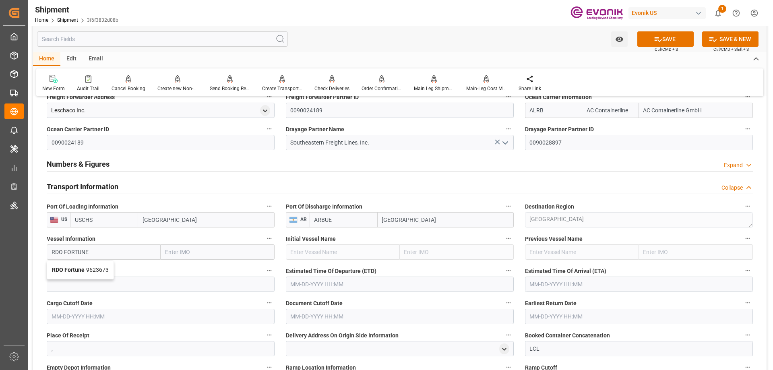
type input "RDO Fortune"
type input "9623673"
type input "RDO Fortune"
click at [124, 281] on input at bounding box center [161, 284] width 228 height 15
paste input "536S"
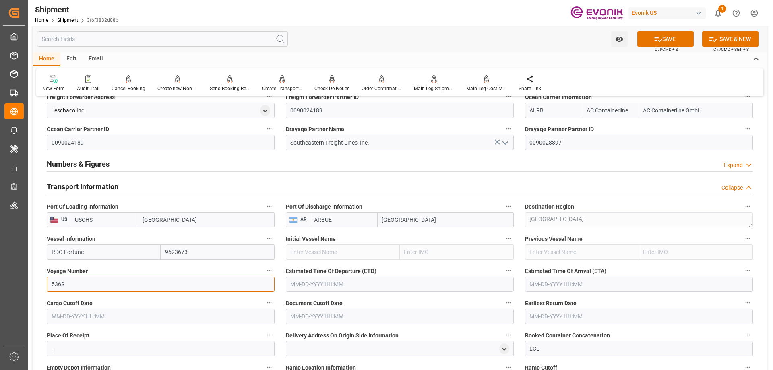
type input "536S"
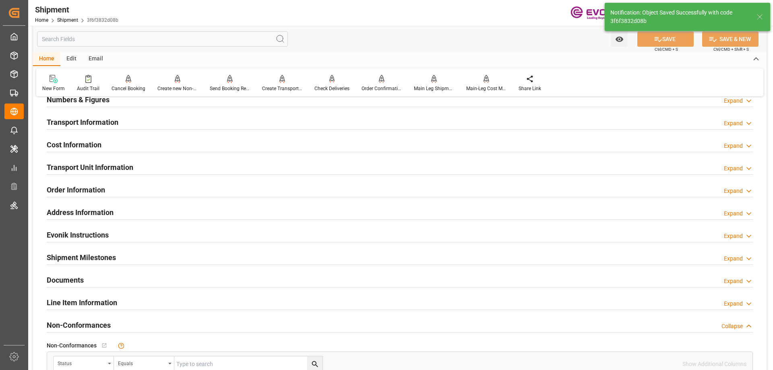
click at [68, 121] on h2 "Transport Information" at bounding box center [83, 122] width 72 height 11
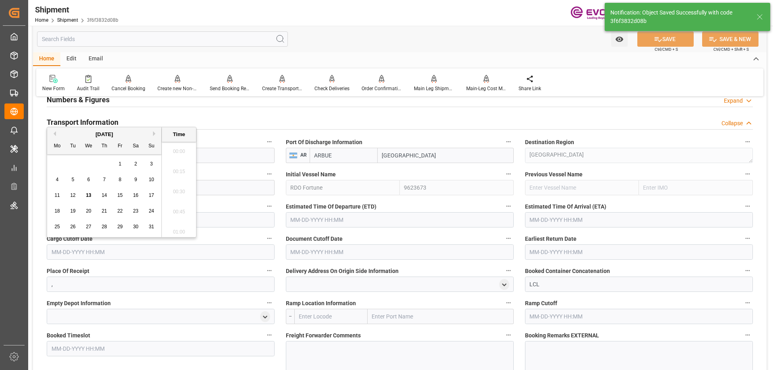
click at [101, 247] on input "text" at bounding box center [161, 252] width 228 height 15
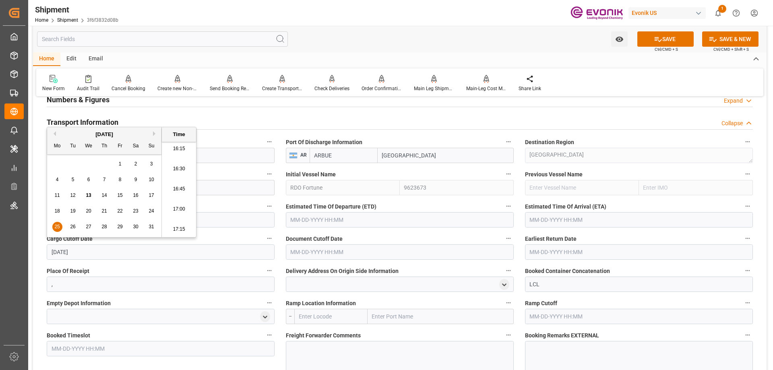
type input "8/25/2025"
type input "[DATE] 00:00"
drag, startPoint x: 101, startPoint y: 249, endPoint x: 48, endPoint y: 250, distance: 52.8
click at [48, 250] on input "[DATE] 00:00" at bounding box center [161, 252] width 228 height 15
click at [319, 256] on input "text" at bounding box center [400, 252] width 228 height 15
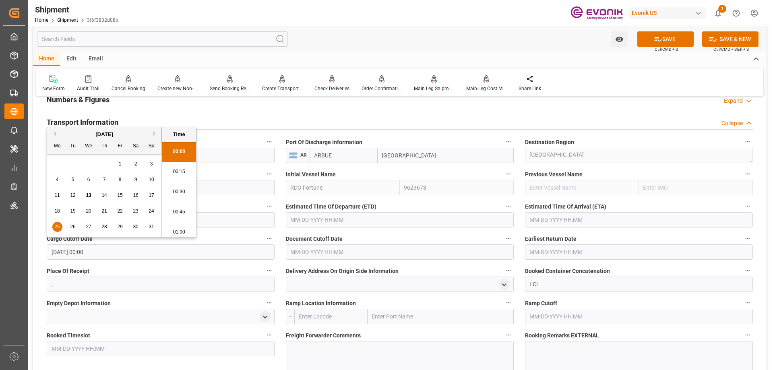
paste input "[DATE] 00:00"
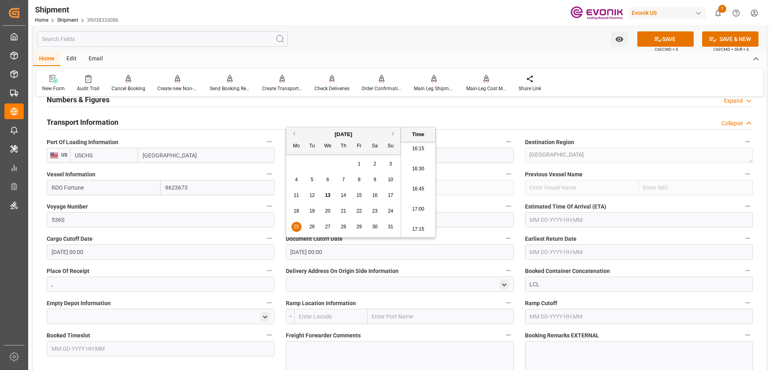
type input "[DATE] 00:00"
click at [539, 253] on input "text" at bounding box center [639, 252] width 228 height 15
paste input "[DATE] 00:00"
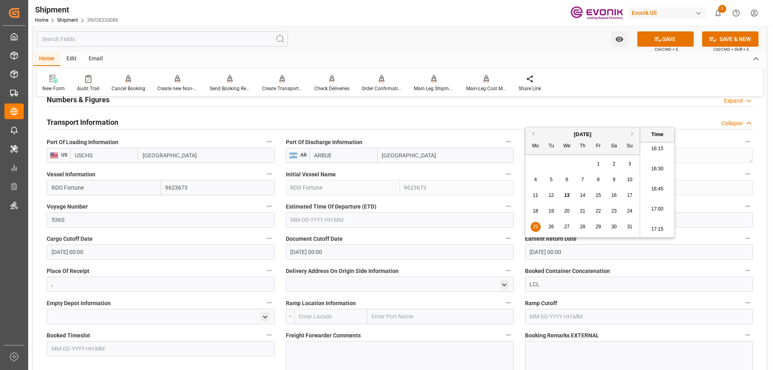
type input "[DATE] 00:00"
click at [370, 217] on input "text" at bounding box center [400, 219] width 228 height 15
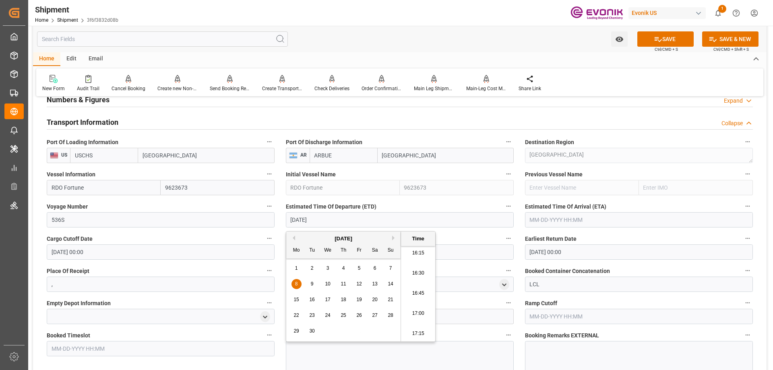
type input "9/8/2025"
type input "[DATE] 00:00"
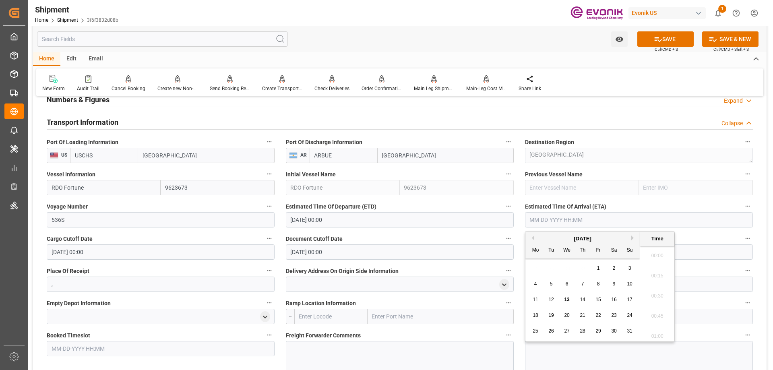
click at [566, 218] on input "text" at bounding box center [639, 219] width 228 height 15
type input "9/27/2025"
type input "09-27-2025 00:00"
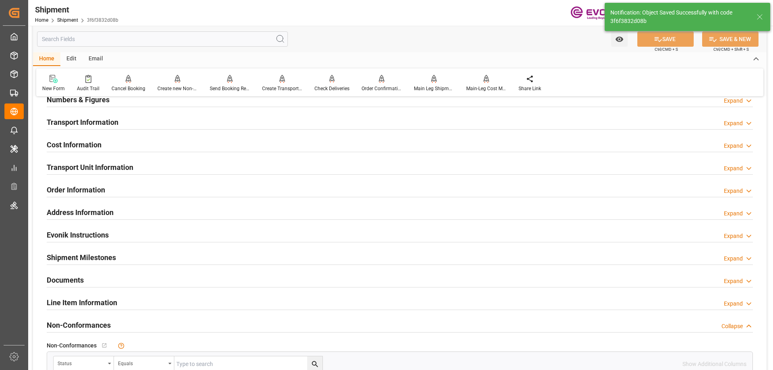
click at [125, 124] on div "Transport Information Expand" at bounding box center [400, 121] width 707 height 15
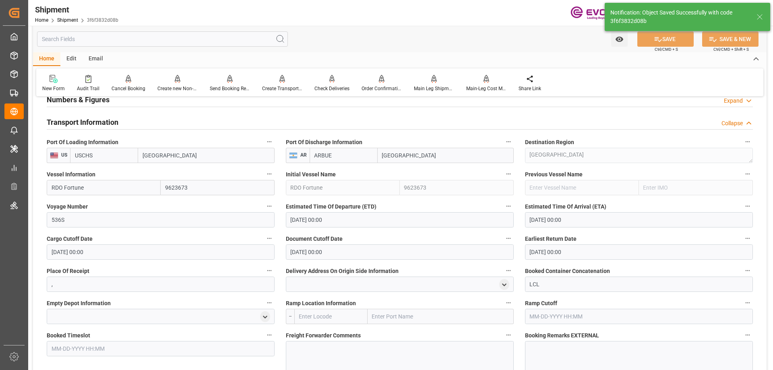
click at [497, 280] on div at bounding box center [400, 284] width 228 height 15
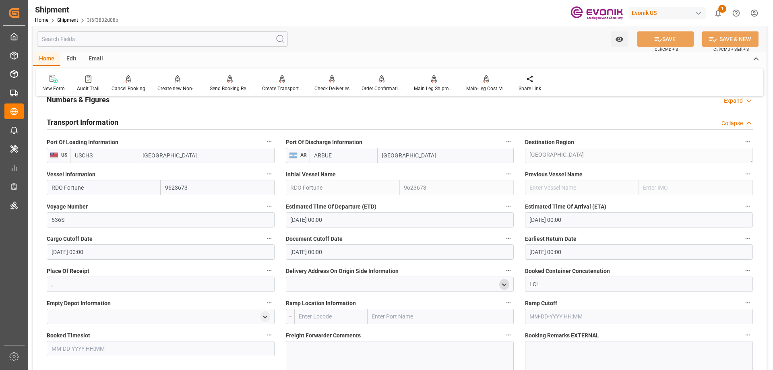
click at [504, 282] on icon "open menu" at bounding box center [504, 285] width 7 height 7
click at [424, 302] on input at bounding box center [388, 307] width 192 height 15
type input "7405"
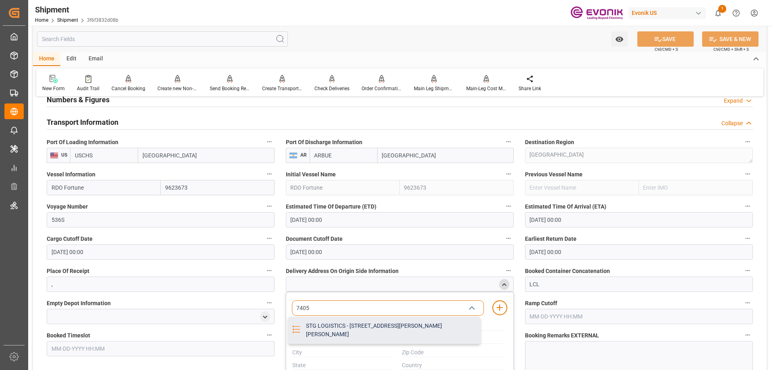
click at [380, 322] on div "STG LOGISTICS - 7405 GRAHAM ROAD, FAIRBURN, GA, U. S. A., 30213" at bounding box center [390, 330] width 179 height 27
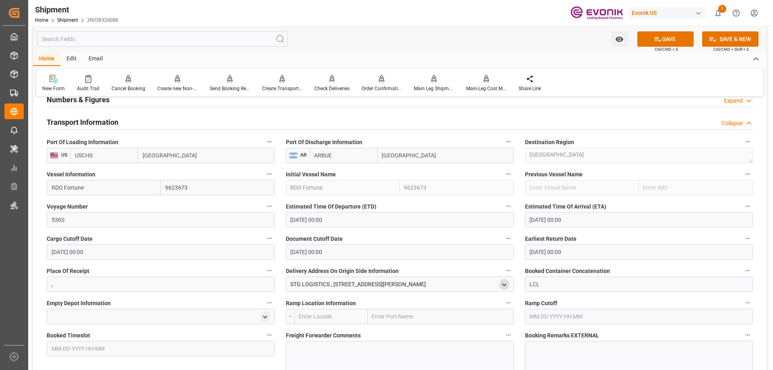
click at [397, 320] on input "text" at bounding box center [441, 316] width 146 height 15
type input "atlanta"
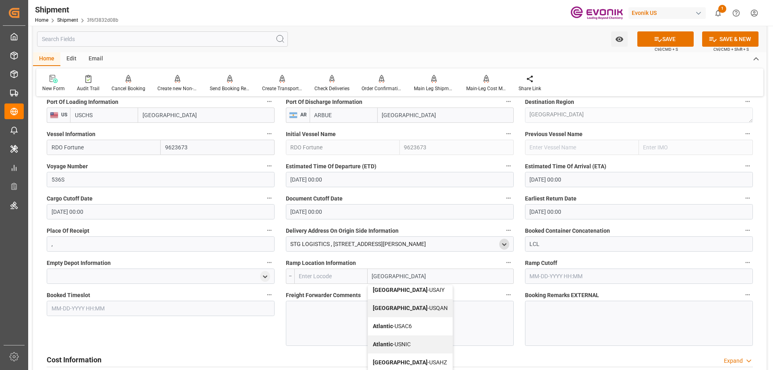
scroll to position [0, 0]
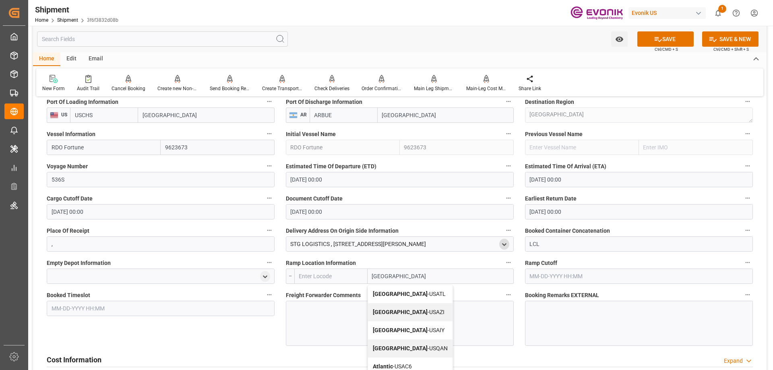
click at [414, 295] on div "Atlanta - USATL" at bounding box center [410, 294] width 85 height 18
type input "USATL"
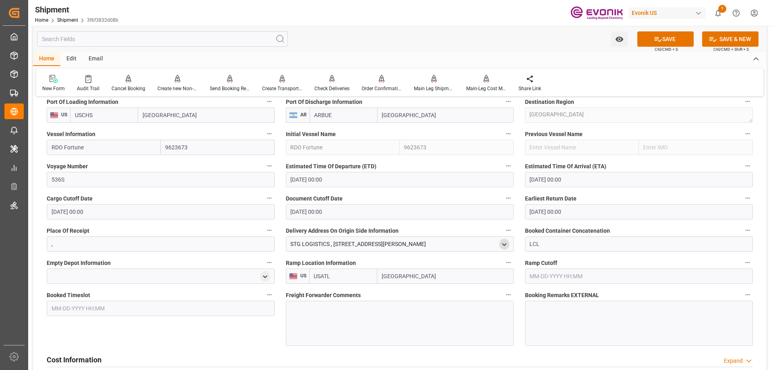
type input "Atlanta"
click at [368, 314] on div at bounding box center [400, 323] width 228 height 45
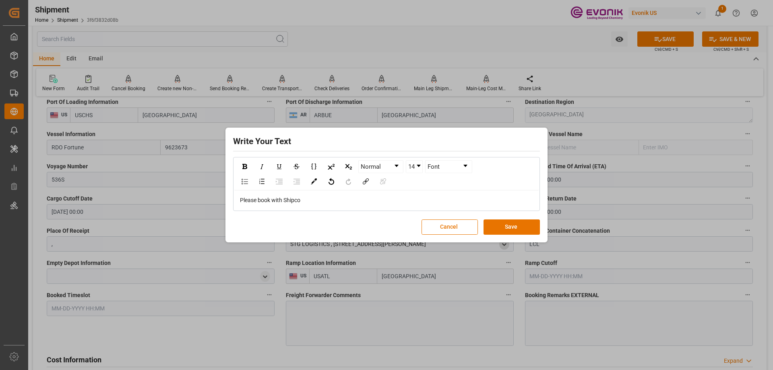
click at [526, 236] on div "Write Your Text Normal 14 Font Please book with Shipco Cancel Save" at bounding box center [387, 185] width 318 height 111
click at [525, 230] on button "Save" at bounding box center [512, 227] width 56 height 15
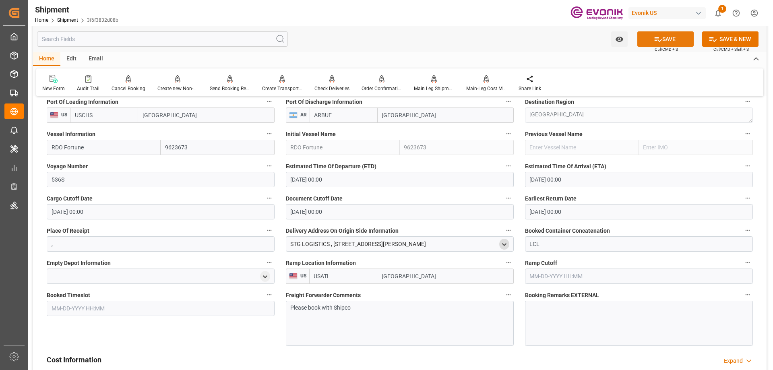
click at [667, 37] on button "SAVE" at bounding box center [666, 38] width 56 height 15
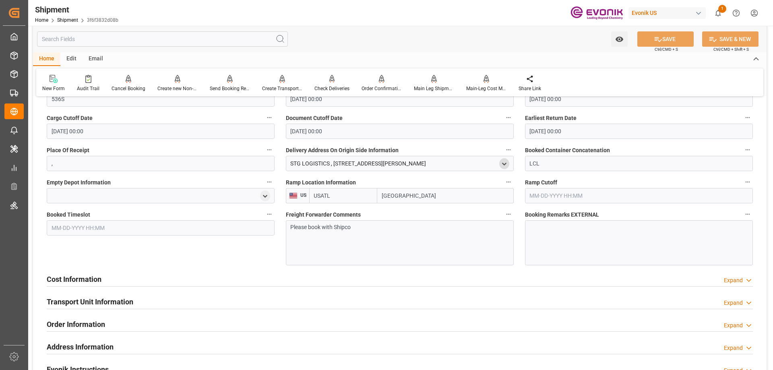
click at [85, 285] on div "Cost Information" at bounding box center [74, 278] width 55 height 15
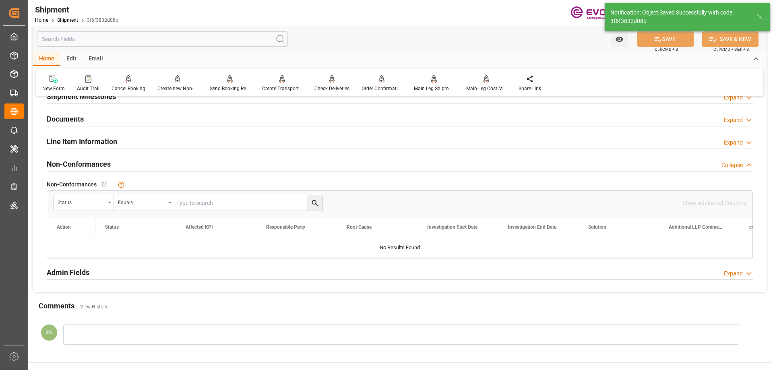
scroll to position [389, 0]
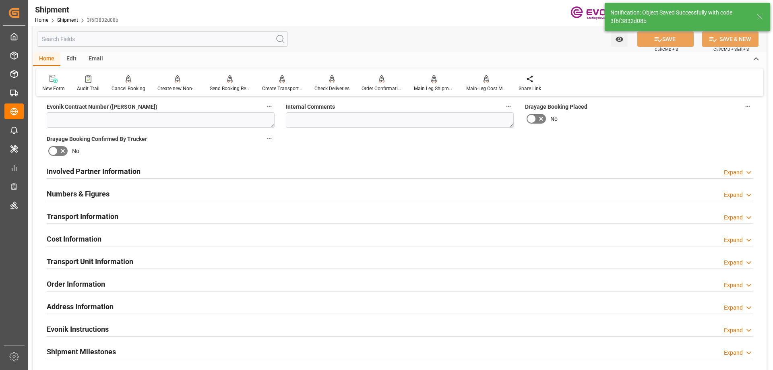
click at [77, 238] on h2 "Cost Information" at bounding box center [74, 239] width 55 height 11
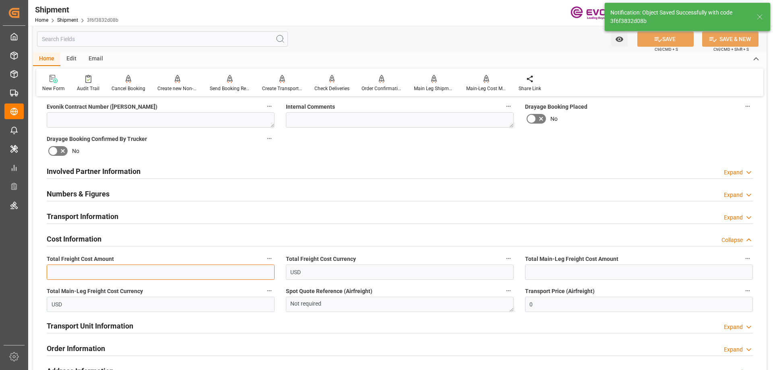
click at [97, 268] on input "text" at bounding box center [161, 272] width 228 height 15
paste input "514"
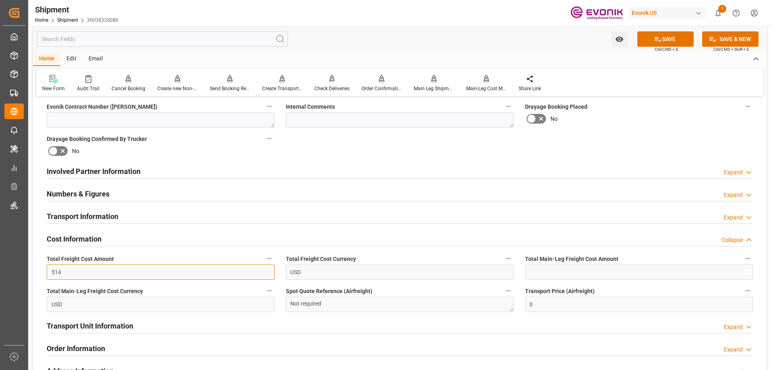
type input "514"
click at [556, 267] on input "text" at bounding box center [639, 272] width 228 height 15
paste input "319"
type input "319"
click at [95, 327] on h2 "Transport Unit Information" at bounding box center [90, 326] width 87 height 11
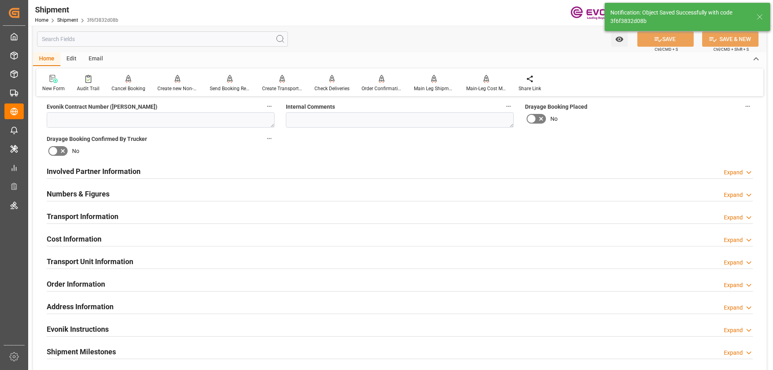
click at [124, 256] on h2 "Transport Unit Information" at bounding box center [90, 261] width 87 height 11
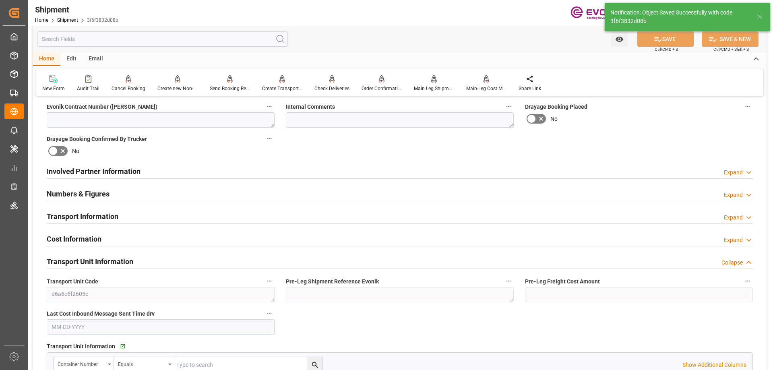
scroll to position [470, 0]
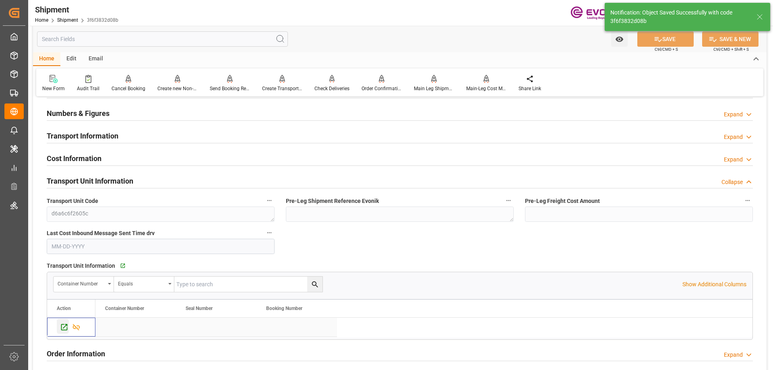
click at [66, 321] on div "Press SPACE to select this row." at bounding box center [63, 326] width 12 height 15
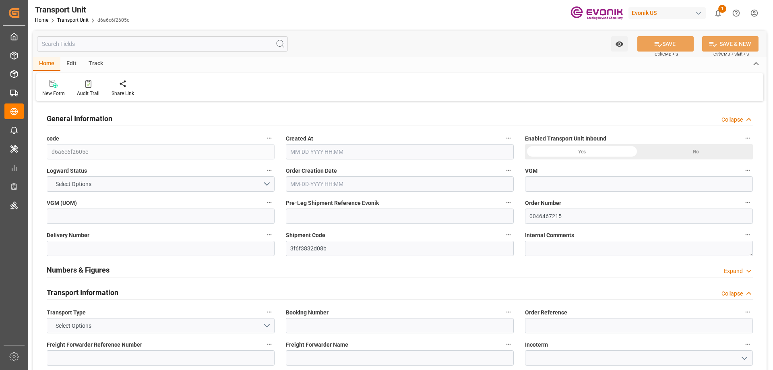
type input "AC Containerline"
type input "Leschaco Inc."
type input "USCHS"
type input "ARBUE"
type input "845.2"
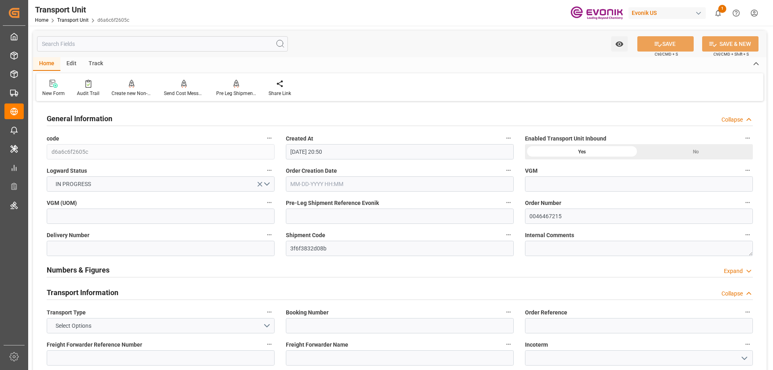
type input "[DATE] 20:50"
type input "[DATE]"
type input "[DATE] 00:00"
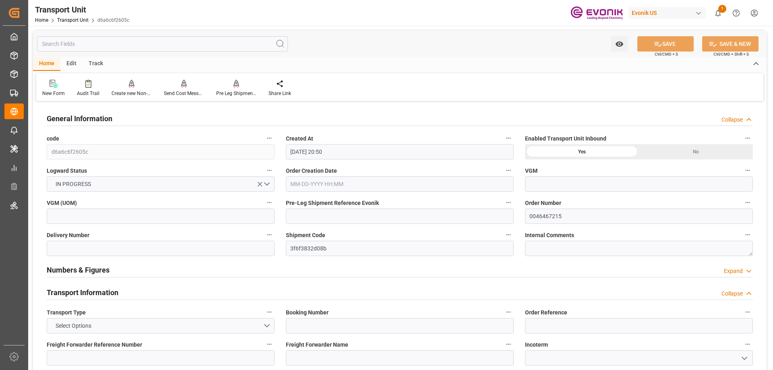
type input "[DATE] 00:00"
type input "08-25-2025 00:00"
click at [103, 40] on input "text" at bounding box center [162, 43] width 251 height 15
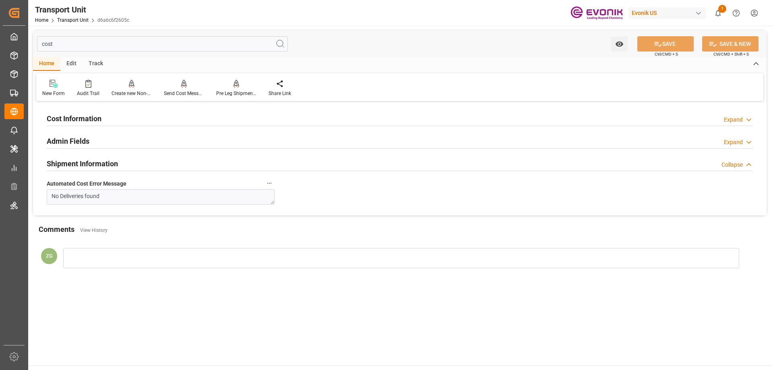
type input "cost"
click at [91, 114] on h2 "Cost Information" at bounding box center [74, 118] width 55 height 11
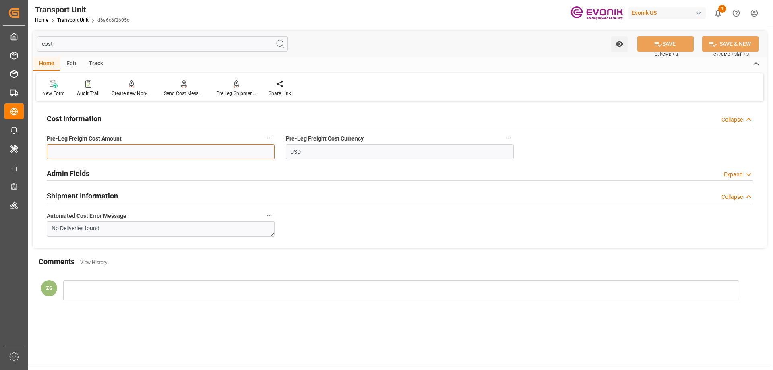
click at [99, 155] on input "text" at bounding box center [161, 151] width 228 height 15
type input "195"
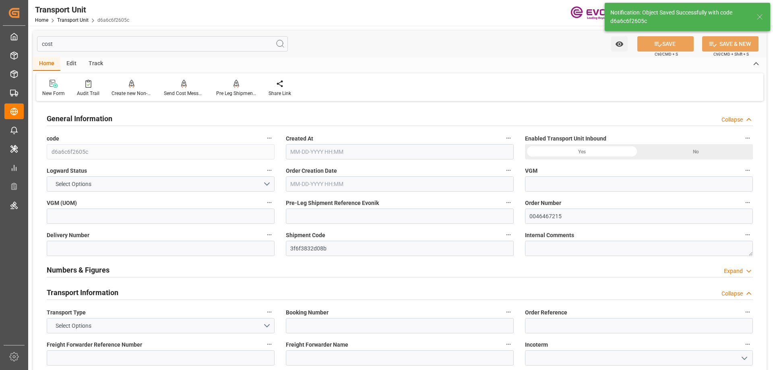
type input "AC Containerline"
type input "Leschaco Inc."
type input "USCHS"
type input "ARBUE"
type input "845.2"
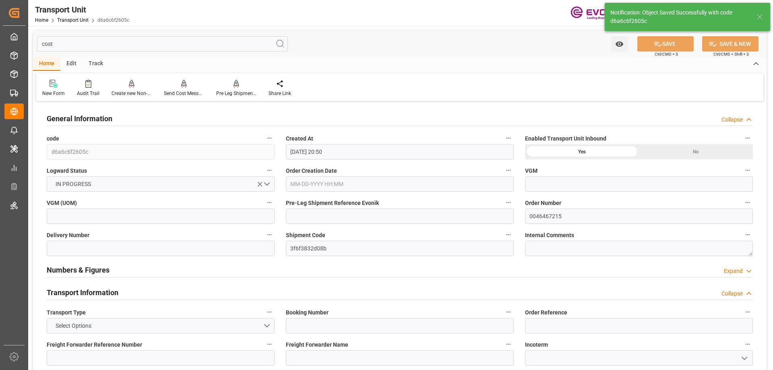
type input "08-13-2025 20:50"
type input "08-25-2025"
type input "09-08-2025 00:00"
type input "09-27-2025 00:00"
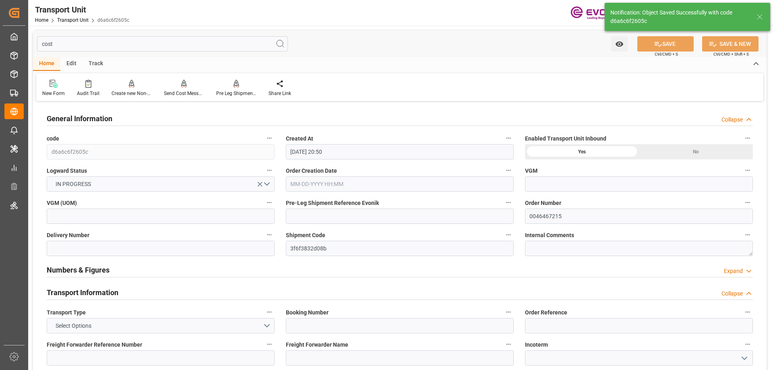
type input "09-27-2025 00:00"
type input "08-25-2025 00:00"
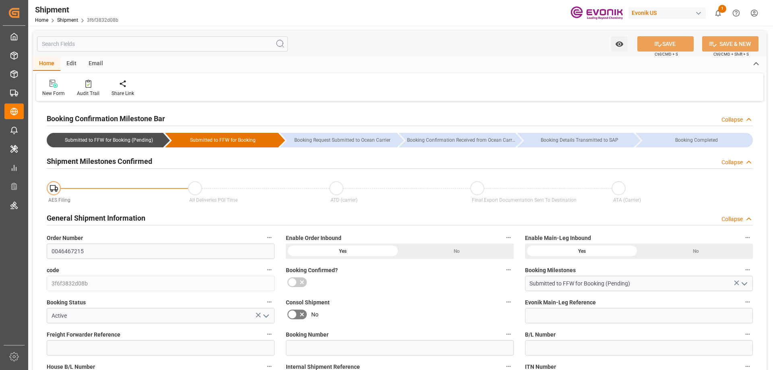
type input "AC Containerline"
type input "Leschaco Inc."
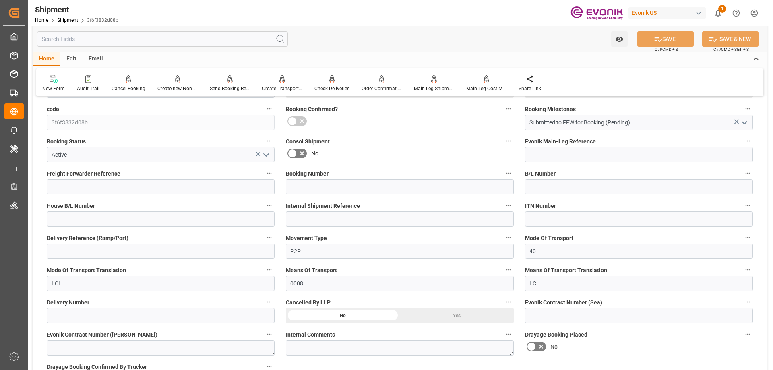
scroll to position [322, 0]
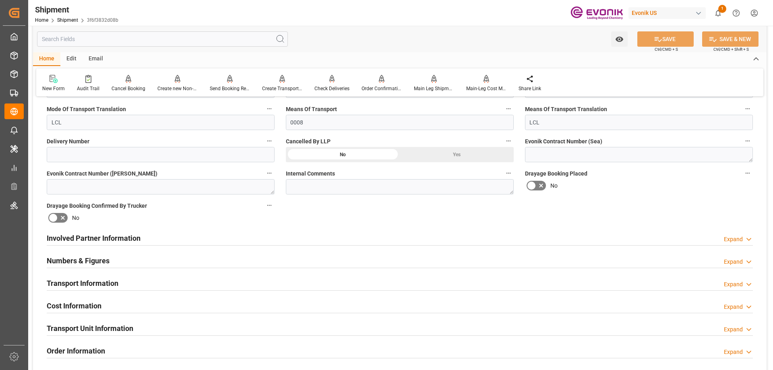
click at [108, 234] on h2 "Involved Partner Information" at bounding box center [94, 238] width 94 height 11
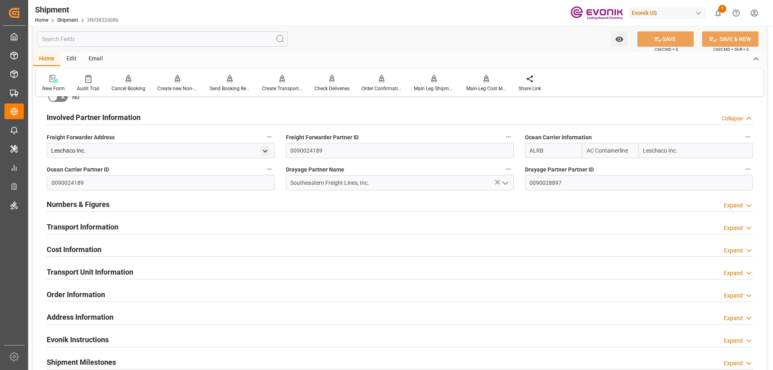
scroll to position [483, 0]
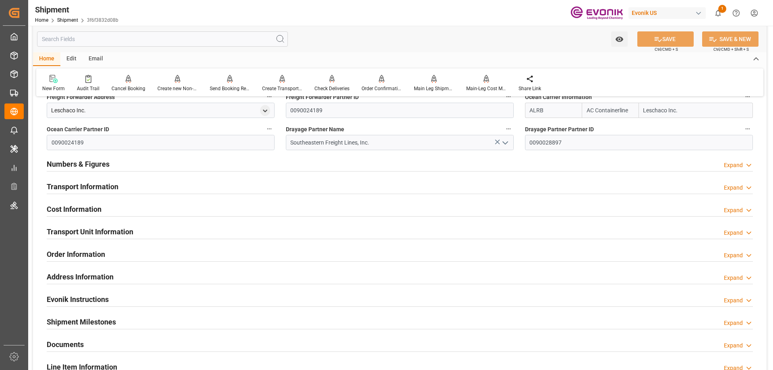
click at [99, 184] on h2 "Transport Information" at bounding box center [83, 186] width 72 height 11
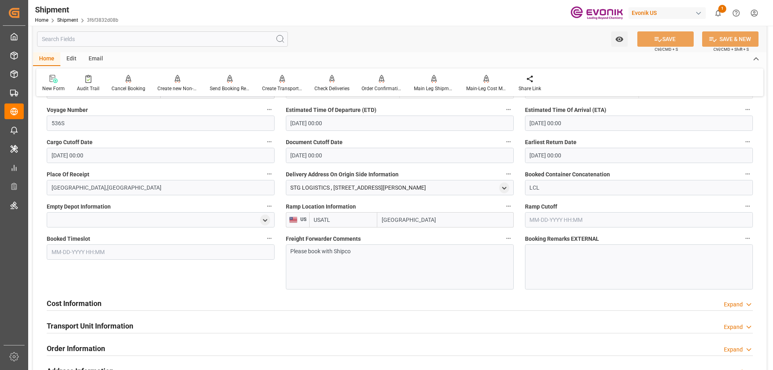
scroll to position [685, 0]
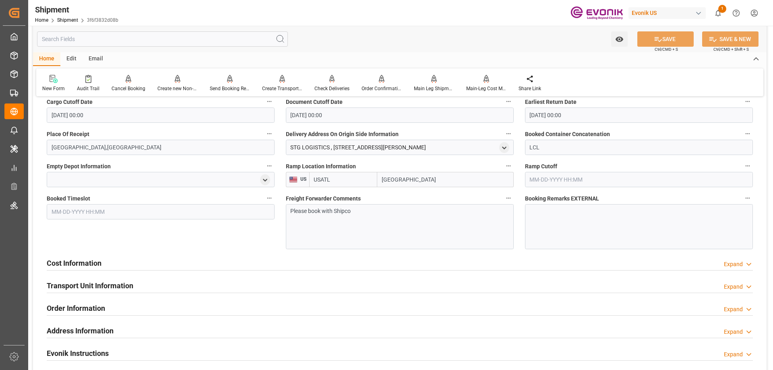
click at [70, 264] on h2 "Cost Information" at bounding box center [74, 263] width 55 height 11
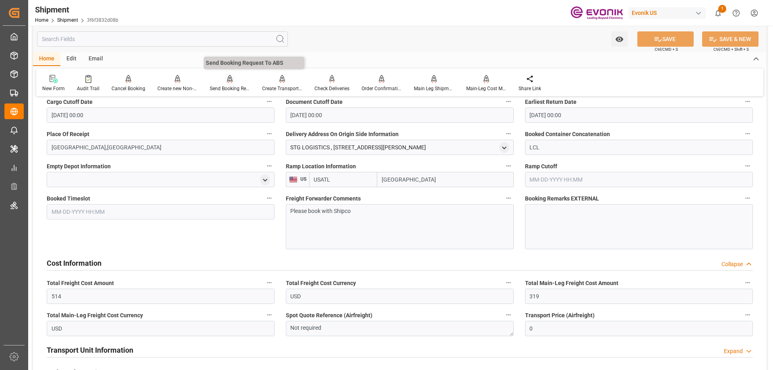
click at [228, 86] on div "Send Booking Request To ABS" at bounding box center [230, 88] width 40 height 7
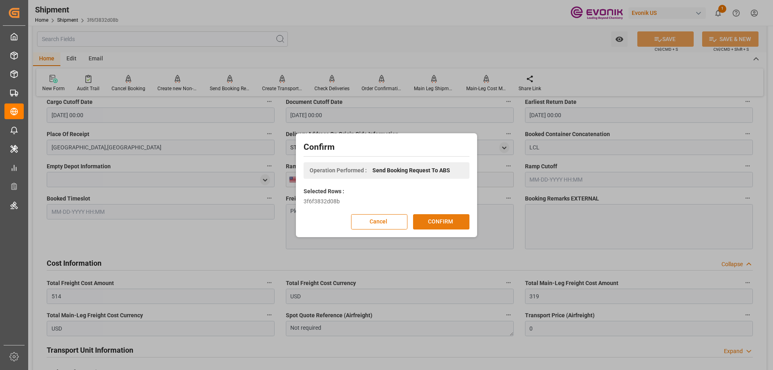
click at [426, 219] on button "CONFIRM" at bounding box center [441, 221] width 56 height 15
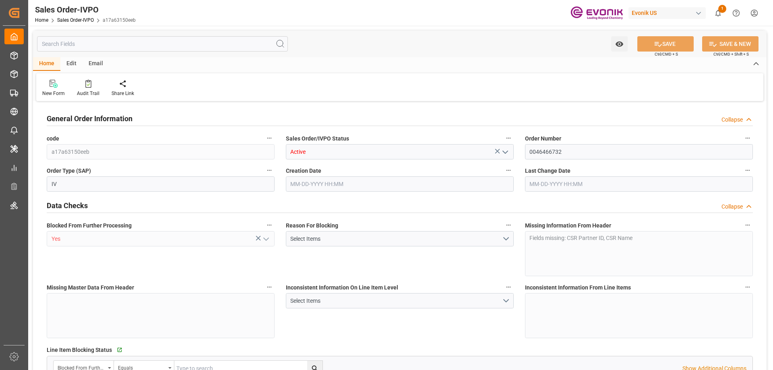
type input "SGSIN"
type input "0"
type input "1"
type input "807"
type input "[DATE] 18:56"
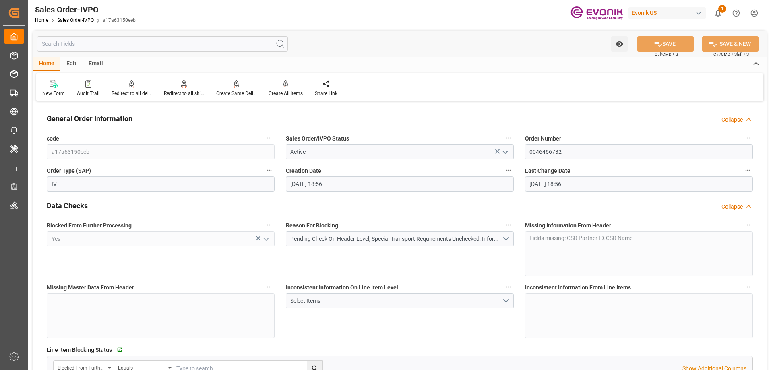
type input "[DATE] 18:56"
type input "ZADUR"
type input "0"
type input "1"
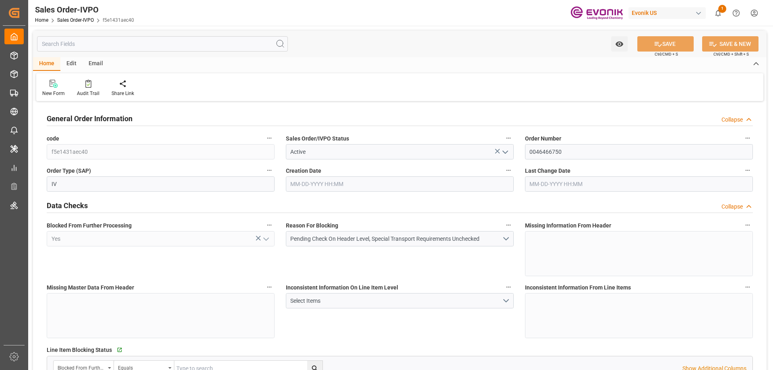
type input "8926.8"
type input "[DATE] 13:56"
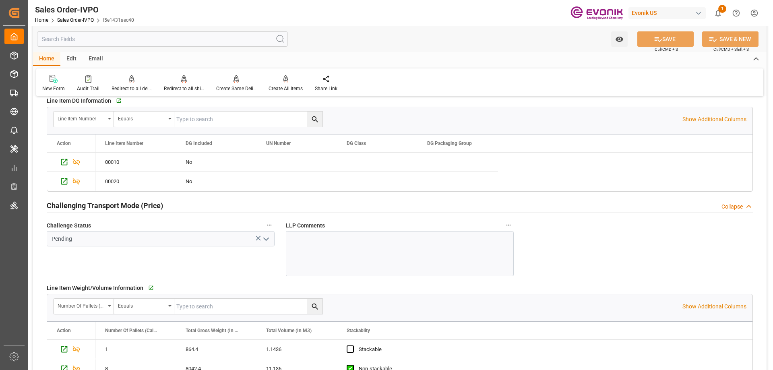
scroll to position [1208, 0]
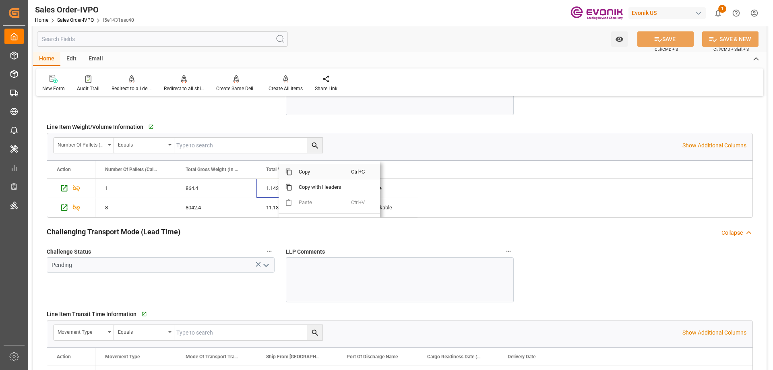
click at [306, 171] on span "Copy" at bounding box center [321, 171] width 59 height 15
click at [307, 172] on span "Copy" at bounding box center [326, 171] width 59 height 15
click at [318, 170] on span "Copy" at bounding box center [338, 171] width 59 height 15
click at [319, 173] on span "Copy" at bounding box center [335, 171] width 59 height 15
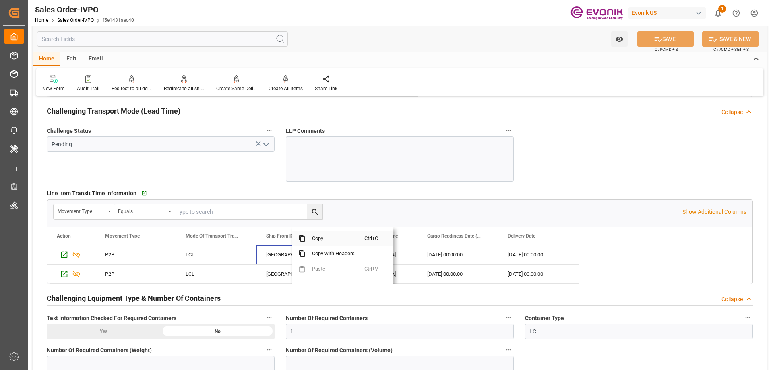
click at [312, 238] on span "Copy" at bounding box center [335, 238] width 59 height 15
click at [395, 240] on span "Copy" at bounding box center [412, 238] width 59 height 15
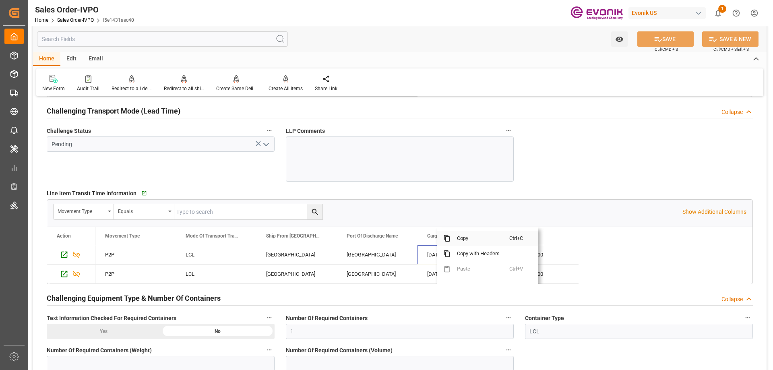
click at [461, 240] on span "Copy" at bounding box center [480, 238] width 59 height 15
click at [568, 238] on span "Copy" at bounding box center [576, 238] width 59 height 15
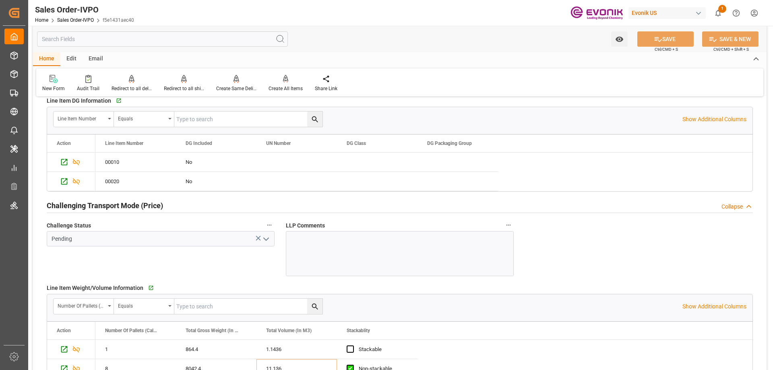
scroll to position [1249, 0]
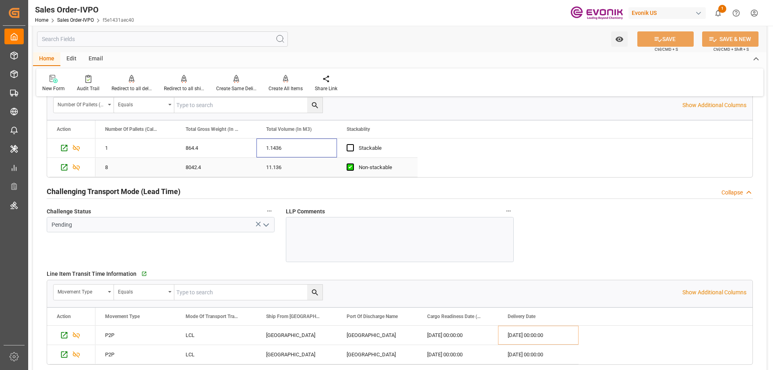
drag, startPoint x: 264, startPoint y: 141, endPoint x: 319, endPoint y: 175, distance: 64.7
click at [319, 175] on div "1 864.4 1.1436 Stackable 8 8042.4 11.136 Non-stackable" at bounding box center [256, 158] width 322 height 39
click at [279, 148] on div "1.1436" at bounding box center [297, 148] width 81 height 19
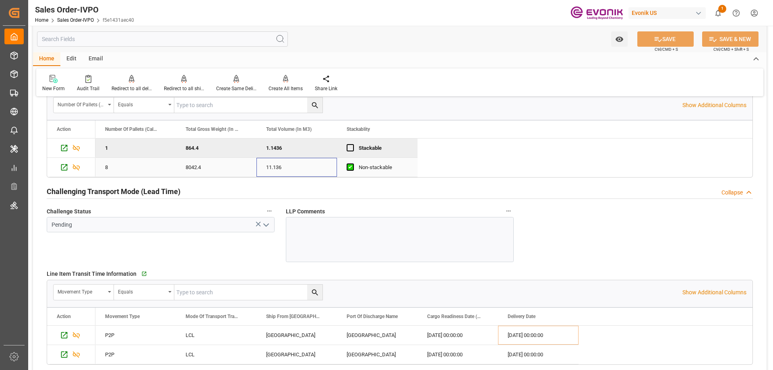
click at [284, 164] on div "11.136" at bounding box center [297, 167] width 81 height 19
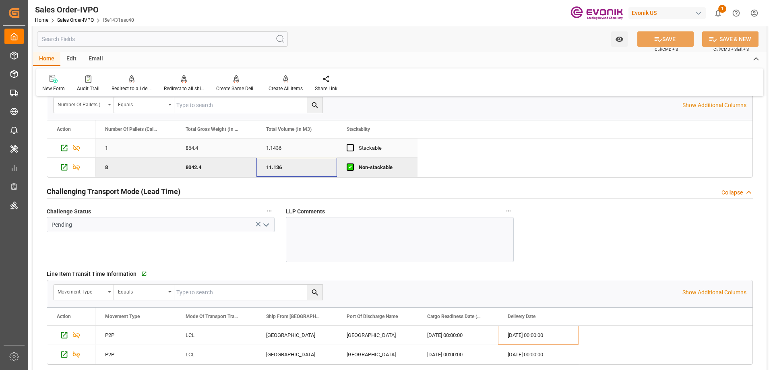
click at [286, 150] on div "1.1436" at bounding box center [297, 148] width 81 height 19
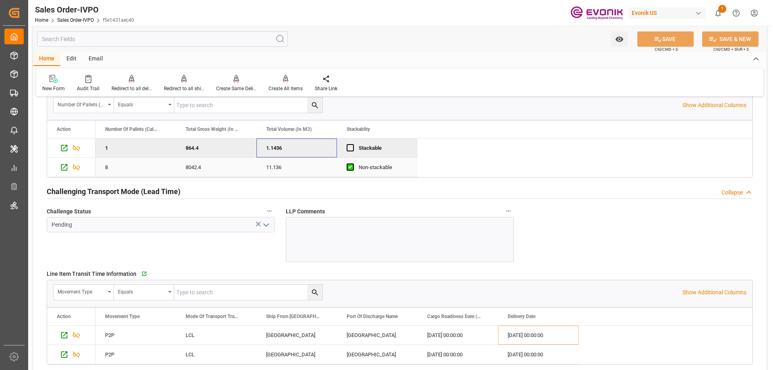
click at [288, 166] on div "11.136" at bounding box center [297, 167] width 81 height 19
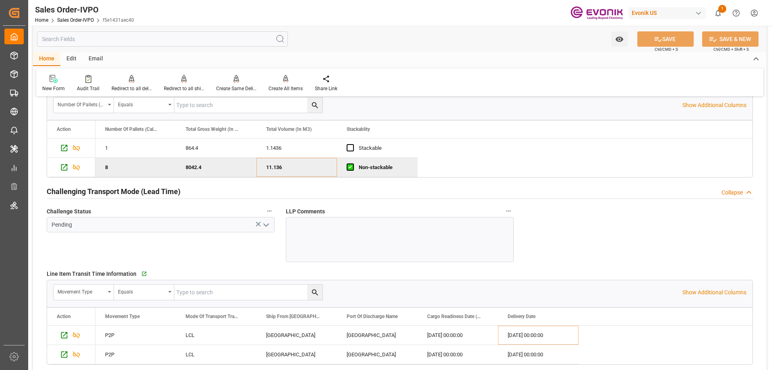
click at [116, 40] on input "text" at bounding box center [162, 38] width 251 height 15
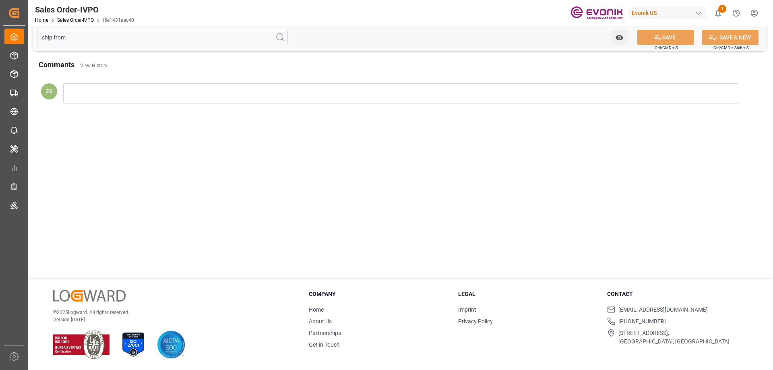
scroll to position [0, 0]
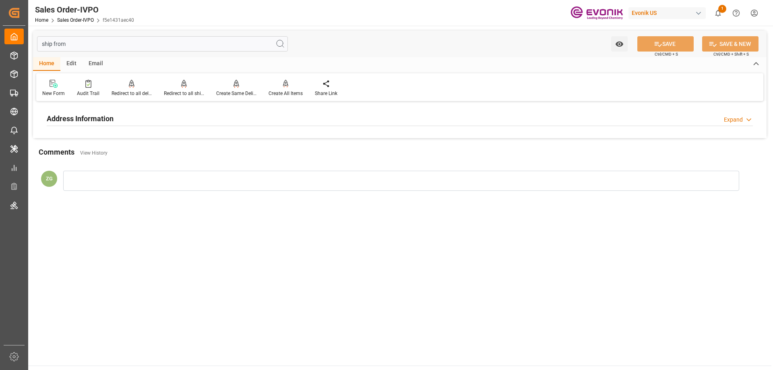
click at [97, 124] on h2 "Address Information" at bounding box center [80, 118] width 67 height 11
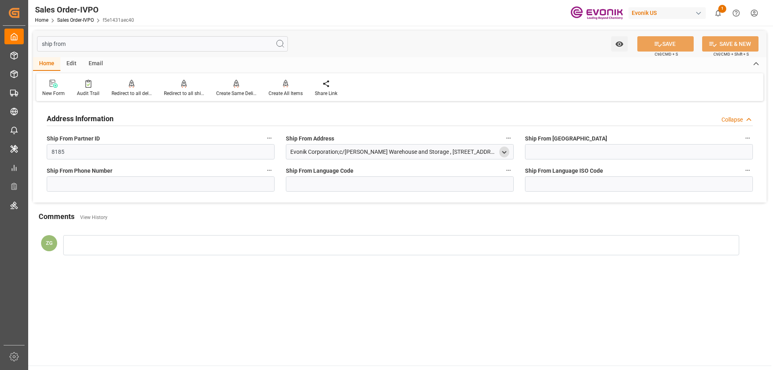
click at [501, 151] on icon "open menu" at bounding box center [504, 152] width 7 height 7
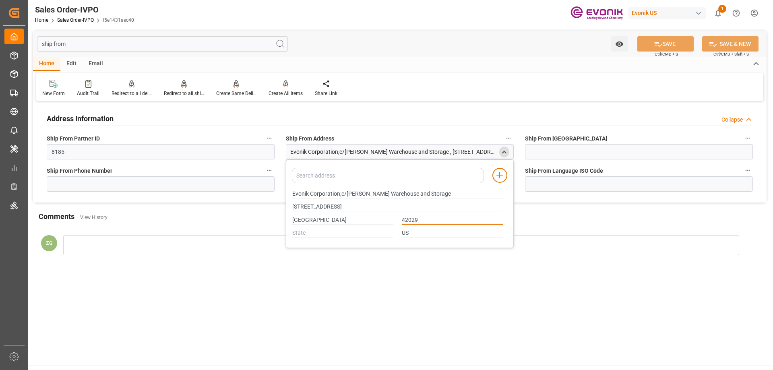
click at [411, 218] on input "42029" at bounding box center [452, 220] width 101 height 9
click at [508, 149] on div "close menu" at bounding box center [504, 152] width 10 height 11
click at [505, 150] on icon "close menu" at bounding box center [504, 152] width 7 height 7
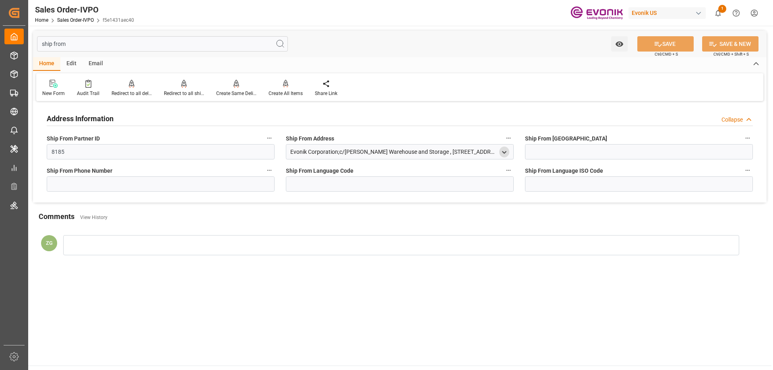
click at [129, 42] on input "ship from" at bounding box center [162, 43] width 251 height 15
type input "ship"
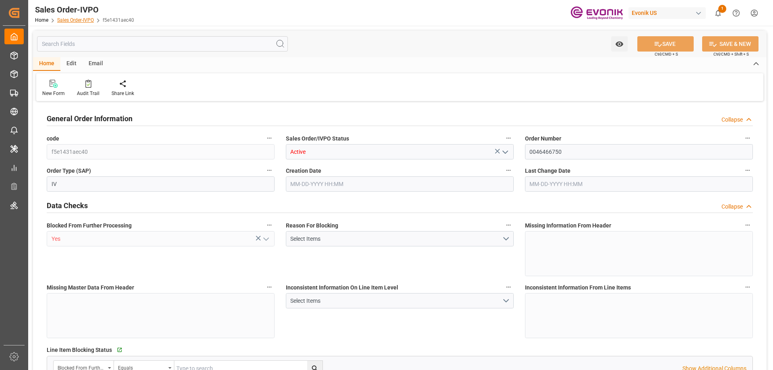
type input "ZADUR"
type input "0"
type input "1"
type input "8926.8"
type input "[DATE] 13:56"
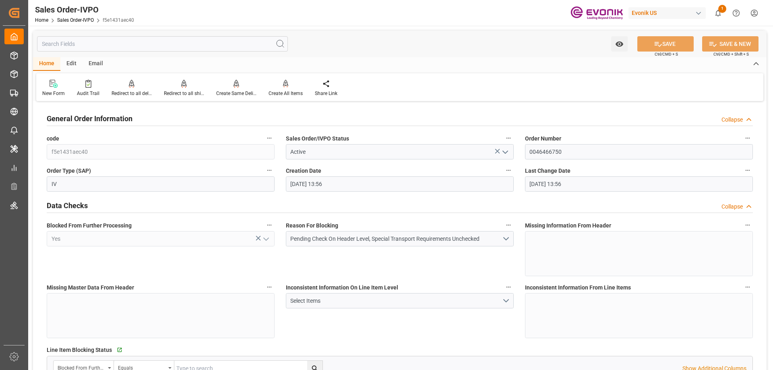
type input "[DATE] 13:56"
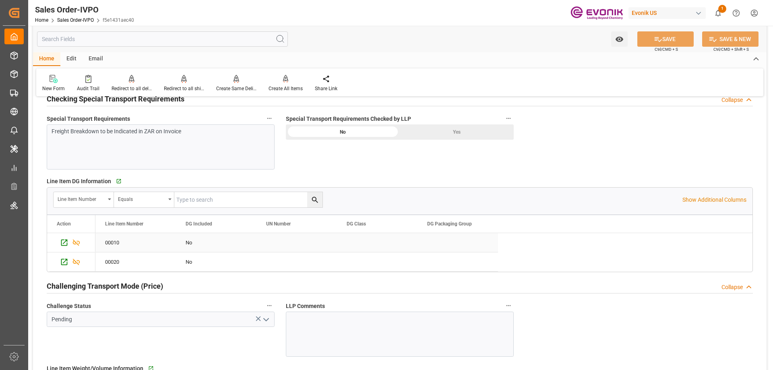
scroll to position [1168, 0]
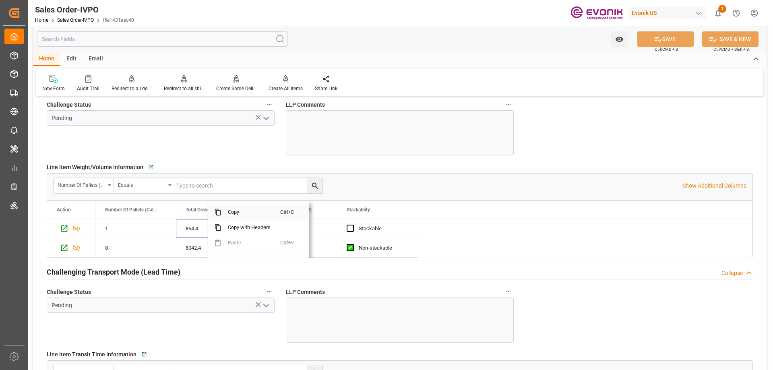
click at [227, 215] on span "Copy" at bounding box center [251, 212] width 59 height 15
click at [222, 211] on span "Copy" at bounding box center [242, 212] width 59 height 15
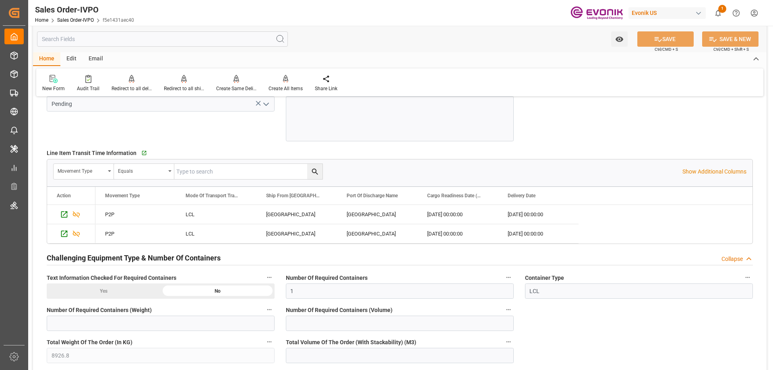
scroll to position [1208, 0]
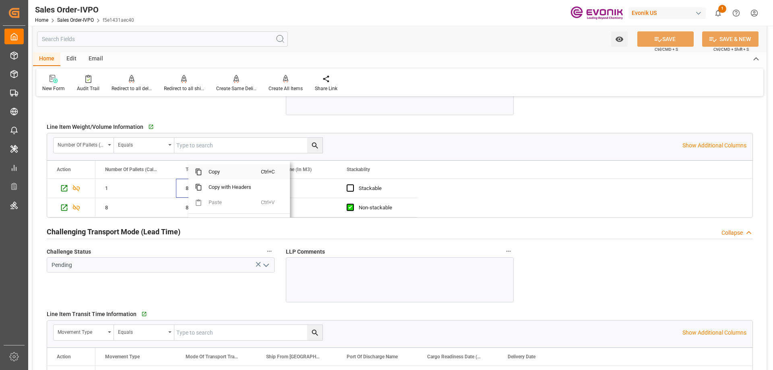
click at [209, 170] on span "Copy" at bounding box center [231, 171] width 59 height 15
click at [212, 174] on span "Copy" at bounding box center [236, 171] width 59 height 15
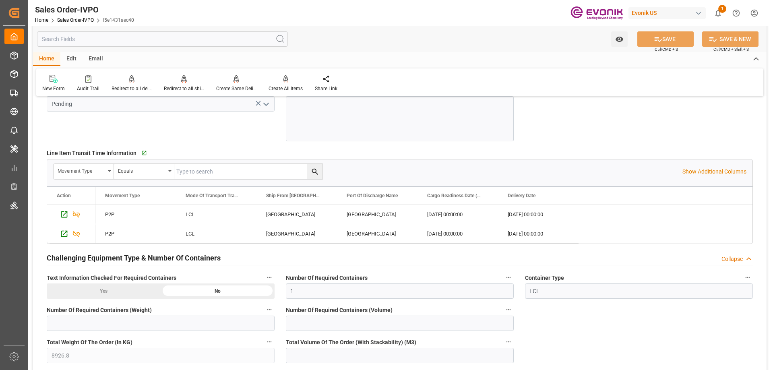
scroll to position [1611, 0]
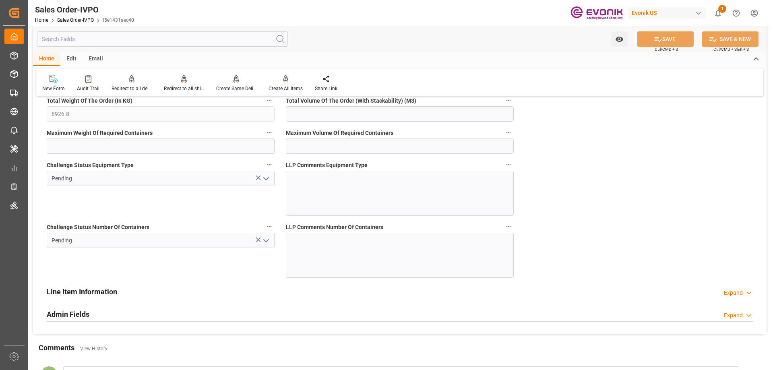
click at [265, 239] on icon "open menu" at bounding box center [266, 241] width 10 height 10
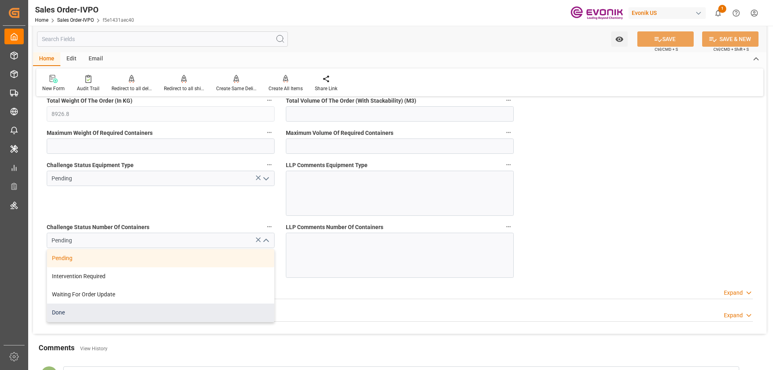
click at [68, 314] on div "Done" at bounding box center [160, 313] width 227 height 18
type input "Done"
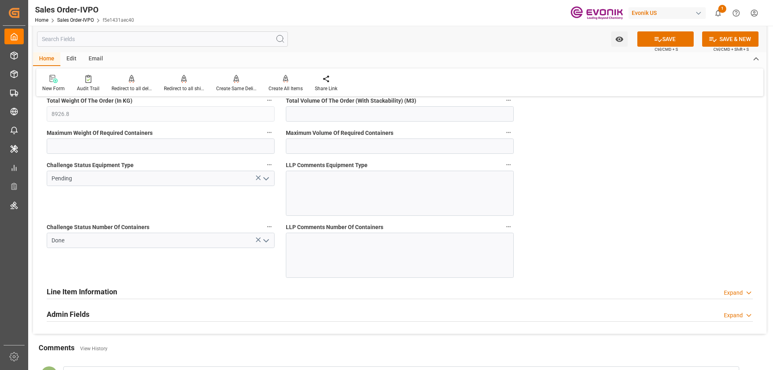
click at [264, 178] on polyline "open menu" at bounding box center [266, 179] width 5 height 2
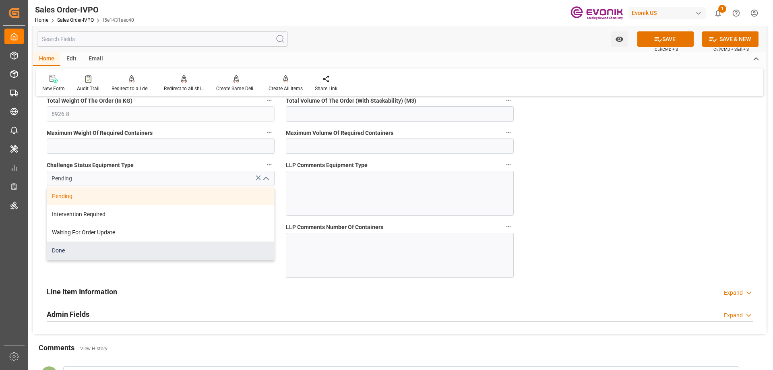
click at [64, 253] on div "Done" at bounding box center [160, 251] width 227 height 18
type input "Done"
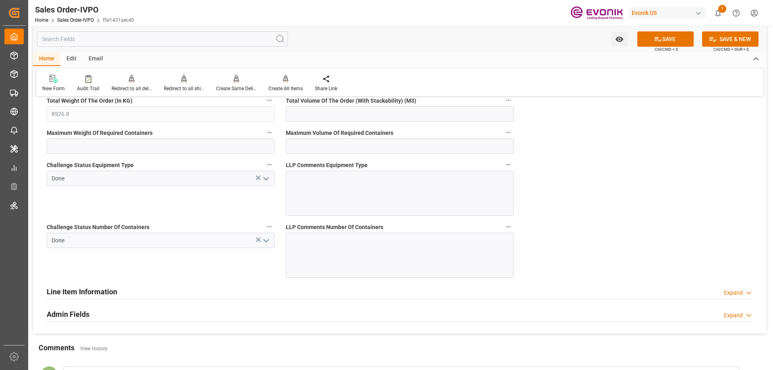
scroll to position [1450, 0]
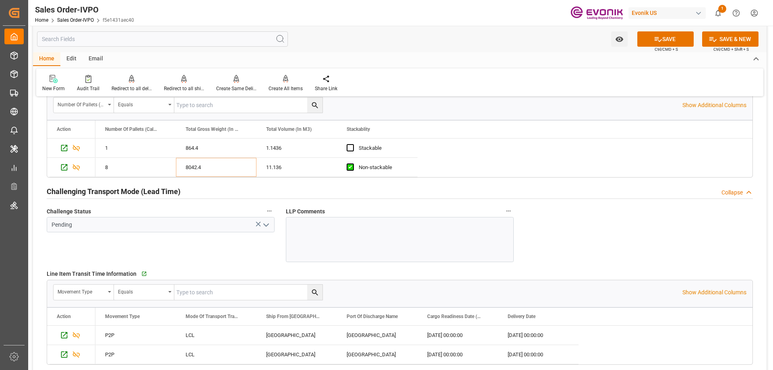
click at [264, 223] on icon "open menu" at bounding box center [266, 225] width 10 height 10
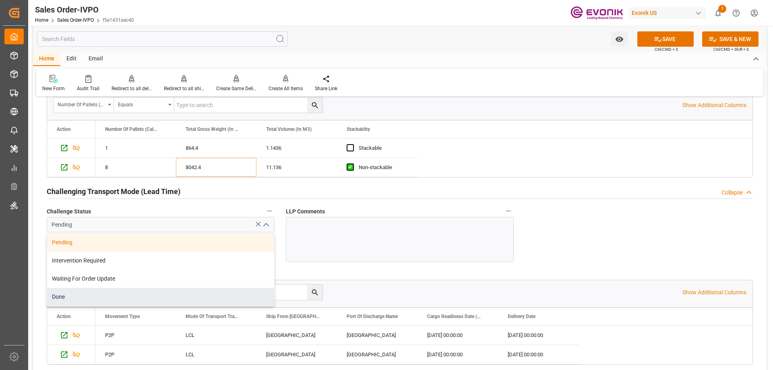
click at [84, 301] on div "Done" at bounding box center [160, 297] width 227 height 18
type input "Done"
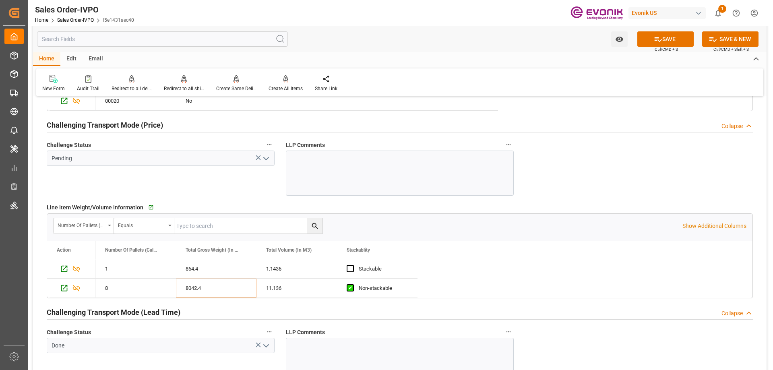
scroll to position [1088, 0]
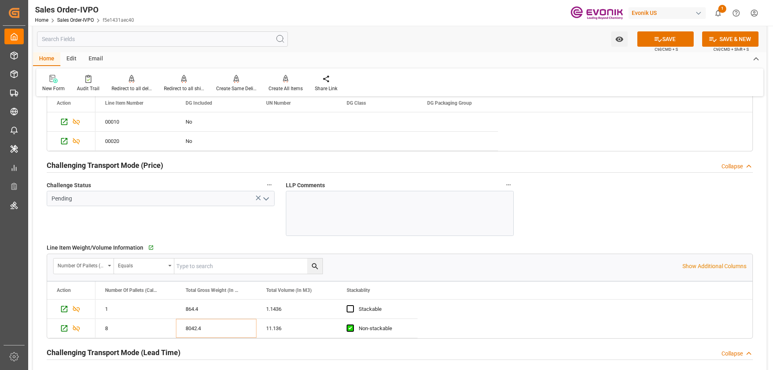
click at [267, 195] on icon "open menu" at bounding box center [266, 199] width 10 height 10
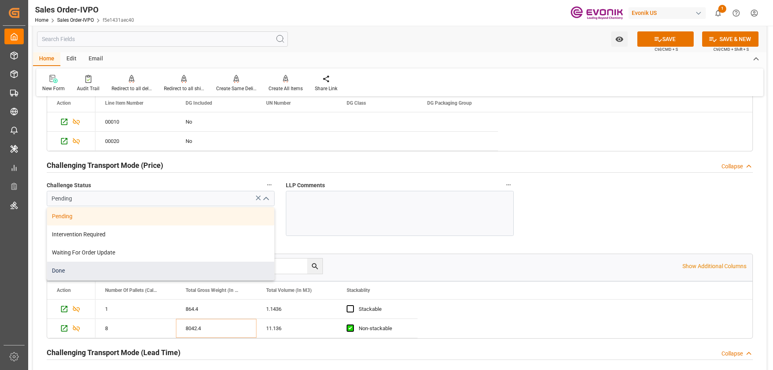
click at [62, 266] on div "Done" at bounding box center [160, 271] width 227 height 18
type input "Done"
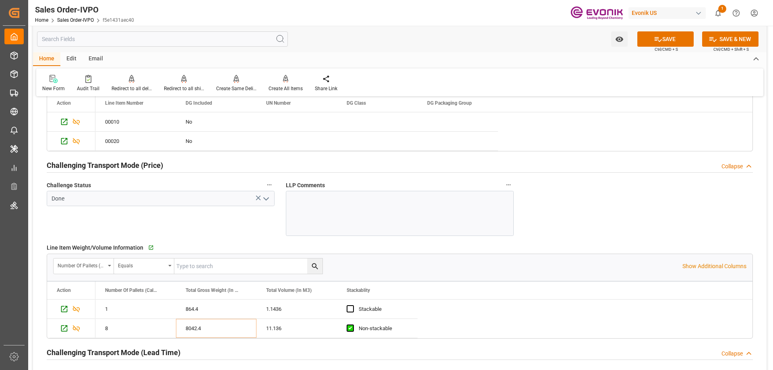
scroll to position [926, 0]
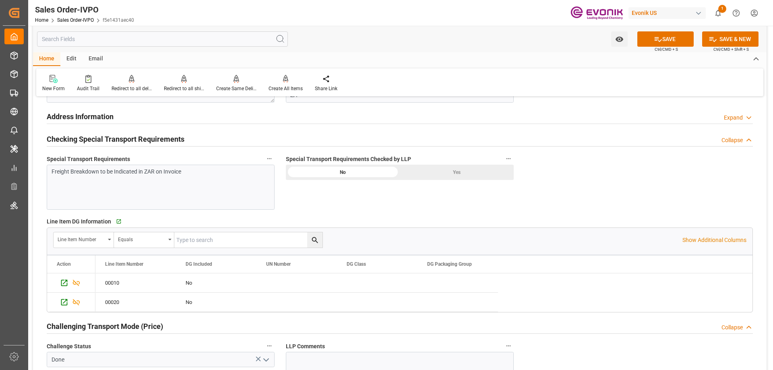
click at [435, 171] on div "Yes" at bounding box center [457, 172] width 114 height 15
click at [654, 35] on icon at bounding box center [658, 39] width 8 height 8
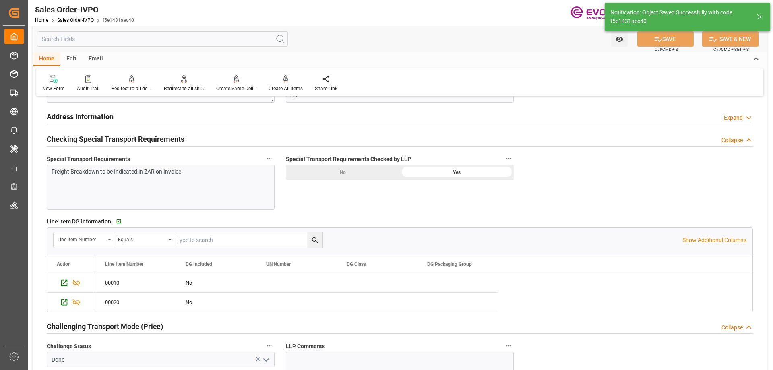
type input "[DATE] 21:12"
type input "No"
click at [285, 82] on icon at bounding box center [286, 79] width 6 height 8
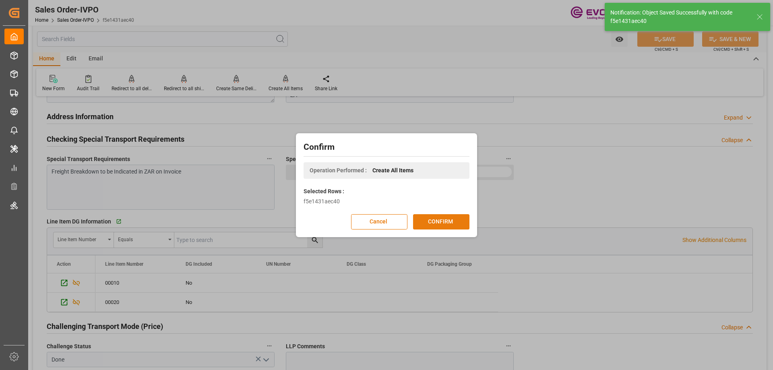
click at [439, 226] on button "CONFIRM" at bounding box center [441, 221] width 56 height 15
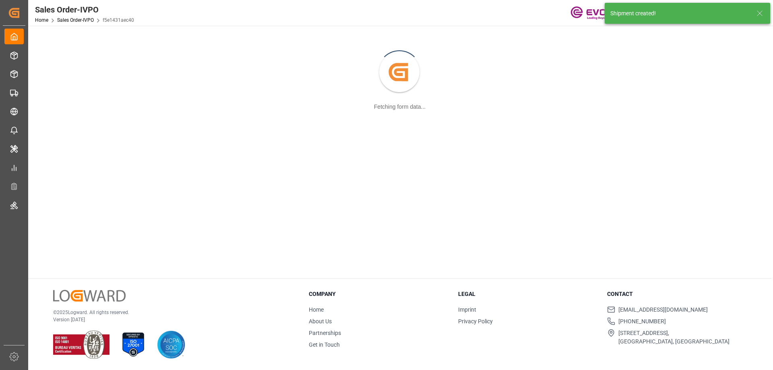
scroll to position [87, 0]
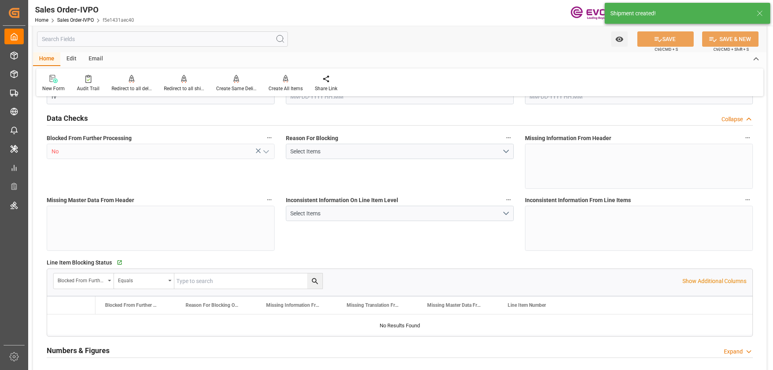
type input "ZADUR"
type input "0"
type input "1"
type input "8926.8"
type input "08-13-2025 13:56"
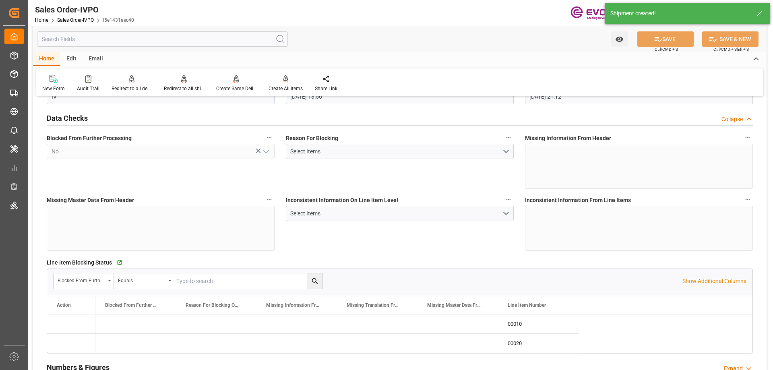
type input "[DATE] 21:12"
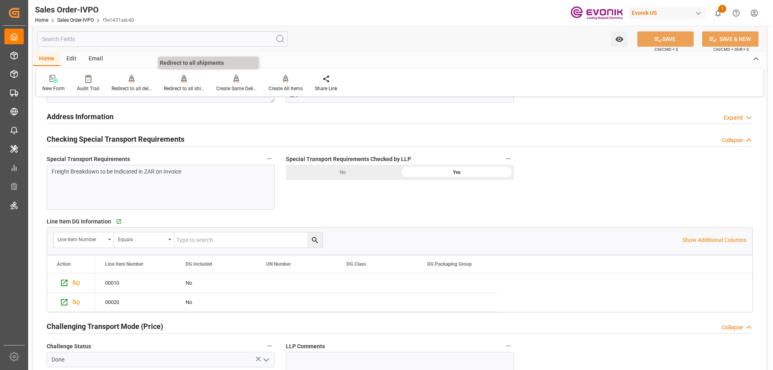
click at [186, 82] on div at bounding box center [184, 79] width 40 height 8
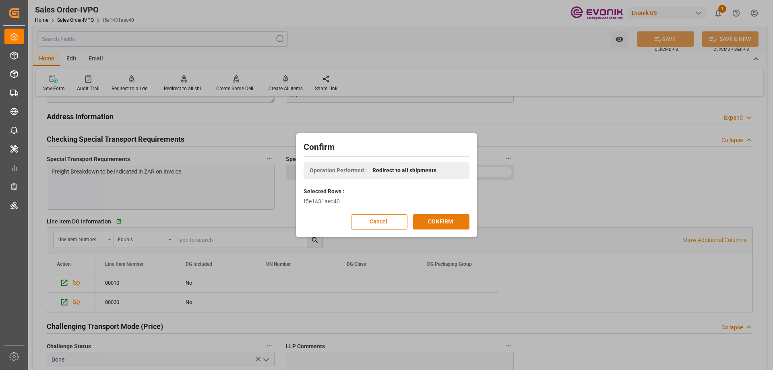
click at [443, 222] on button "CONFIRM" at bounding box center [441, 221] width 56 height 15
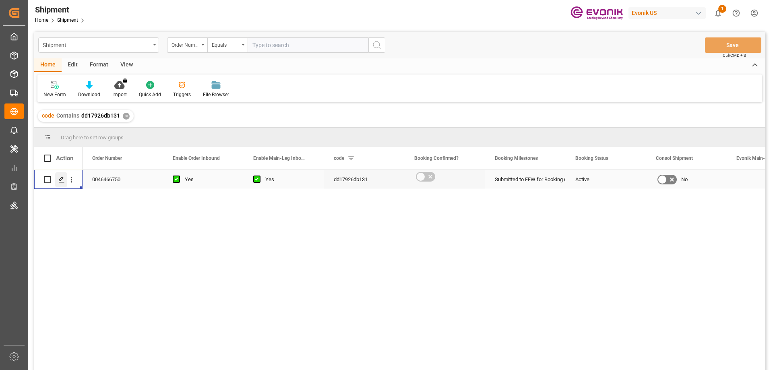
click at [62, 180] on polygon "Press SPACE to select this row." at bounding box center [61, 179] width 4 height 4
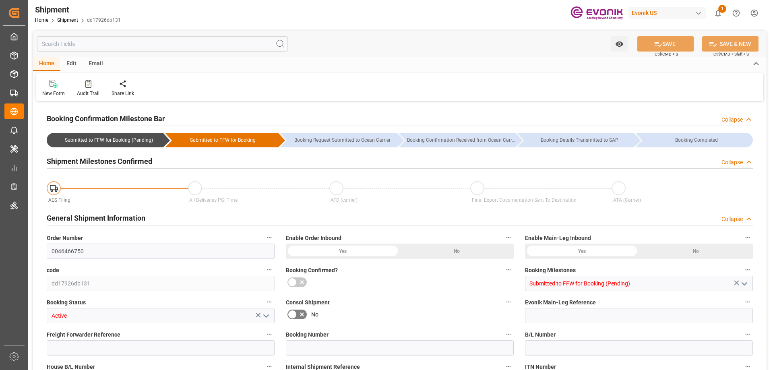
type input "0046466750"
type input "dd17926db131"
type input "Submitted to FFW for Booking (Pending)"
type input "Active"
type input "P2P"
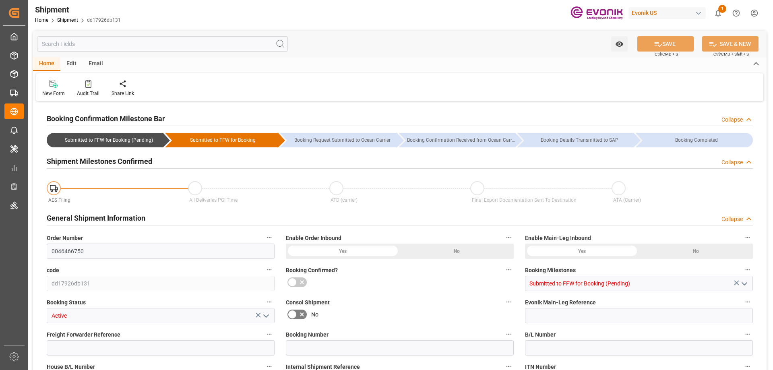
type input "41"
type input "LCL"
type input "0008"
type input "LCL"
type input "0090024189"
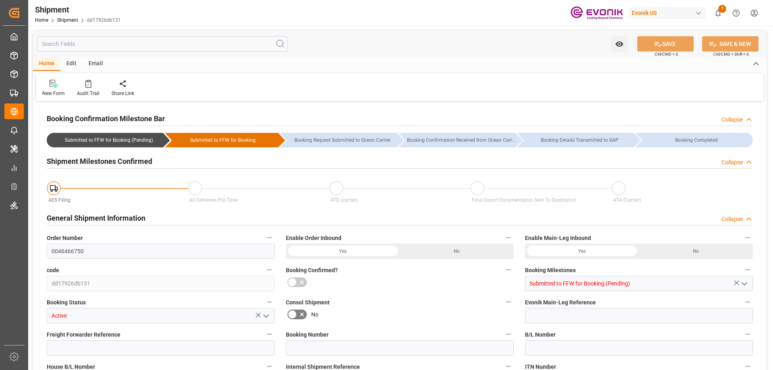
type input "0090024189"
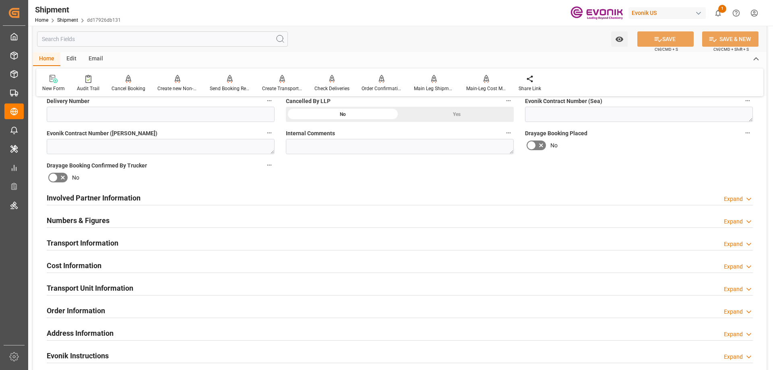
scroll to position [403, 0]
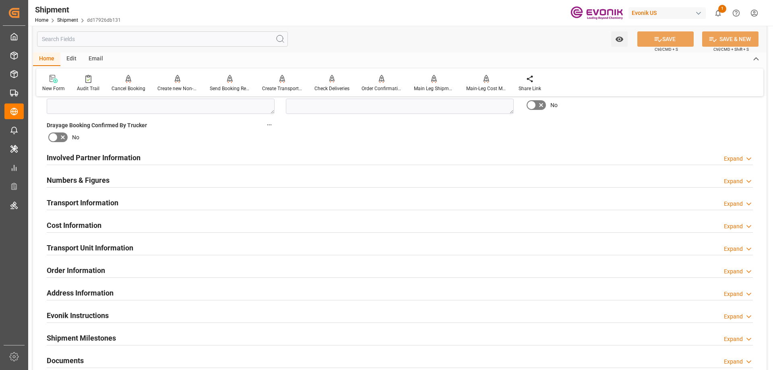
click at [72, 154] on h2 "Involved Partner Information" at bounding box center [94, 157] width 94 height 11
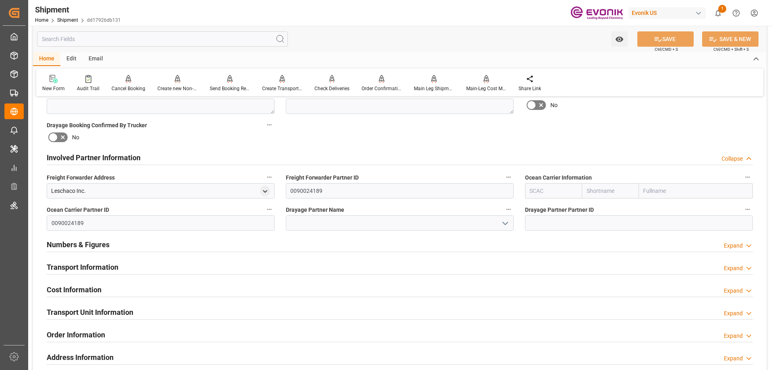
click at [559, 195] on input "text" at bounding box center [553, 190] width 57 height 15
type input "ALRB"
click at [544, 207] on b "ALRB" at bounding box center [537, 208] width 14 height 6
type input "AC Containerline"
type input "AC Containerline GmbH"
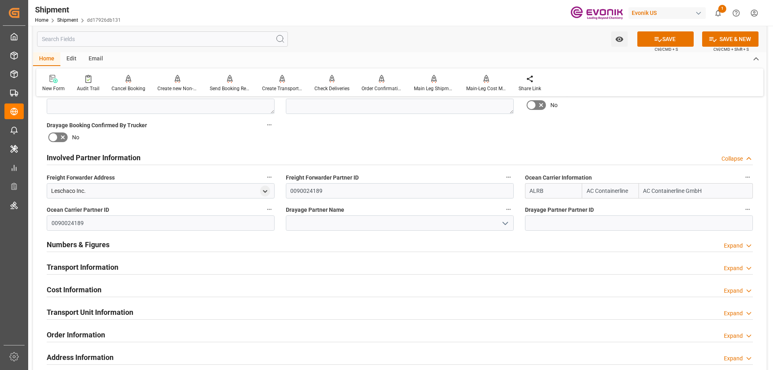
type input "ALRB"
click at [453, 218] on input at bounding box center [400, 222] width 228 height 15
type input "r"
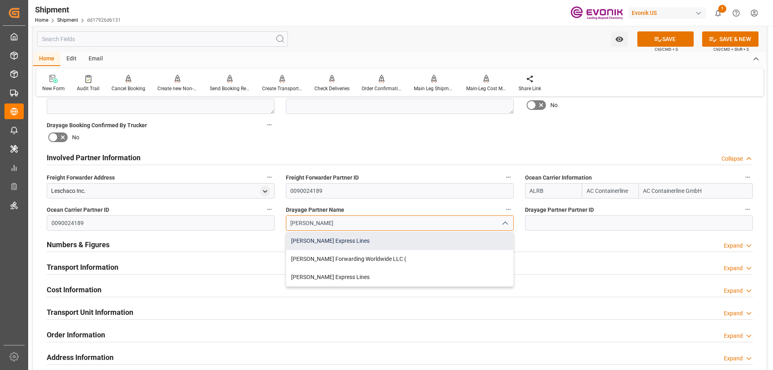
click at [395, 242] on div "Estes Express Lines" at bounding box center [399, 241] width 227 height 18
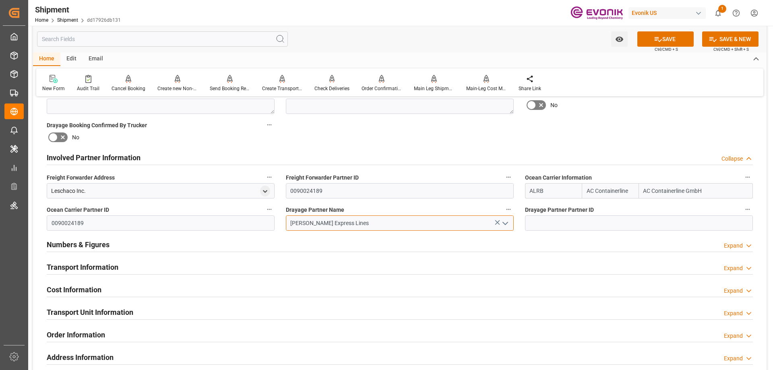
type input "Estes Express Lines"
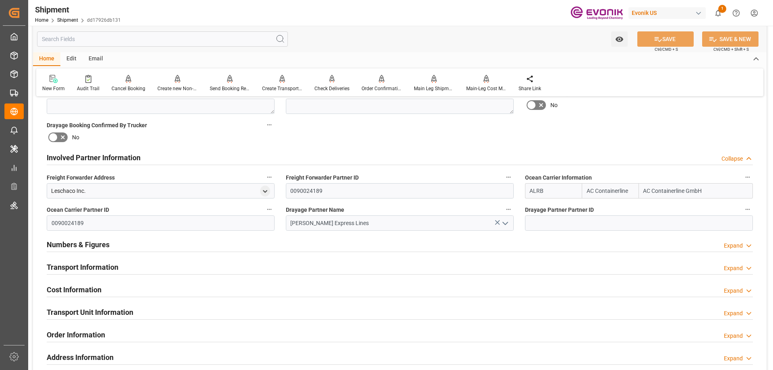
click at [136, 265] on div "Transport Information Expand" at bounding box center [400, 266] width 707 height 15
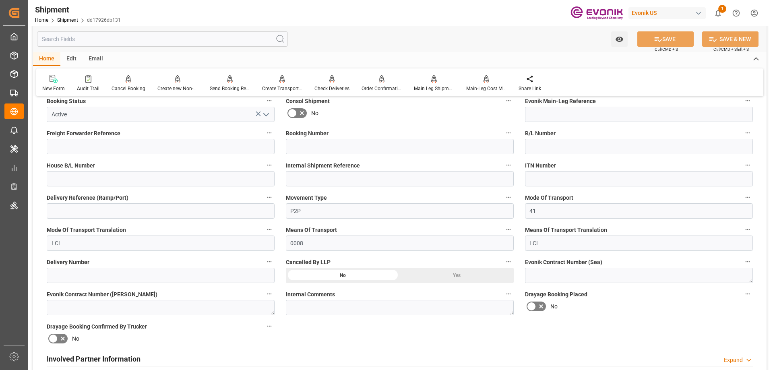
scroll to position [161, 0]
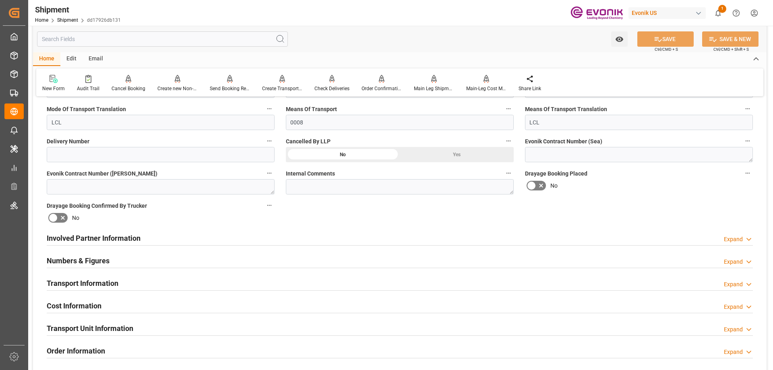
scroll to position [282, 0]
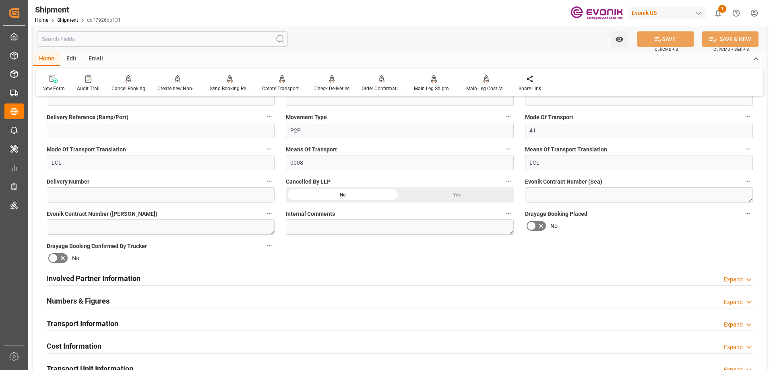
click at [191, 270] on div "Involved Partner Information Expand" at bounding box center [400, 277] width 707 height 15
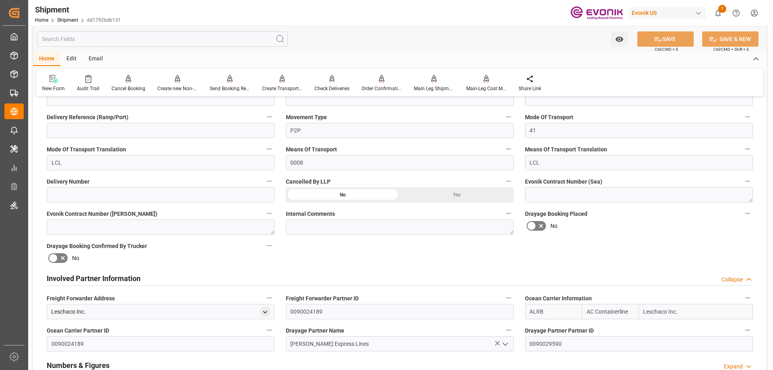
scroll to position [443, 0]
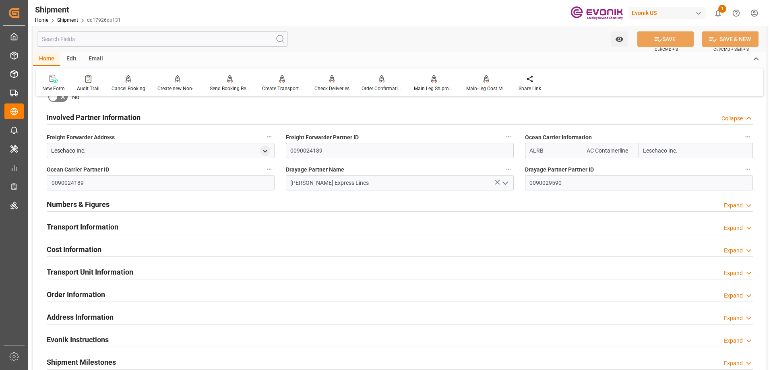
click at [106, 229] on h2 "Transport Information" at bounding box center [83, 227] width 72 height 11
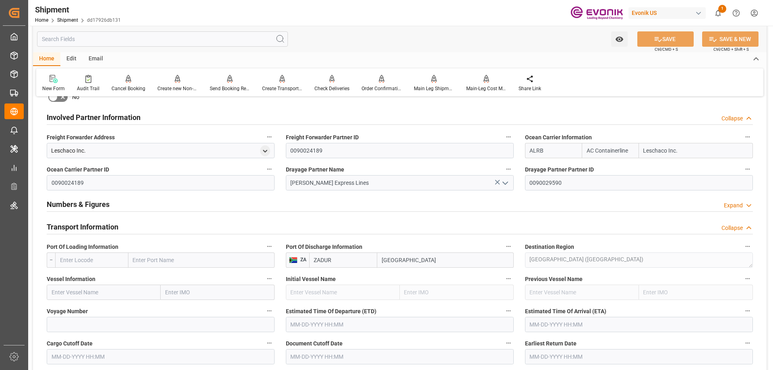
click at [155, 257] on input "text" at bounding box center [201, 260] width 146 height 15
type input "norfolk"
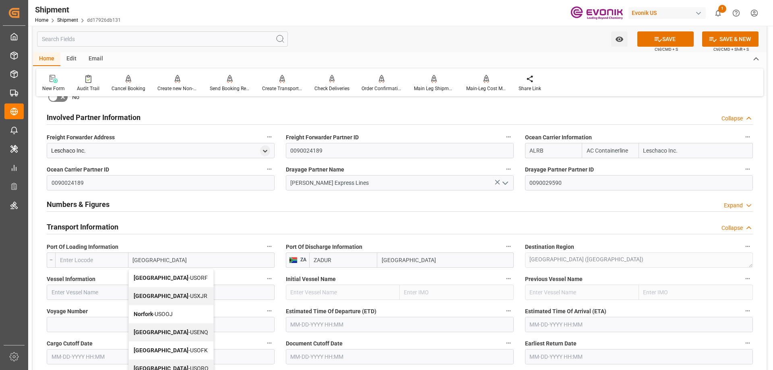
click at [162, 278] on span "Norfolk - USORF" at bounding box center [171, 278] width 74 height 6
type input "USORF"
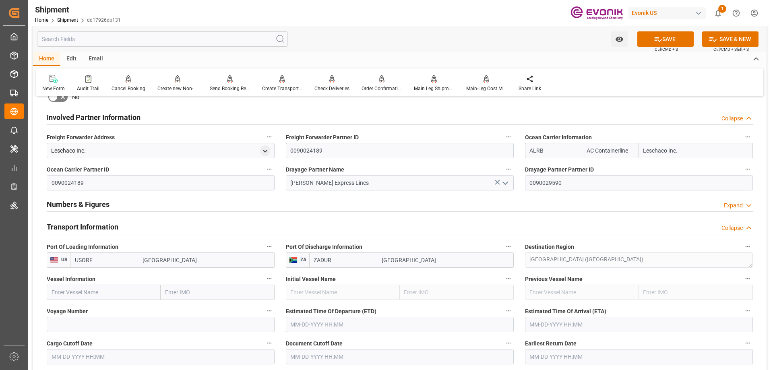
type input "[GEOGRAPHIC_DATA]"
click at [96, 288] on input "text" at bounding box center [104, 292] width 114 height 15
paste input "FILOTIMO"
click at [80, 307] on span "FILOTIMO - 9817913" at bounding box center [77, 310] width 50 height 6
type input "FILOTIMO"
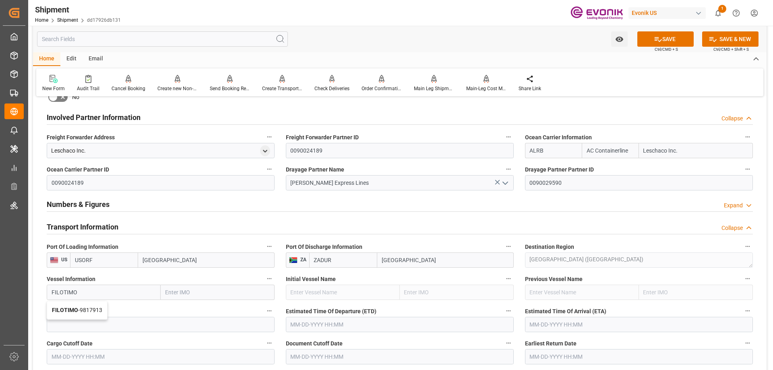
type input "9817913"
type input "FILOTIMO"
click at [87, 318] on input at bounding box center [161, 324] width 228 height 15
paste input "537S"
type input "537S"
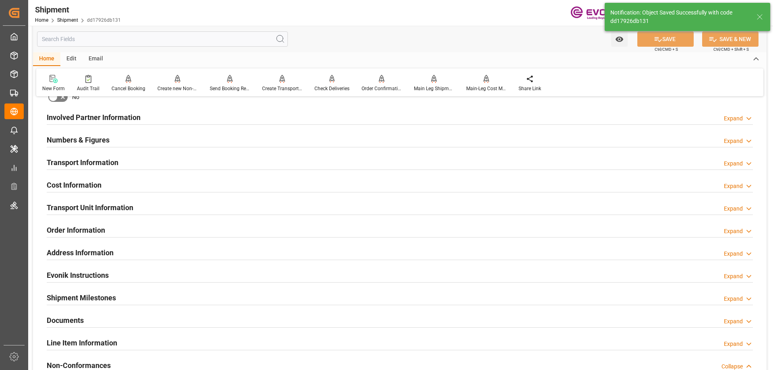
type input "FILOTIMO"
type input "9817913"
click at [102, 165] on h2 "Transport Information" at bounding box center [83, 162] width 72 height 11
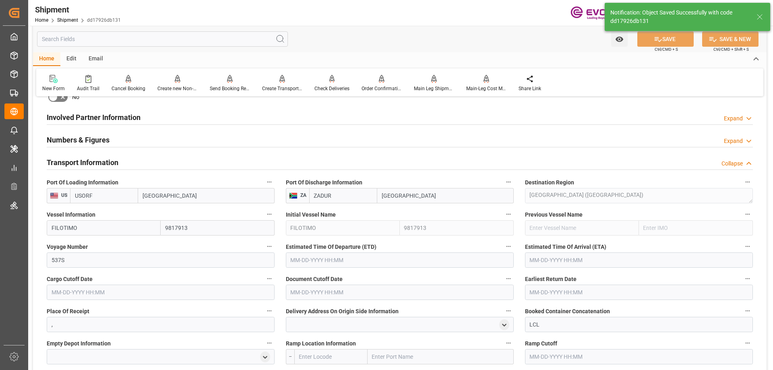
click at [109, 294] on input "text" at bounding box center [161, 292] width 228 height 15
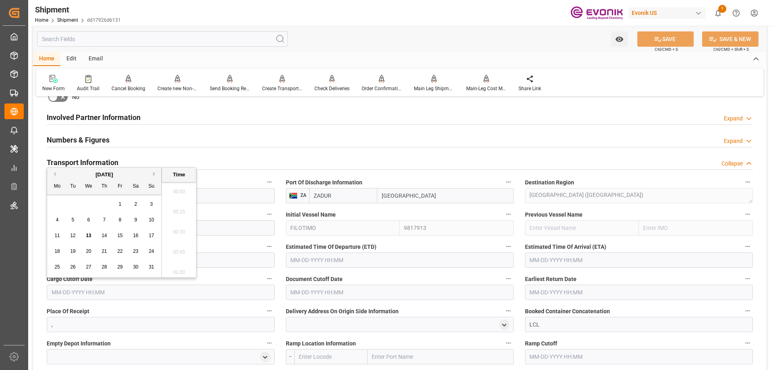
scroll to position [1352, 0]
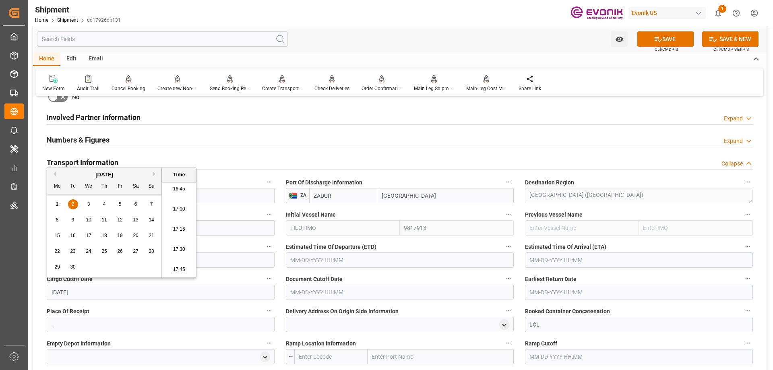
type input "9/2/2025"
type input "09-02-2025 00:00"
drag, startPoint x: 109, startPoint y: 294, endPoint x: 49, endPoint y: 290, distance: 60.1
click at [49, 290] on input "09-02-2025 00:00" at bounding box center [161, 292] width 228 height 15
click at [305, 288] on input "text" at bounding box center [400, 292] width 228 height 15
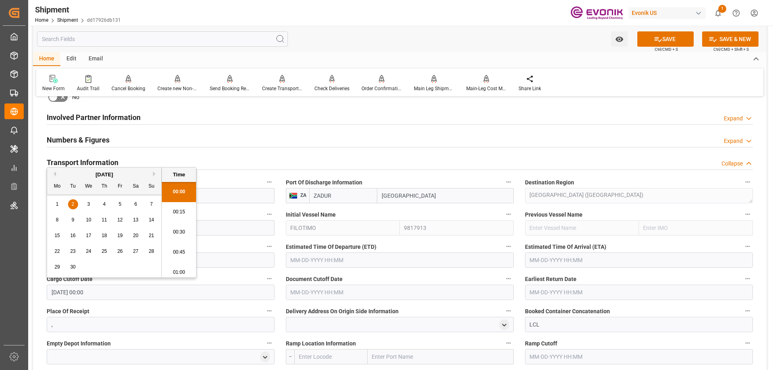
paste input "09-02-2025 00:00"
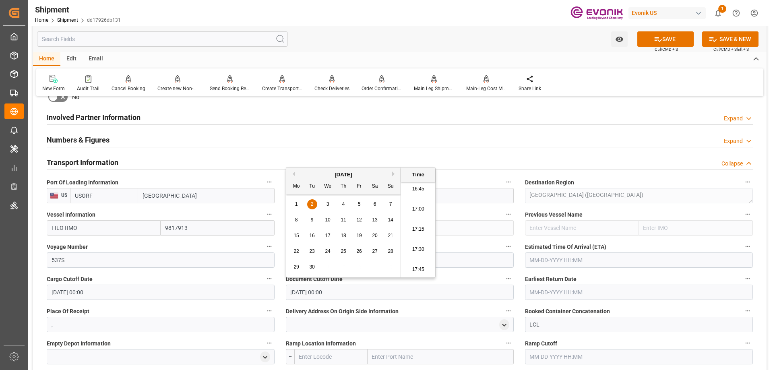
type input "09-02-2025 00:00"
click at [551, 291] on input "text" at bounding box center [639, 292] width 228 height 15
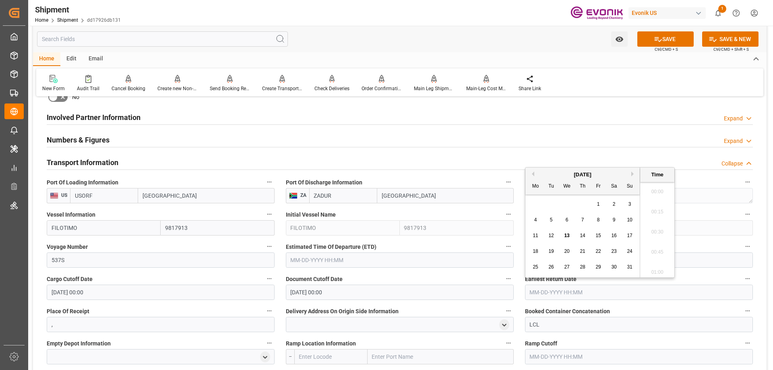
paste input "09-02-2025 00:00"
type input "09-02-2025 00:00"
click at [425, 261] on input "text" at bounding box center [400, 260] width 228 height 15
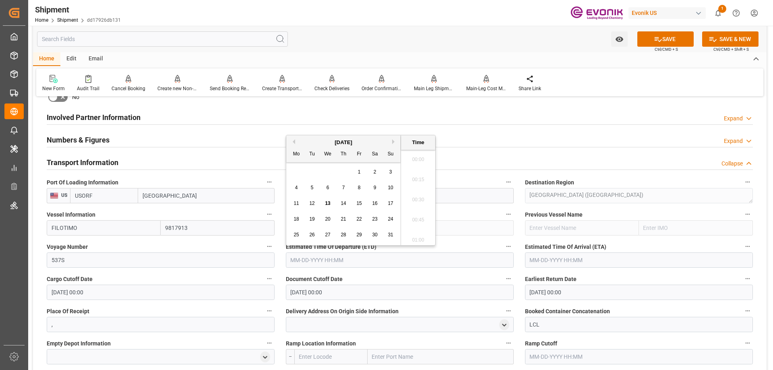
paste input "09-02-2025 00:00"
click at [389, 191] on span "14" at bounding box center [390, 188] width 5 height 6
type input "09-14-2025 00:00"
click at [545, 255] on input "text" at bounding box center [639, 260] width 228 height 15
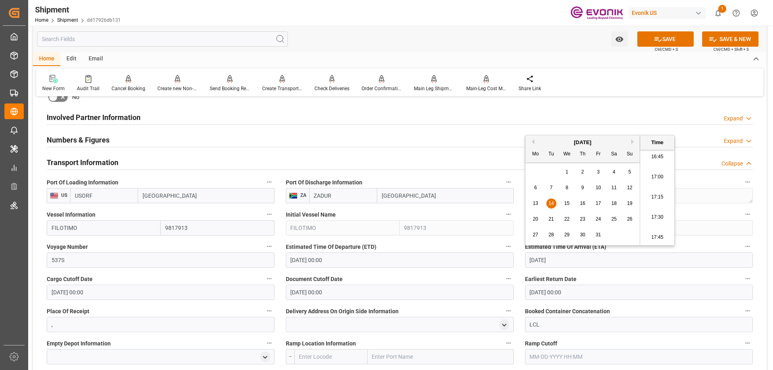
type input "10/14/2025"
type input "10-14-2025 00:00"
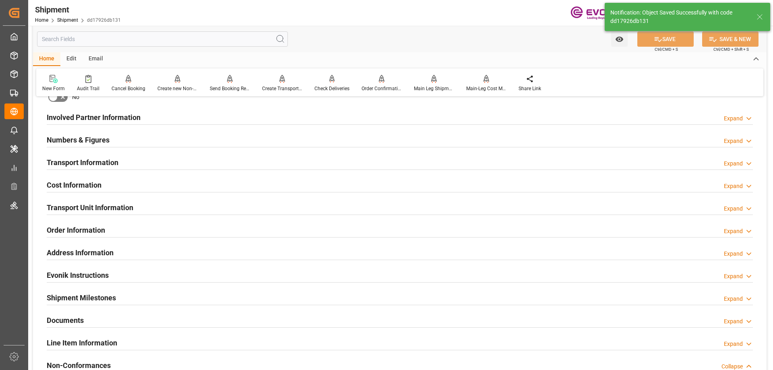
click at [88, 164] on h2 "Transport Information" at bounding box center [83, 162] width 72 height 11
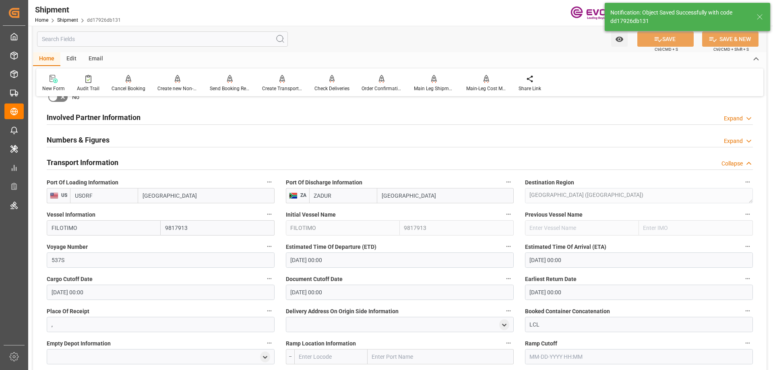
scroll to position [483, 0]
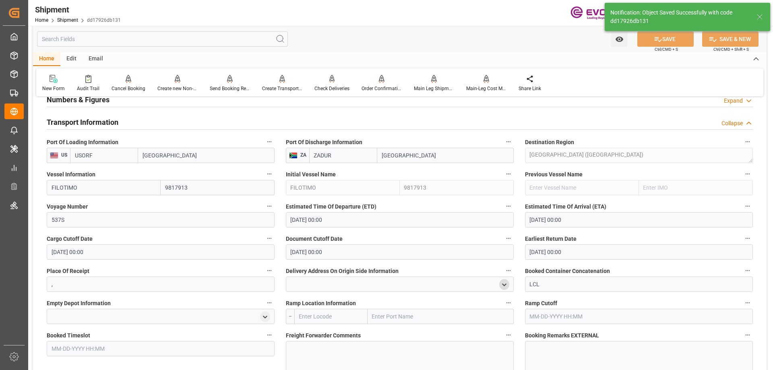
click at [504, 283] on icon "open menu" at bounding box center [504, 285] width 7 height 7
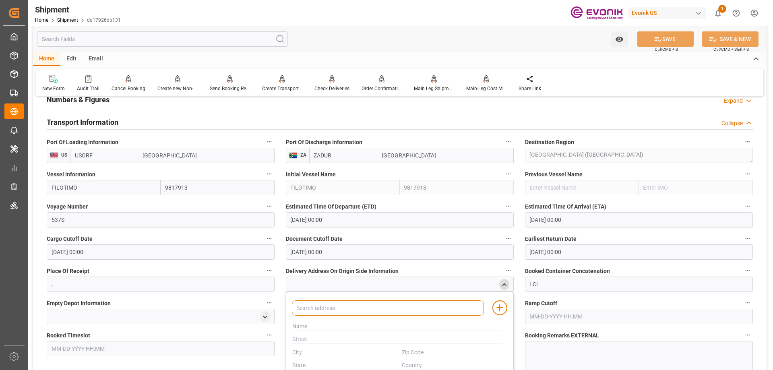
click at [391, 309] on input at bounding box center [388, 307] width 192 height 15
type input "951"
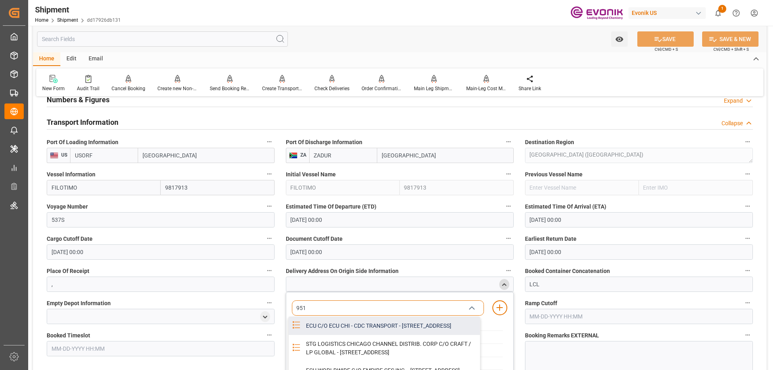
click at [345, 324] on div "ECU C/O ECU CHI - CDC TRANSPORT - 951 THORNDALE AVE, BENSENVILLE, IL, USA, 60106" at bounding box center [390, 326] width 179 height 18
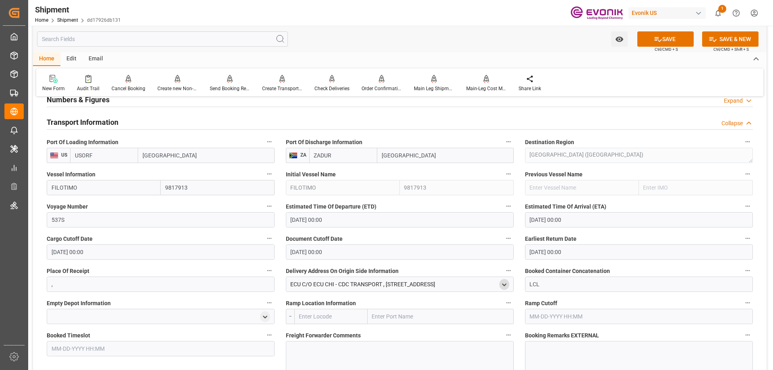
click at [386, 321] on input "text" at bounding box center [441, 316] width 146 height 15
type input "chicago"
click at [387, 329] on div "Chicago - USCHI" at bounding box center [440, 334] width 145 height 18
type input "USCHI"
type input "Chicago"
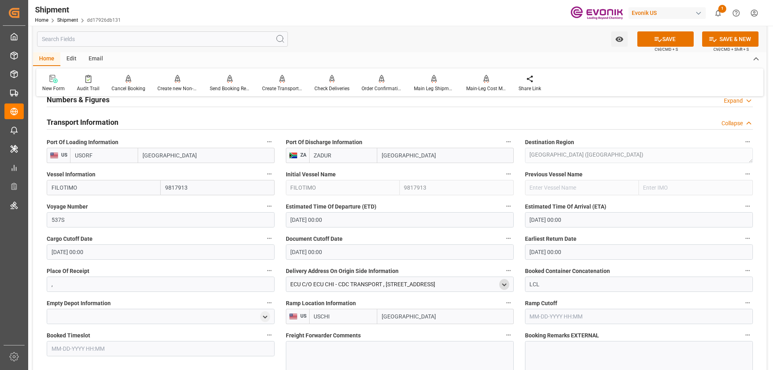
click at [369, 345] on div at bounding box center [400, 363] width 228 height 45
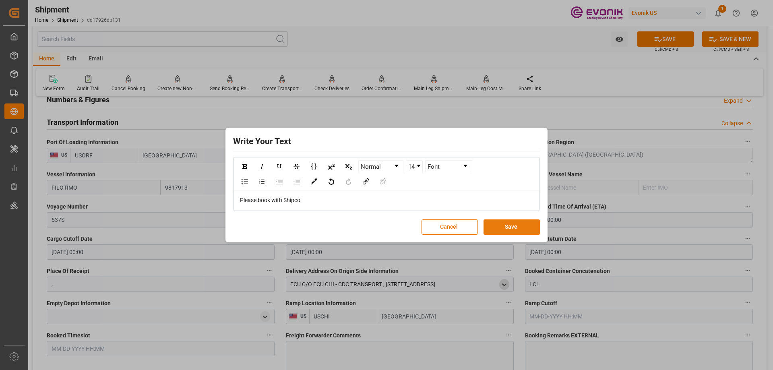
click at [503, 227] on button "Save" at bounding box center [512, 227] width 56 height 15
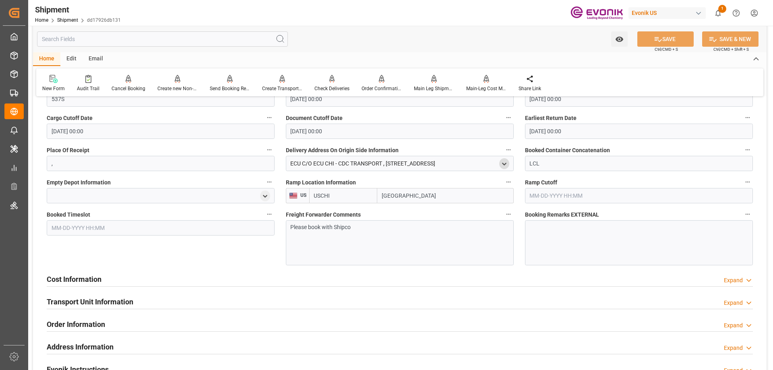
scroll to position [644, 0]
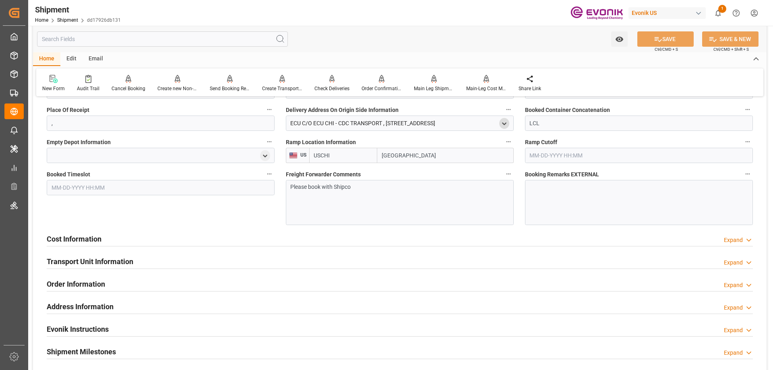
click at [103, 242] on div "Cost Information Expand" at bounding box center [400, 238] width 707 height 15
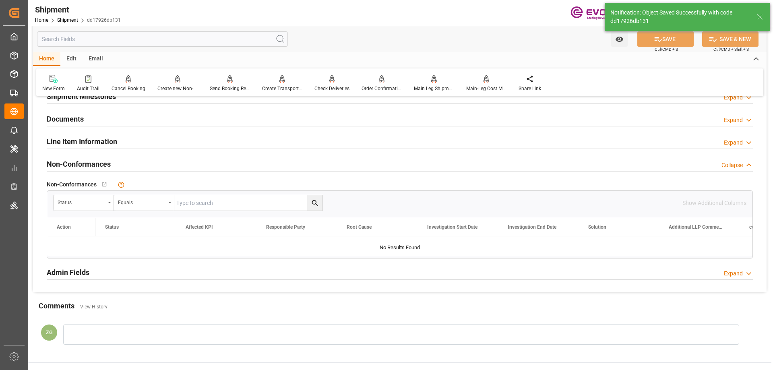
scroll to position [389, 0]
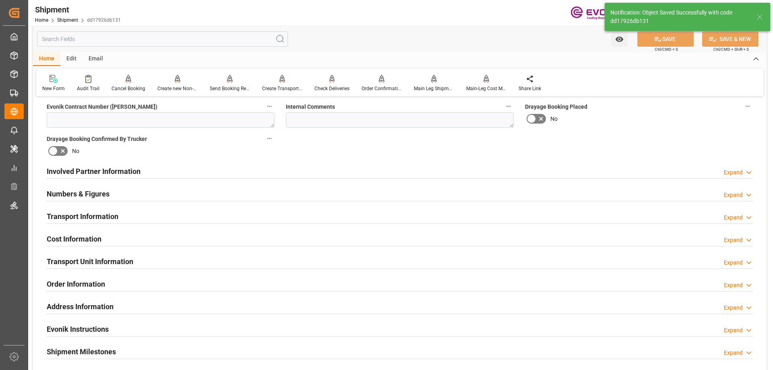
click at [112, 166] on h2 "Involved Partner Information" at bounding box center [94, 171] width 94 height 11
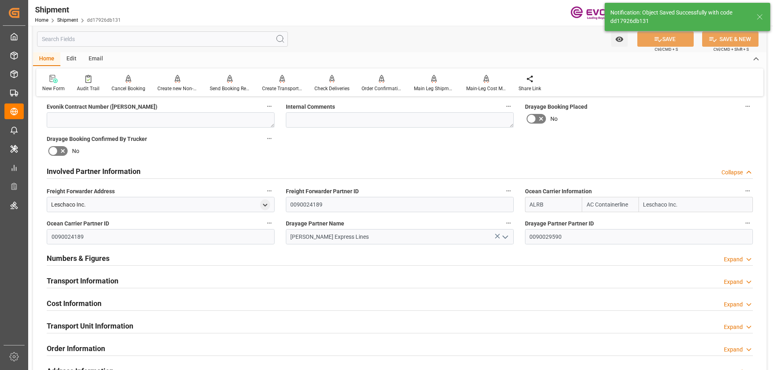
scroll to position [454, 0]
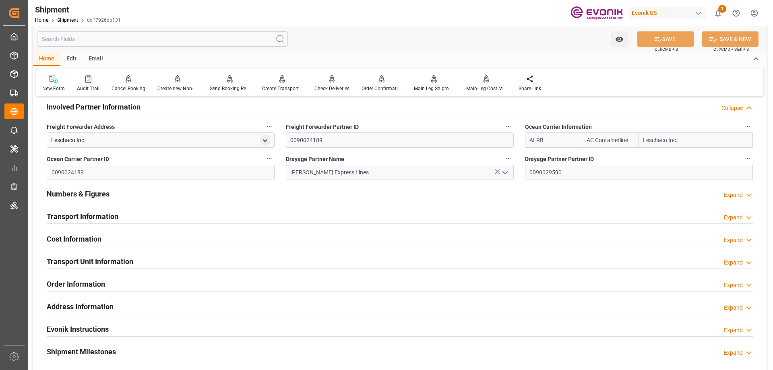
drag, startPoint x: 90, startPoint y: 216, endPoint x: 126, endPoint y: 226, distance: 37.9
click at [90, 216] on h2 "Transport Information" at bounding box center [83, 216] width 72 height 11
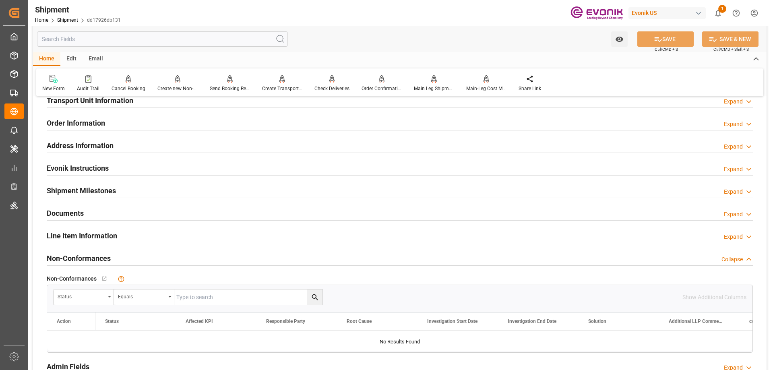
scroll to position [709, 0]
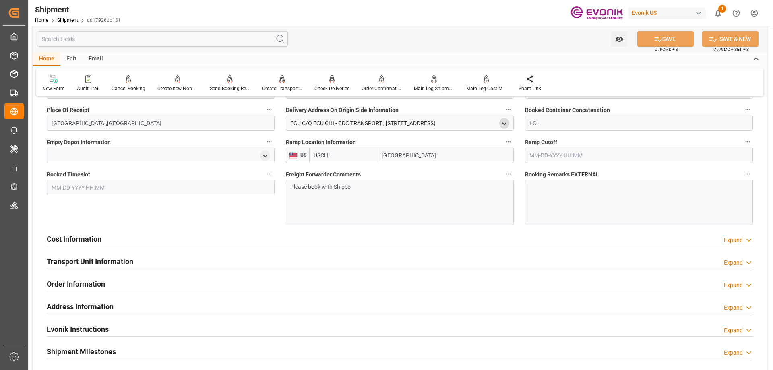
click at [110, 237] on div "Cost Information Expand" at bounding box center [400, 238] width 707 height 15
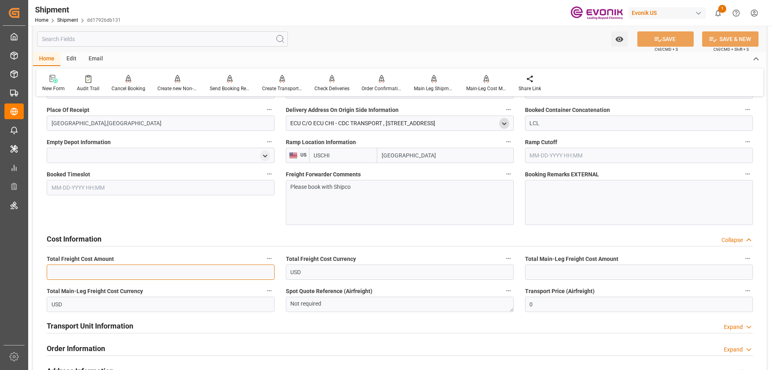
click at [131, 272] on input "text" at bounding box center [161, 272] width 228 height 15
paste input "2541.006"
type input "2541.006"
click at [538, 271] on input "text" at bounding box center [639, 272] width 228 height 15
paste input "1499.756"
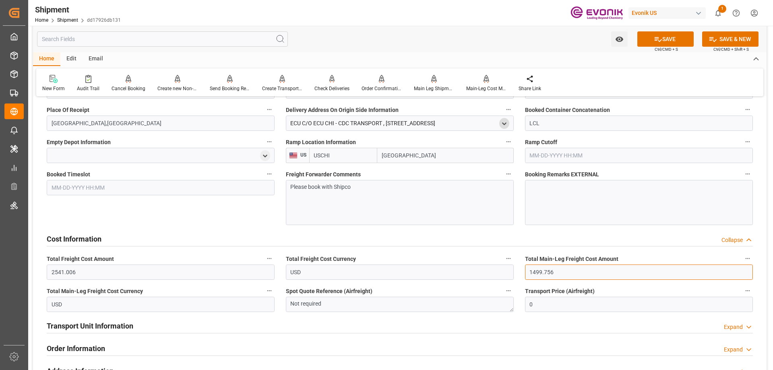
type input "1499.756"
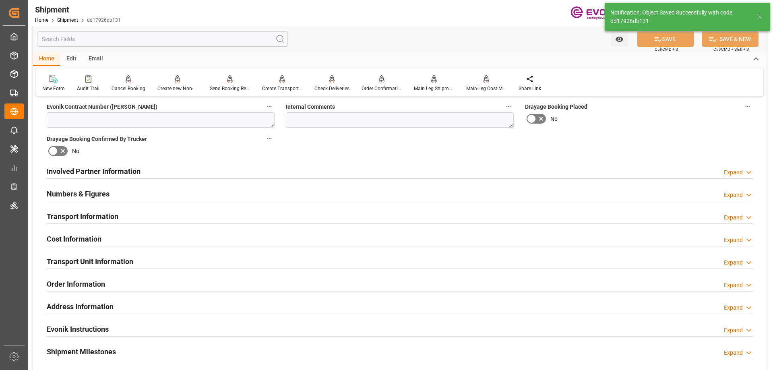
scroll to position [429, 0]
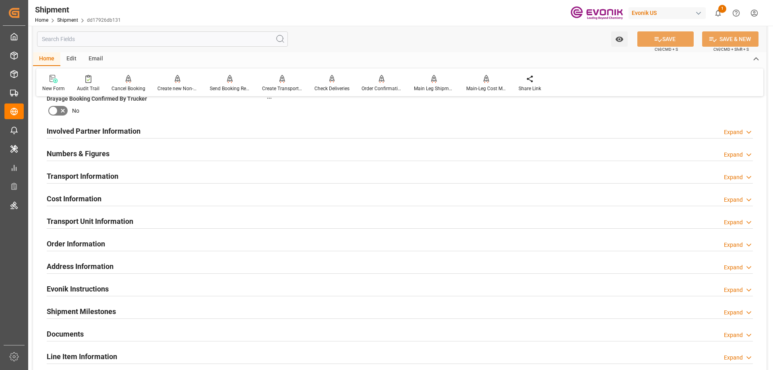
click at [90, 223] on h2 "Transport Unit Information" at bounding box center [90, 221] width 87 height 11
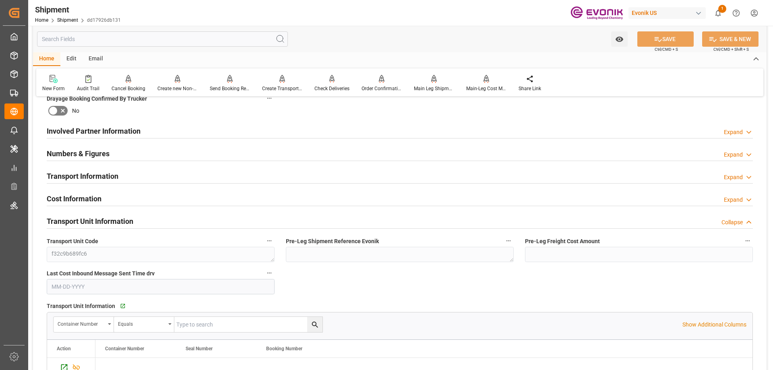
scroll to position [470, 0]
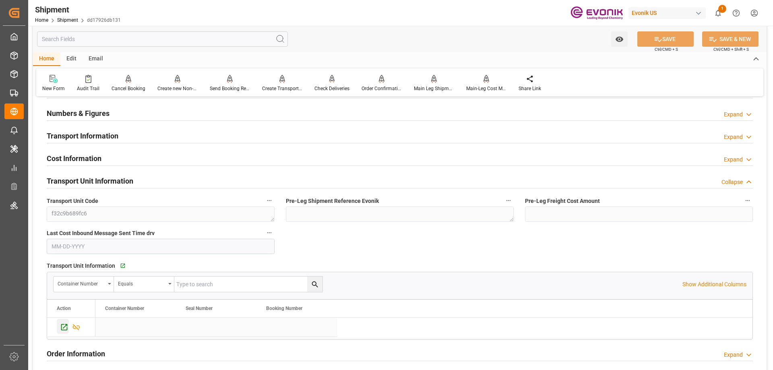
click at [65, 326] on icon "Press SPACE to select this row." at bounding box center [64, 327] width 6 height 6
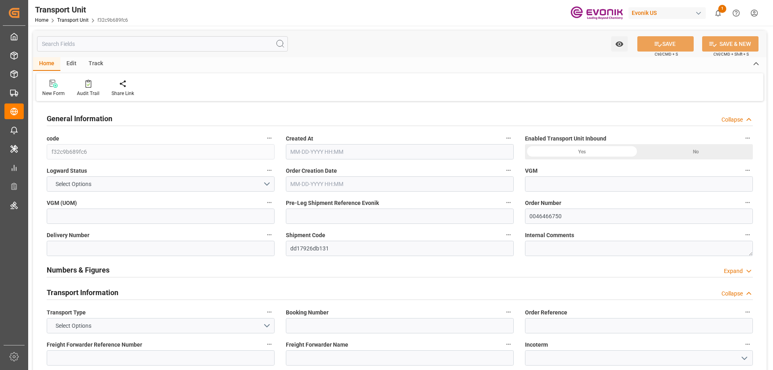
type input "AC Containerline"
type input "Leschaco Inc."
type input "USORF"
type input "ZADUR"
type input "8926.8"
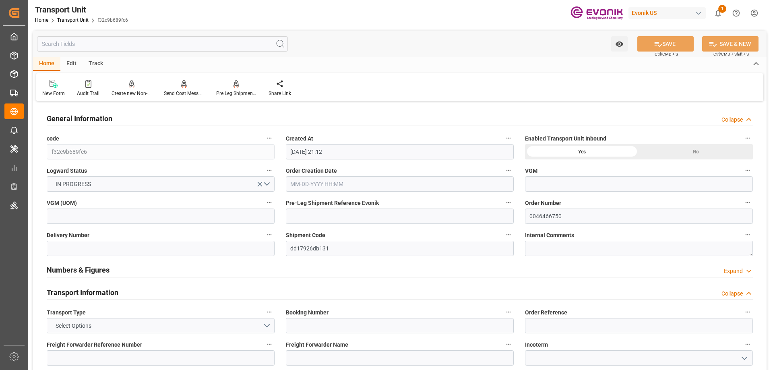
type input "[DATE] 21:12"
type input "[DATE]"
type input "[DATE] 00:00"
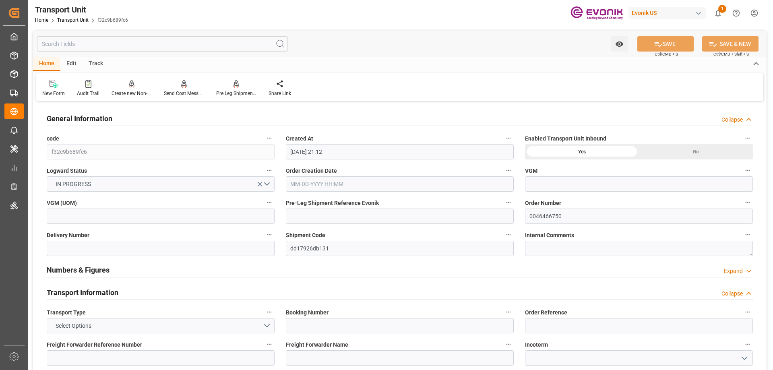
type input "[DATE] 00:00"
click at [150, 42] on input "text" at bounding box center [162, 43] width 251 height 15
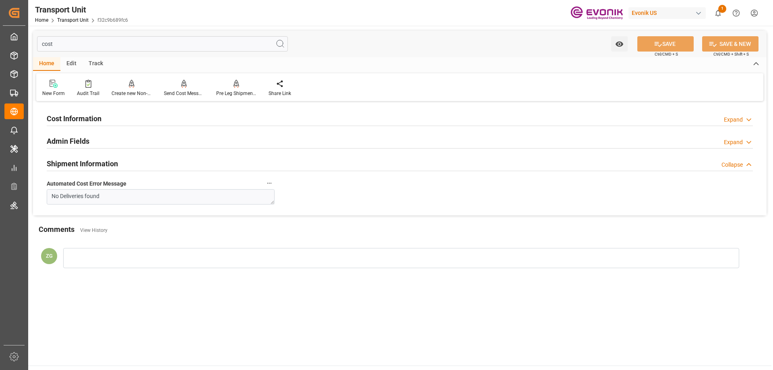
type input "cost"
click at [95, 122] on h2 "Cost Information" at bounding box center [74, 118] width 55 height 11
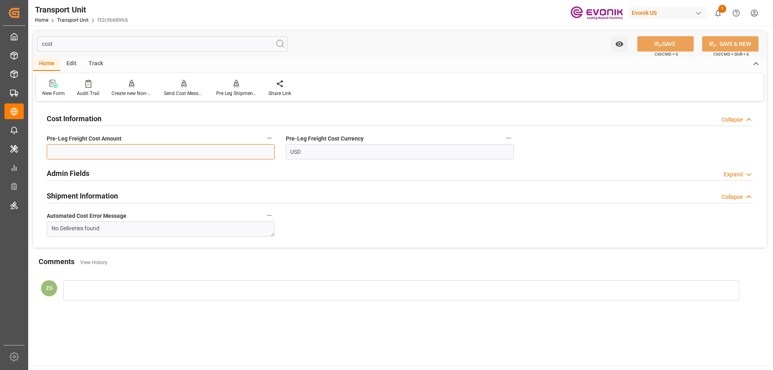
click at [92, 154] on input "text" at bounding box center [161, 151] width 228 height 15
paste input "1041.25"
type input "1041.25"
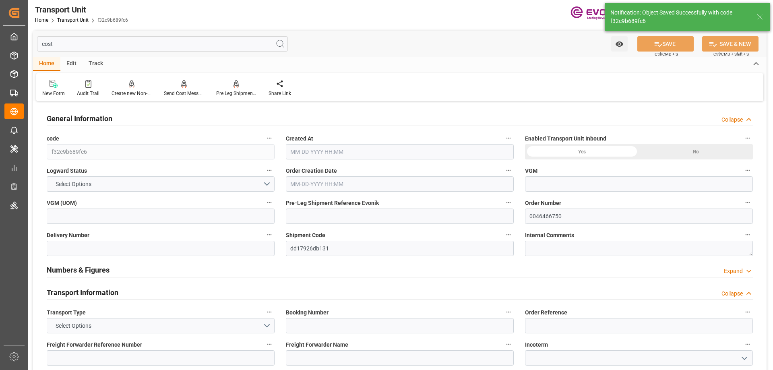
type input "AC Containerline"
type input "Leschaco Inc."
type input "USORF"
type input "ZADUR"
type input "8926.8"
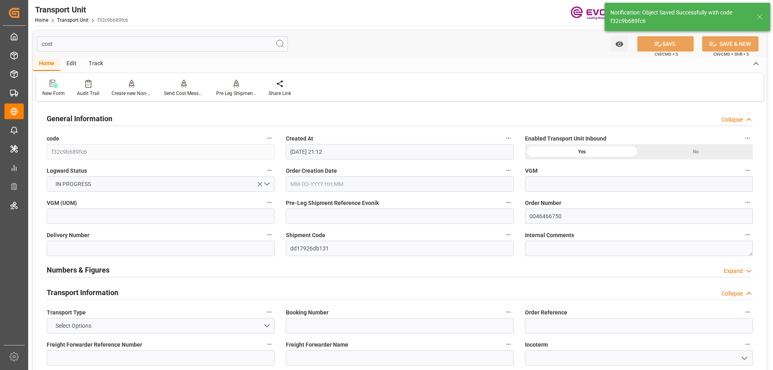
type input "[DATE] 21:12"
type input "[DATE]"
type input "[DATE] 00:00"
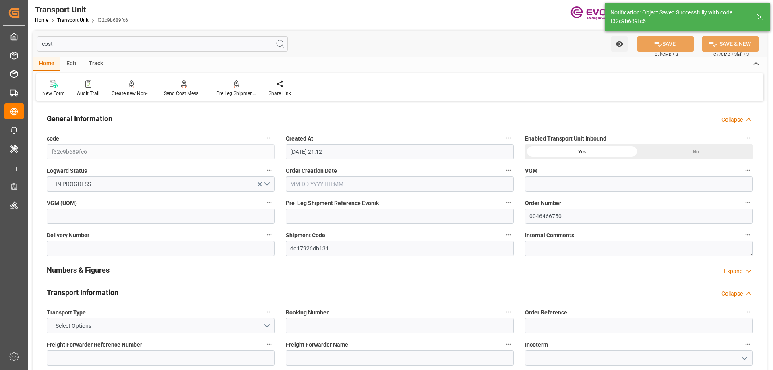
type input "[DATE] 00:00"
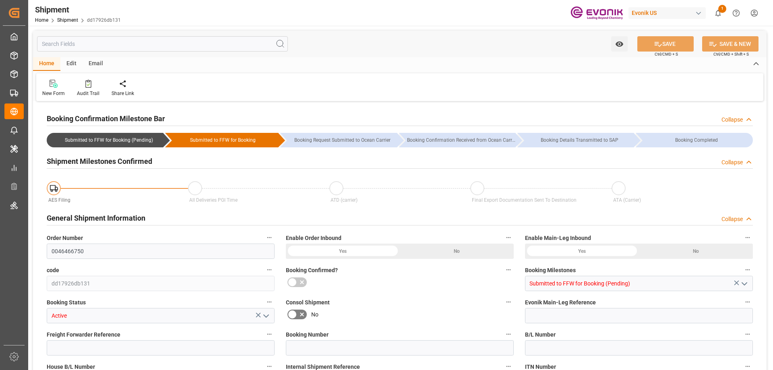
type input "AC Containerline"
type input "Leschaco Inc."
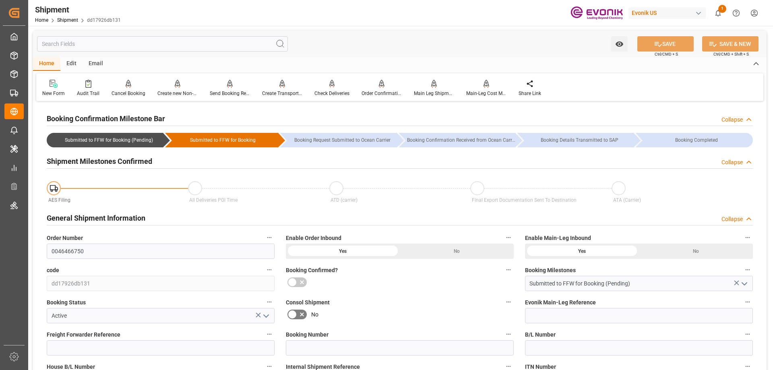
scroll to position [242, 0]
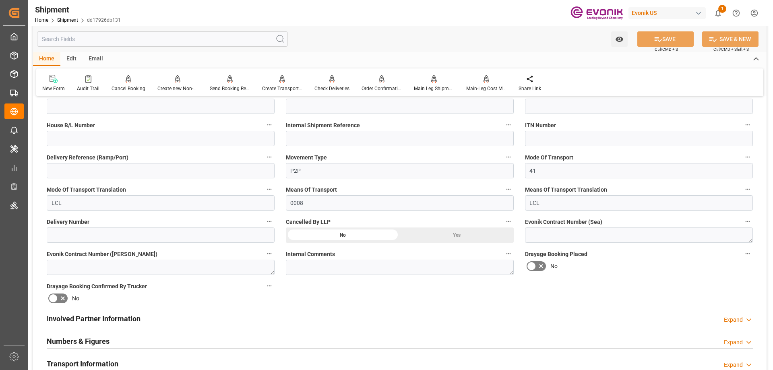
click at [77, 326] on div "Involved Partner Information Expand" at bounding box center [400, 319] width 718 height 23
click at [78, 321] on h2 "Involved Partner Information" at bounding box center [94, 318] width 94 height 11
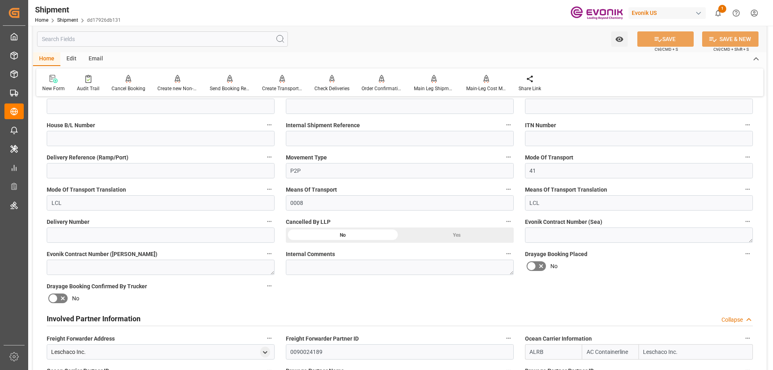
scroll to position [363, 0]
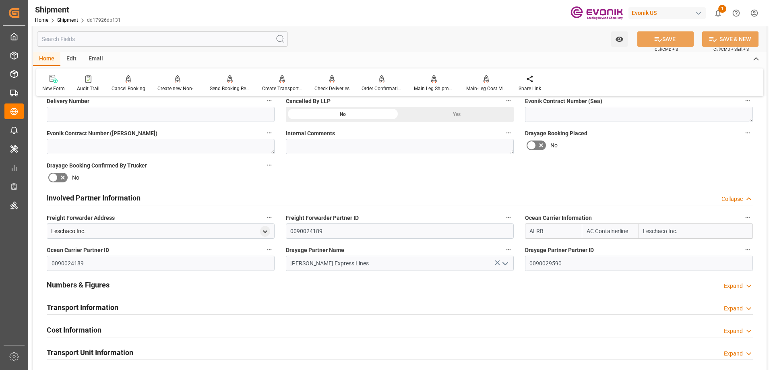
click at [87, 303] on h2 "Transport Information" at bounding box center [83, 307] width 72 height 11
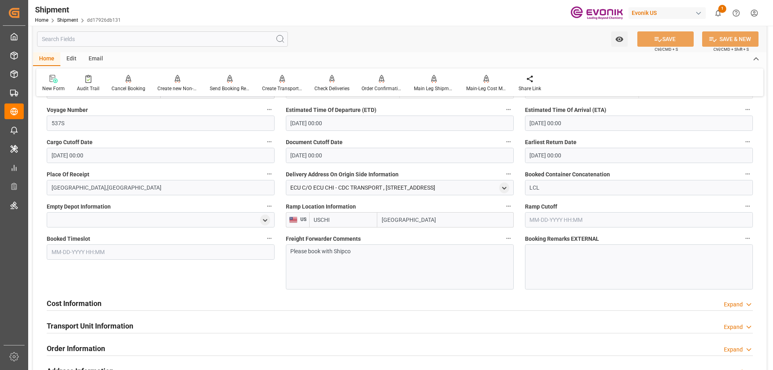
scroll to position [685, 0]
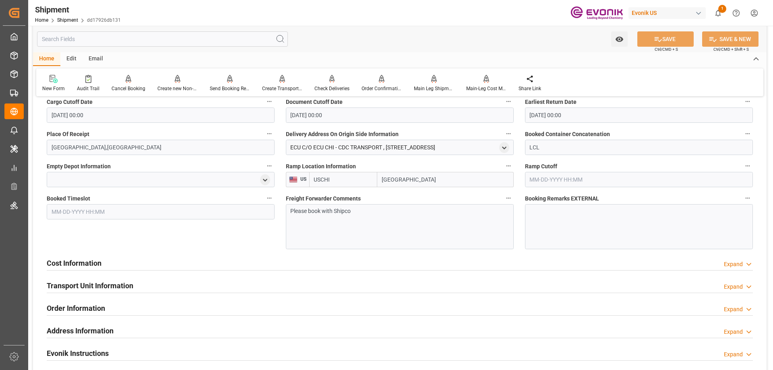
click at [106, 260] on div "Cost Information Expand" at bounding box center [400, 262] width 707 height 15
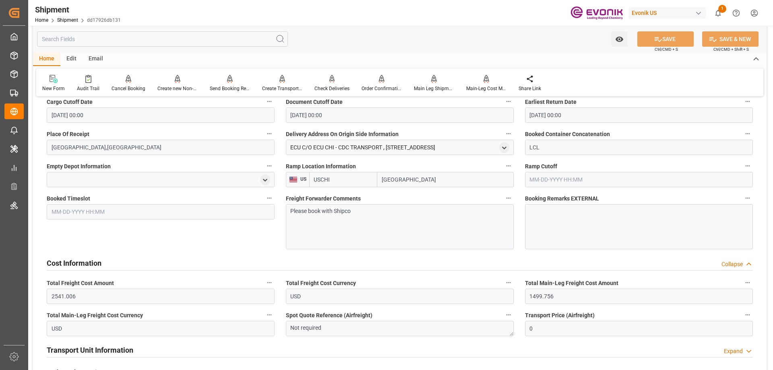
scroll to position [765, 0]
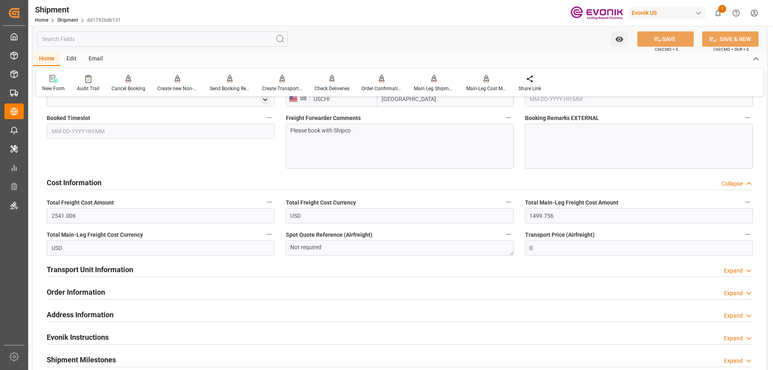
click at [107, 267] on h2 "Transport Unit Information" at bounding box center [90, 269] width 87 height 11
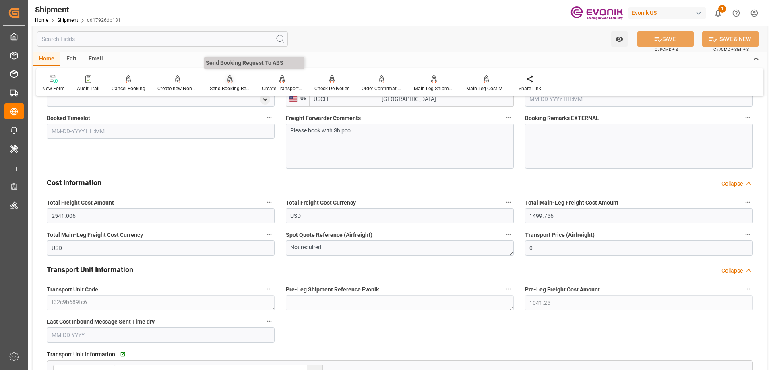
click at [224, 82] on div at bounding box center [230, 79] width 40 height 8
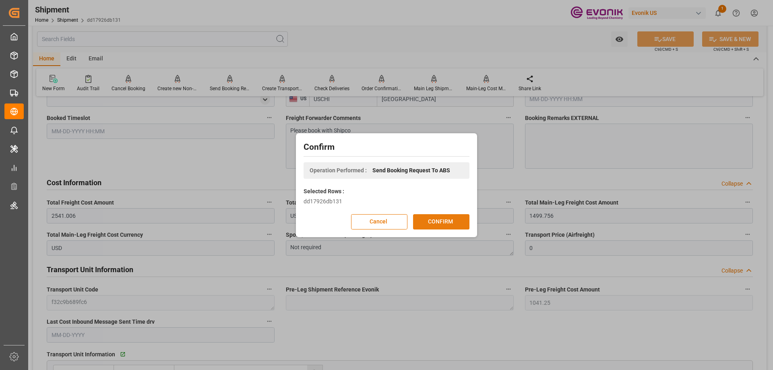
click at [439, 224] on button "CONFIRM" at bounding box center [441, 221] width 56 height 15
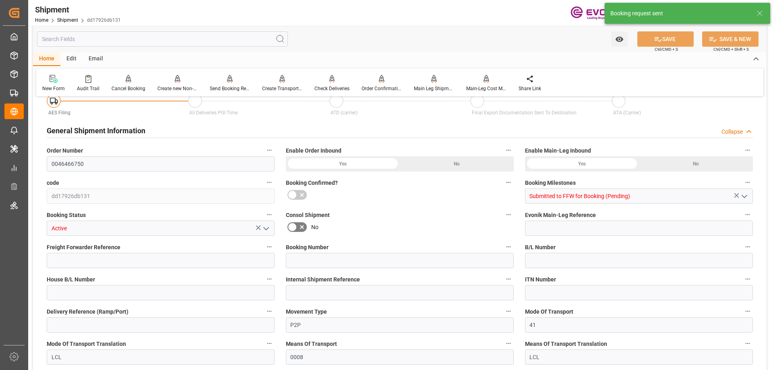
scroll to position [728, 0]
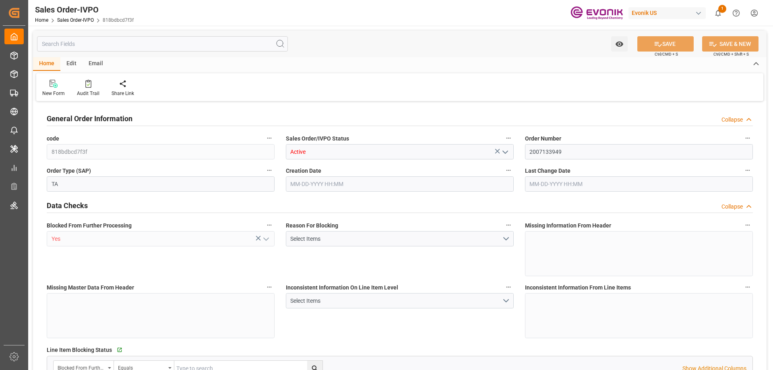
type input "PECLL"
type input "0"
type input "1"
type input "1870.56"
type input "[DATE] 16:35"
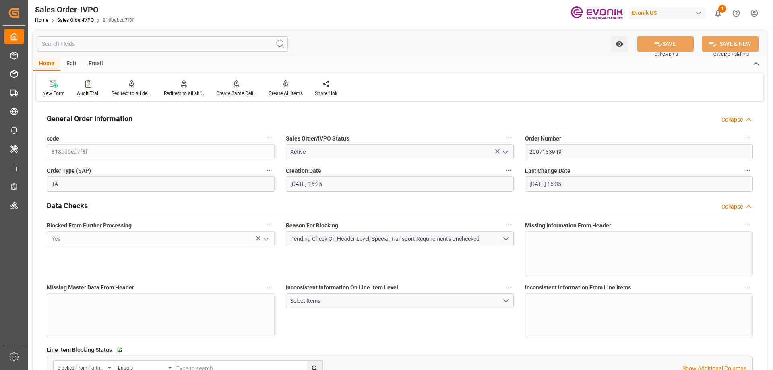
type input "[DATE] 16:35"
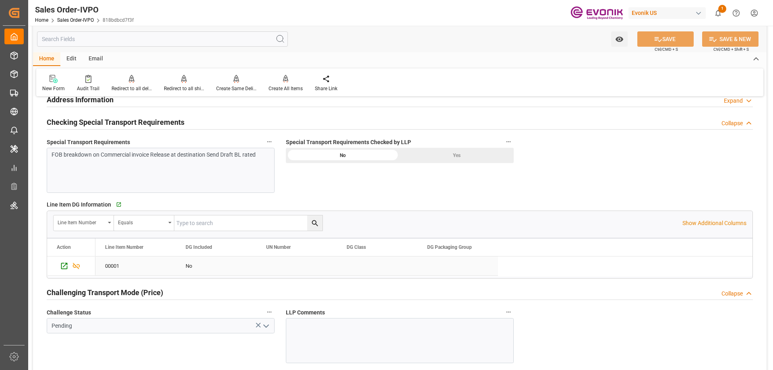
scroll to position [1088, 0]
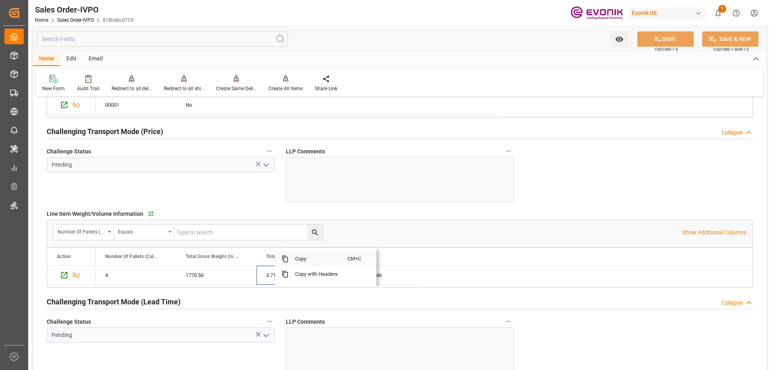
click at [303, 257] on span "Copy" at bounding box center [318, 258] width 59 height 15
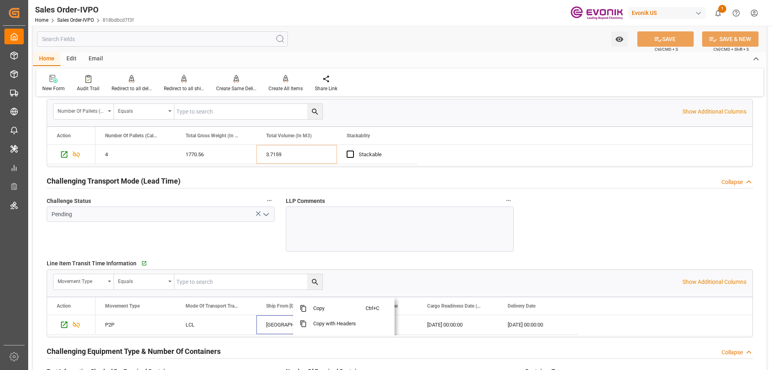
click at [290, 264] on div "Go to Line Item Grid" at bounding box center [226, 263] width 175 height 12
click at [385, 307] on span "Copy" at bounding box center [401, 308] width 59 height 15
click at [226, 142] on span "Copy" at bounding box center [236, 138] width 59 height 15
click at [126, 45] on input "text" at bounding box center [162, 38] width 251 height 15
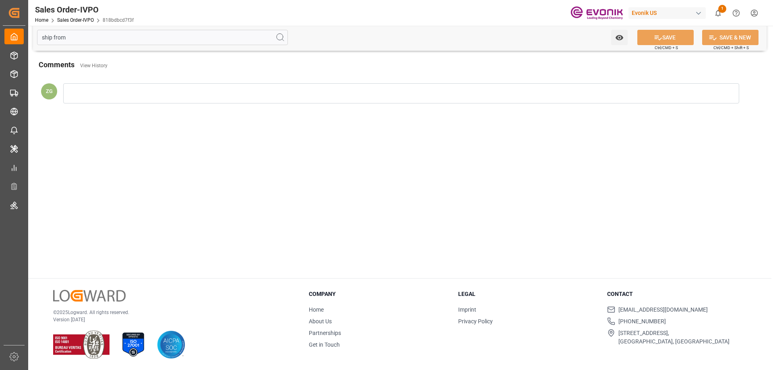
scroll to position [0, 0]
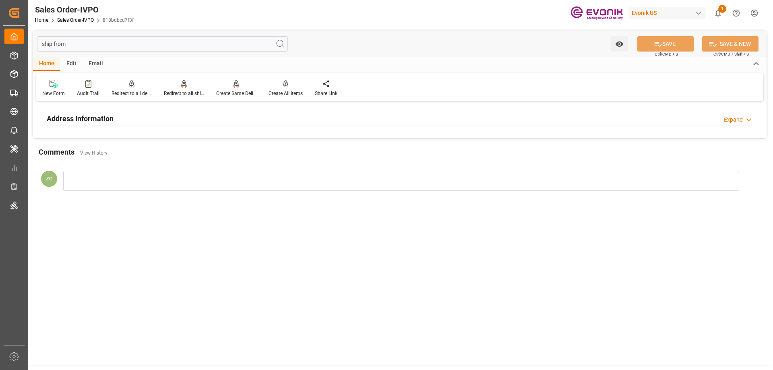
type input "ship from"
click at [93, 118] on h2 "Address Information" at bounding box center [80, 118] width 67 height 11
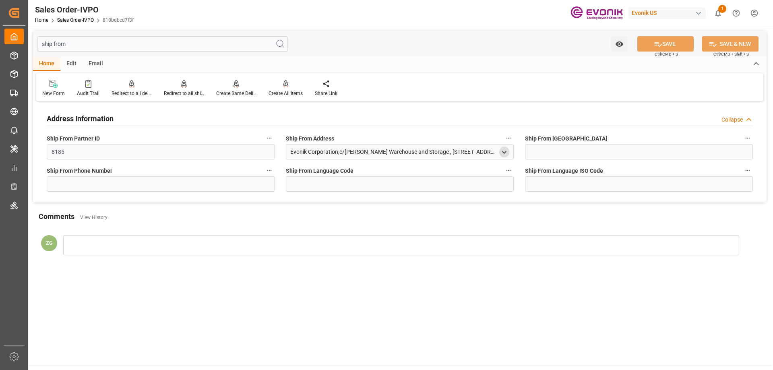
click at [500, 151] on div "open menu" at bounding box center [504, 152] width 10 height 11
click at [502, 151] on icon "open menu" at bounding box center [504, 152] width 7 height 7
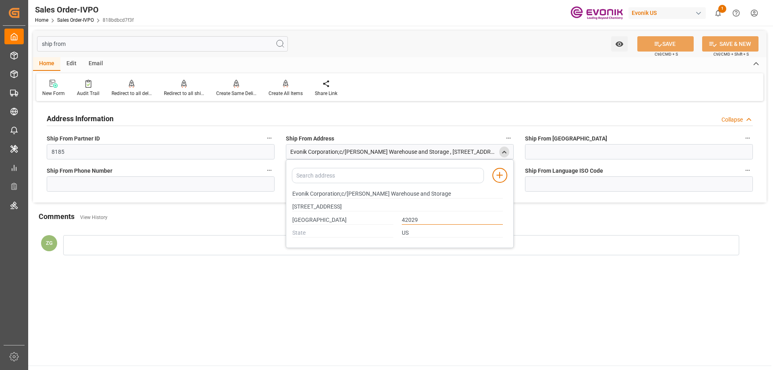
click at [404, 218] on input "42029" at bounding box center [452, 220] width 101 height 9
click at [506, 152] on polyline "close menu" at bounding box center [505, 152] width 4 height 2
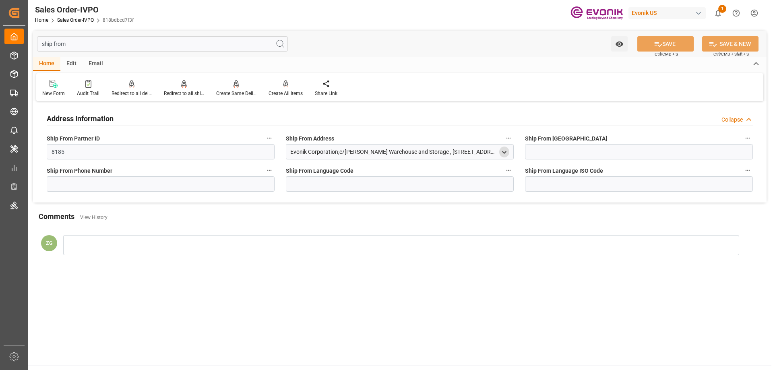
click at [88, 50] on input "ship from" at bounding box center [162, 43] width 251 height 15
drag, startPoint x: 79, startPoint y: 45, endPoint x: 31, endPoint y: 45, distance: 47.1
click at [31, 45] on div "ship from Watch Option SAVE Ctrl/CMD + S SAVE & NEW Ctrl/CMD + Shift + S Home E…" at bounding box center [400, 149] width 744 height 247
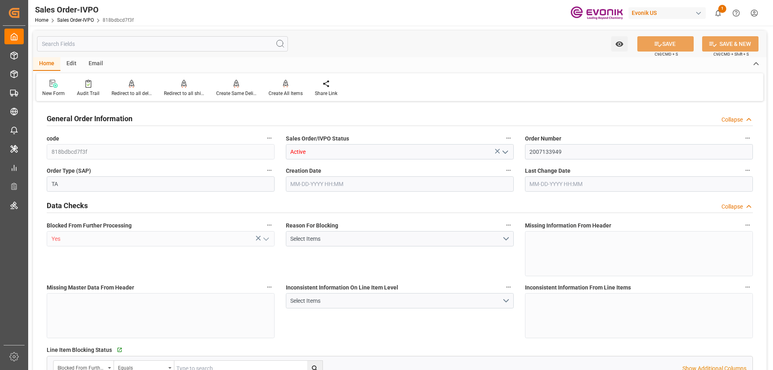
type input "PECLL"
type input "0"
type input "1"
type input "1870.56"
type input "08-13-2025 16:35"
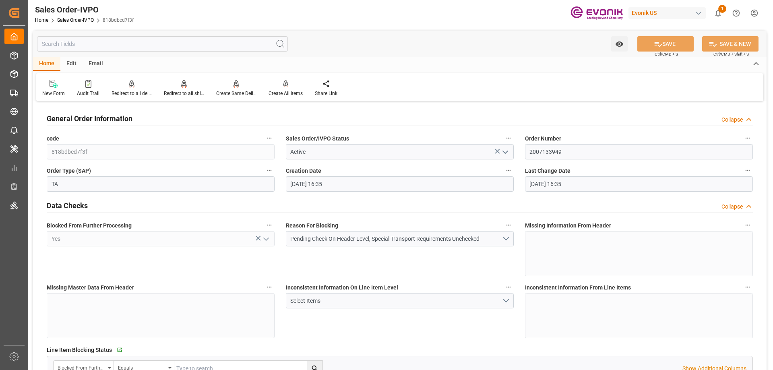
type input "08-13-2025 16:35"
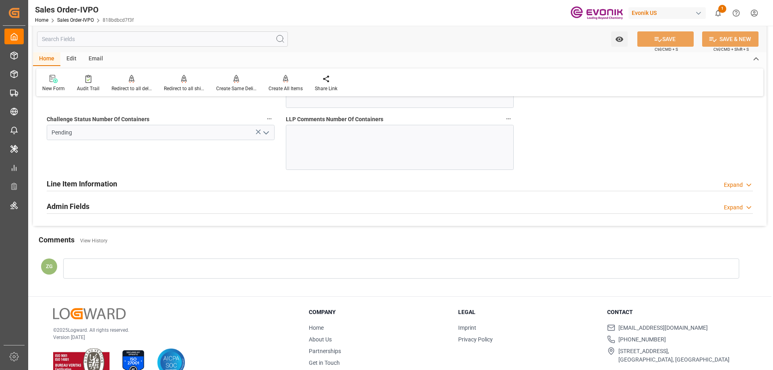
scroll to position [1611, 0]
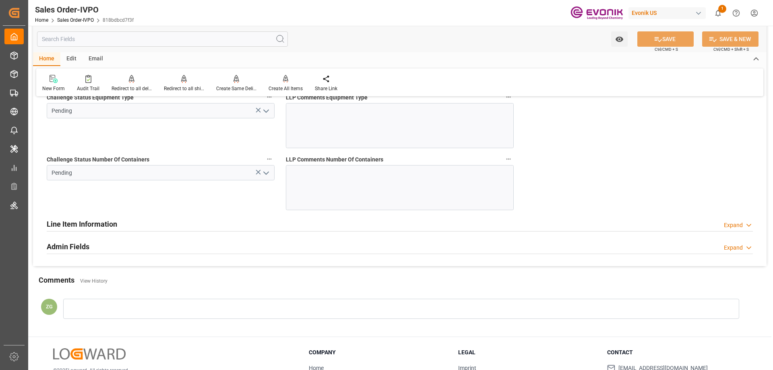
click at [269, 170] on icon "open menu" at bounding box center [266, 173] width 10 height 10
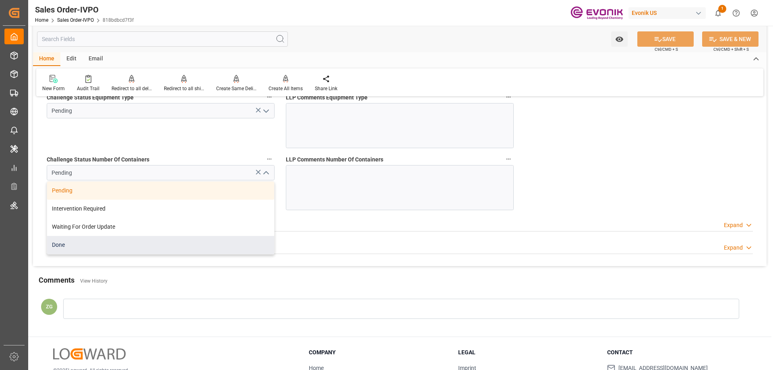
click at [70, 247] on div "Done" at bounding box center [160, 245] width 227 height 18
type input "Done"
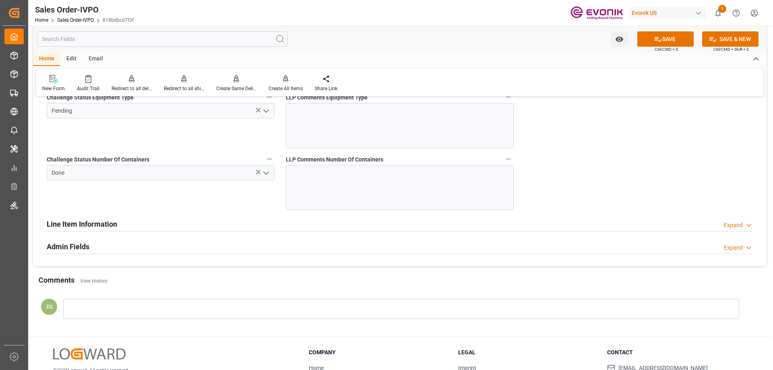
click at [265, 113] on icon "open menu" at bounding box center [266, 111] width 10 height 10
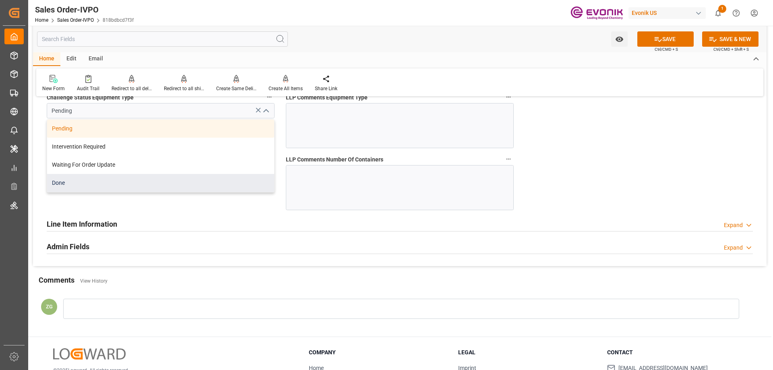
click at [93, 189] on div "Done" at bounding box center [160, 183] width 227 height 18
type input "Done"
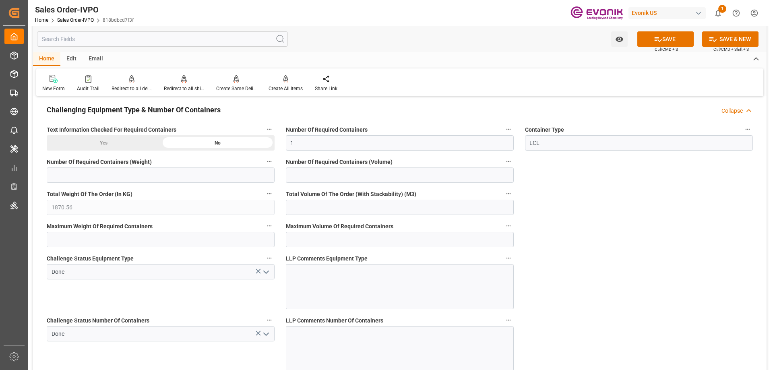
scroll to position [1410, 0]
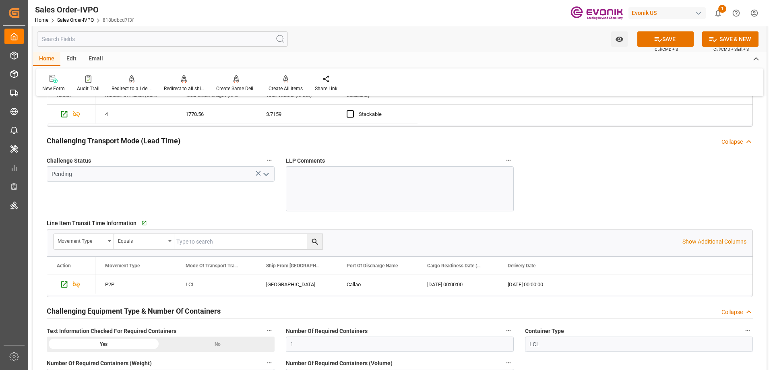
click at [262, 174] on icon "open menu" at bounding box center [266, 175] width 10 height 10
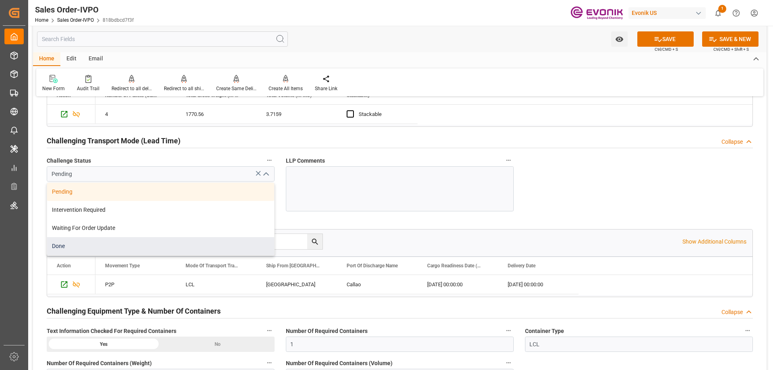
click at [80, 246] on div "Done" at bounding box center [160, 246] width 227 height 18
type input "Done"
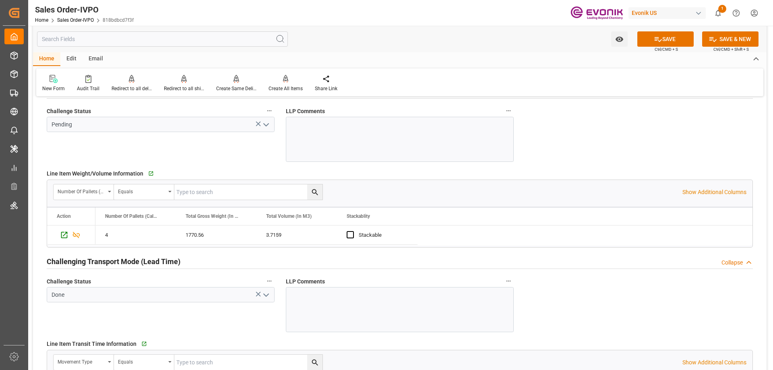
scroll to position [1088, 0]
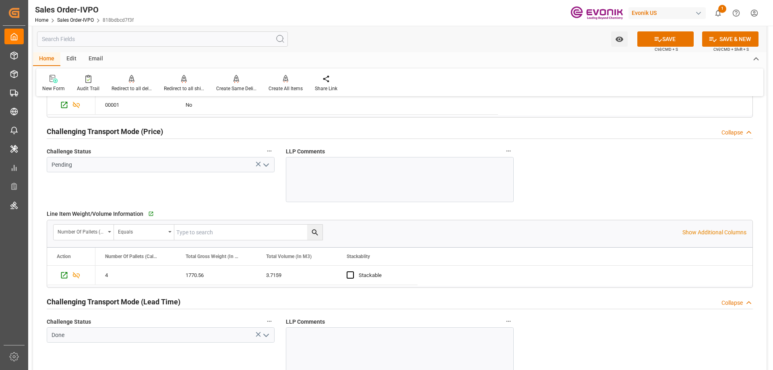
click at [267, 168] on icon "open menu" at bounding box center [266, 165] width 10 height 10
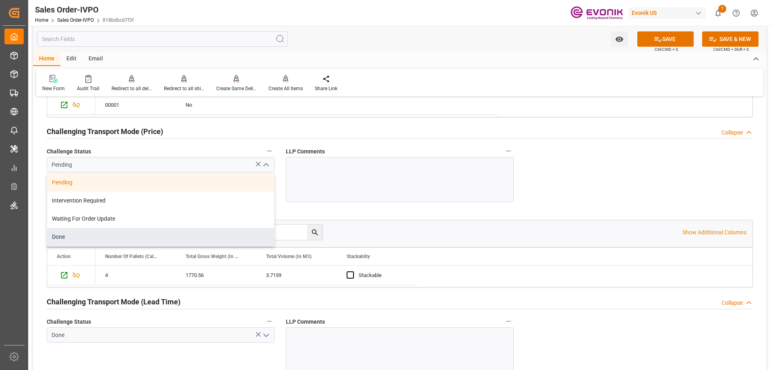
click at [79, 234] on div "Done" at bounding box center [160, 237] width 227 height 18
type input "Done"
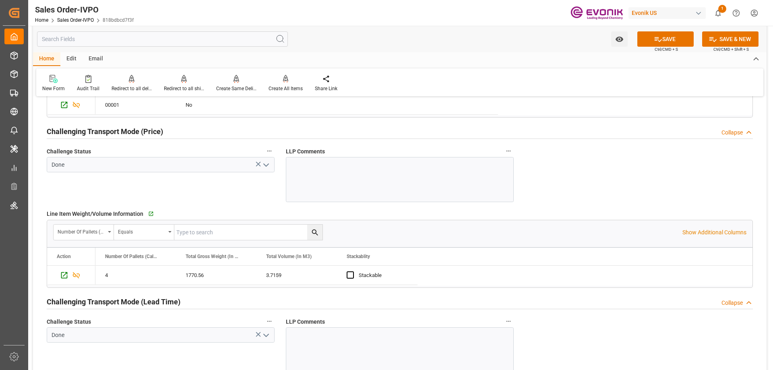
scroll to position [926, 0]
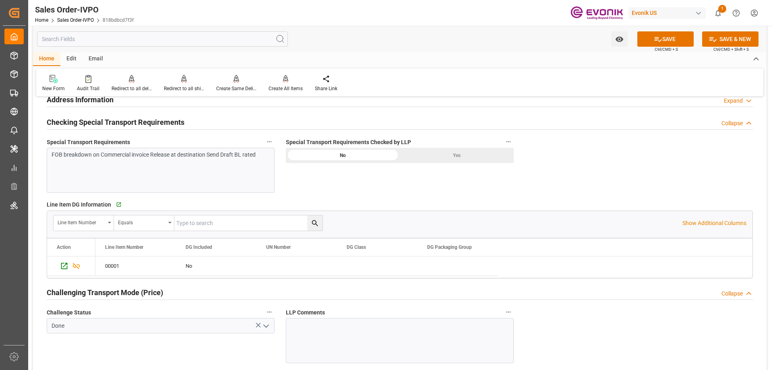
click at [451, 162] on div "Yes" at bounding box center [457, 155] width 114 height 15
click at [660, 33] on button "SAVE" at bounding box center [666, 38] width 56 height 15
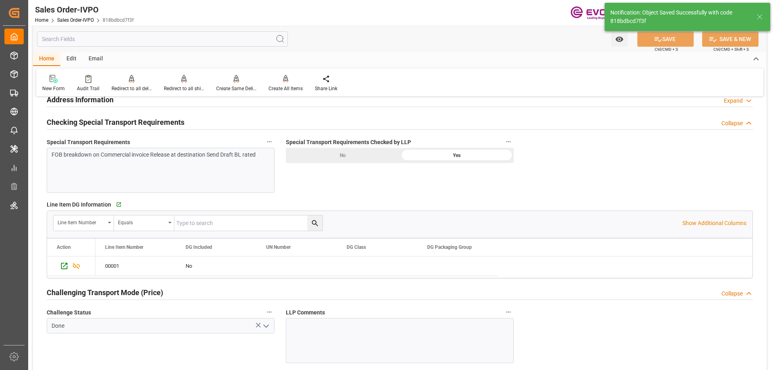
type input "[DATE] 21:29"
type input "No"
click at [294, 84] on div "Create All Items" at bounding box center [286, 84] width 46 height 18
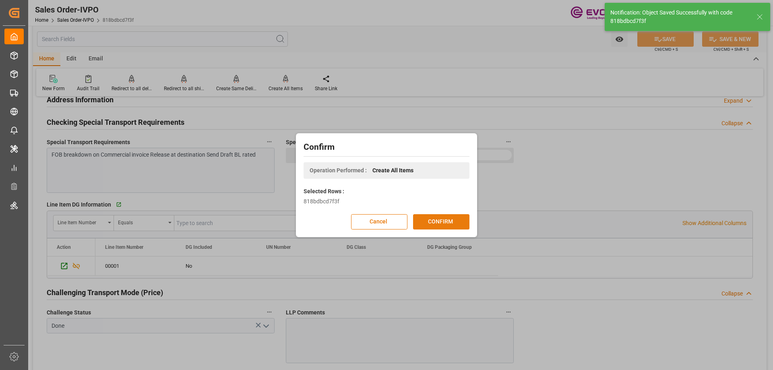
click at [437, 228] on button "CONFIRM" at bounding box center [441, 221] width 56 height 15
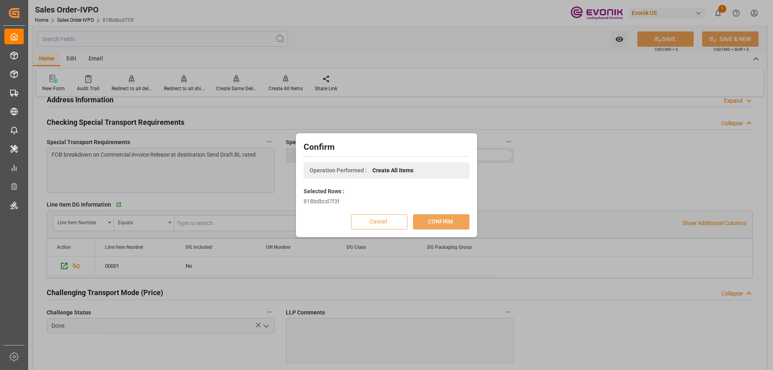
drag, startPoint x: 435, startPoint y: 217, endPoint x: 396, endPoint y: 86, distance: 136.5
click at [396, 86] on div "Confirm Operation Performed : Create All Items Selected Rows : 818bdbcd7f3f Can…" at bounding box center [386, 185] width 773 height 370
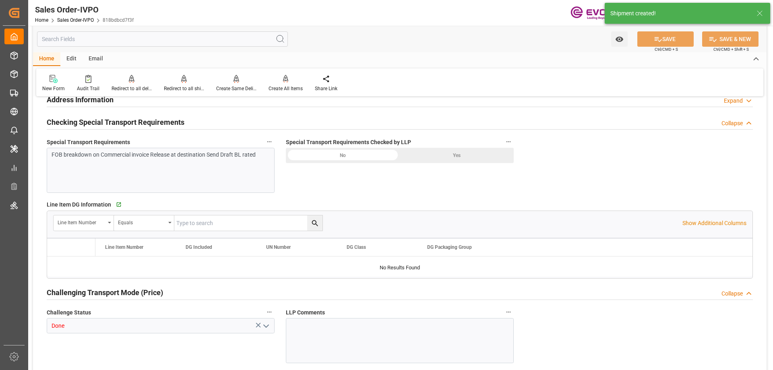
type input "PECLL"
type input "0"
type input "1"
type input "1870.56"
type input "08-13-2025 16:35"
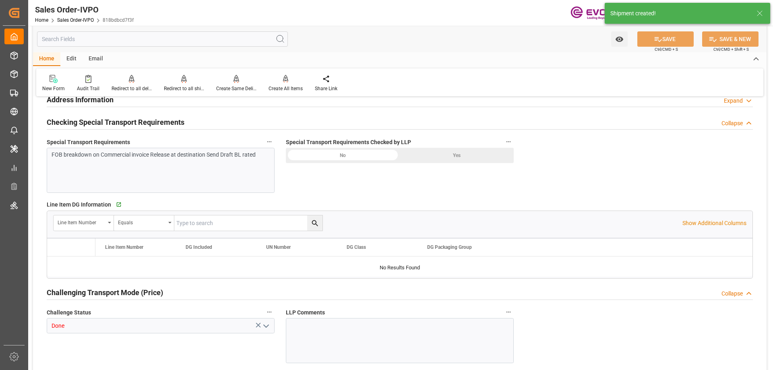
type input "[DATE] 21:29"
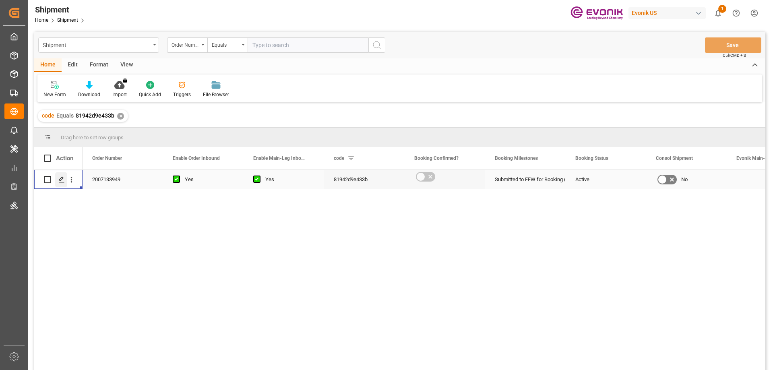
click at [59, 181] on polygon "Press SPACE to select this row." at bounding box center [61, 179] width 4 height 4
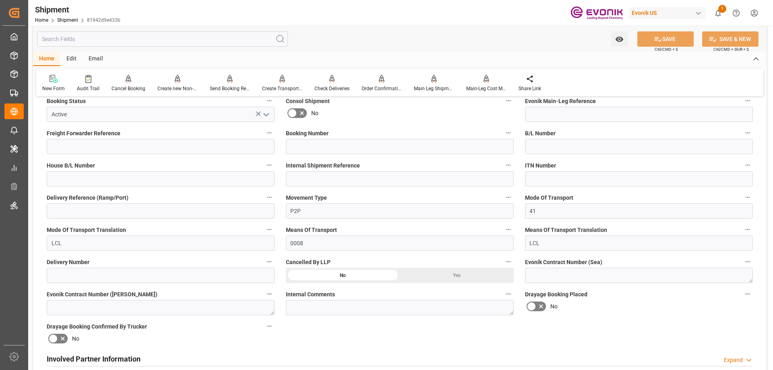
scroll to position [363, 0]
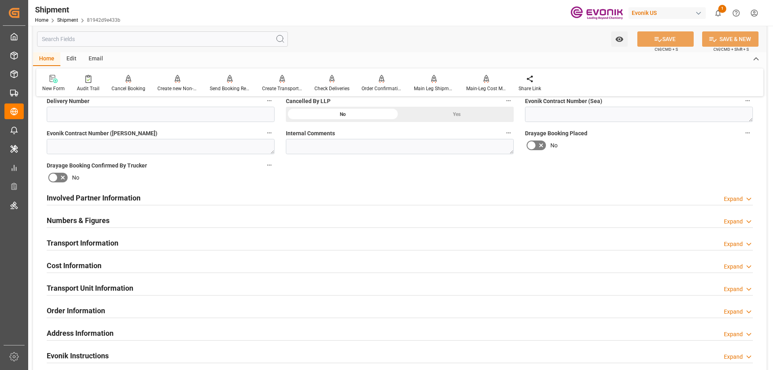
click at [89, 201] on h2 "Involved Partner Information" at bounding box center [94, 198] width 94 height 11
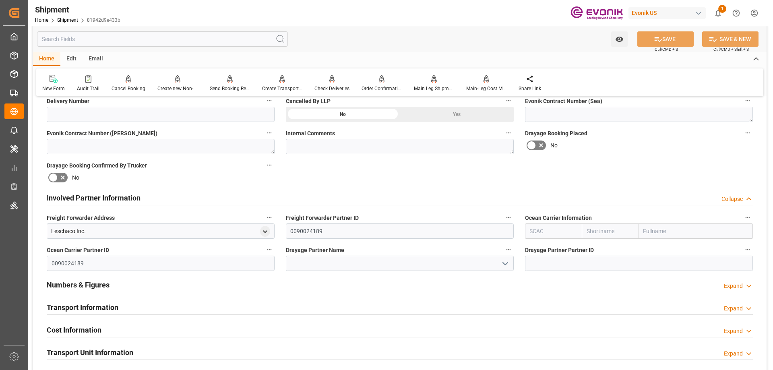
click at [563, 229] on input "text" at bounding box center [553, 231] width 57 height 15
type input "ALRB"
click at [542, 246] on b "ALRB" at bounding box center [537, 249] width 14 height 6
type input "AC Containerline"
type input "AC Containerline GmbH"
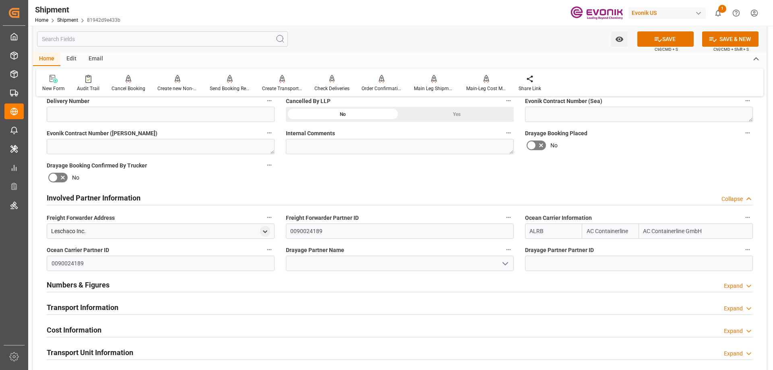
type input "ALRB"
click at [425, 265] on input at bounding box center [400, 263] width 228 height 15
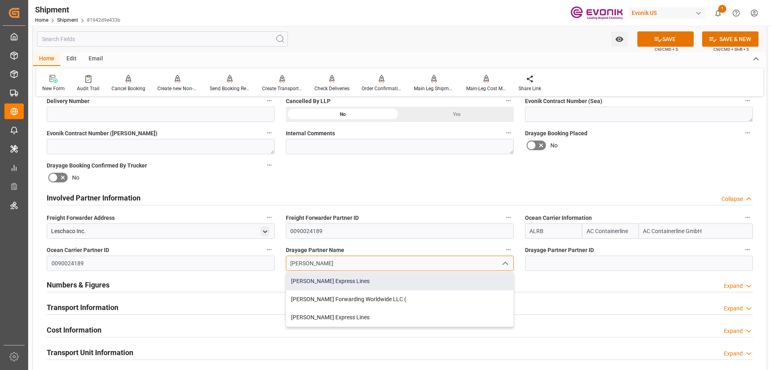
click at [359, 281] on div "Estes Express Lines" at bounding box center [399, 281] width 227 height 18
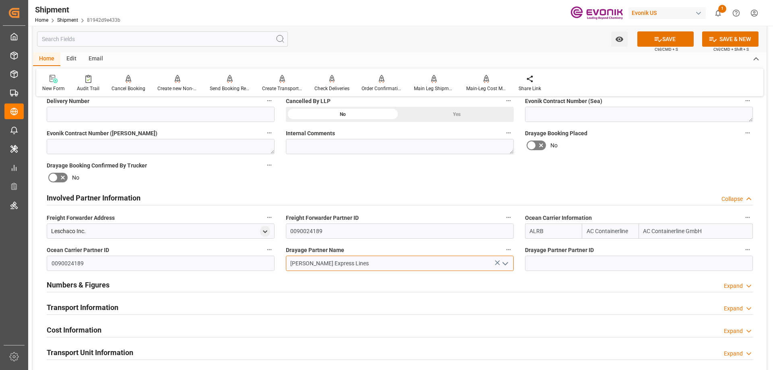
type input "Estes Express Lines"
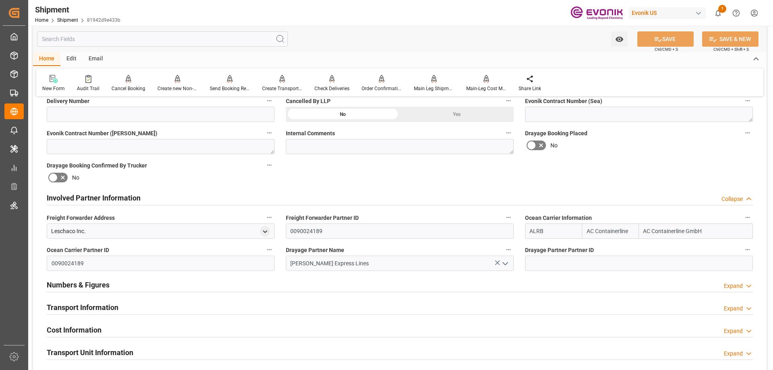
click at [166, 312] on div "Transport Information Expand" at bounding box center [400, 306] width 707 height 15
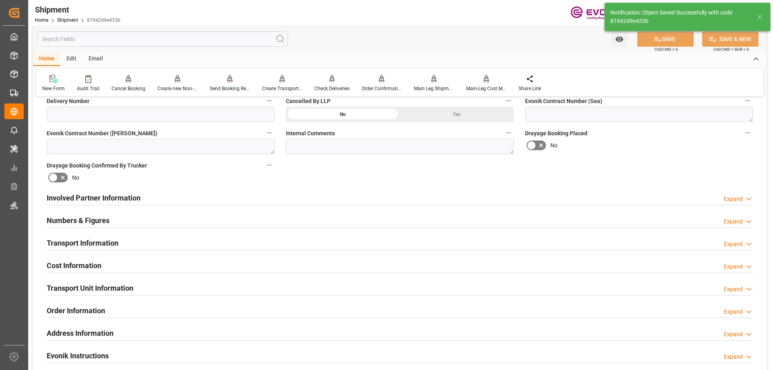
type textarea "South America West Coast"
click at [104, 244] on h2 "Transport Information" at bounding box center [83, 243] width 72 height 11
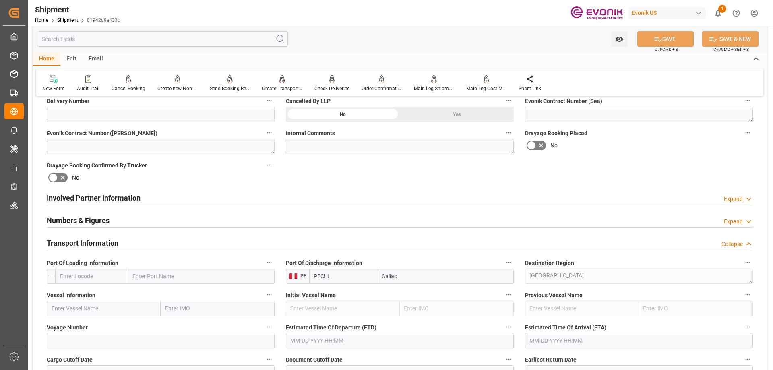
click at [146, 280] on input "text" at bounding box center [201, 276] width 146 height 15
type input "new york"
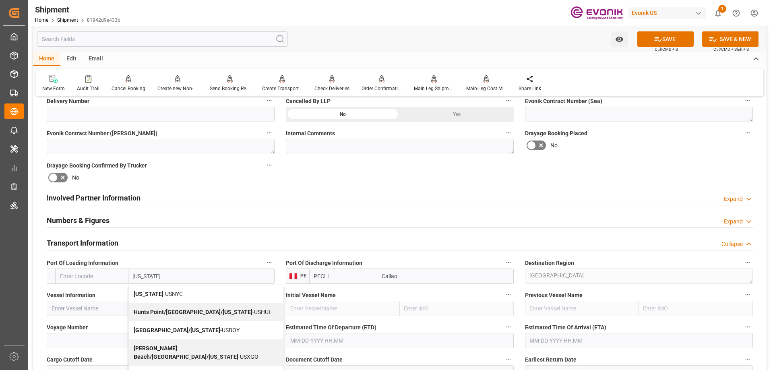
click at [176, 288] on div "New York - USNYC" at bounding box center [206, 294] width 155 height 18
type input "USNYC"
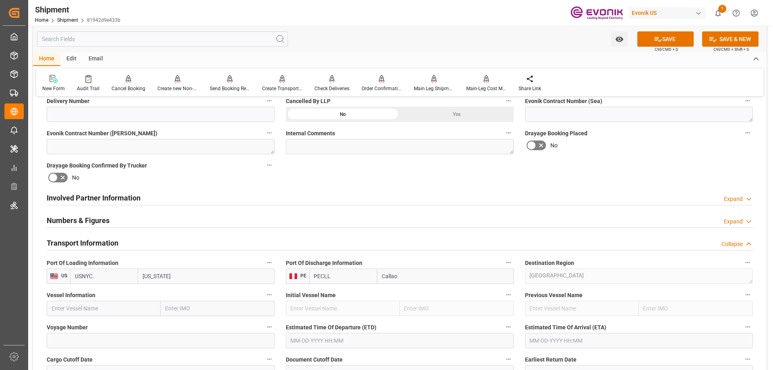
type input "[US_STATE]"
click at [76, 309] on input "text" at bounding box center [104, 308] width 114 height 15
click at [60, 305] on input "tbn" at bounding box center [104, 308] width 114 height 15
paste input "MATTHEW SCHULTE"
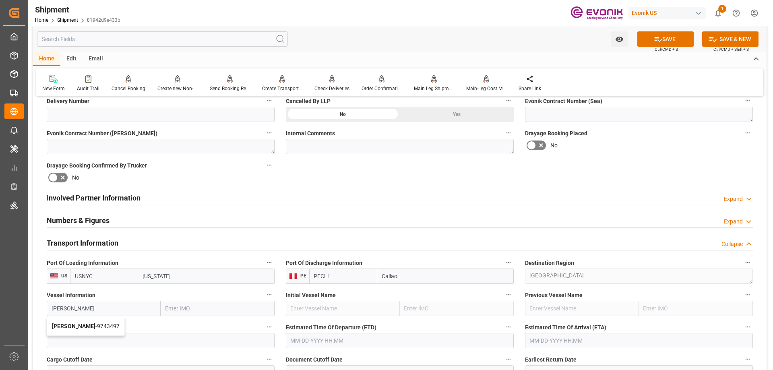
click at [76, 323] on b "MATTHEW SCHULTE" at bounding box center [74, 326] width 44 height 6
type input "[PERSON_NAME]"
type input "9743497"
type input "[PERSON_NAME]"
click at [85, 335] on input at bounding box center [161, 340] width 228 height 15
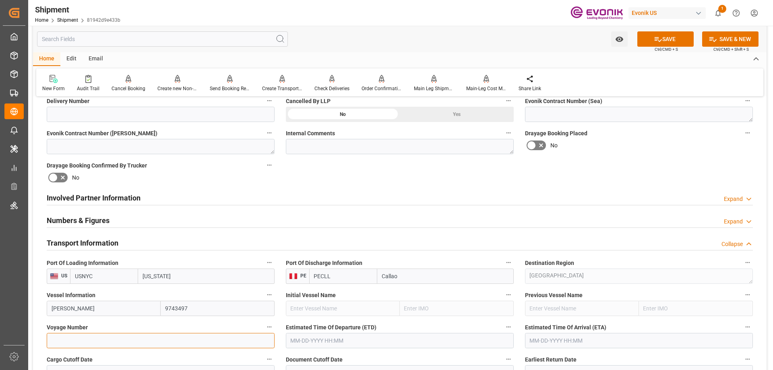
paste input "137S"
type input "137S"
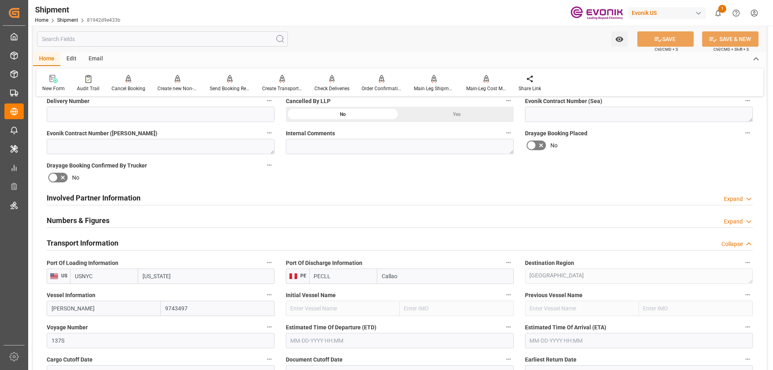
scroll to position [403, 0]
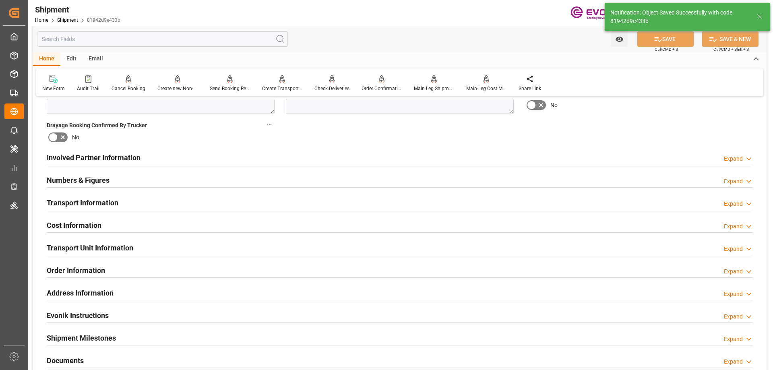
type input "[PERSON_NAME]"
type input "9743497"
type input "[PERSON_NAME]"
click at [74, 201] on h2 "Transport Information" at bounding box center [83, 202] width 72 height 11
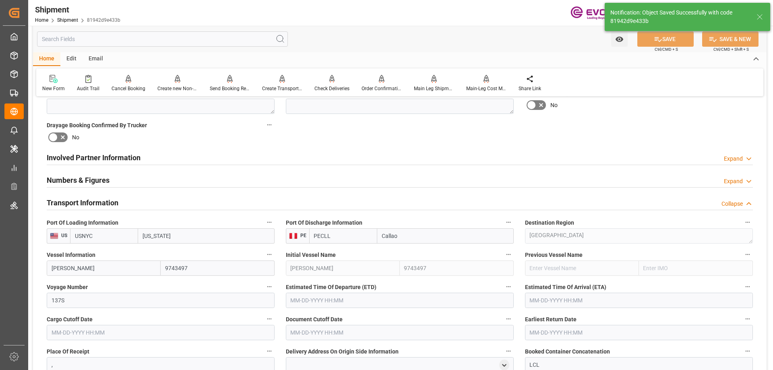
scroll to position [443, 0]
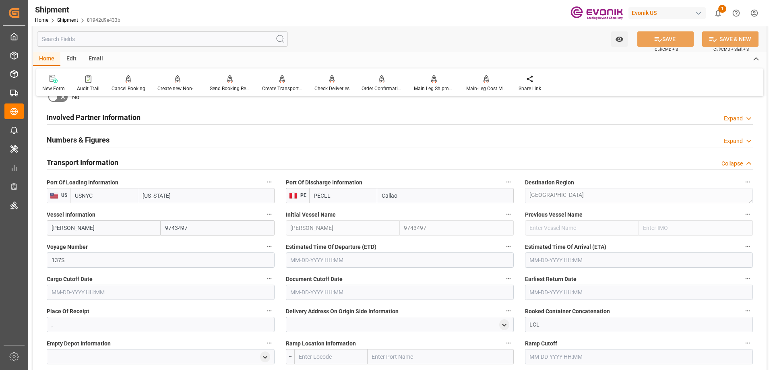
click at [223, 290] on input "text" at bounding box center [161, 292] width 228 height 15
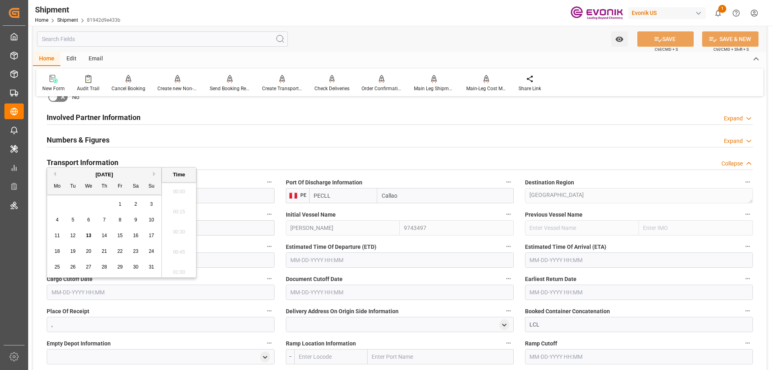
scroll to position [1372, 0]
type input "8/26/2025"
type input "08-26-2025 00:00"
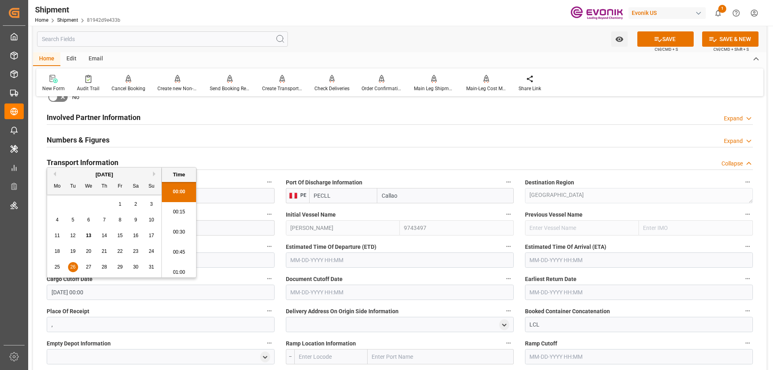
drag, startPoint x: 135, startPoint y: 290, endPoint x: 48, endPoint y: 289, distance: 87.4
click at [48, 289] on input "08-26-2025 00:00" at bounding box center [161, 292] width 228 height 15
click at [313, 292] on input "text" at bounding box center [400, 292] width 228 height 15
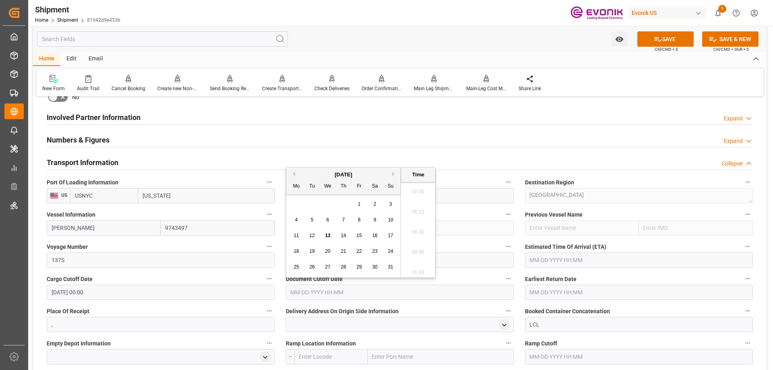
paste input "08-26-2025 00:00"
type input "08-26-2025 00:00"
click at [539, 295] on input "text" at bounding box center [639, 292] width 228 height 15
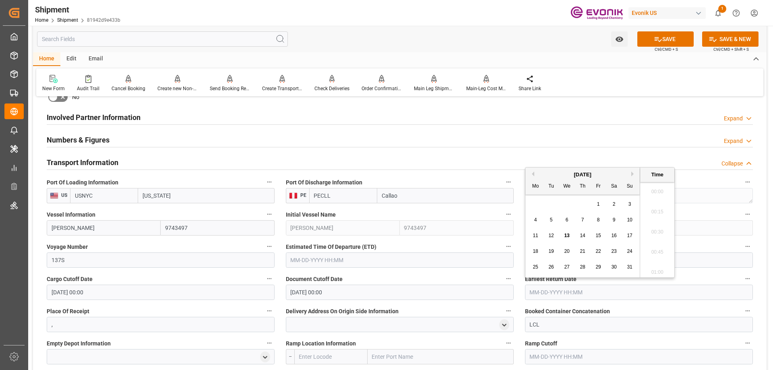
paste input "08-26-2025 00:00"
type input "08-26-2025 00:00"
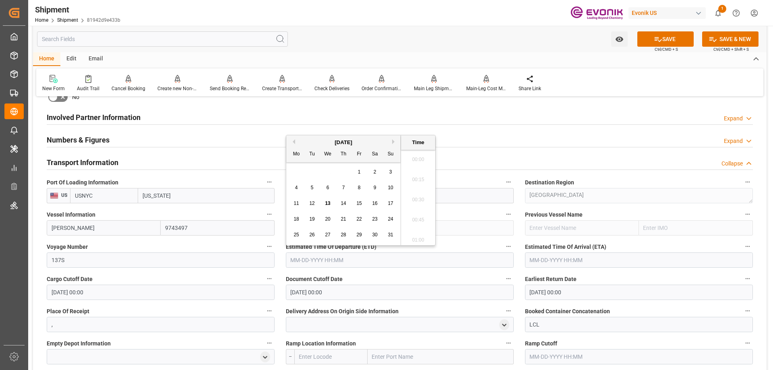
click at [398, 261] on input "text" at bounding box center [400, 260] width 228 height 15
type input "9/5/2025"
type input "09-05-2025 00:00"
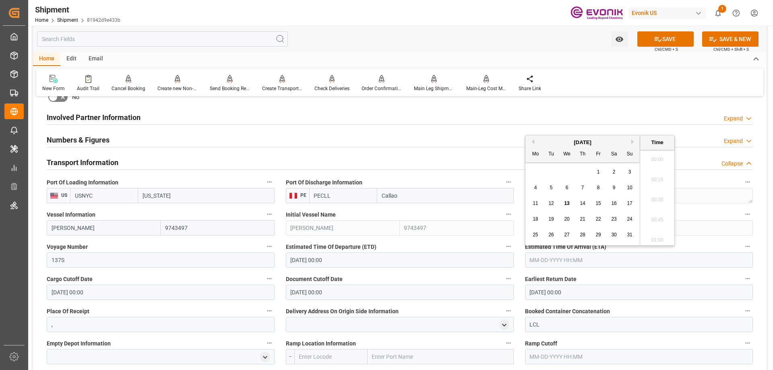
click at [557, 261] on input "text" at bounding box center [639, 260] width 228 height 15
type input "9/21/2025"
type input "09-21-2025 00:00"
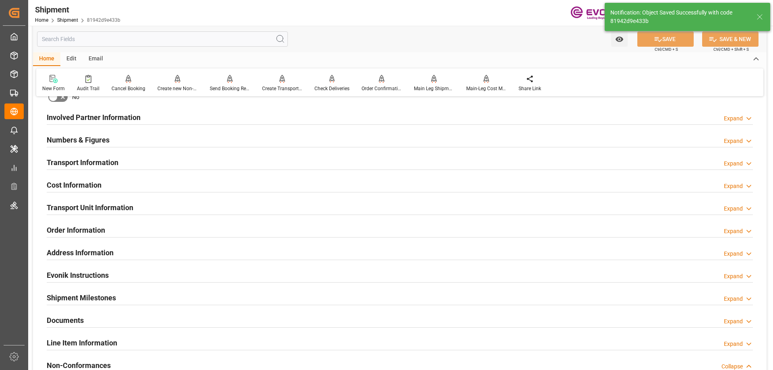
click at [77, 163] on h2 "Transport Information" at bounding box center [83, 162] width 72 height 11
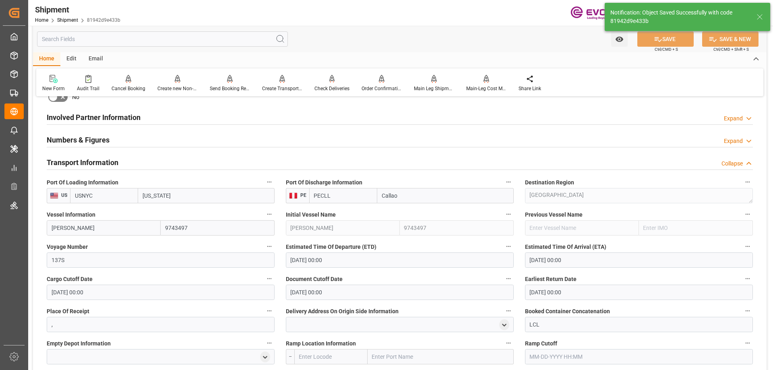
scroll to position [524, 0]
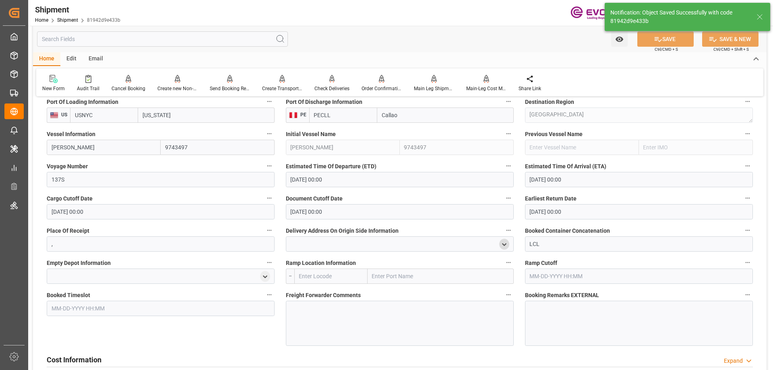
click at [503, 241] on icon "open menu" at bounding box center [504, 244] width 7 height 7
click at [395, 268] on input at bounding box center [388, 267] width 192 height 15
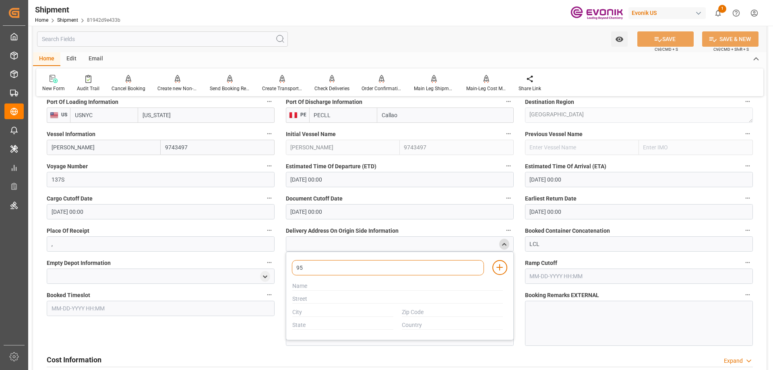
type input "951"
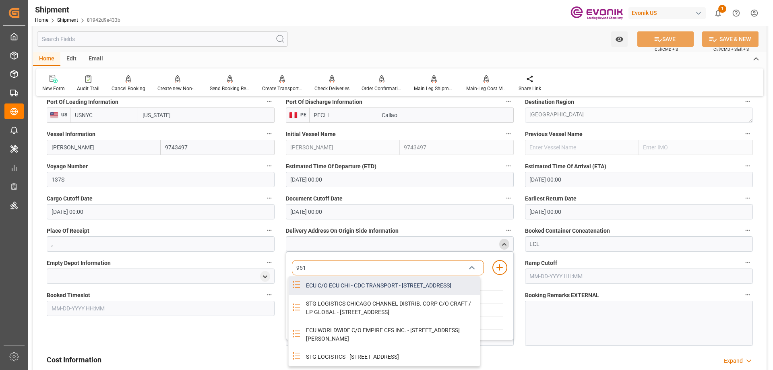
click at [387, 287] on div "ECU C/O ECU CHI - CDC TRANSPORT - 951 THORNDALE AVE, BENSENVILLE, IL, USA, 60106" at bounding box center [390, 286] width 179 height 18
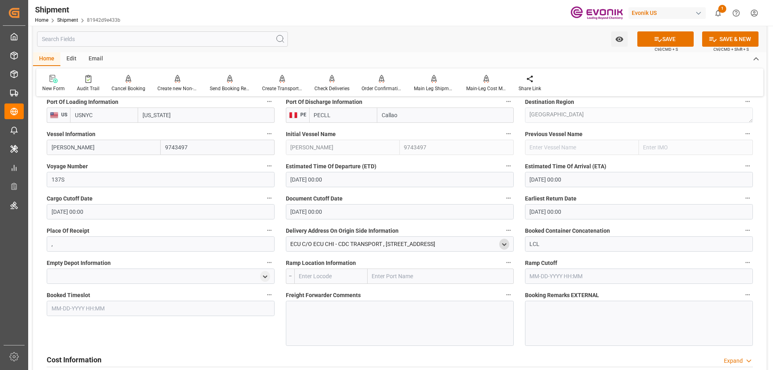
click at [375, 282] on input "text" at bounding box center [441, 276] width 146 height 15
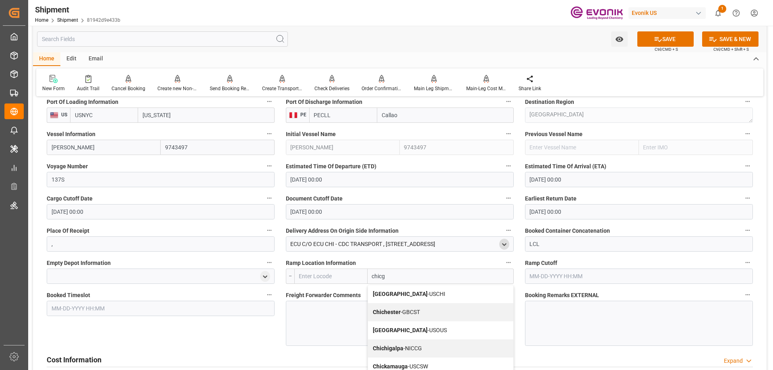
type input "chicgo"
click at [390, 290] on div "Chicago - USCHI" at bounding box center [440, 294] width 145 height 18
type input "USCHI"
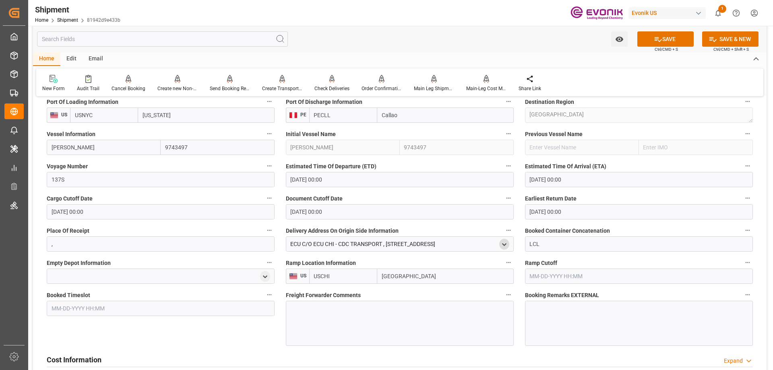
type input "Chicago"
click at [343, 315] on div at bounding box center [400, 323] width 228 height 45
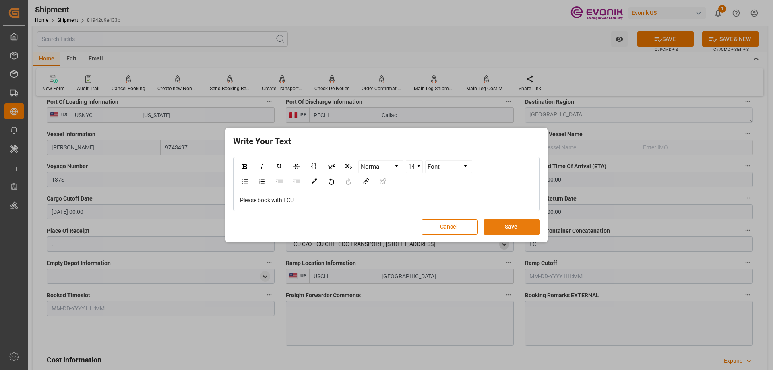
click at [520, 229] on button "Save" at bounding box center [512, 227] width 56 height 15
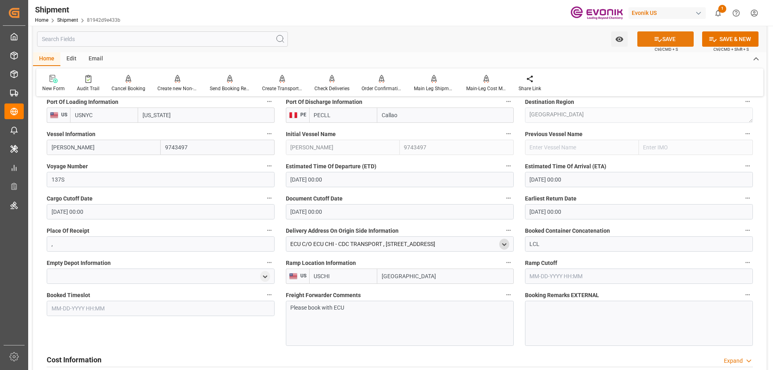
click at [654, 33] on button "SAVE" at bounding box center [666, 38] width 56 height 15
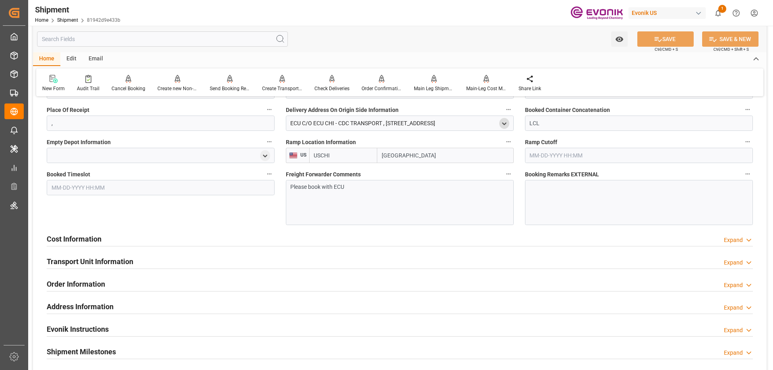
click at [80, 240] on h2 "Cost Information" at bounding box center [74, 239] width 55 height 11
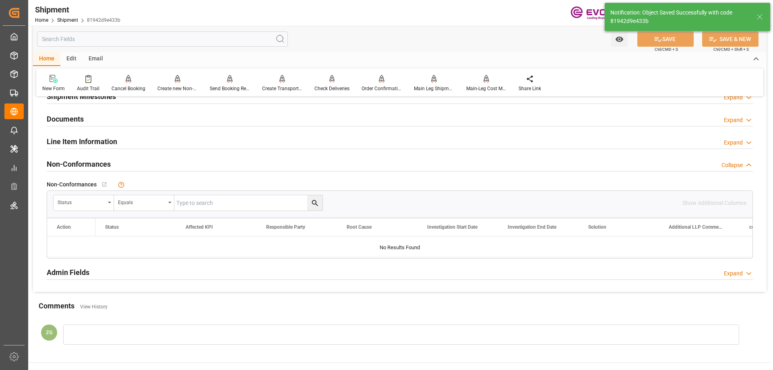
scroll to position [389, 0]
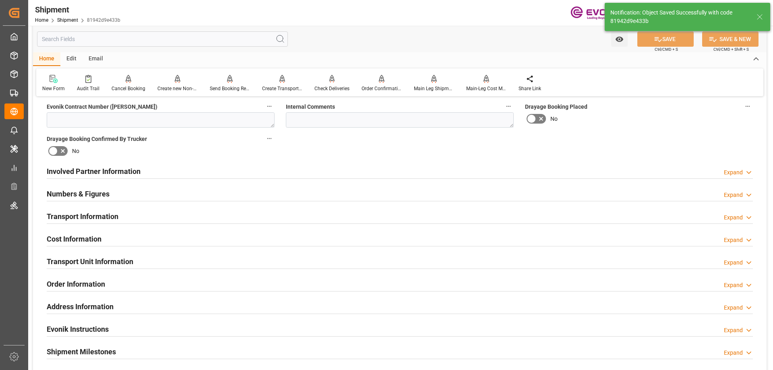
click at [85, 218] on h2 "Transport Information" at bounding box center [83, 216] width 72 height 11
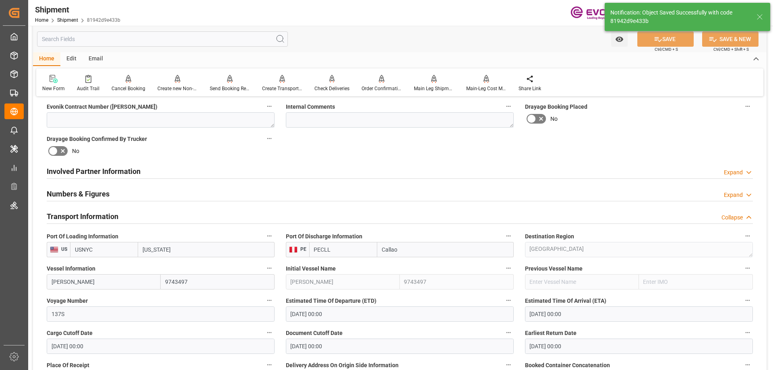
scroll to position [644, 0]
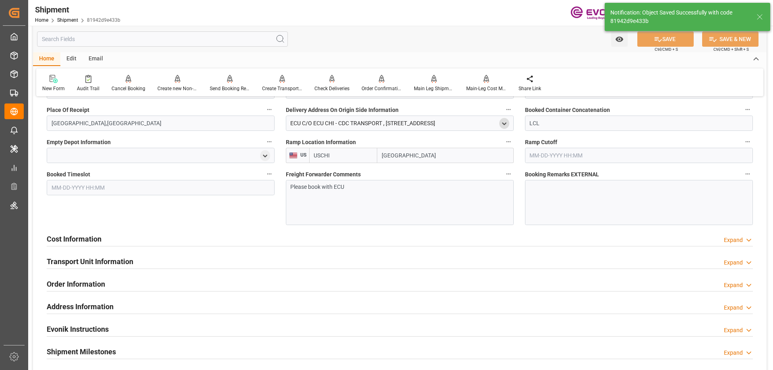
click at [72, 231] on div "Cost Information" at bounding box center [74, 238] width 55 height 15
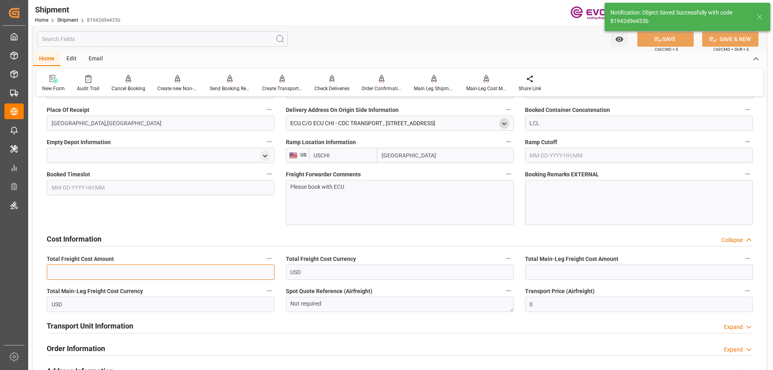
click at [81, 274] on input "text" at bounding box center [161, 272] width 228 height 15
paste input "956.916"
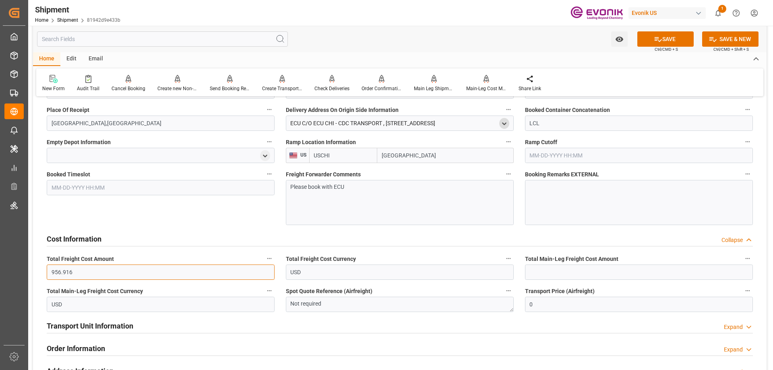
type input "956.916"
click at [570, 277] on input "text" at bounding box center [639, 272] width 228 height 15
paste input "594.226"
type input "594.226"
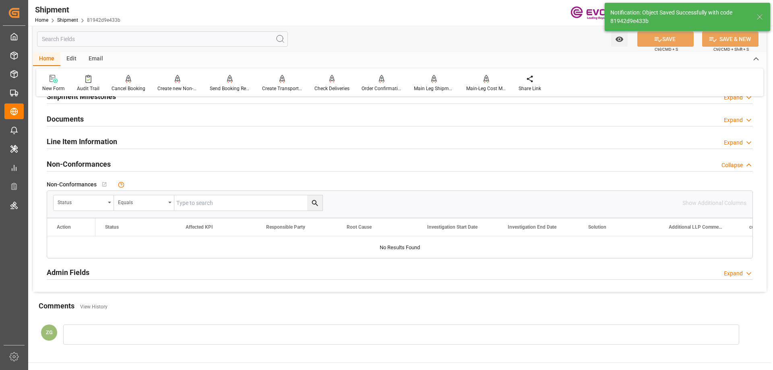
scroll to position [389, 0]
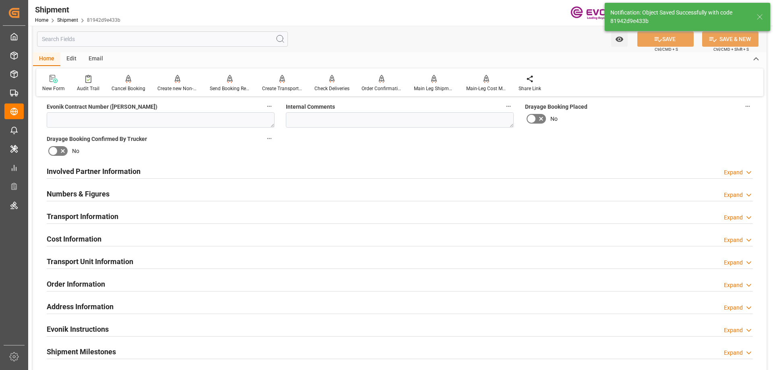
click at [75, 255] on div "Transport Unit Information" at bounding box center [90, 260] width 87 height 15
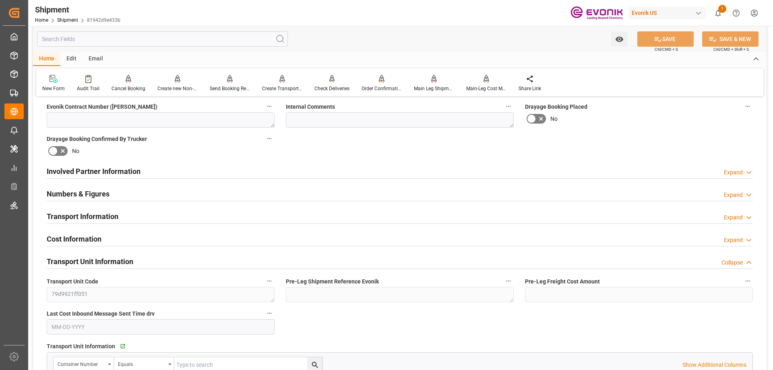
scroll to position [550, 0]
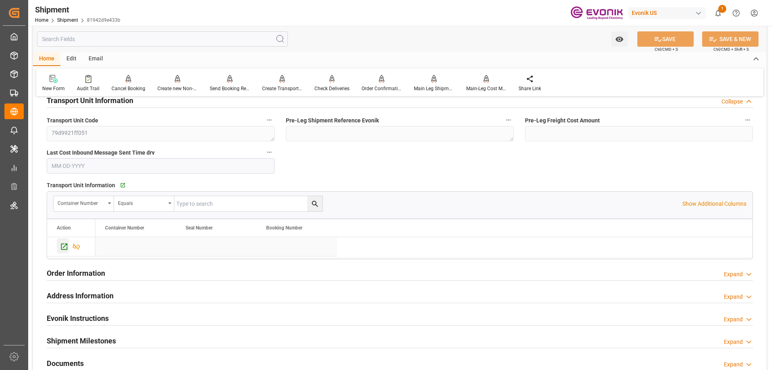
click at [65, 246] on icon "Press SPACE to select this row." at bounding box center [64, 247] width 6 height 6
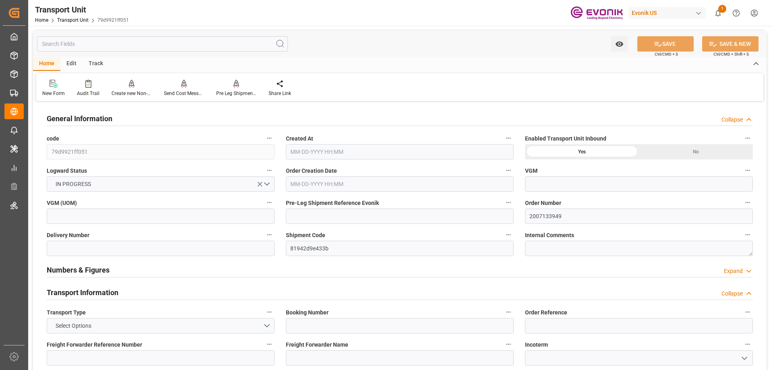
type input "AC Containerline"
type input "Leschaco Inc."
type input "USNYC"
type input "PECLL"
type input "1870.56"
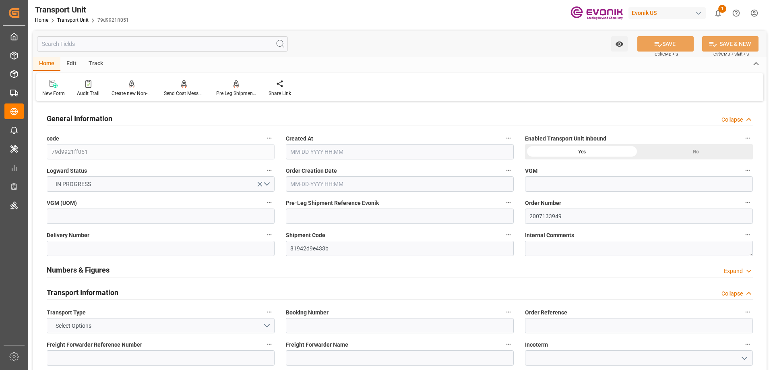
type input "[DATE] 21:29"
type input "[DATE]"
type input "[DATE] 00:00"
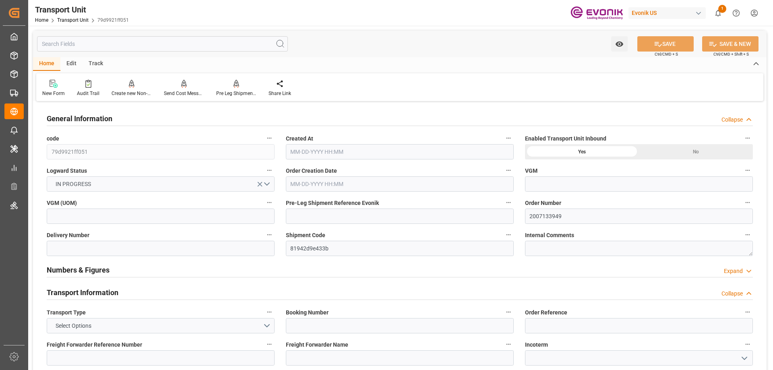
type input "[DATE] 00:00"
click at [97, 48] on input "text" at bounding box center [162, 43] width 251 height 15
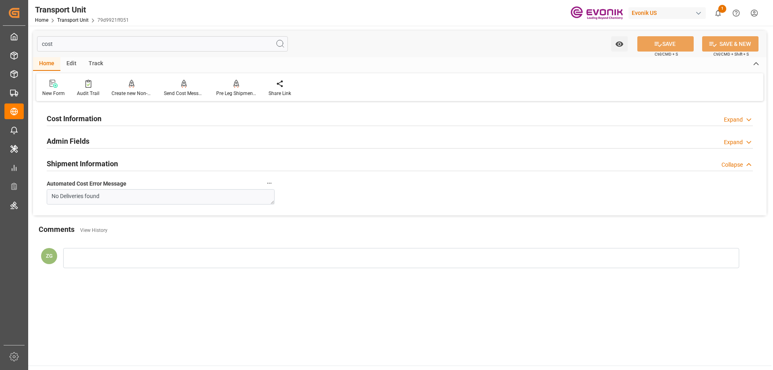
type input "cost"
click at [84, 114] on h2 "Cost Information" at bounding box center [74, 118] width 55 height 11
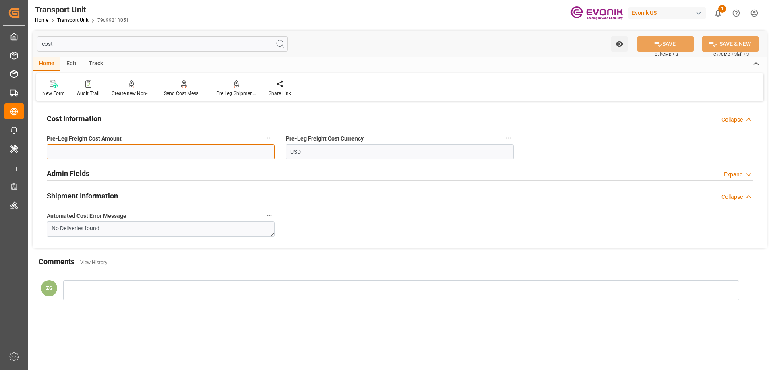
click at [120, 157] on input "text" at bounding box center [161, 151] width 228 height 15
paste input "362.69"
type input "362.69"
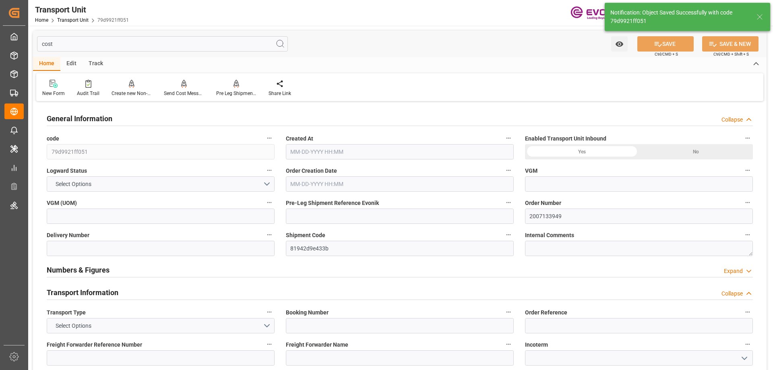
type input "AC Containerline"
type input "Leschaco Inc."
type input "USNYC"
type input "PECLL"
type input "1870.56"
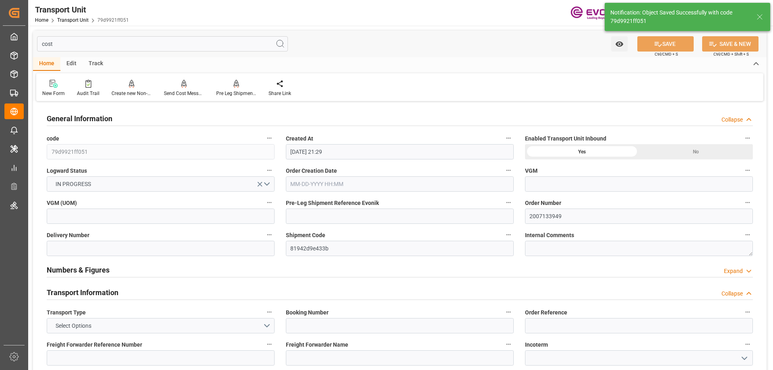
type input "[DATE] 21:29"
type input "[DATE]"
type input "[DATE] 00:00"
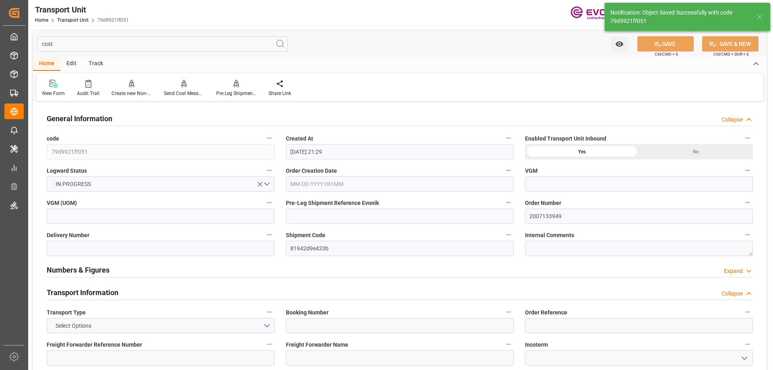
type input "[DATE] 00:00"
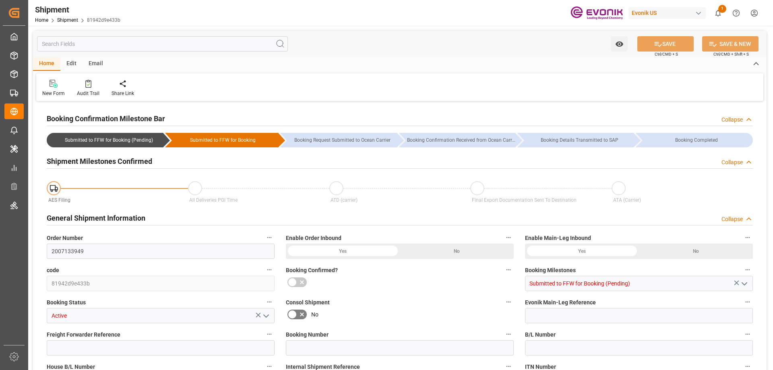
type input "AC Containerline"
type input "Leschaco Inc."
type input "USNYC"
type input "PECLL"
type input "9743497"
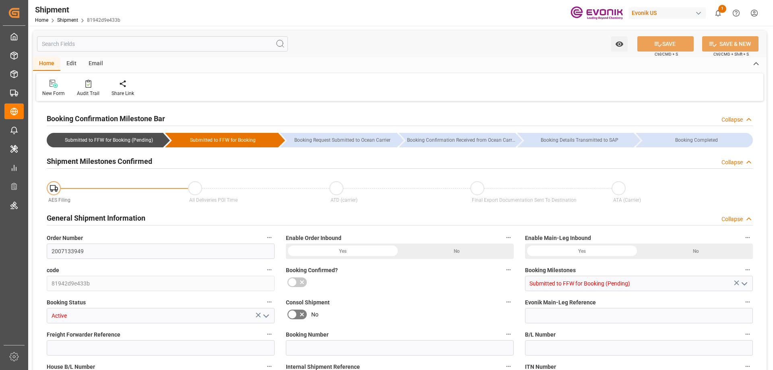
type input "9743497"
type input "USCHI"
type input "[DATE] 00:00"
type input "08-26-2025 00:00"
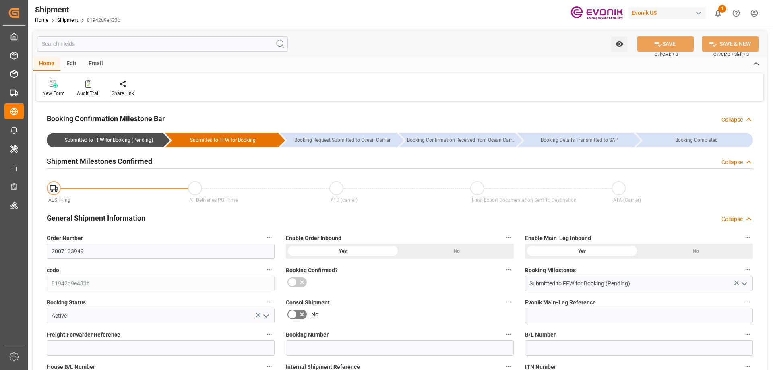
type input "08-26-2025 00:00"
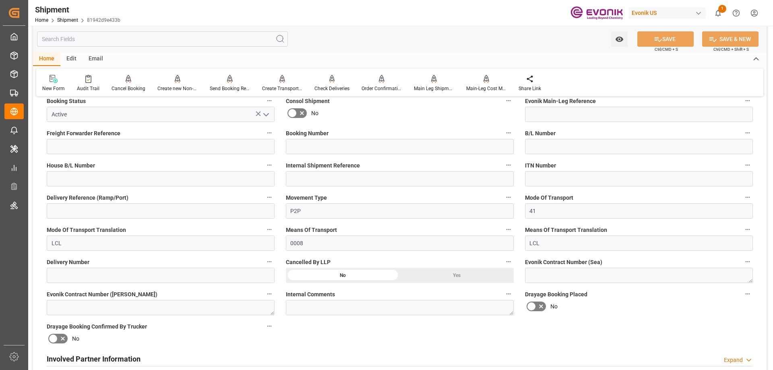
scroll to position [363, 0]
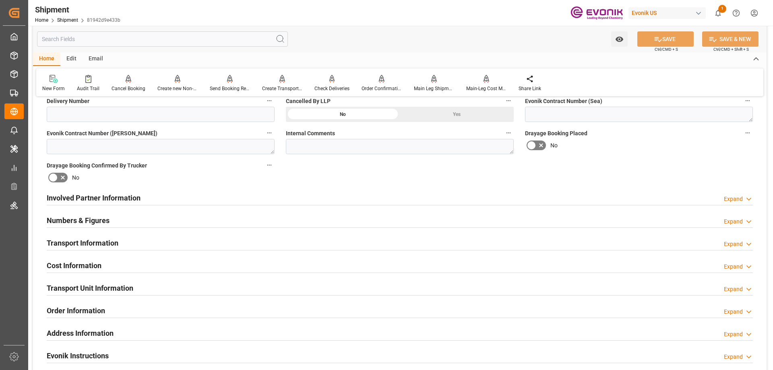
click at [104, 199] on h2 "Involved Partner Information" at bounding box center [94, 198] width 94 height 11
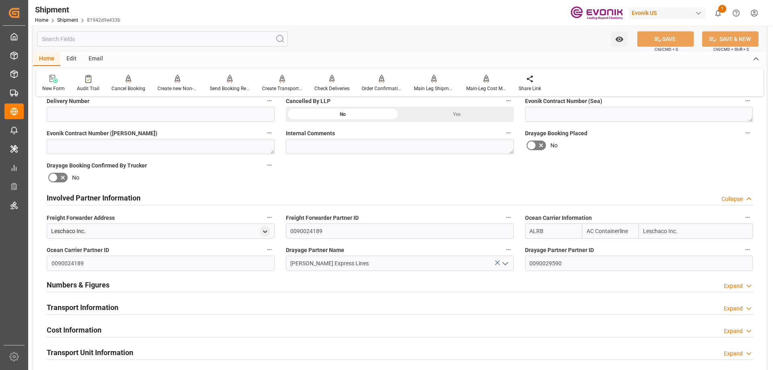
click at [106, 306] on h2 "Transport Information" at bounding box center [83, 307] width 72 height 11
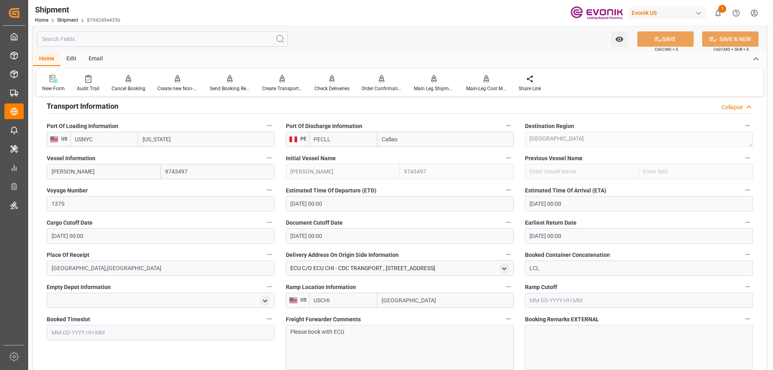
scroll to position [644, 0]
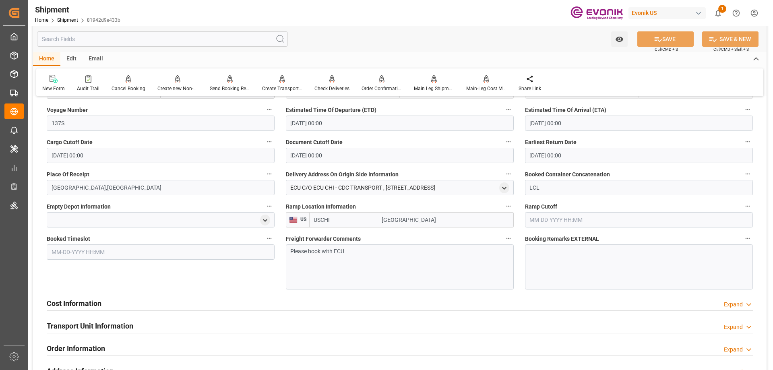
click at [95, 302] on h2 "Cost Information" at bounding box center [74, 303] width 55 height 11
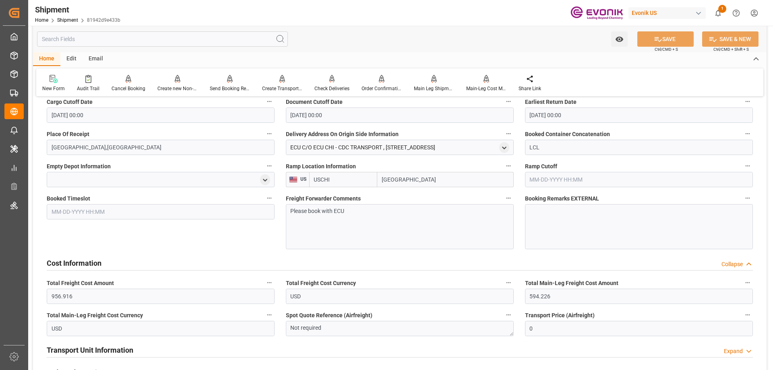
scroll to position [725, 0]
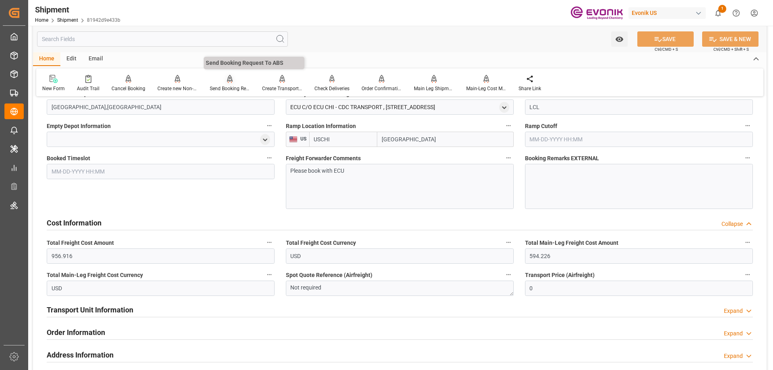
click at [220, 83] on div at bounding box center [230, 79] width 40 height 8
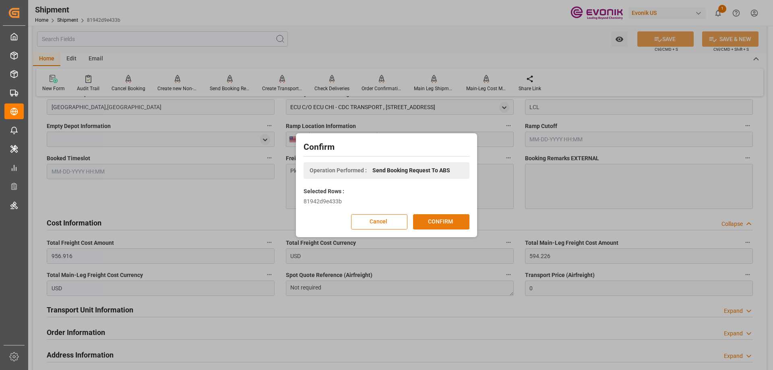
click at [431, 220] on button "CONFIRM" at bounding box center [441, 221] width 56 height 15
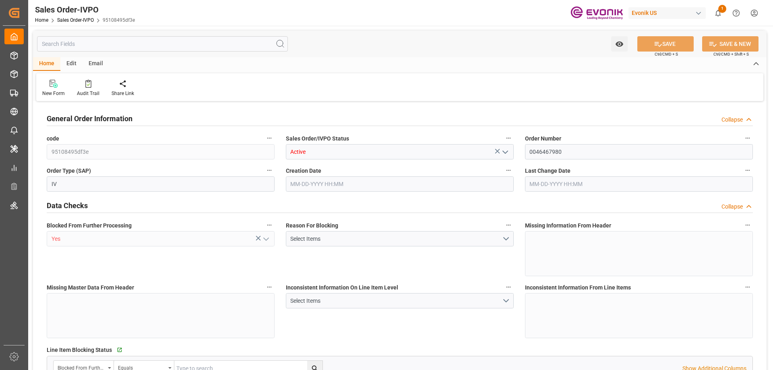
type input "CNSHA"
type input "0"
type input "1"
type input "6504.8"
type input "[DATE] 16:30"
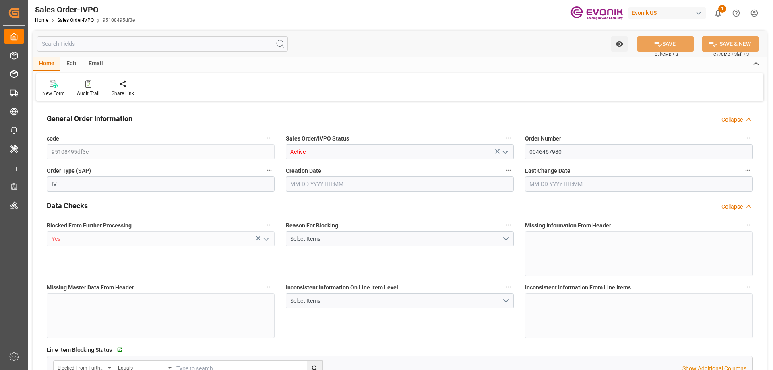
type input "[DATE] 16:30"
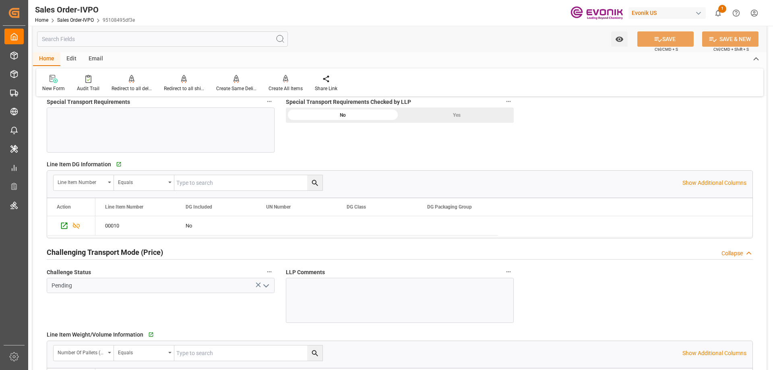
scroll to position [1128, 0]
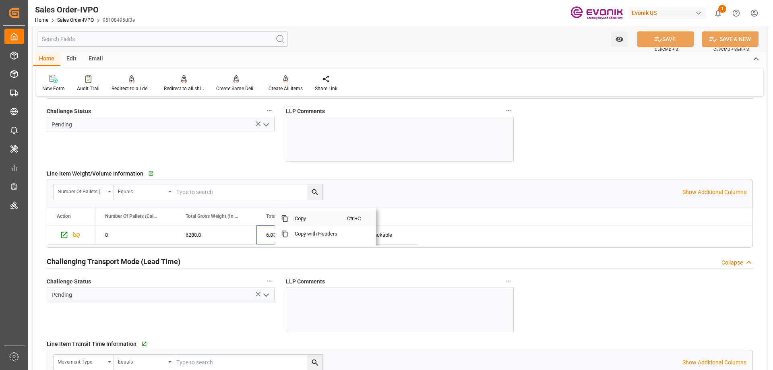
click at [302, 216] on span "Copy" at bounding box center [317, 218] width 59 height 15
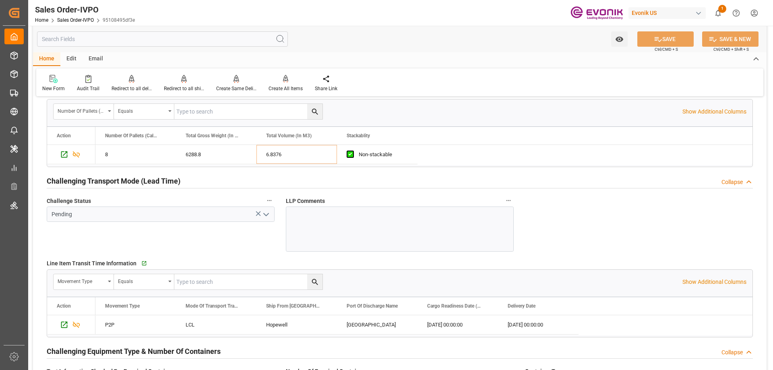
scroll to position [1249, 0]
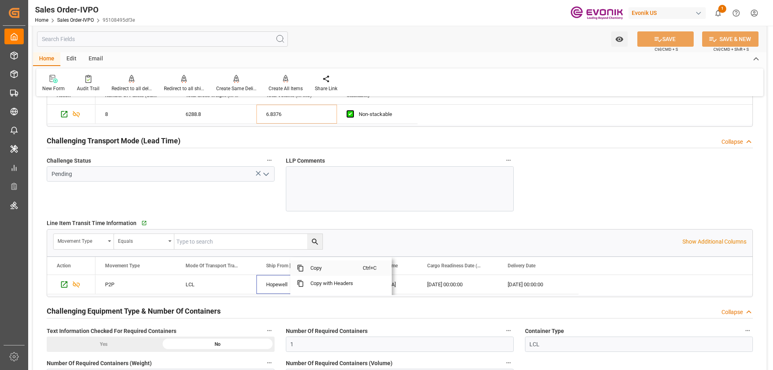
click at [317, 266] on span "Copy" at bounding box center [333, 268] width 59 height 15
click at [382, 270] on span "Copy" at bounding box center [407, 268] width 59 height 15
click at [473, 267] on span "Copy" at bounding box center [493, 268] width 59 height 15
click at [545, 265] on span "Copy" at bounding box center [573, 268] width 59 height 15
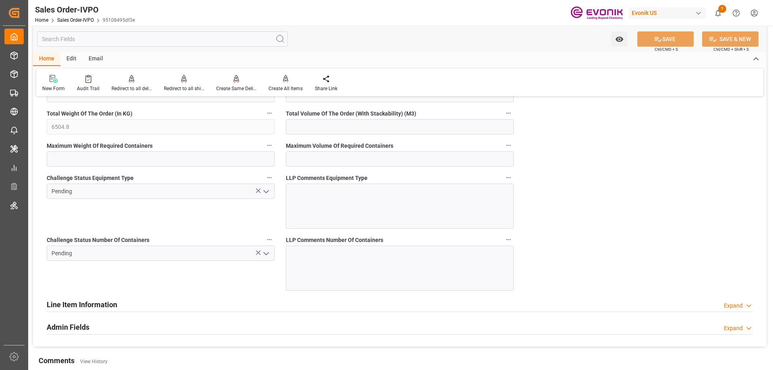
click at [267, 256] on icon "open menu" at bounding box center [266, 254] width 10 height 10
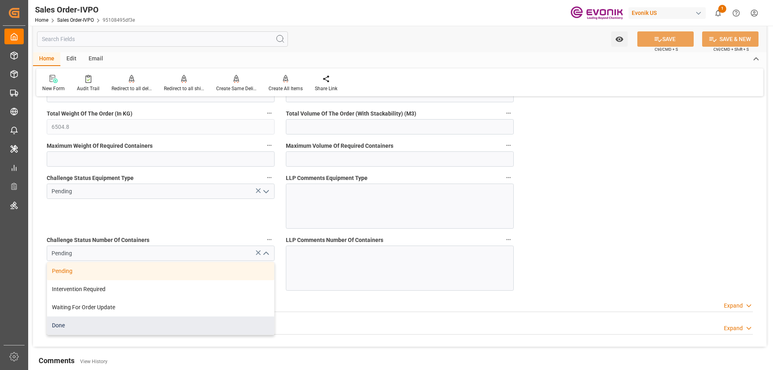
click at [91, 323] on div "Done" at bounding box center [160, 326] width 227 height 18
type input "Done"
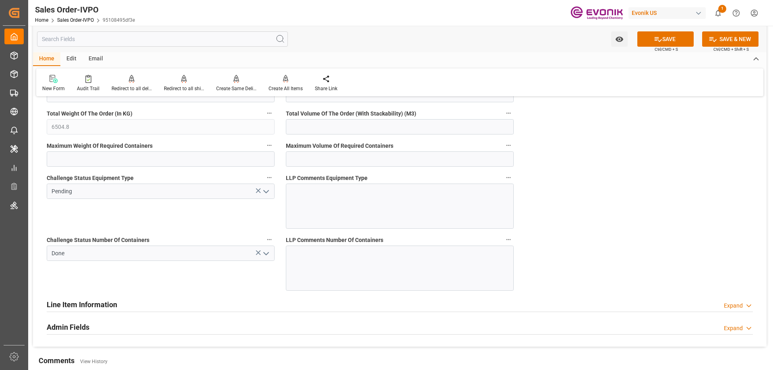
click at [269, 190] on icon "open menu" at bounding box center [266, 192] width 10 height 10
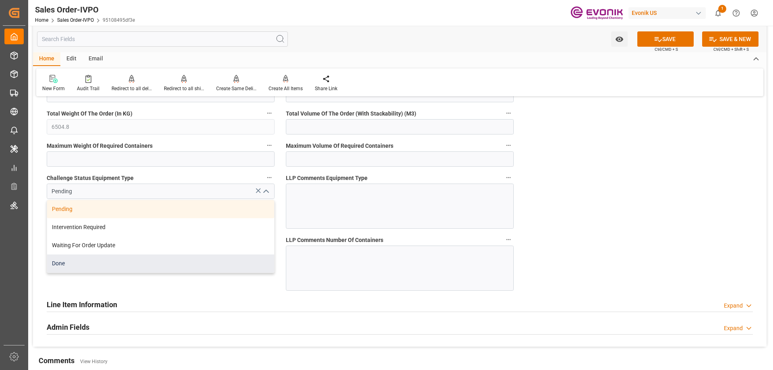
click at [66, 266] on div "Done" at bounding box center [160, 264] width 227 height 18
type input "Done"
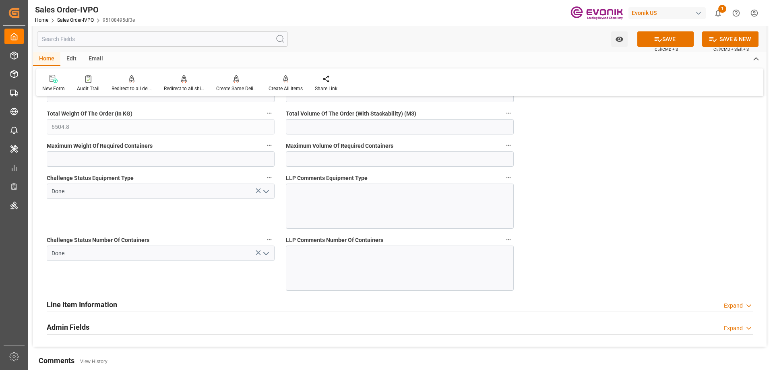
scroll to position [1370, 0]
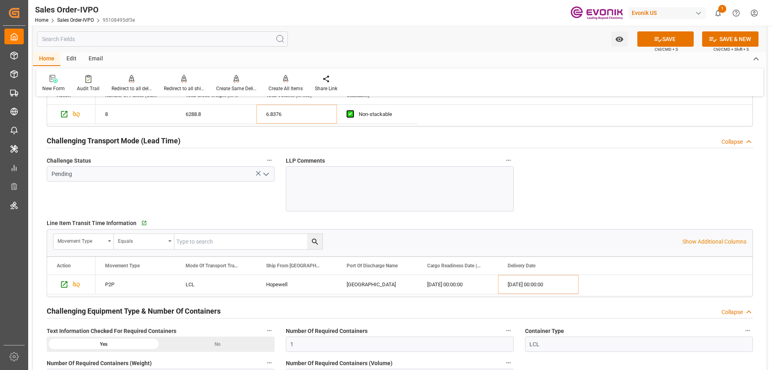
click at [264, 176] on icon "open menu" at bounding box center [266, 175] width 10 height 10
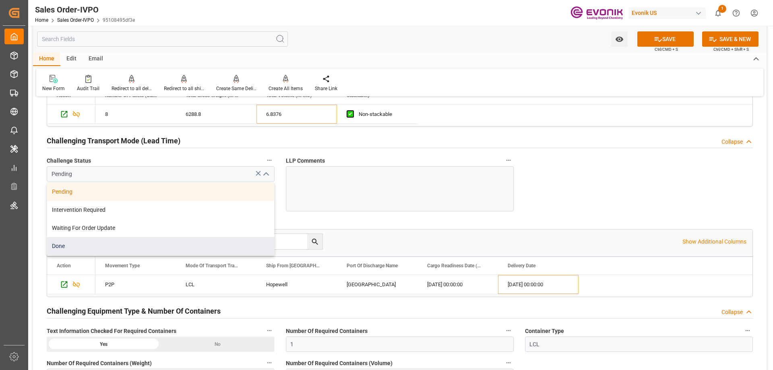
click at [85, 247] on div "Done" at bounding box center [160, 246] width 227 height 18
type input "Done"
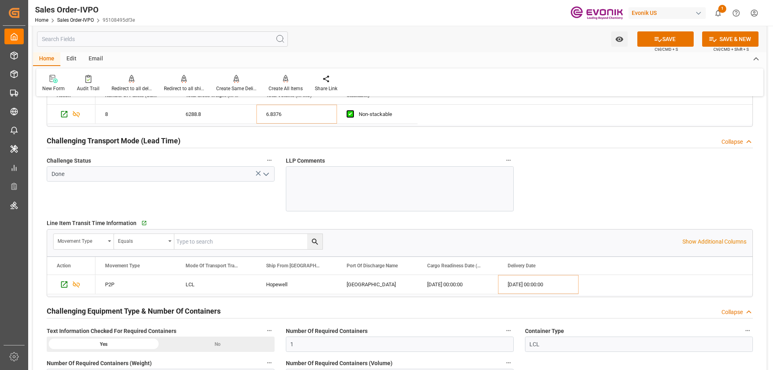
scroll to position [1088, 0]
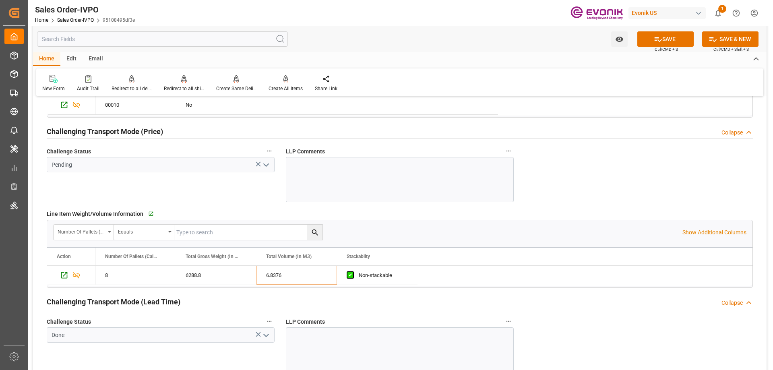
click at [264, 162] on icon "open menu" at bounding box center [266, 165] width 10 height 10
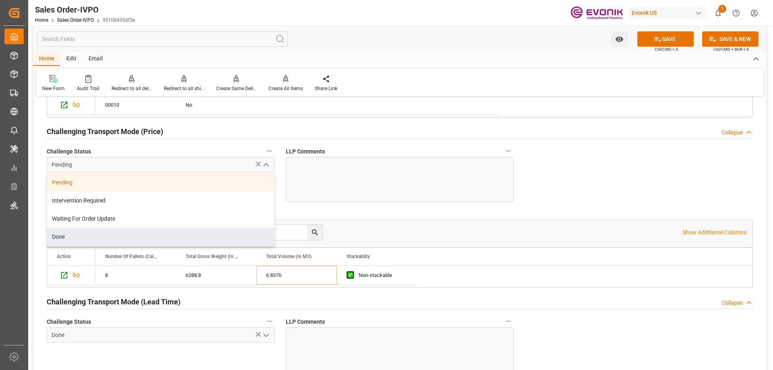
click at [96, 235] on div "Done" at bounding box center [160, 237] width 227 height 18
type input "Done"
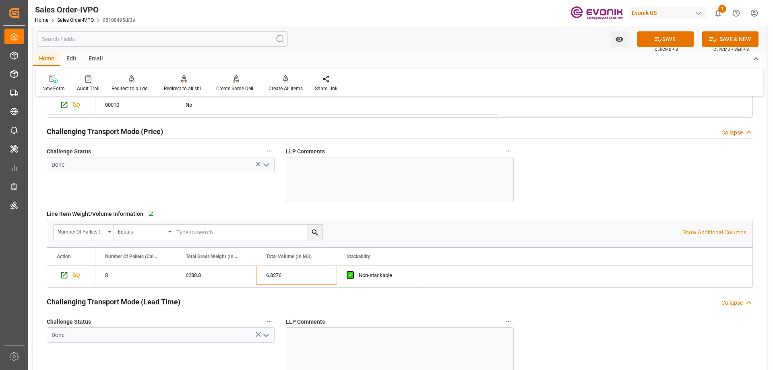
scroll to position [926, 0]
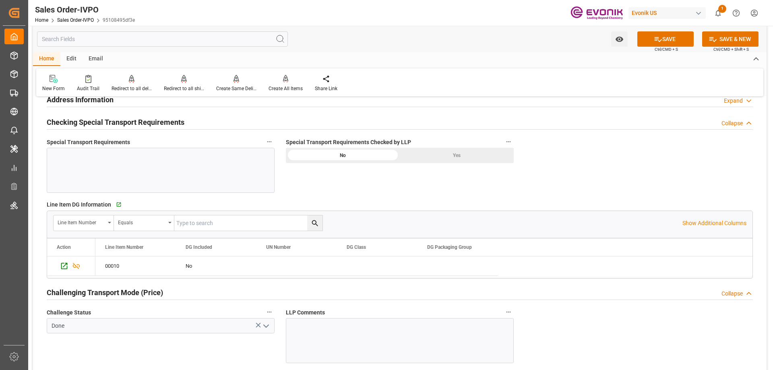
click at [454, 149] on div "Yes" at bounding box center [457, 155] width 114 height 15
click at [675, 34] on button "SAVE" at bounding box center [666, 38] width 56 height 15
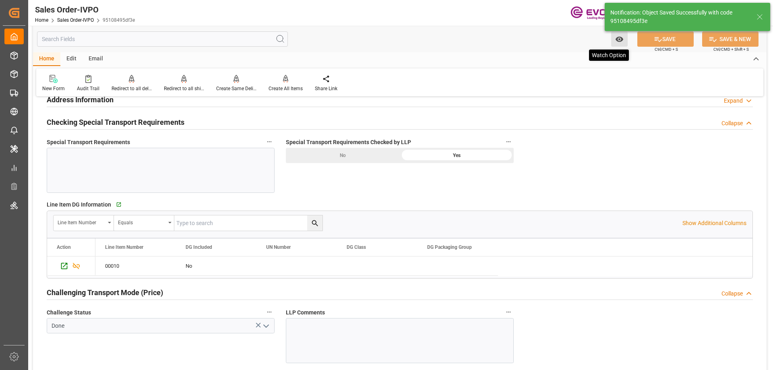
type input "[DATE] 21:39"
type input "No"
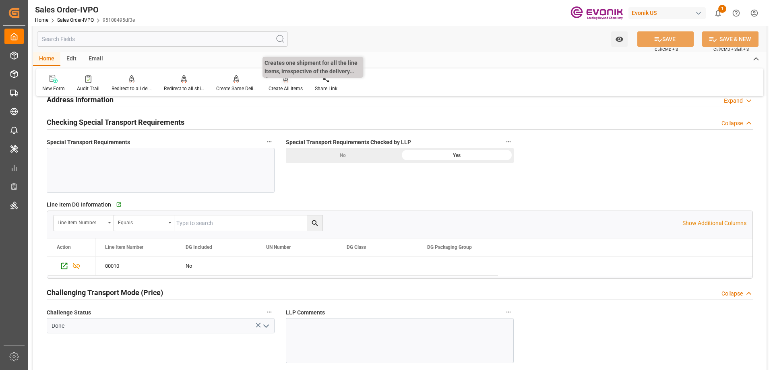
click at [281, 87] on div "Create All Items" at bounding box center [286, 88] width 34 height 7
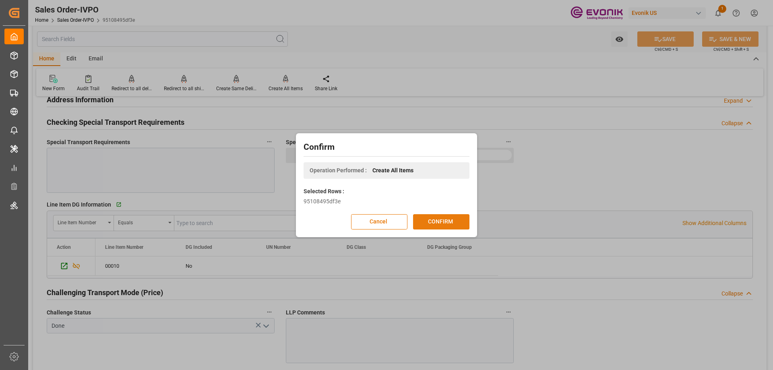
click at [452, 221] on button "CONFIRM" at bounding box center [441, 221] width 56 height 15
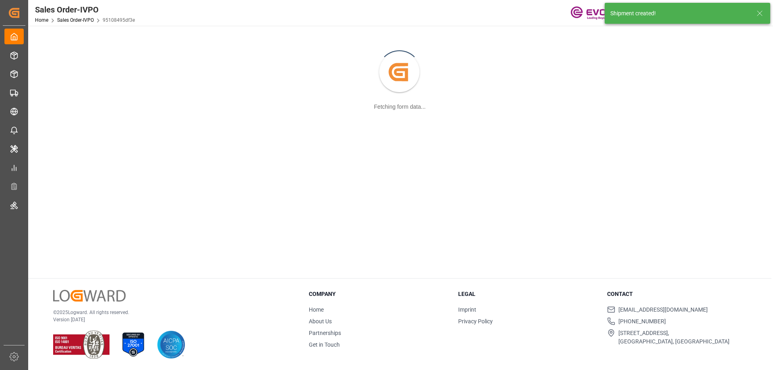
scroll to position [87, 0]
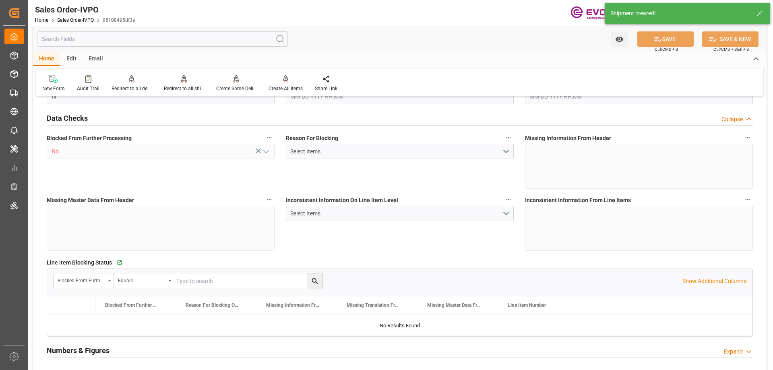
type input "CNSHA"
type input "0"
type input "1"
type input "6504.8"
type input "08-13-2025 16:30"
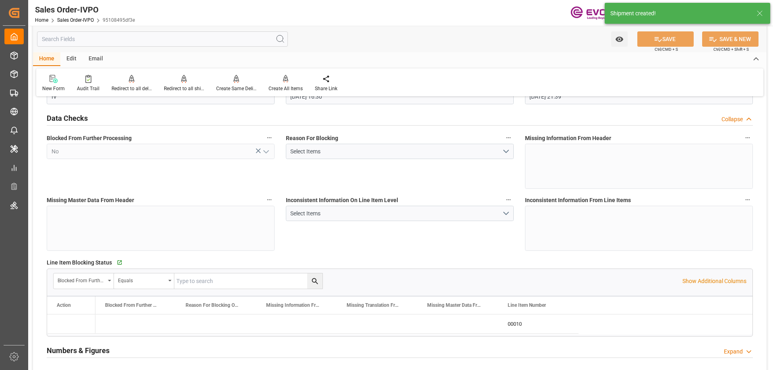
type input "[DATE] 21:39"
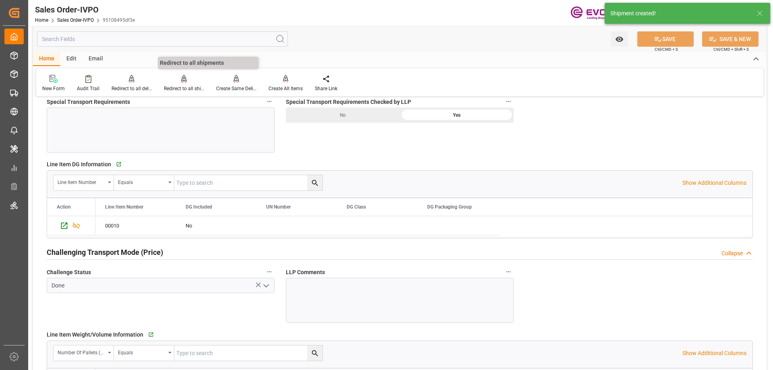
click at [183, 90] on div "Redirect to all shipments" at bounding box center [184, 88] width 40 height 7
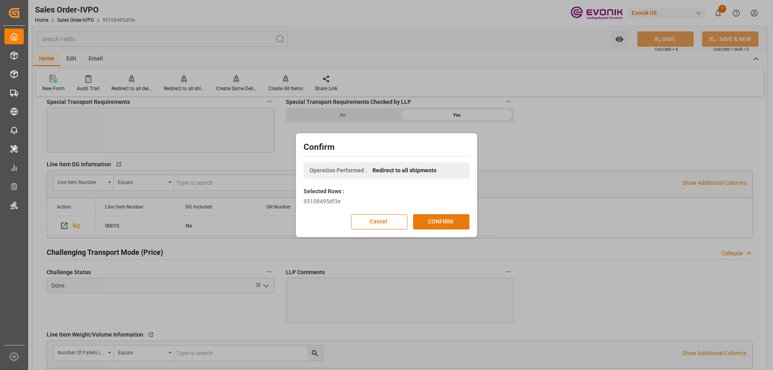
click at [456, 220] on button "CONFIRM" at bounding box center [441, 221] width 56 height 15
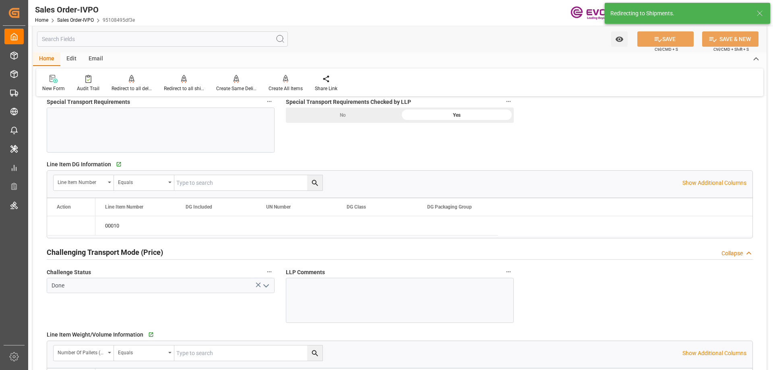
type input "08-13-2025 16:30"
type input "[DATE] 21:39"
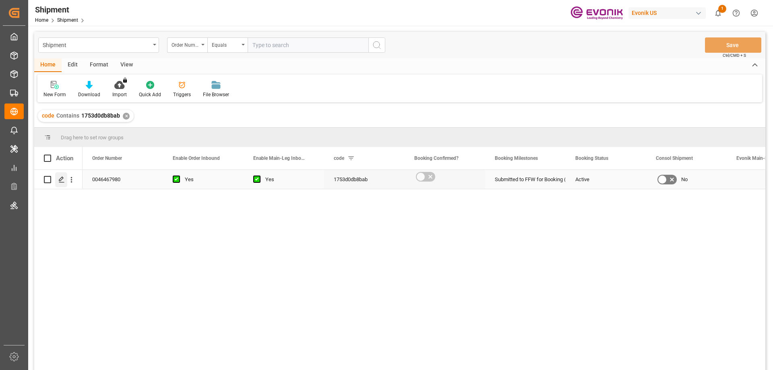
click at [61, 181] on icon "Press SPACE to select this row." at bounding box center [61, 179] width 6 height 6
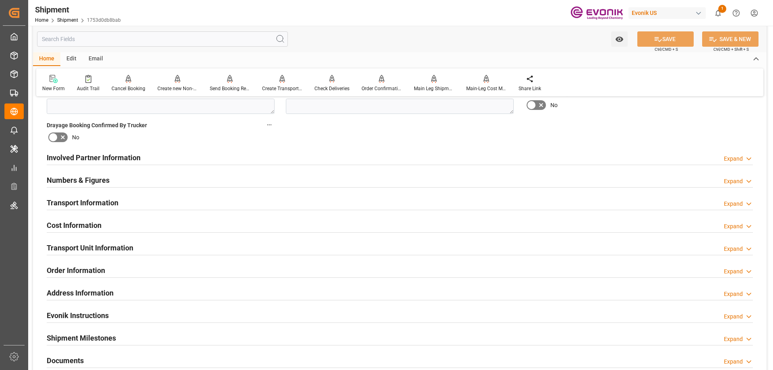
scroll to position [363, 0]
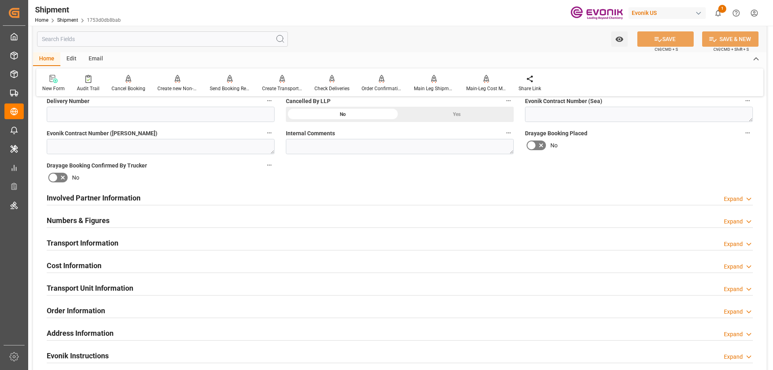
click at [102, 193] on h2 "Involved Partner Information" at bounding box center [94, 198] width 94 height 11
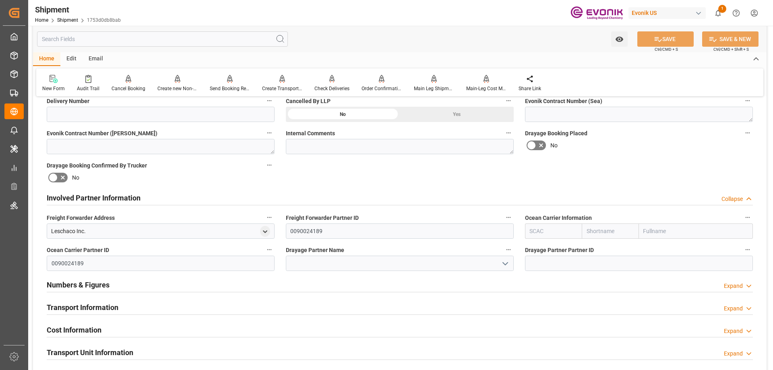
click at [540, 228] on input "text" at bounding box center [553, 231] width 57 height 15
type input "ALRB"
click at [532, 246] on b "ALRB" at bounding box center [537, 249] width 14 height 6
type input "AC Containerline"
type input "AC Containerline GmbH"
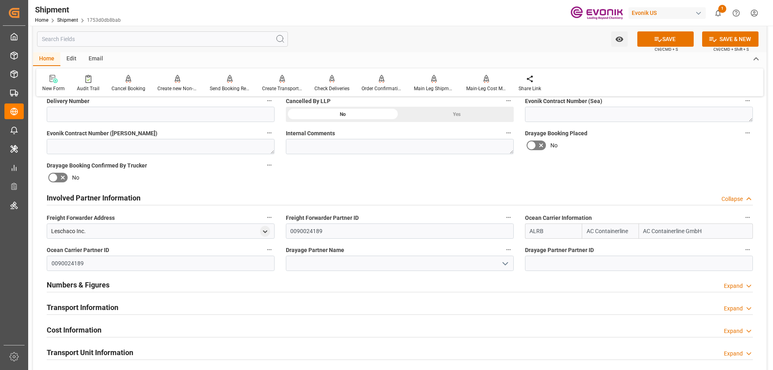
type input "ALRB"
click at [462, 261] on input at bounding box center [400, 263] width 228 height 15
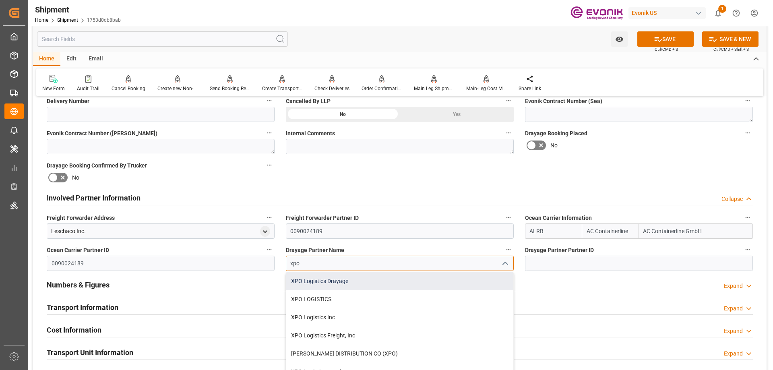
click at [382, 283] on div "XPO Logistics Drayage" at bounding box center [399, 281] width 227 height 18
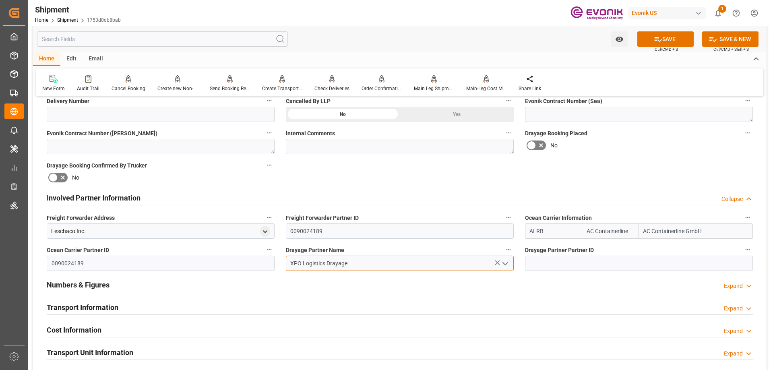
type input "XPO Logistics Drayage"
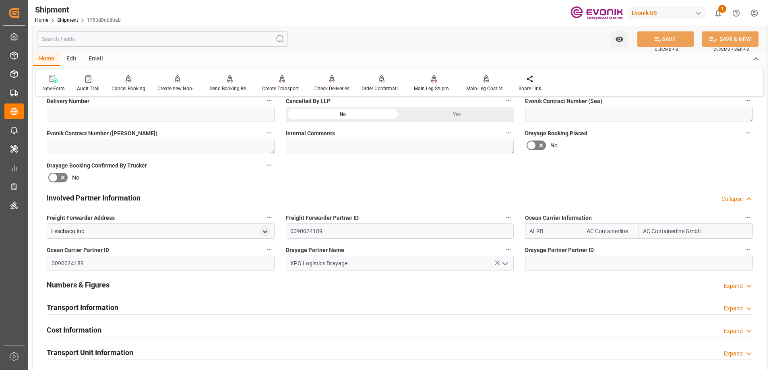
click at [101, 311] on h2 "Transport Information" at bounding box center [83, 307] width 72 height 11
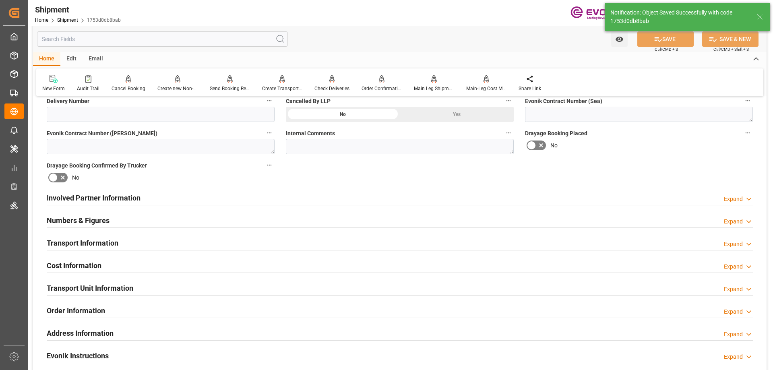
type input "0090194273"
type textarea "[GEOGRAPHIC_DATA]"
click at [139, 193] on h2 "Involved Partner Information" at bounding box center [94, 198] width 94 height 11
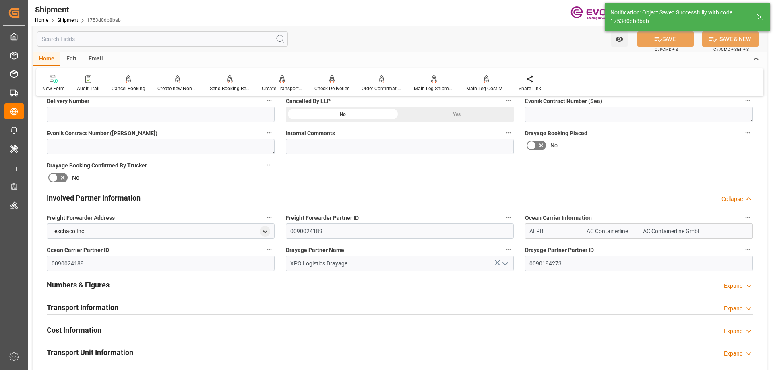
click at [102, 304] on h2 "Transport Information" at bounding box center [83, 307] width 72 height 11
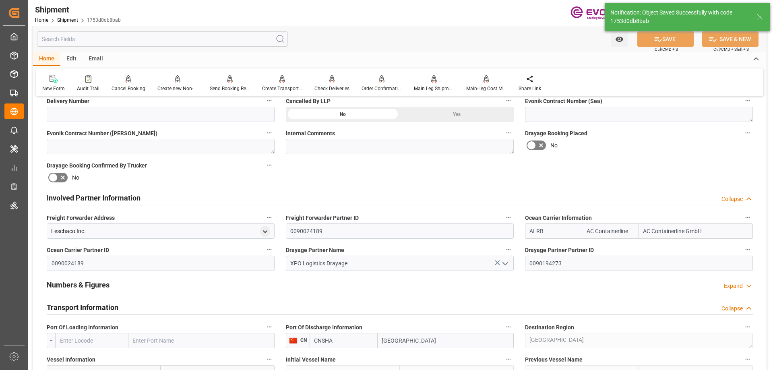
scroll to position [524, 0]
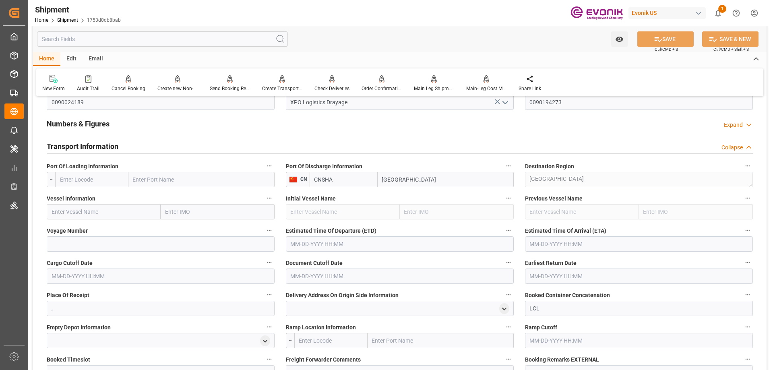
click at [165, 180] on input "text" at bounding box center [201, 179] width 146 height 15
type input "newar"
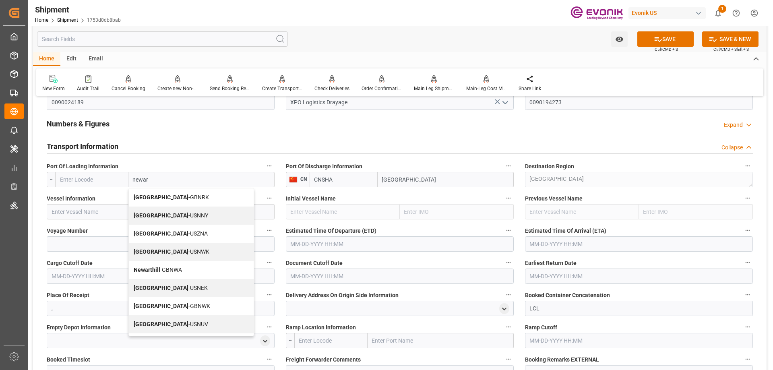
click at [174, 250] on span "Newark - USNWK" at bounding box center [172, 252] width 76 height 6
type input "USNWK"
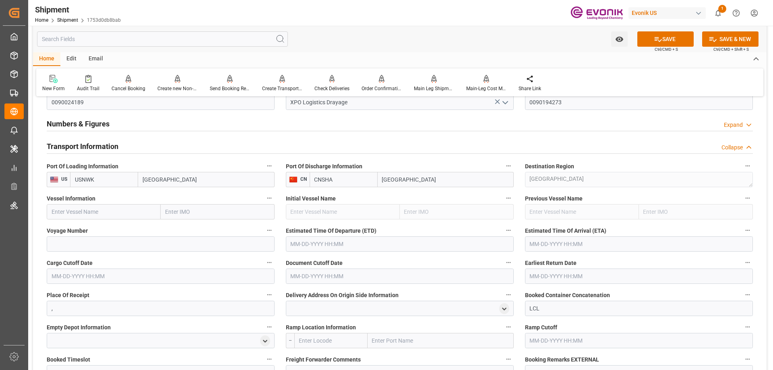
type input "[GEOGRAPHIC_DATA]"
click at [121, 208] on input "text" at bounding box center [104, 211] width 114 height 15
paste input "EVER FORTUNE"
type input "EVER FORTUNE"
click at [95, 230] on span "EVER FORTUNE - 9850563" at bounding box center [84, 229] width 64 height 6
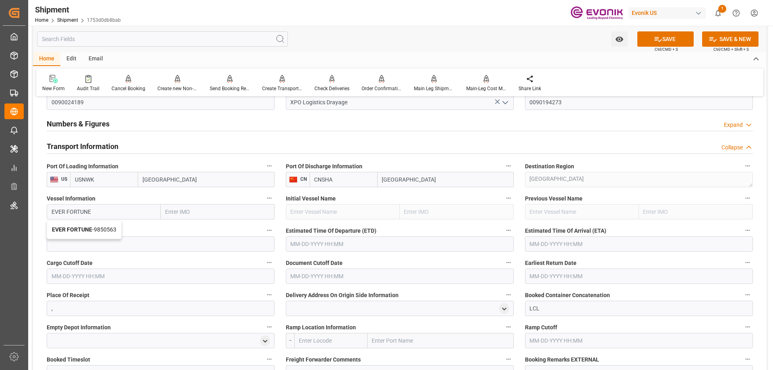
type input "9850563"
type input "EVER FORTUNE"
click at [115, 243] on input at bounding box center [161, 243] width 228 height 15
paste input "0VCL8W1MA"
type input "0VCL8W1MA"
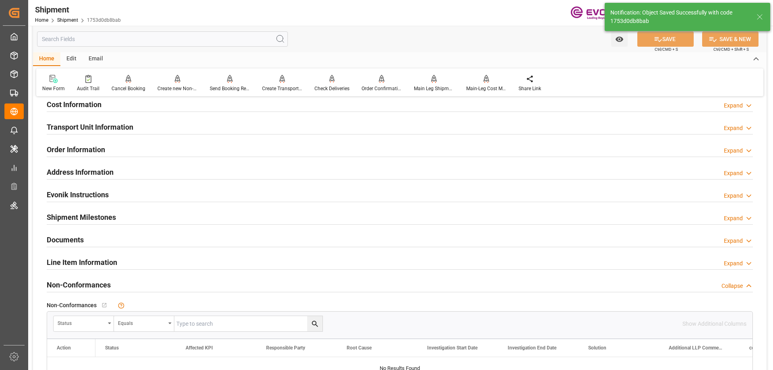
type input "EVER FORTUNE"
type input "9850563"
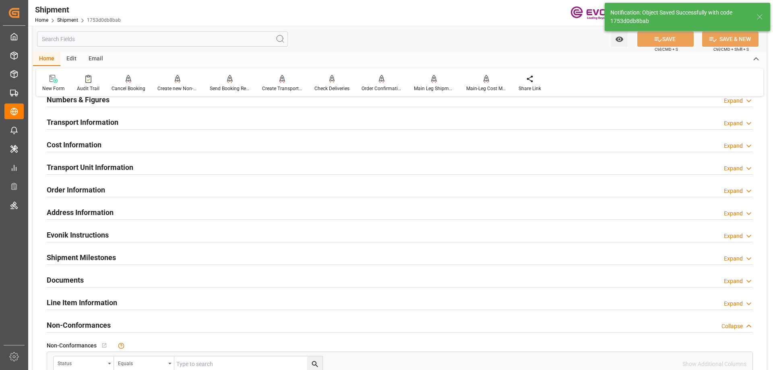
click at [86, 123] on h2 "Transport Information" at bounding box center [83, 122] width 72 height 11
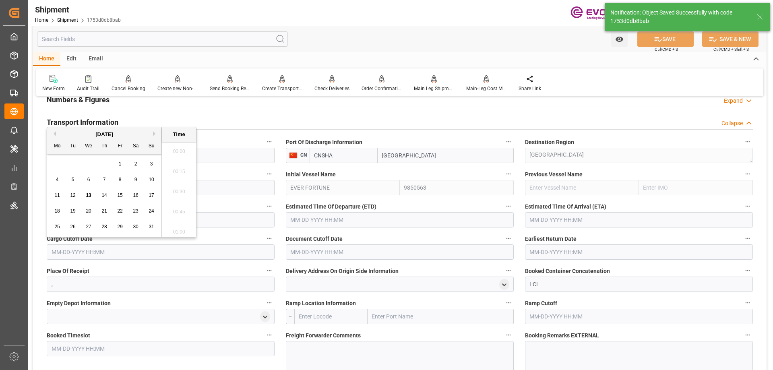
click at [144, 252] on input "text" at bounding box center [161, 252] width 228 height 15
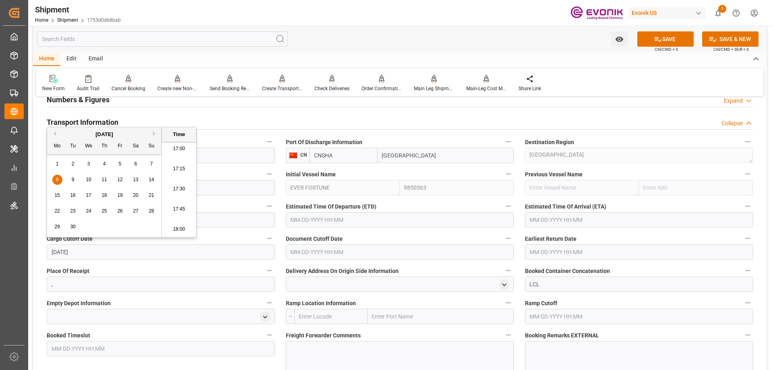
type input "9/8/2025"
type input "[DATE] 00:00"
drag, startPoint x: 122, startPoint y: 250, endPoint x: 47, endPoint y: 258, distance: 75.8
click at [47, 258] on input "[DATE] 00:00" at bounding box center [161, 252] width 228 height 15
click at [321, 252] on input "text" at bounding box center [400, 252] width 228 height 15
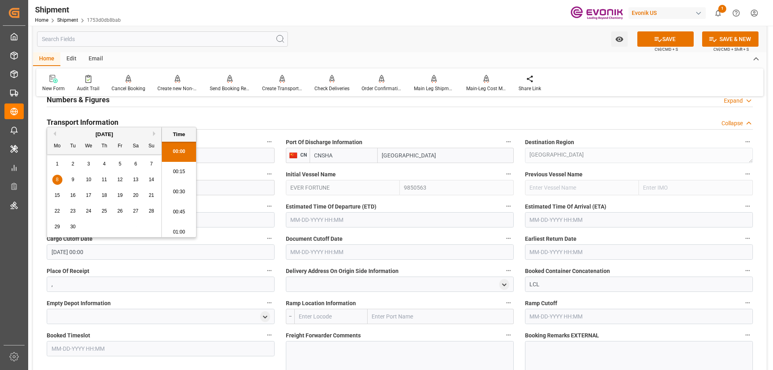
paste input "[DATE] 00:00"
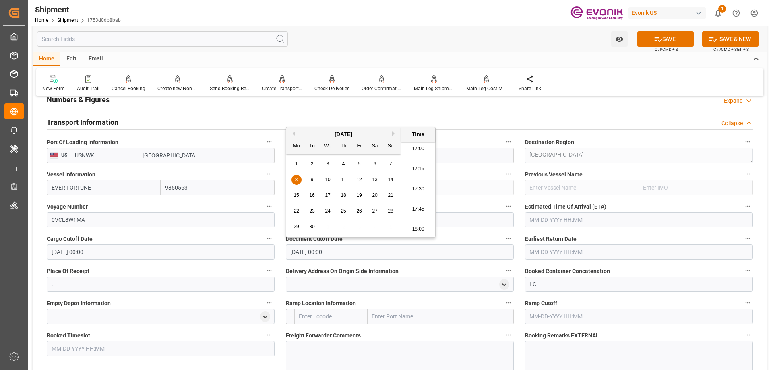
type input "[DATE] 00:00"
click at [562, 251] on input "text" at bounding box center [639, 252] width 228 height 15
paste input "[DATE] 00:00"
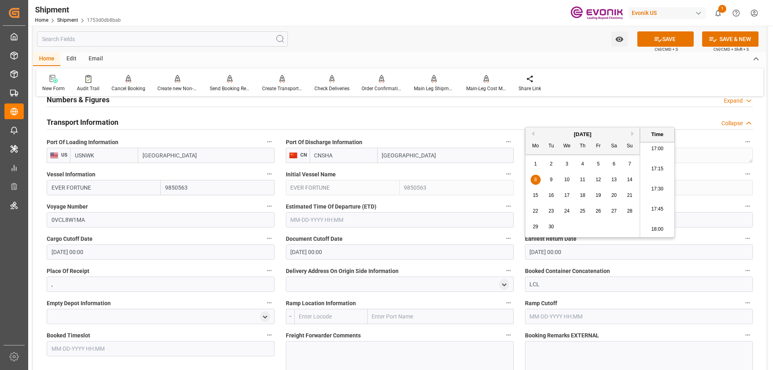
type input "[DATE] 00:00"
click at [422, 220] on input "text" at bounding box center [400, 219] width 228 height 15
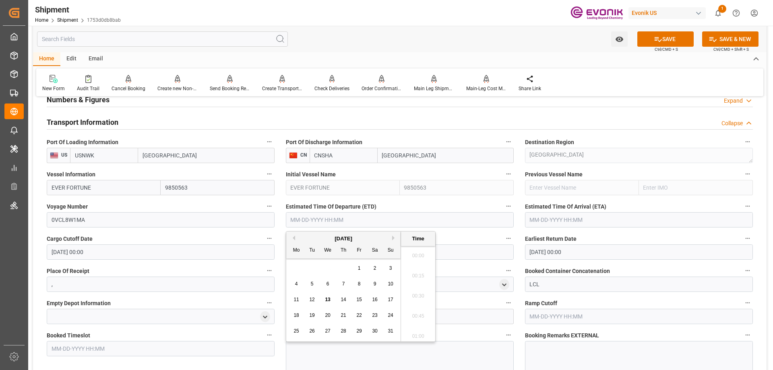
paste input "[DATE] 00:00"
click at [311, 316] on span "23" at bounding box center [311, 316] width 5 height 6
type input "[DATE] 00:00"
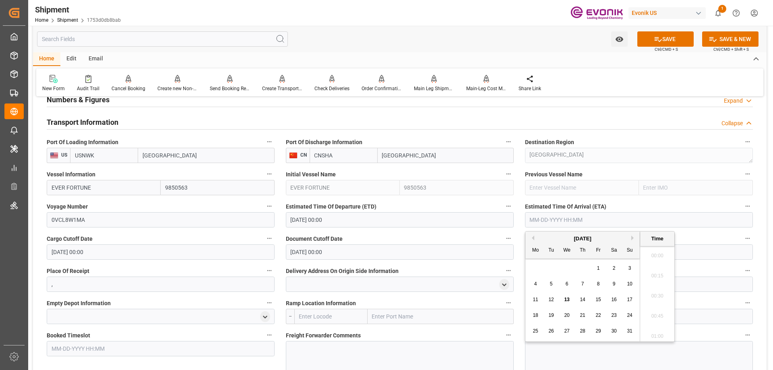
click at [576, 220] on input "text" at bounding box center [639, 219] width 228 height 15
type input "10/27/2025"
type input "[DATE] 00:00"
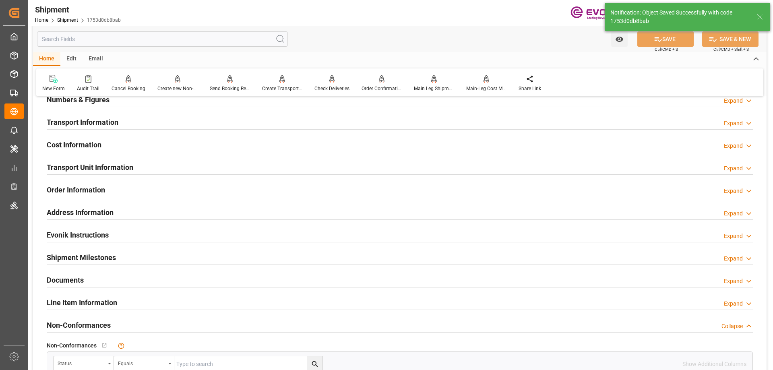
click at [100, 121] on h2 "Transport Information" at bounding box center [83, 122] width 72 height 11
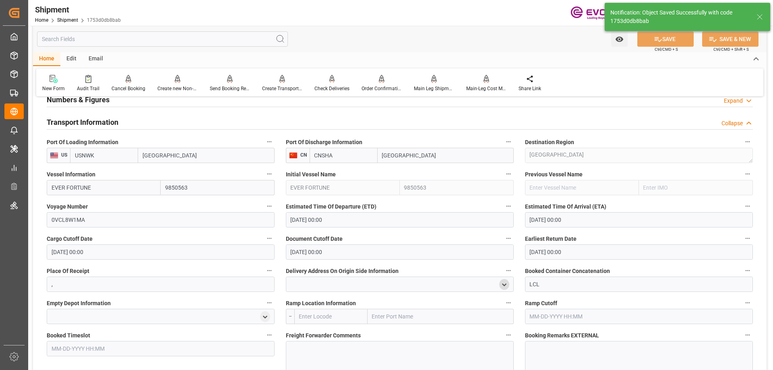
click at [505, 283] on icon "open menu" at bounding box center [504, 285] width 7 height 7
click at [407, 311] on input at bounding box center [388, 307] width 192 height 15
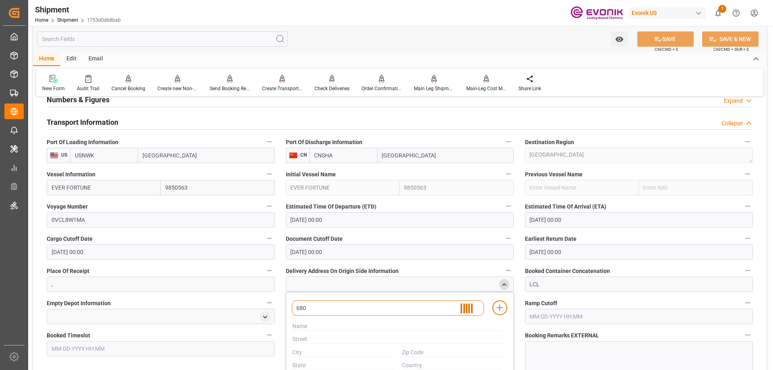
type input "6801"
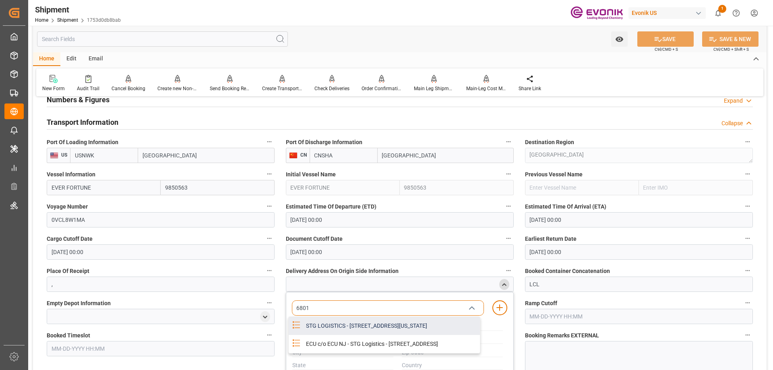
click at [375, 325] on div "STG LOGISTICS - 6801 WESTSIDE AVENUE, North Bergen, New Jersey, USA, 07047" at bounding box center [390, 326] width 179 height 18
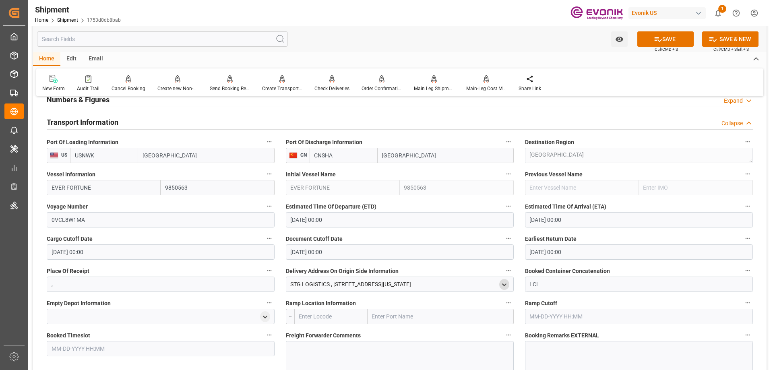
click at [400, 313] on input "text" at bounding box center [441, 316] width 146 height 15
type input "new york"
click at [409, 334] on span "New York - USNYC" at bounding box center [397, 334] width 49 height 6
type input "USNYC"
type input "New York"
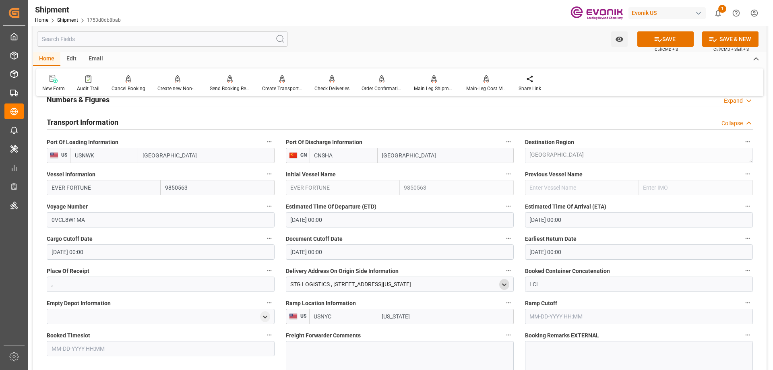
click at [352, 345] on div at bounding box center [400, 363] width 228 height 45
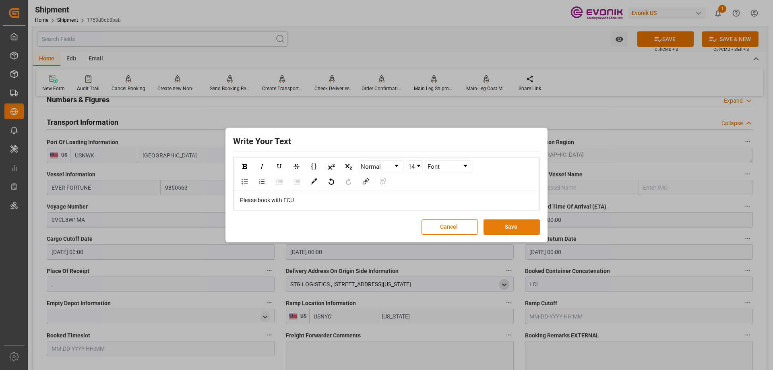
click at [492, 224] on button "Save" at bounding box center [512, 227] width 56 height 15
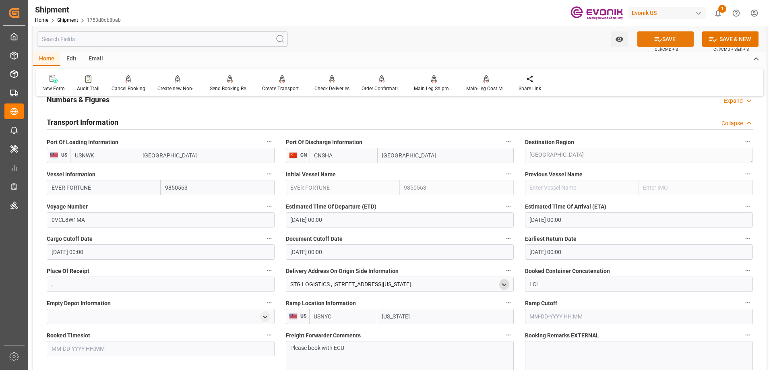
click at [663, 39] on button "SAVE" at bounding box center [666, 38] width 56 height 15
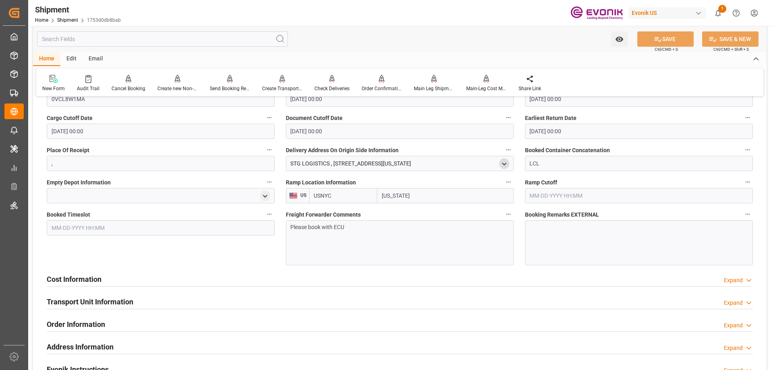
scroll to position [644, 0]
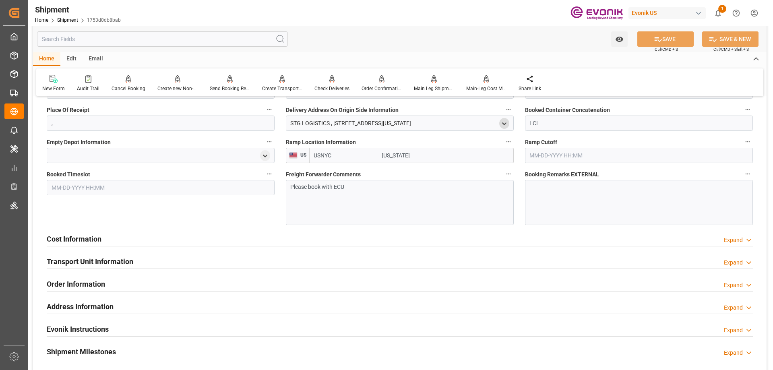
click at [64, 236] on h2 "Cost Information" at bounding box center [74, 239] width 55 height 11
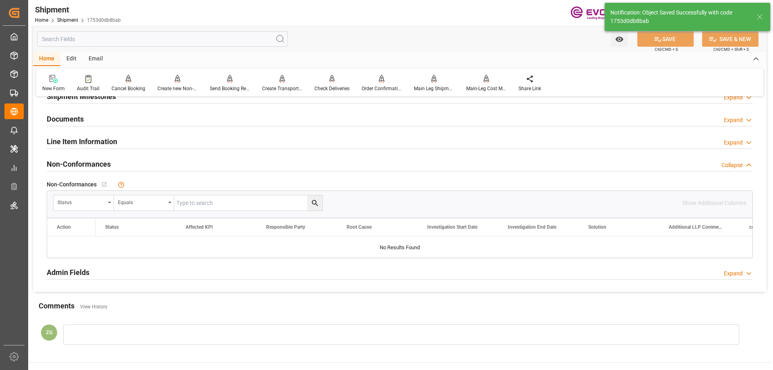
scroll to position [389, 0]
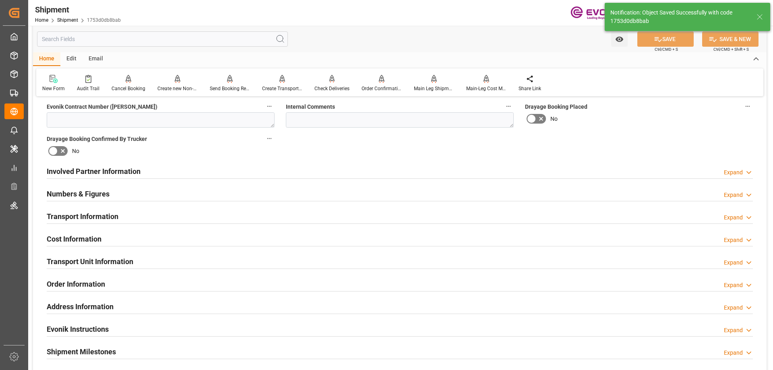
click at [84, 239] on h2 "Cost Information" at bounding box center [74, 239] width 55 height 11
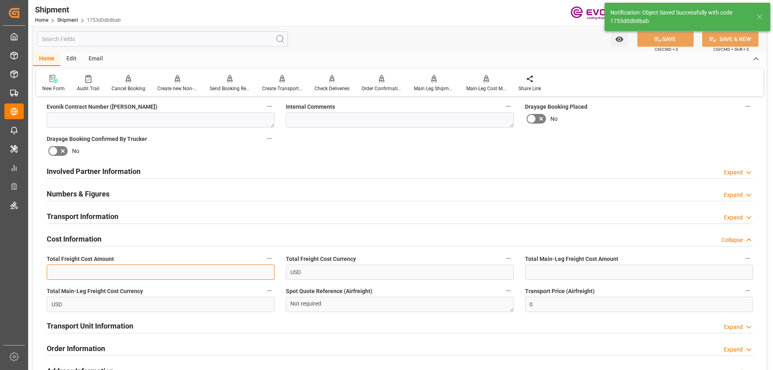
click at [87, 276] on input "text" at bounding box center [161, 272] width 228 height 15
paste input "702.8456"
type input "702.8456"
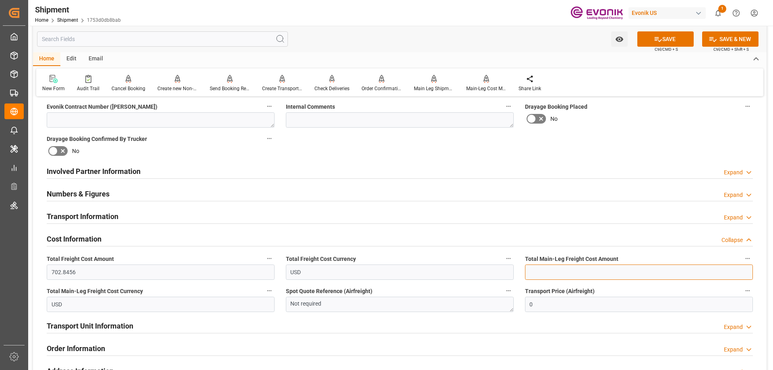
click at [577, 273] on input "text" at bounding box center [639, 272] width 228 height 15
paste input "429.3416"
type input "429.3416"
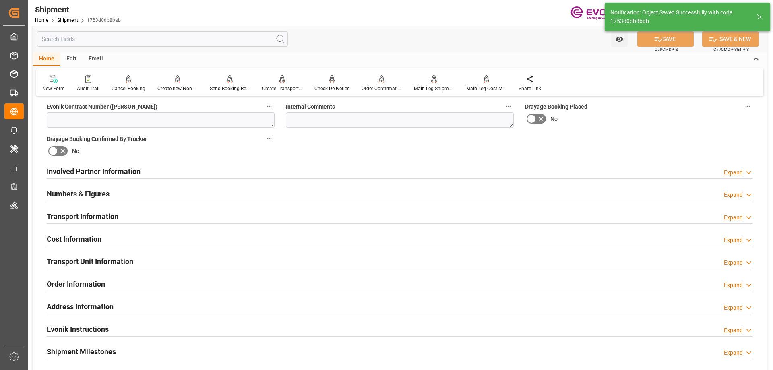
click at [96, 234] on h2 "Cost Information" at bounding box center [74, 239] width 55 height 11
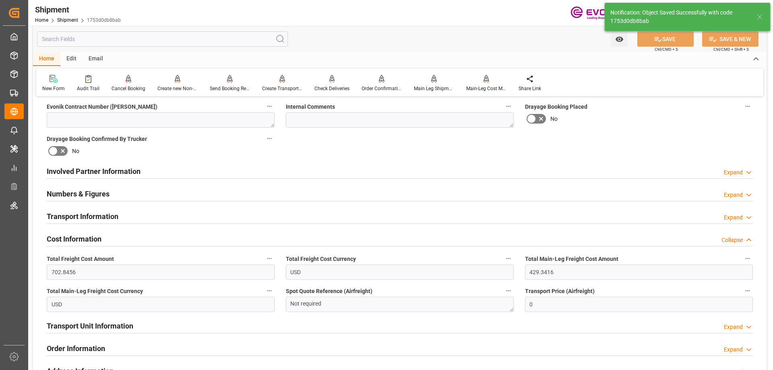
click at [93, 324] on h2 "Transport Unit Information" at bounding box center [90, 326] width 87 height 11
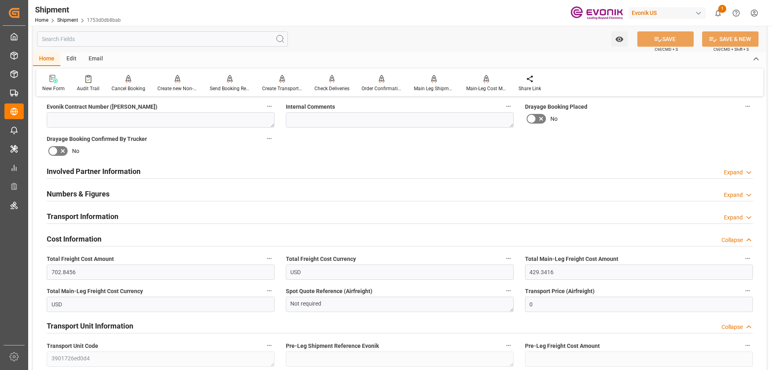
scroll to position [510, 0]
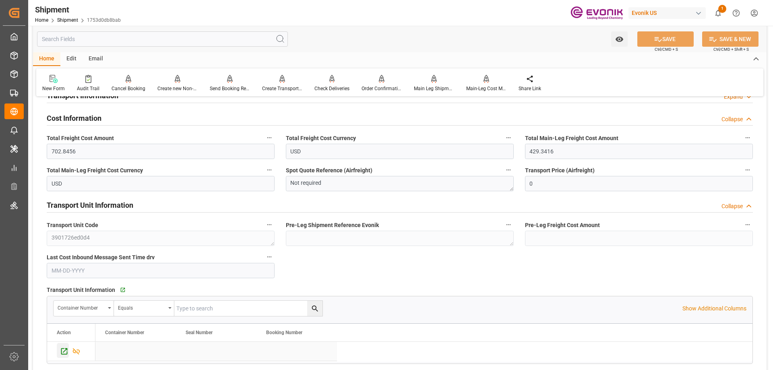
click at [64, 349] on icon "Press SPACE to select this row." at bounding box center [64, 351] width 8 height 8
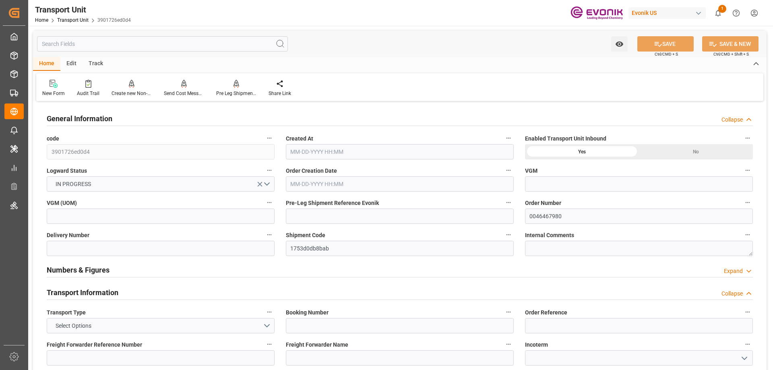
type input "AC Containerline"
type input "Leschaco Inc."
type input "USNWK"
type input "CNSHA"
type input "6504.8"
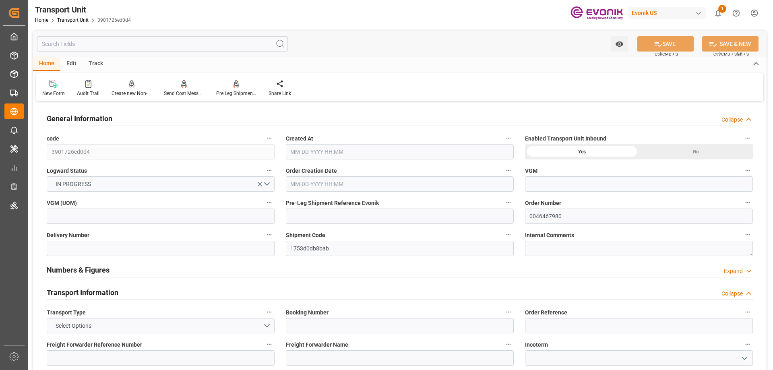
type input "[DATE] 21:39"
type input "[DATE]"
type input "[DATE] 00:00"
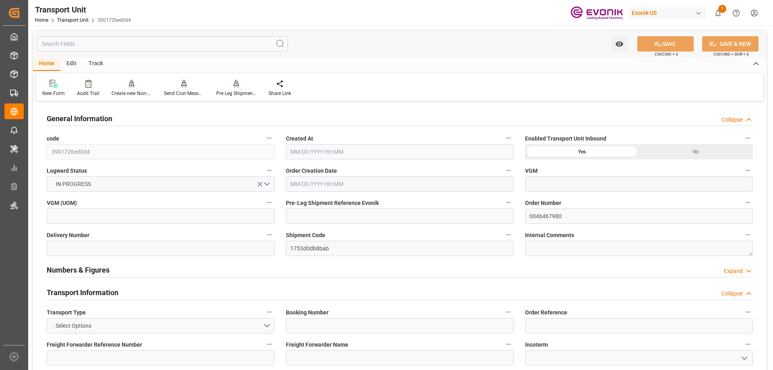
type input "[DATE] 00:00"
click at [98, 43] on input "text" at bounding box center [162, 43] width 251 height 15
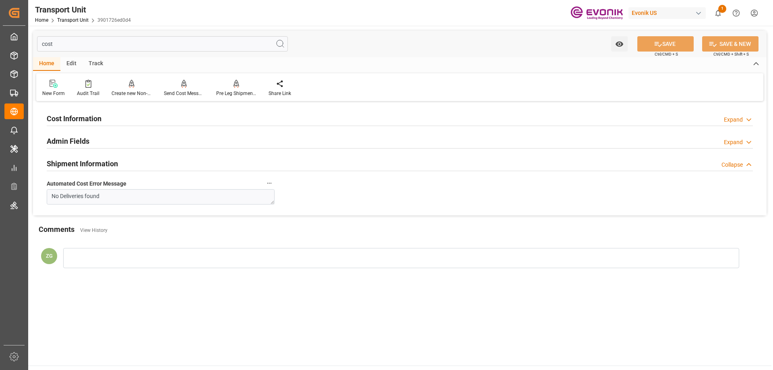
type input "cost"
click at [78, 112] on div "Cost Information" at bounding box center [74, 117] width 55 height 15
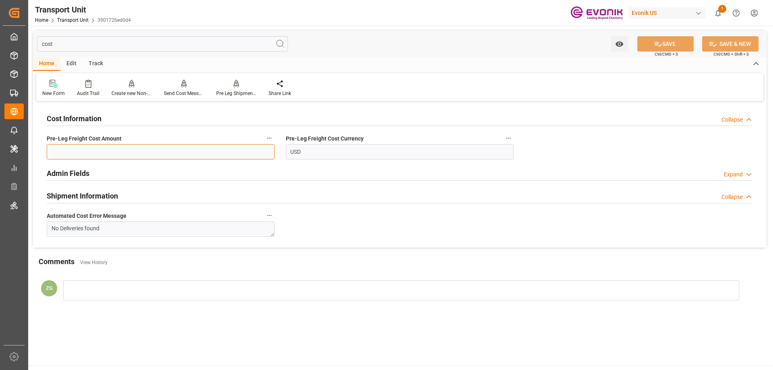
click at [87, 149] on input "text" at bounding box center [161, 151] width 228 height 15
paste input "273.504"
type input "273.504"
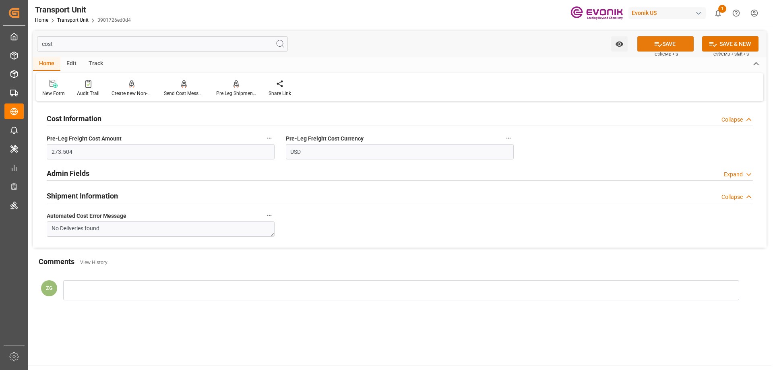
click at [657, 44] on icon at bounding box center [658, 44] width 7 height 5
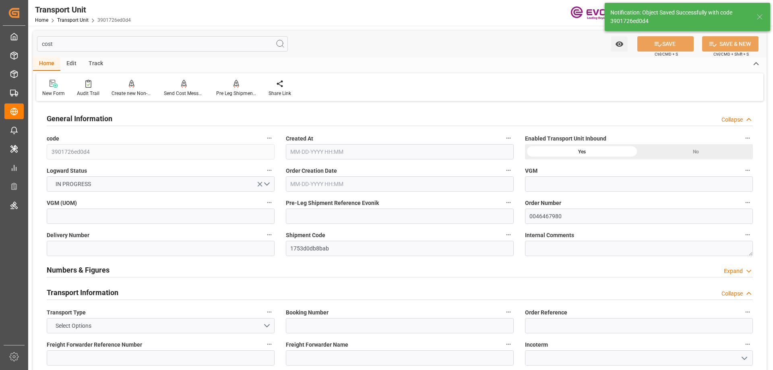
type input "AC Containerline"
type input "Leschaco Inc."
type input "USNWK"
type input "CNSHA"
type input "6504.8"
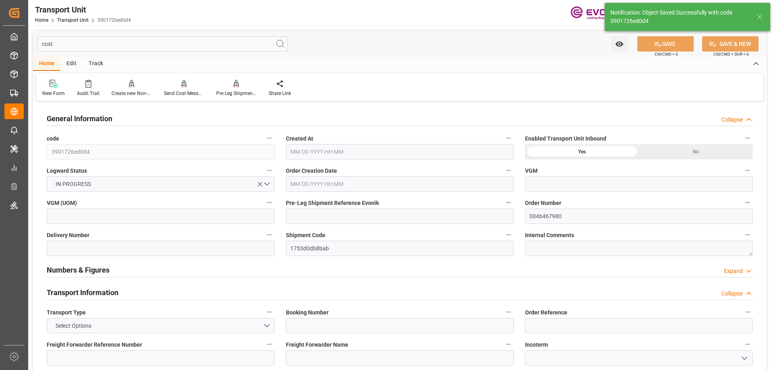
type input "[DATE] 21:39"
type input "[DATE]"
type input "[DATE] 00:00"
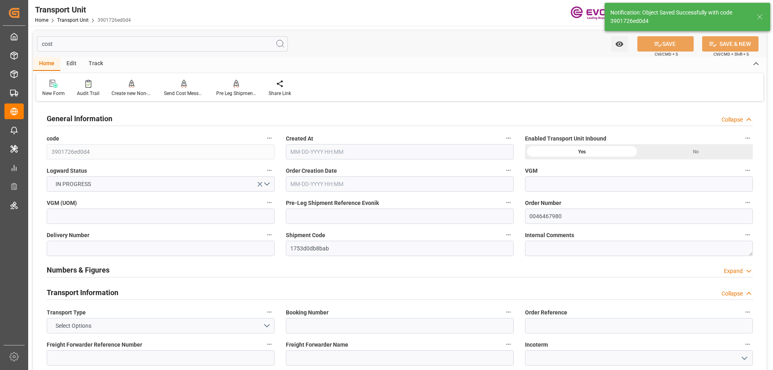
type input "[DATE] 00:00"
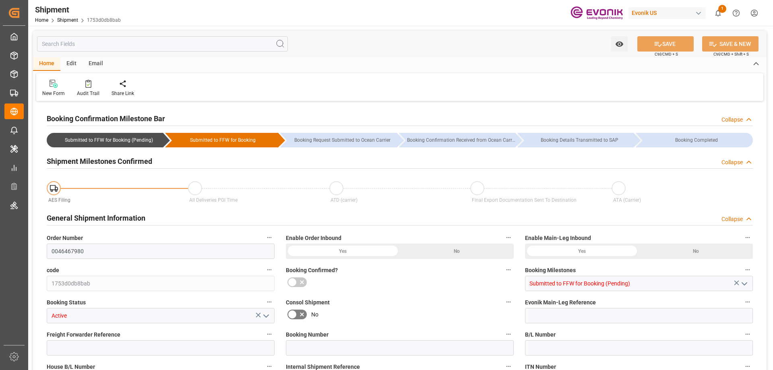
type input "AC Containerline"
type input "Leschaco Inc."
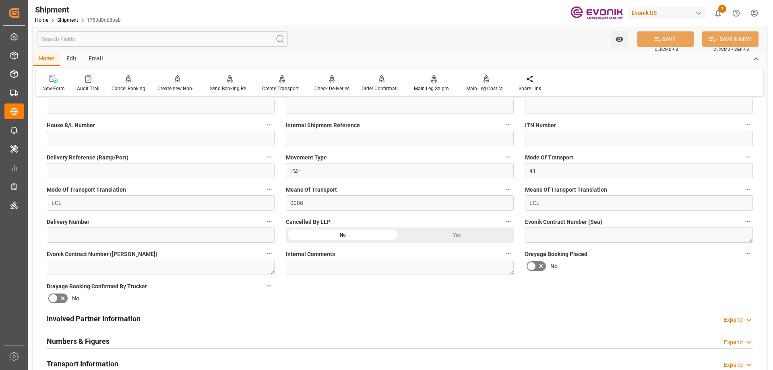
scroll to position [322, 0]
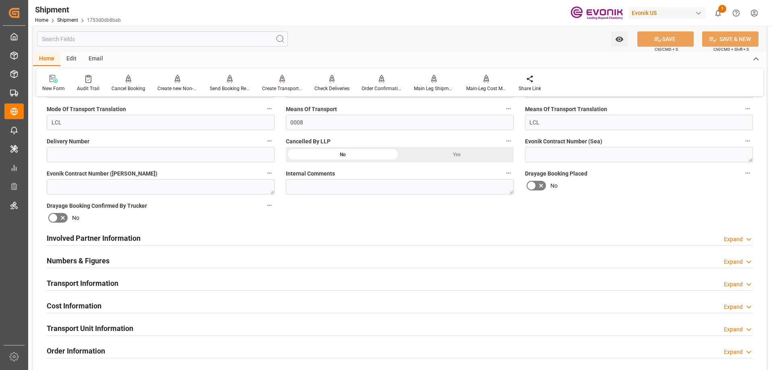
click at [106, 240] on h2 "Involved Partner Information" at bounding box center [94, 238] width 94 height 11
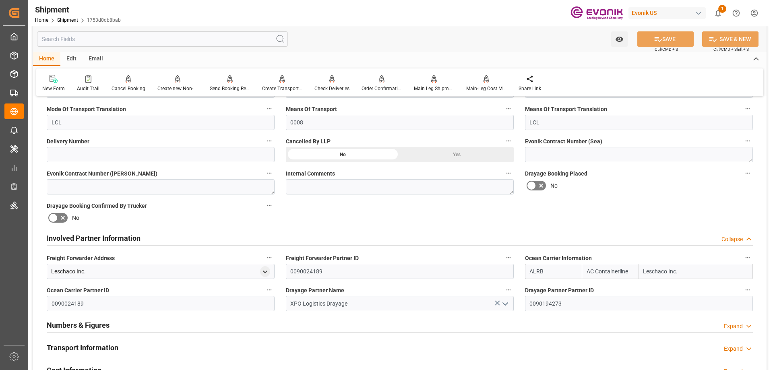
scroll to position [483, 0]
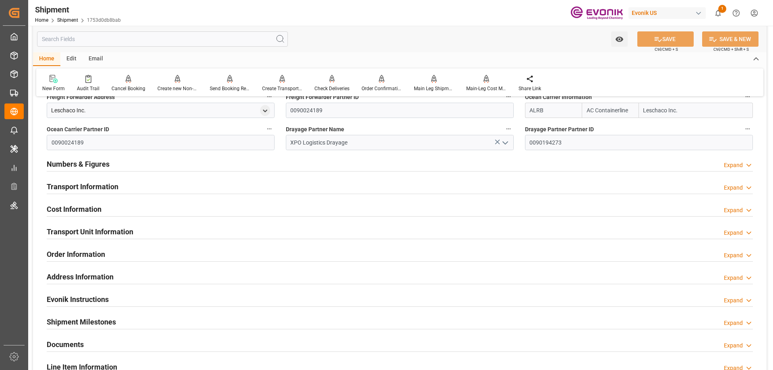
click at [74, 189] on h2 "Transport Information" at bounding box center [83, 186] width 72 height 11
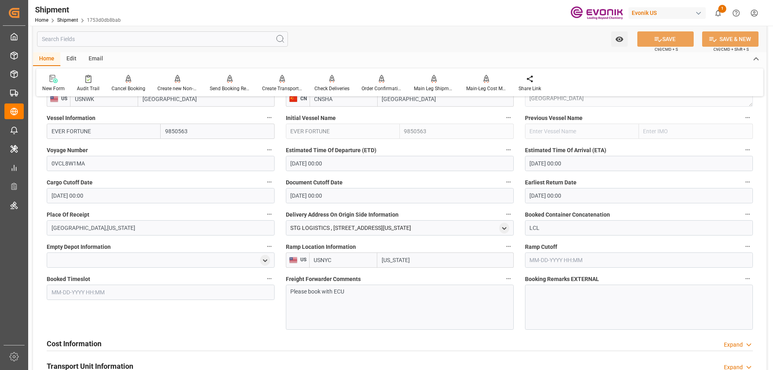
scroll to position [685, 0]
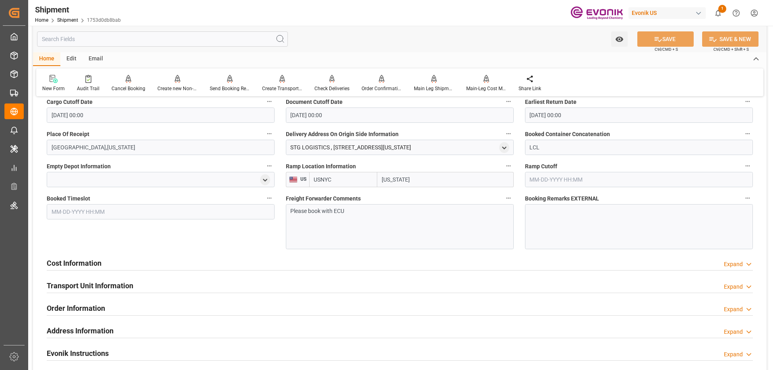
click at [87, 261] on h2 "Cost Information" at bounding box center [74, 263] width 55 height 11
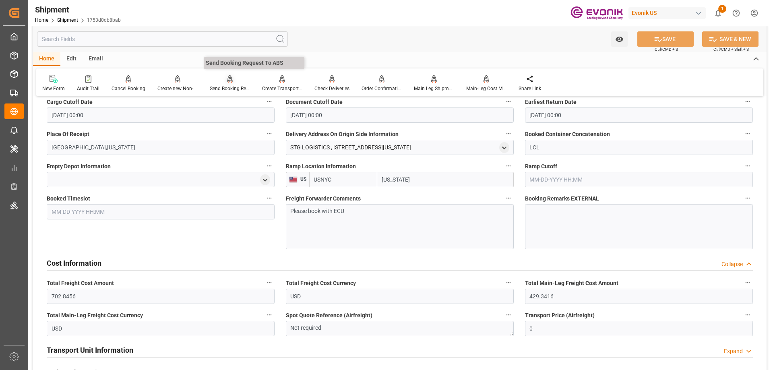
click at [233, 83] on div "Send Booking Request To ABS" at bounding box center [230, 84] width 52 height 18
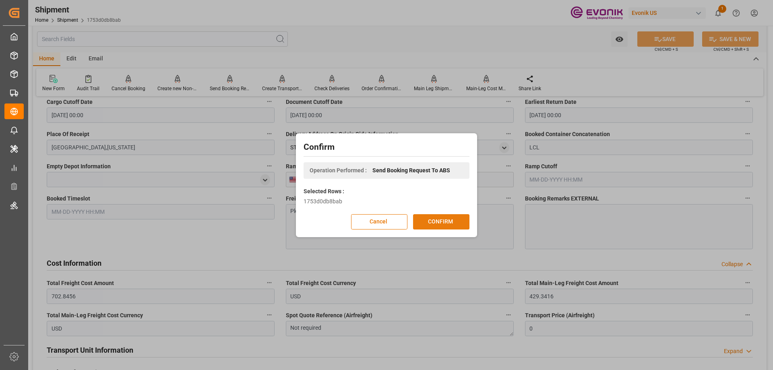
click at [430, 223] on button "CONFIRM" at bounding box center [441, 221] width 56 height 15
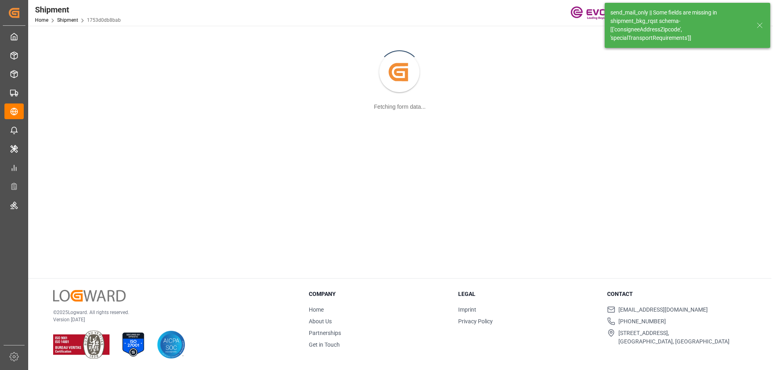
scroll to position [87, 0]
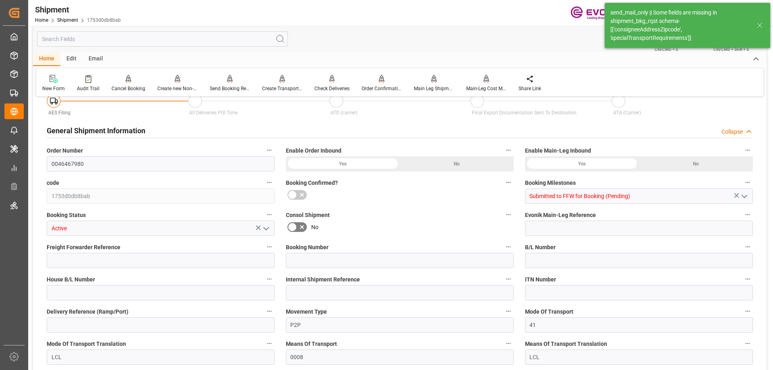
type input "32"
type input "DR"
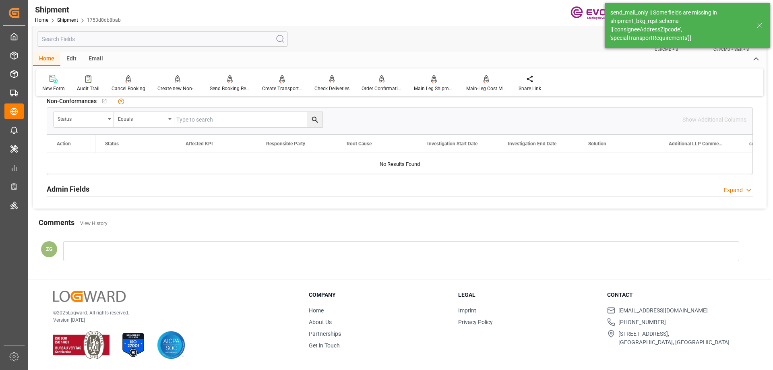
scroll to position [486, 0]
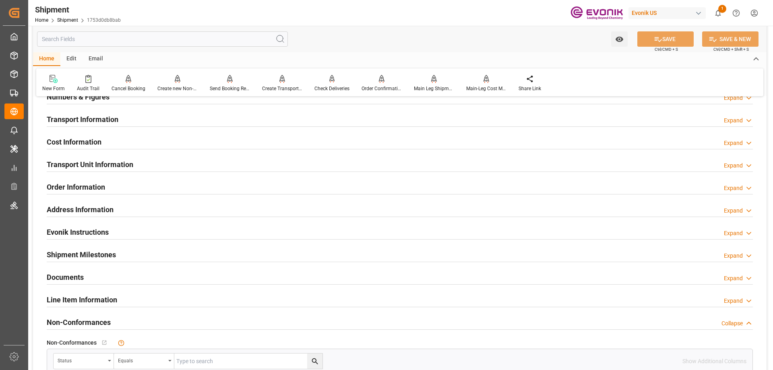
drag, startPoint x: 66, startPoint y: 296, endPoint x: 95, endPoint y: 266, distance: 41.3
click at [66, 296] on h2 "Line Item Information" at bounding box center [82, 299] width 70 height 11
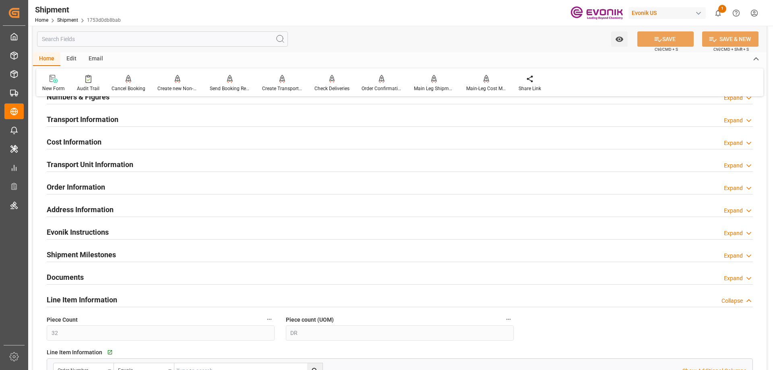
scroll to position [607, 0]
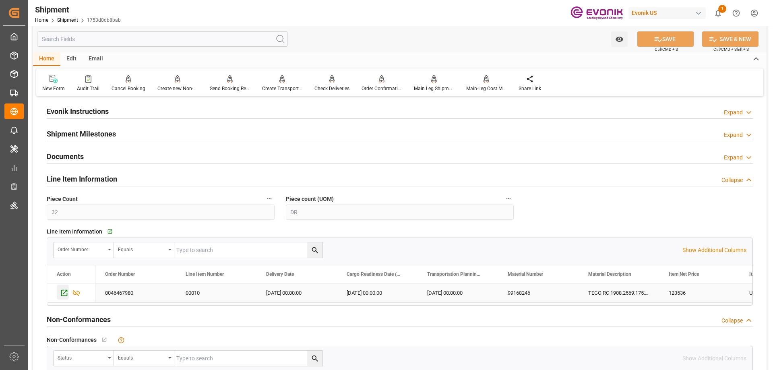
click at [66, 290] on icon "Press SPACE to select this row." at bounding box center [64, 293] width 6 height 6
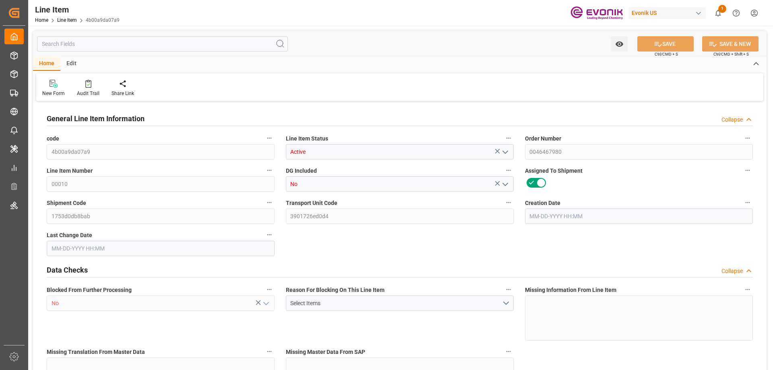
type input "8"
type input "6288.8"
type input "5600"
type input "6.8376"
type input "32"
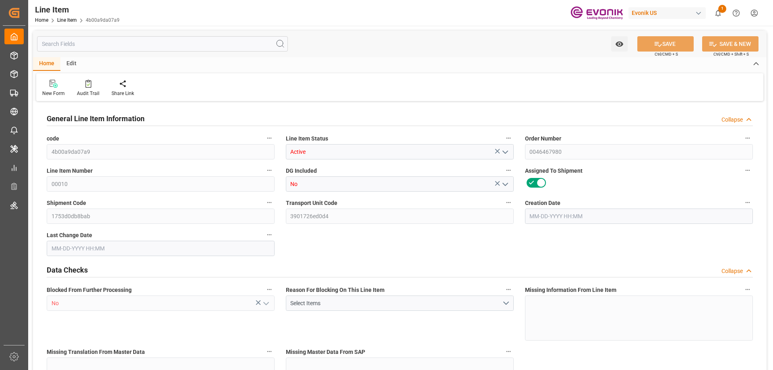
type input "123536"
type input "32"
type input "5600"
type input "6288.8"
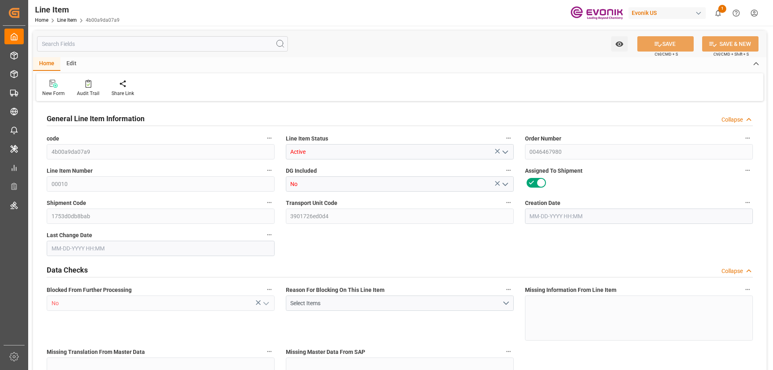
type input "6504.8"
type input "5600"
type input "6.8376"
type input "6837.6"
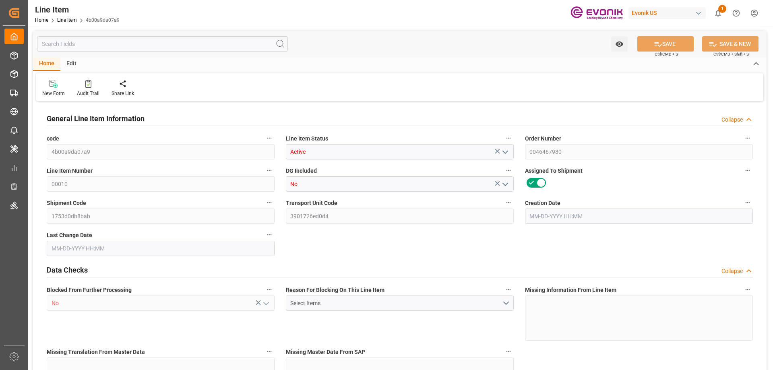
type input "0"
type input "08-13-2025 16:30"
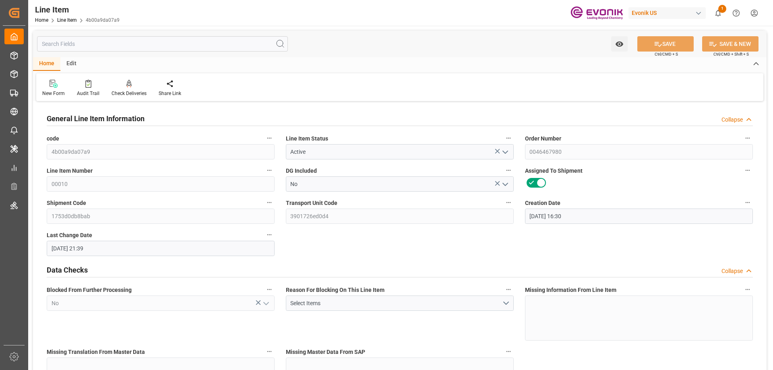
type input "[DATE] 21:39"
type input "[DATE]"
type input "09-05-2025"
type input "08-28-2025"
click at [129, 37] on input "text" at bounding box center [162, 43] width 251 height 15
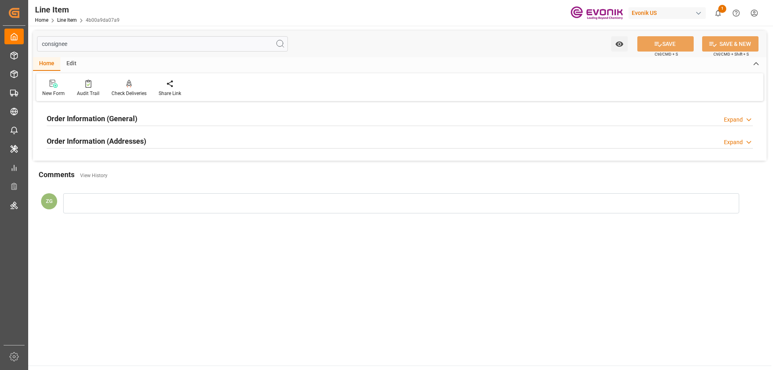
type input "consignee"
click at [104, 142] on h2 "Order Information (Addresses)" at bounding box center [96, 141] width 99 height 11
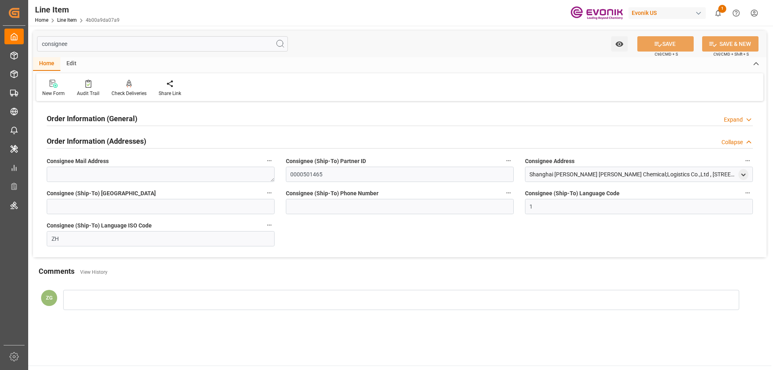
click at [104, 122] on h2 "Order Information (General)" at bounding box center [92, 118] width 91 height 11
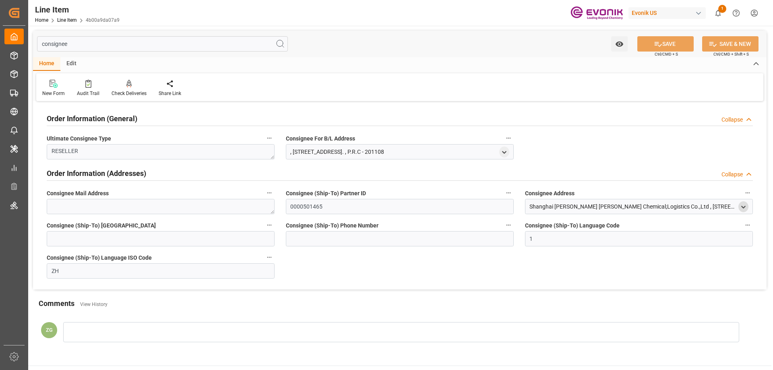
click at [744, 205] on icon "open menu" at bounding box center [743, 207] width 7 height 7
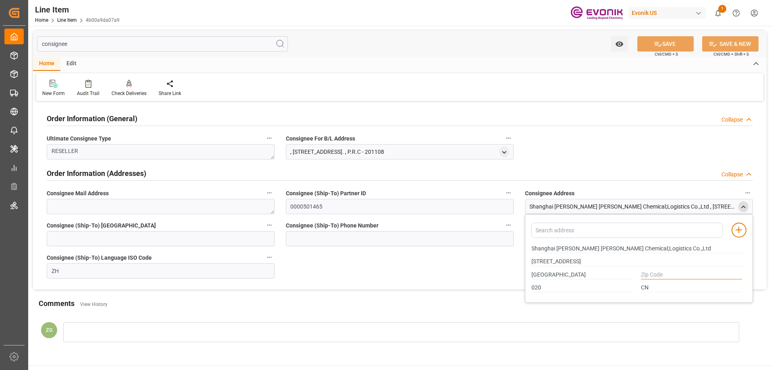
click at [659, 273] on input "text" at bounding box center [691, 275] width 101 height 9
type input "0"
click at [502, 153] on icon "open menu" at bounding box center [504, 152] width 7 height 7
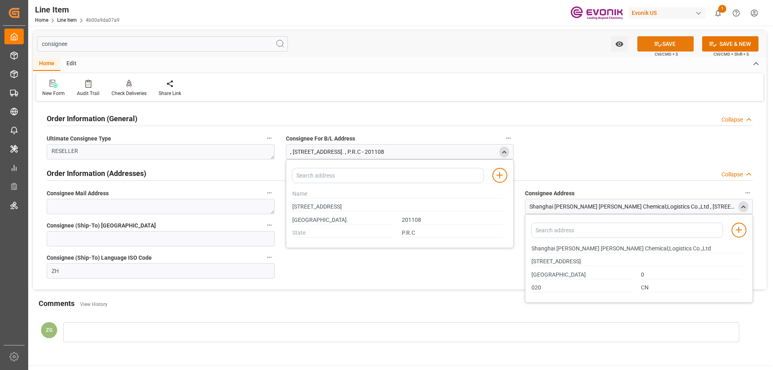
click at [659, 48] on icon at bounding box center [658, 44] width 8 height 8
click at [127, 49] on input "consignee" at bounding box center [162, 43] width 251 height 15
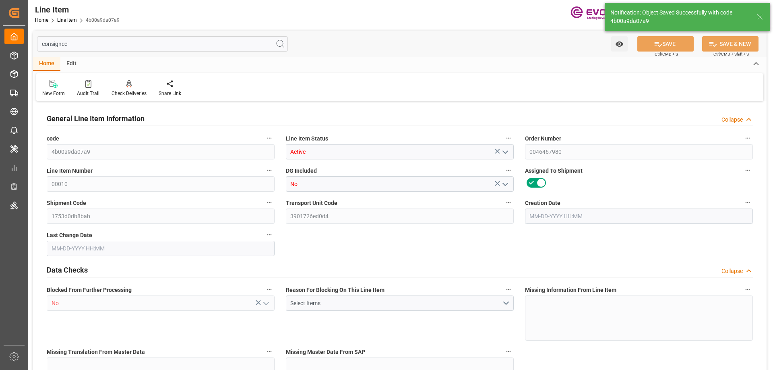
type input "8"
type input "6288.8"
type input "5600"
type input "6.8376"
type input "32"
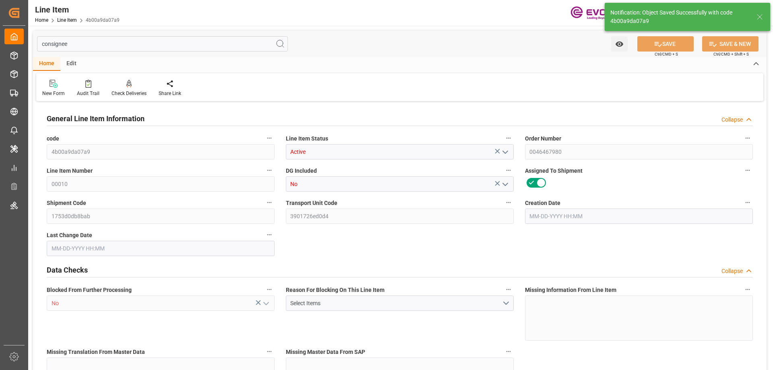
type input "123536"
type input "32"
type input "5600"
type input "6288.8"
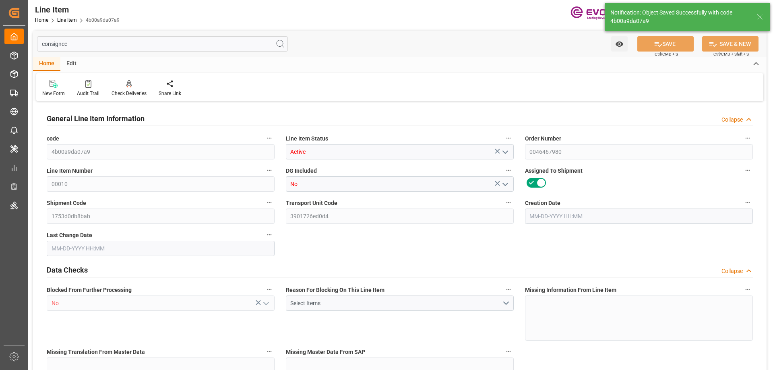
type input "6504.8"
type input "5600"
type input "6.8376"
type input "6837.6"
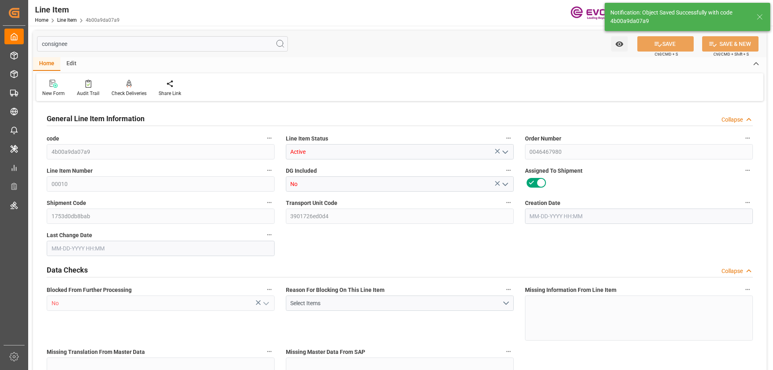
type input "0"
type input "08-13-2025 16:30"
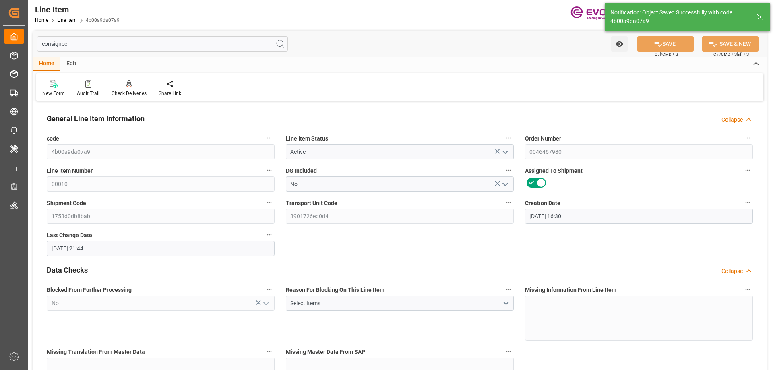
type input "[DATE] 21:44"
type input "[DATE]"
type input "09-05-2025"
type input "08-28-2025"
type input "c"
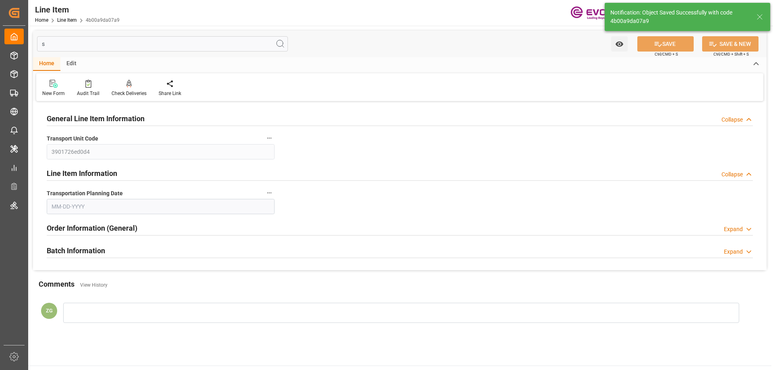
type input "sp"
type input "08-28-2025"
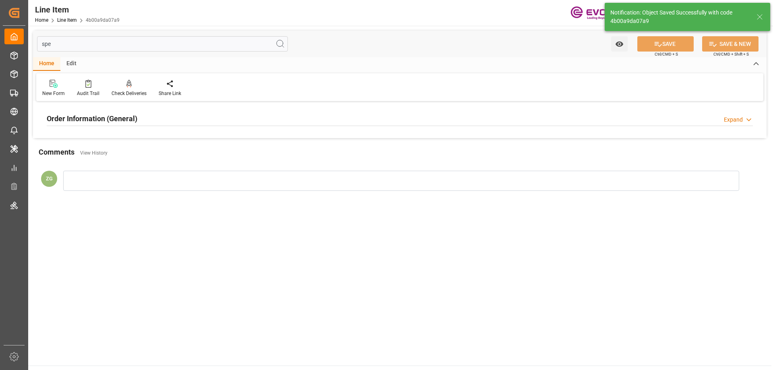
type input "spe"
click div "Order Information (General) Expand Special Transport Requirements"
click div "Order Information (General)"
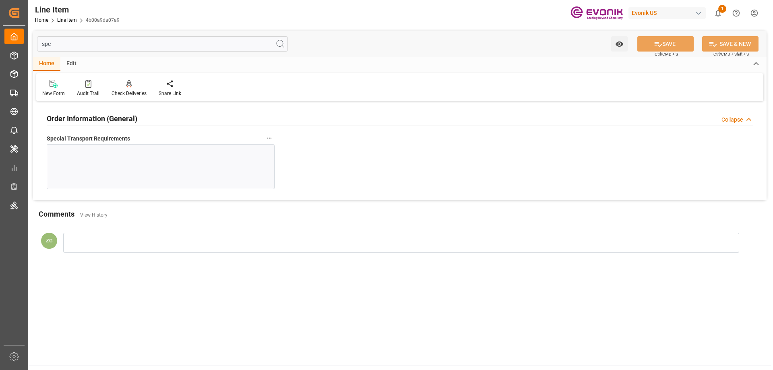
click div
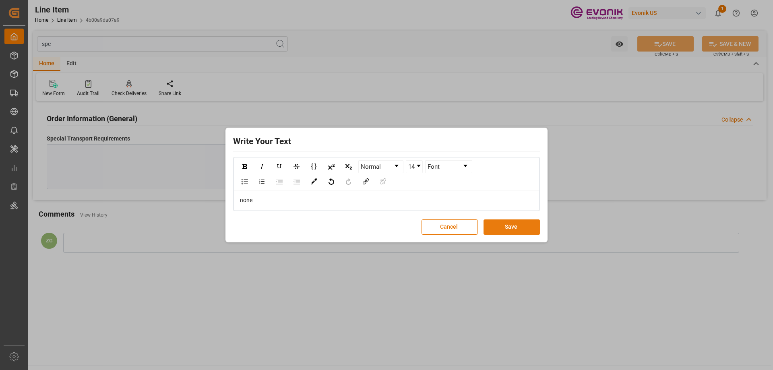
click button "Save"
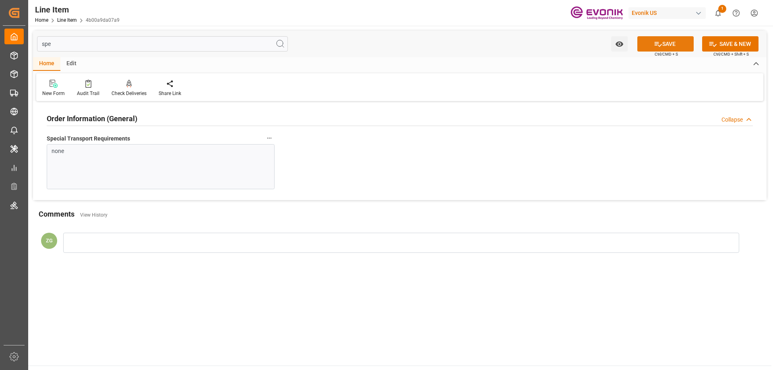
click icon
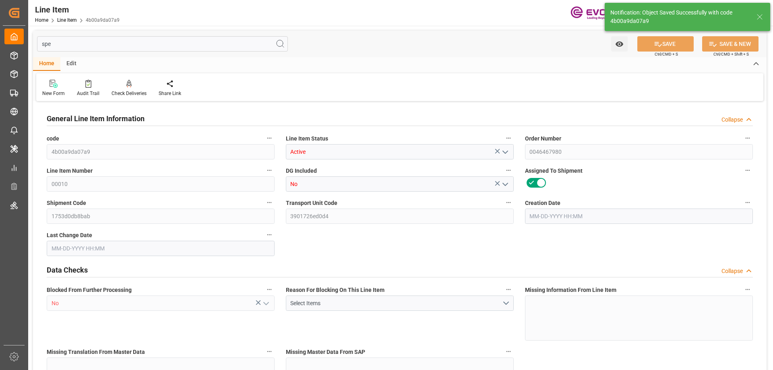
type input "8"
type input "6288.8"
type input "5600"
type input "6.8376"
type input "32"
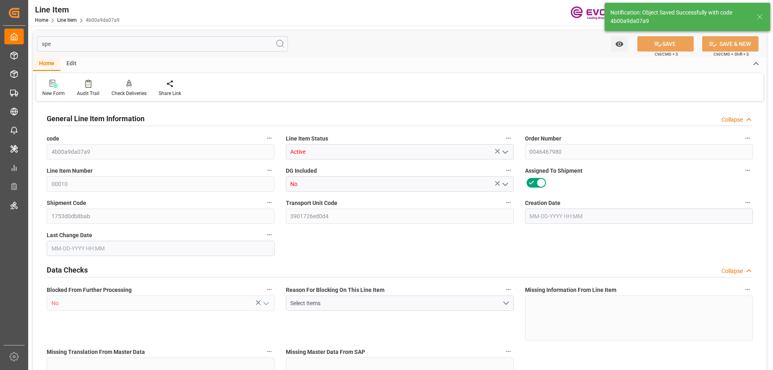
type input "123536"
type input "32"
type input "5600"
type input "6288.8"
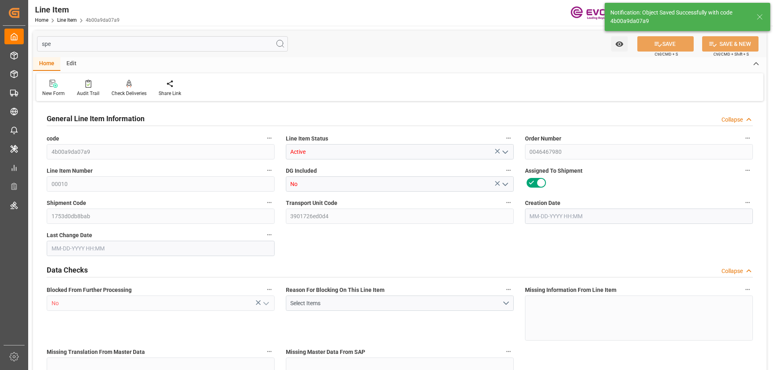
type input "6504.8"
type input "5600"
type input "6.8376"
type input "6837.6"
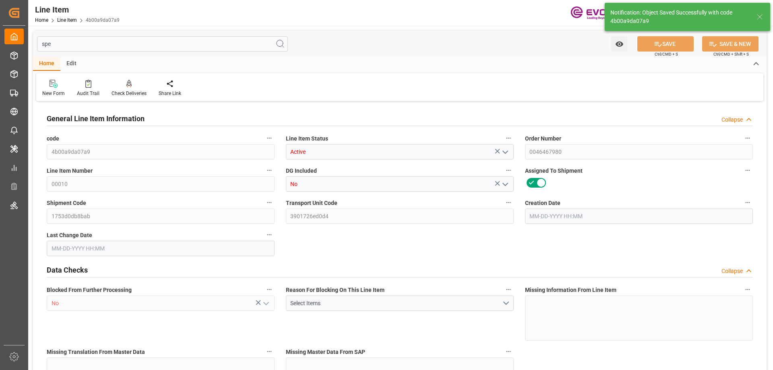
type input "0"
type input "08-13-2025 16:30"
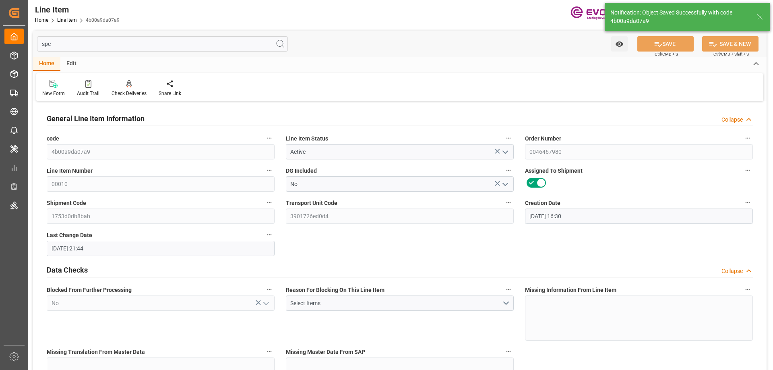
type input "[DATE] 21:44"
type input "[DATE]"
type input "09-05-2025"
type input "08-28-2025"
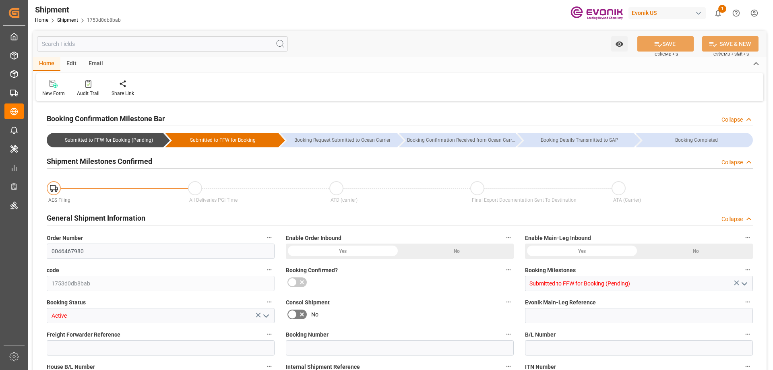
type input "AC Containerline"
type input "Leschaco Inc."
type input "USNWK"
type input "CNSHA"
type input "9850563"
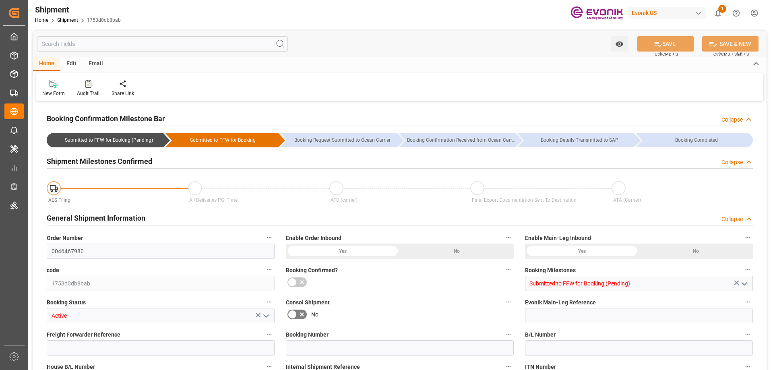
type input "9850563"
type input "USNYC"
type input "[DATE] 00:00"
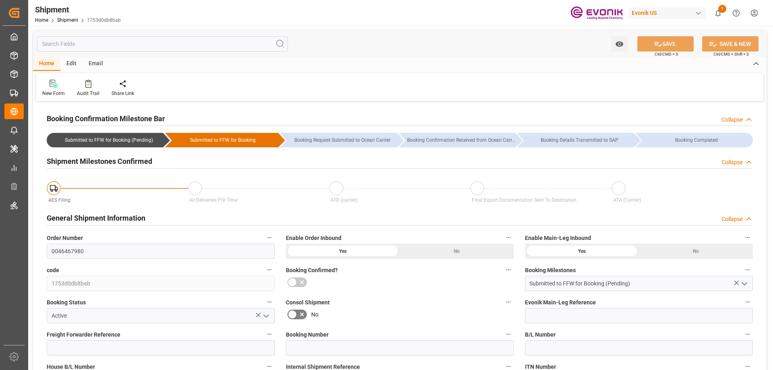
type input "[DATE] 00:00"
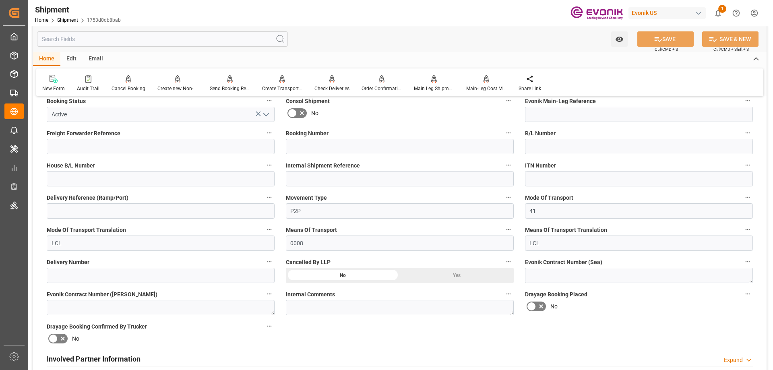
scroll to position [363, 0]
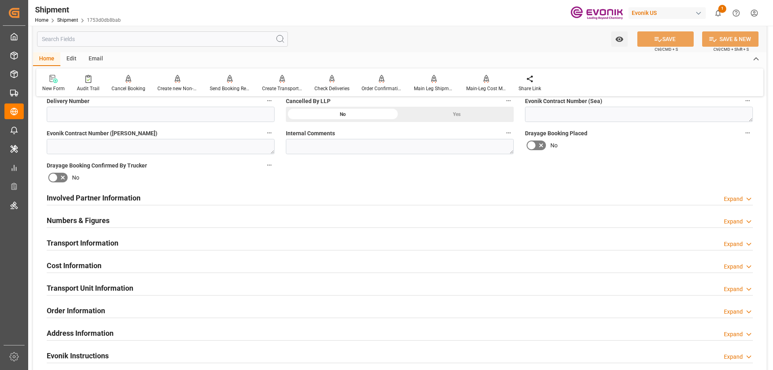
click at [126, 199] on h2 "Involved Partner Information" at bounding box center [94, 198] width 94 height 11
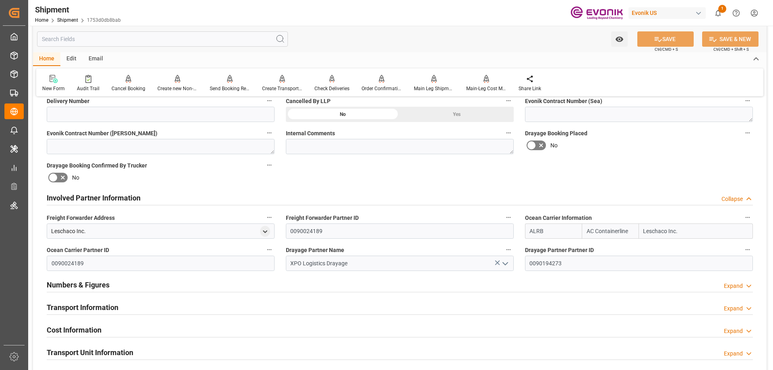
scroll to position [403, 0]
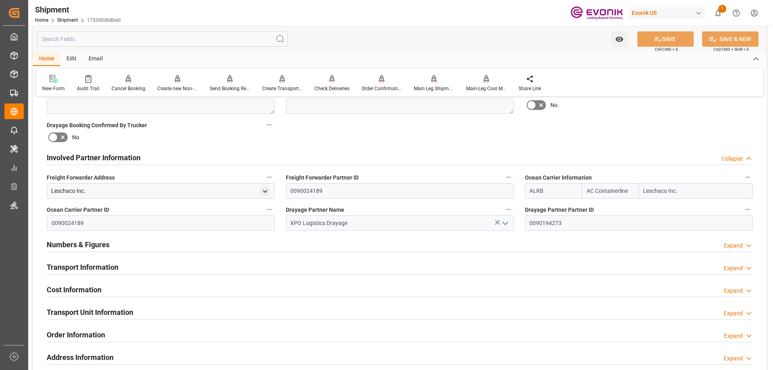
click at [95, 269] on h2 "Transport Information" at bounding box center [83, 267] width 72 height 11
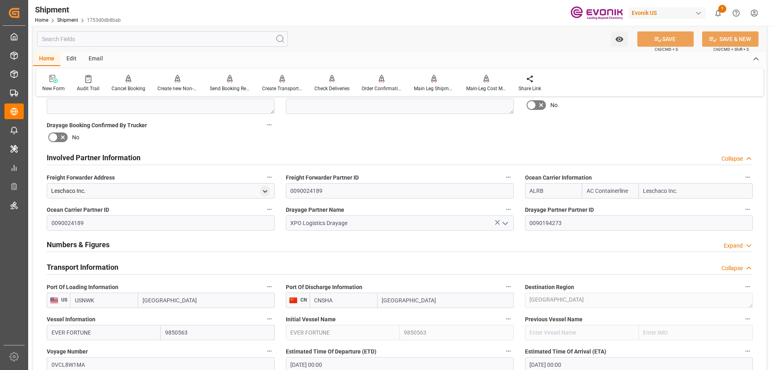
scroll to position [604, 0]
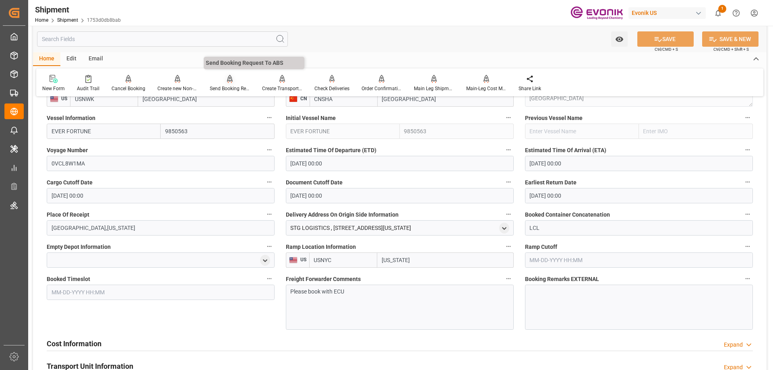
click at [236, 82] on div at bounding box center [230, 79] width 40 height 8
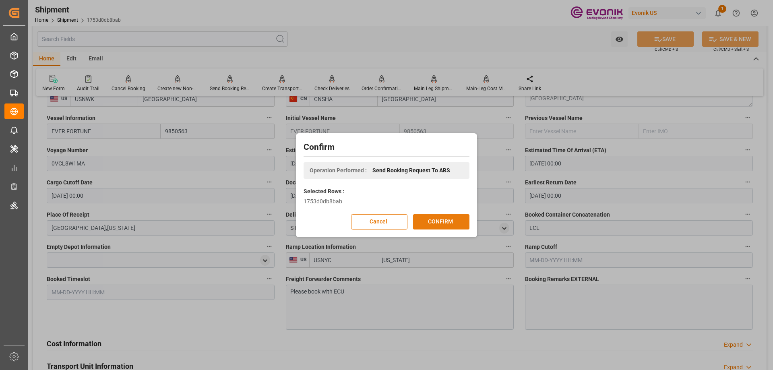
click at [446, 220] on button "CONFIRM" at bounding box center [441, 221] width 56 height 15
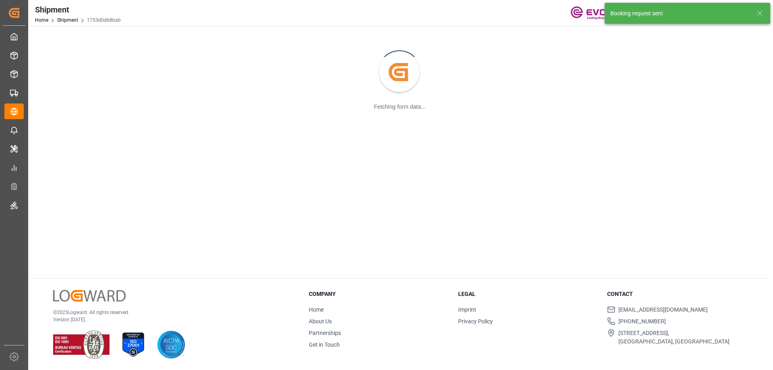
scroll to position [87, 0]
